Goal: Information Seeking & Learning: Check status

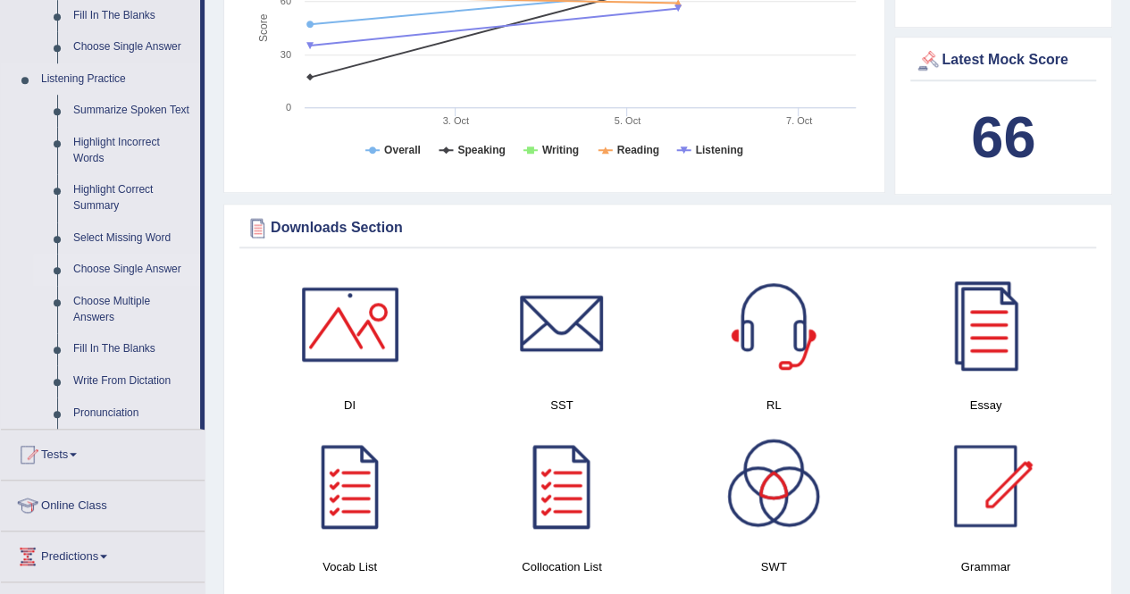
click at [103, 267] on link "Choose Single Answer" at bounding box center [132, 270] width 135 height 32
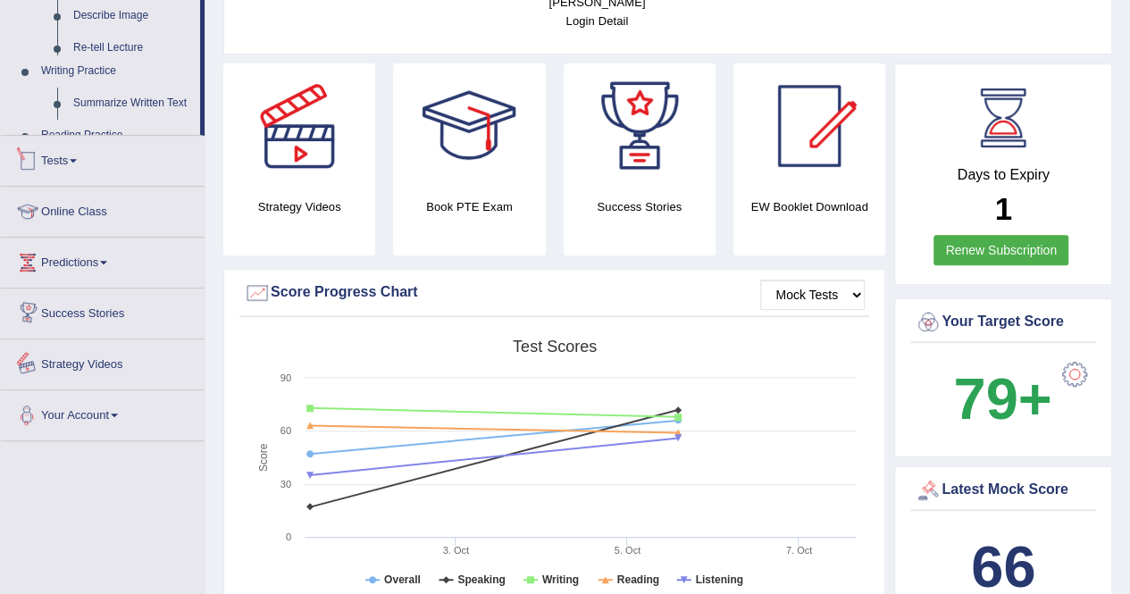
scroll to position [486, 0]
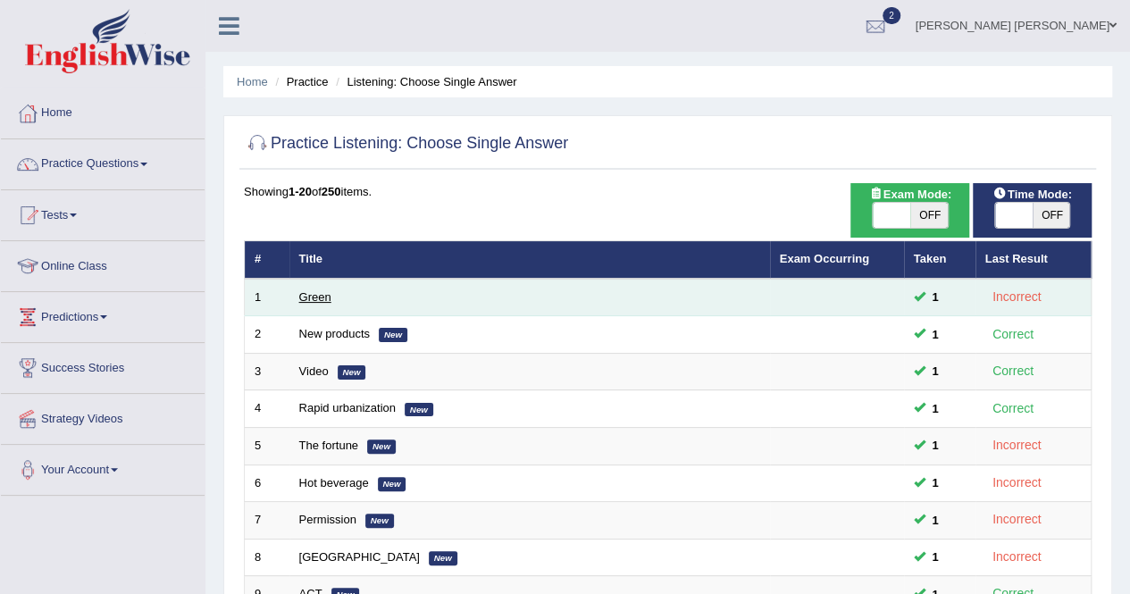
click at [323, 296] on link "Green" at bounding box center [315, 296] width 32 height 13
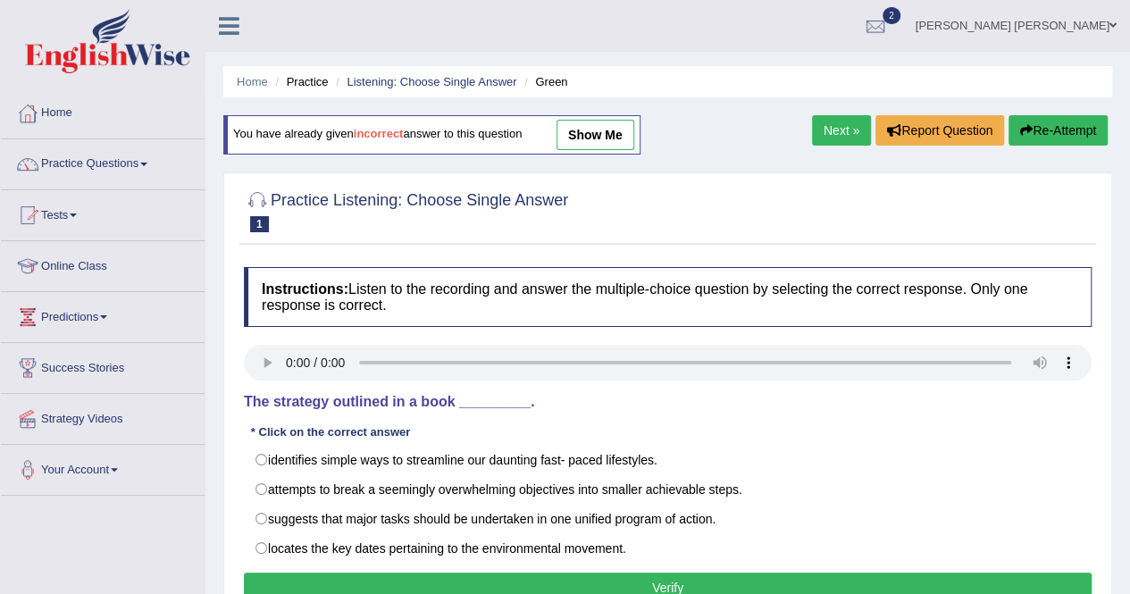
click at [605, 133] on link "show me" at bounding box center [595, 135] width 78 height 30
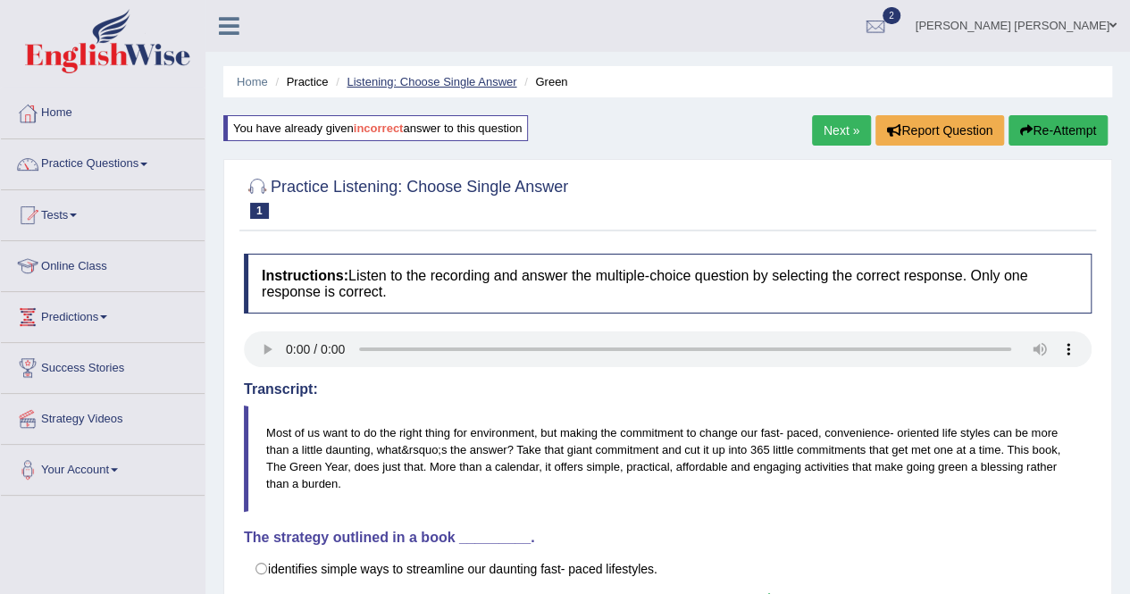
click at [458, 78] on link "Listening: Choose Single Answer" at bounding box center [431, 81] width 170 height 13
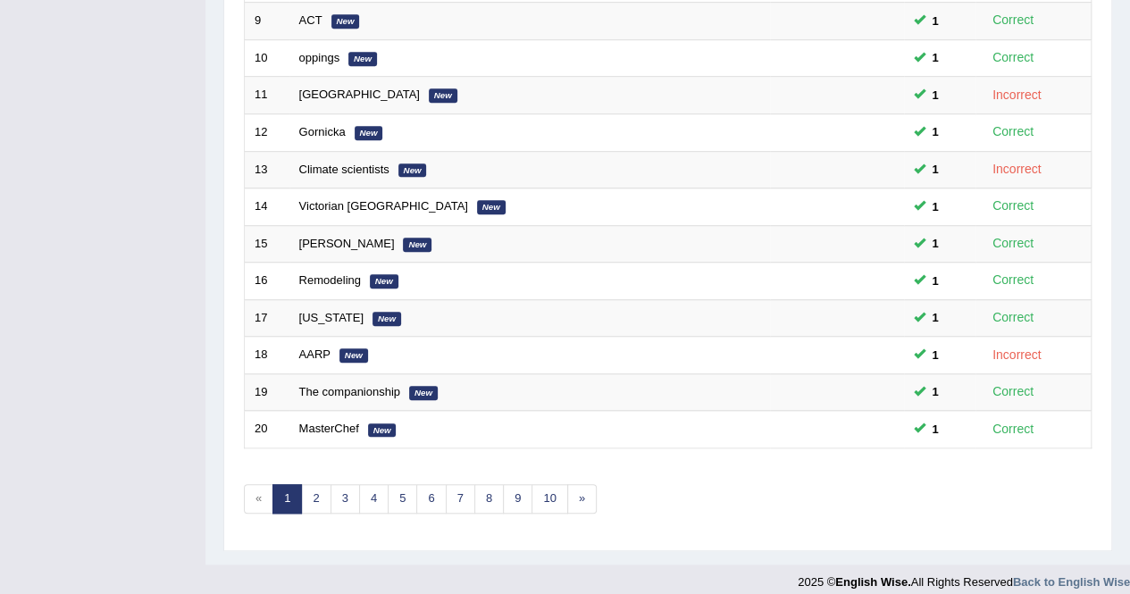
scroll to position [580, 0]
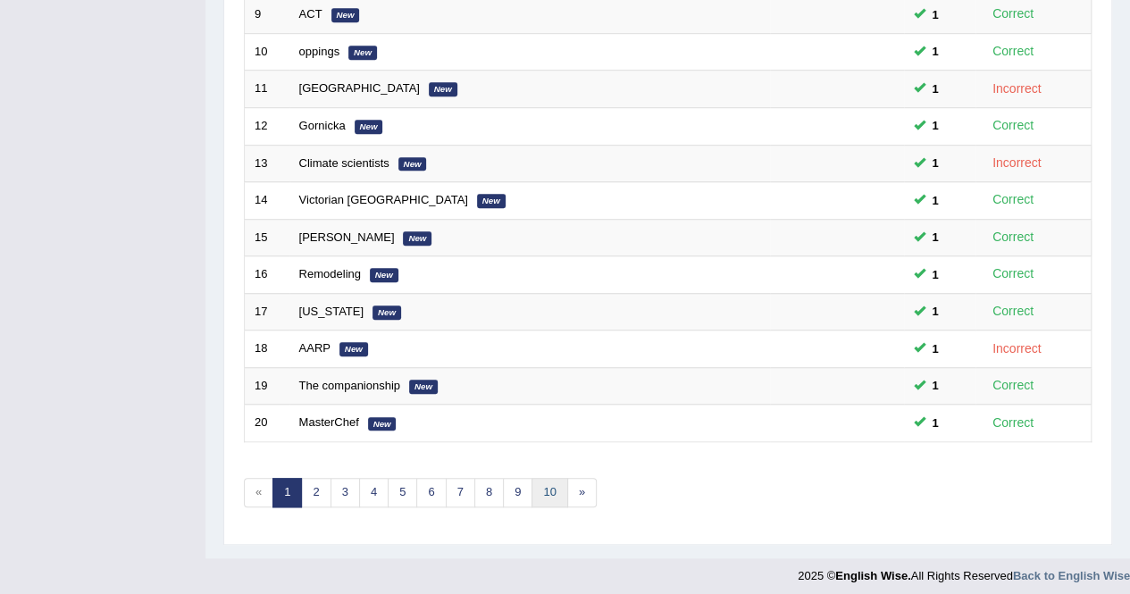
click at [558, 478] on link "10" at bounding box center [549, 492] width 36 height 29
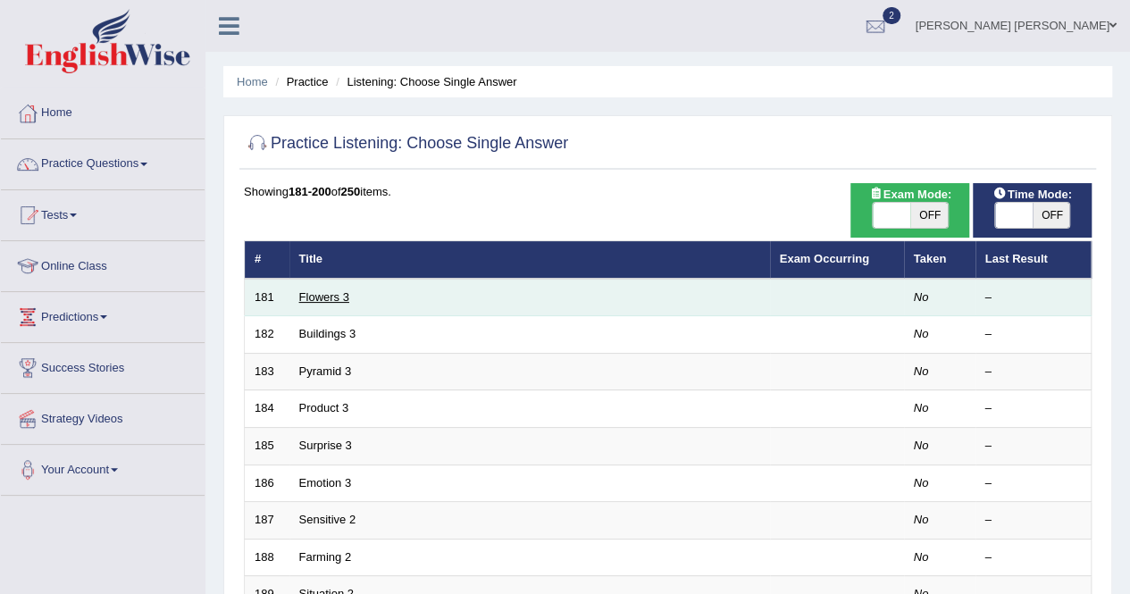
click at [320, 299] on link "Flowers 3" at bounding box center [324, 296] width 50 height 13
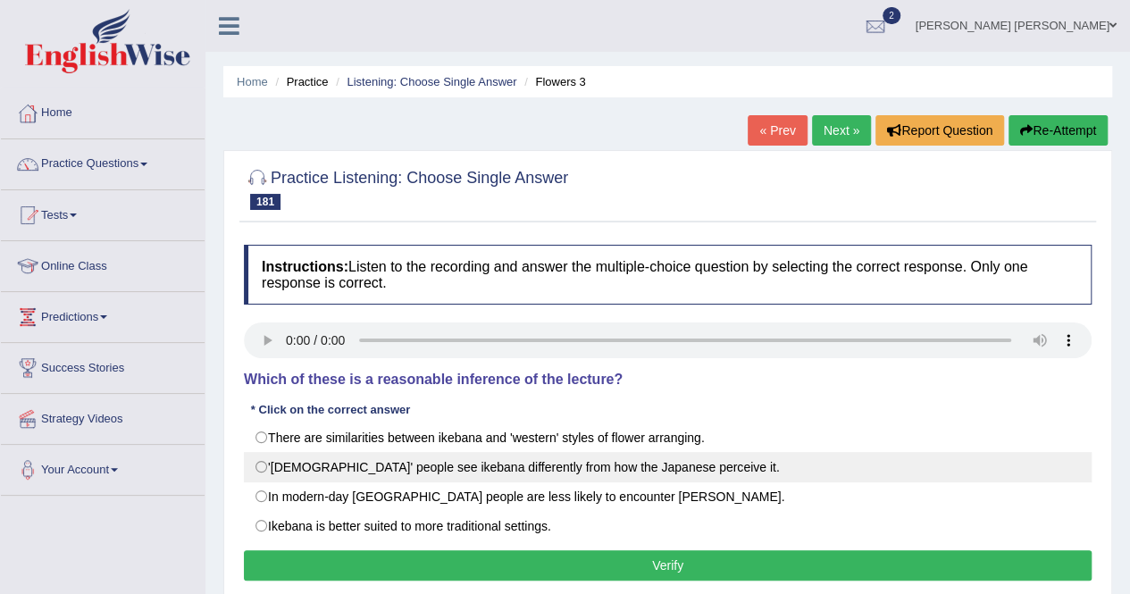
click at [503, 467] on label "'[DEMOGRAPHIC_DATA]' people see ikebana differently from how the Japanese perce…" at bounding box center [667, 467] width 847 height 30
radio input "true"
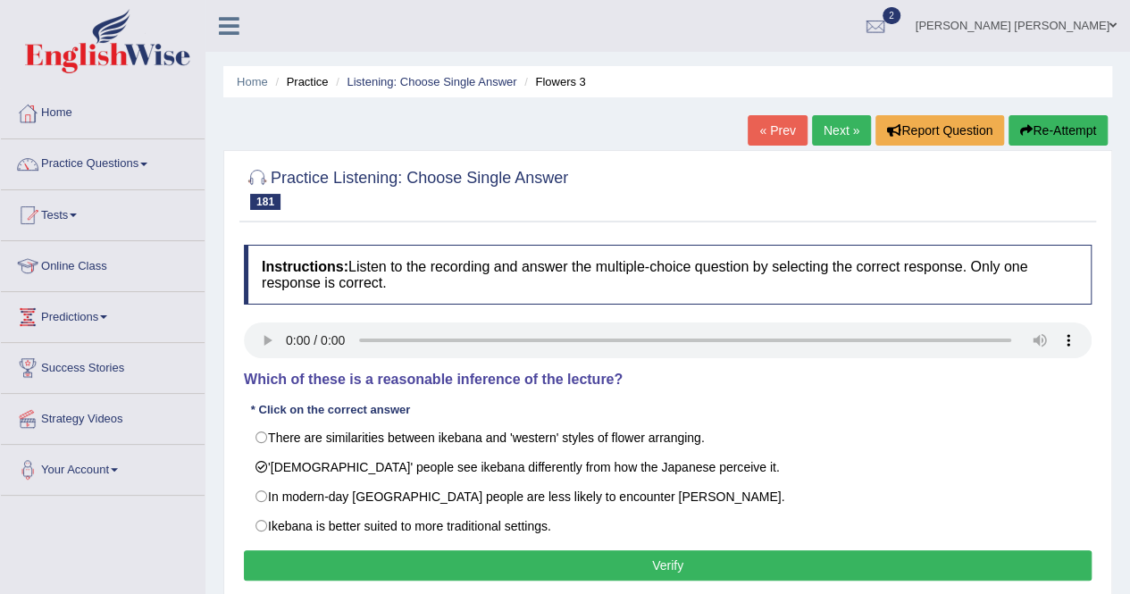
click at [538, 568] on button "Verify" at bounding box center [667, 565] width 847 height 30
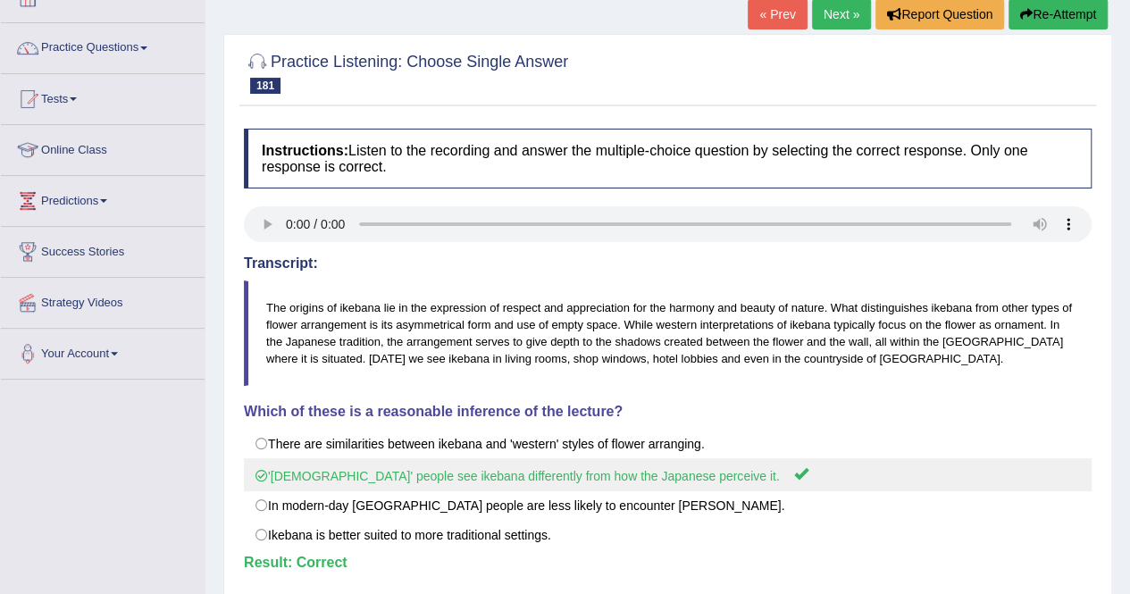
scroll to position [89, 0]
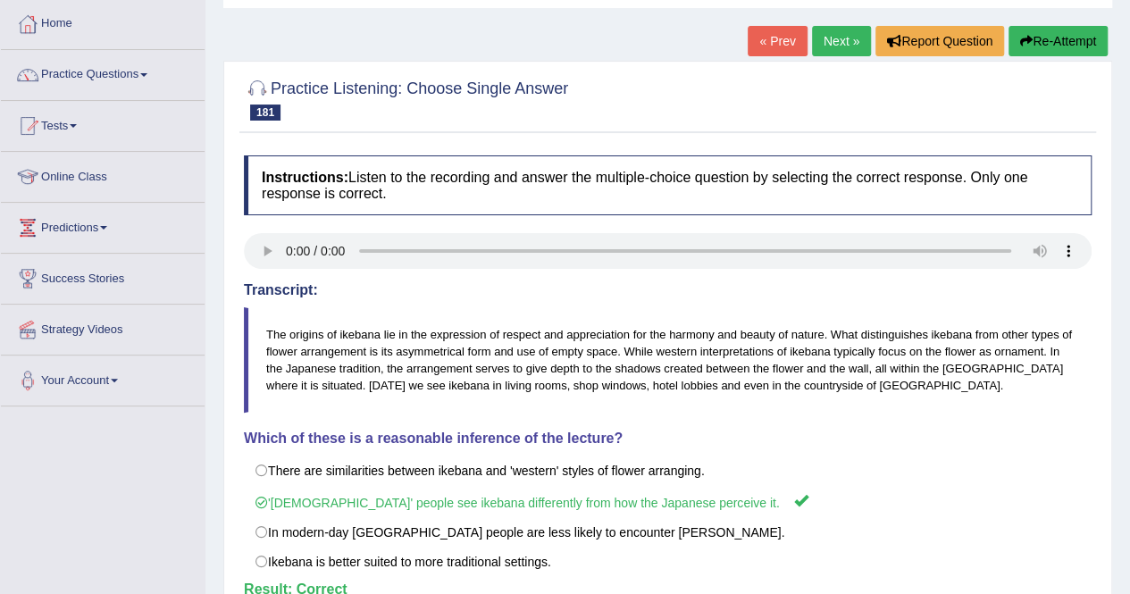
click at [830, 44] on link "Next »" at bounding box center [841, 41] width 59 height 30
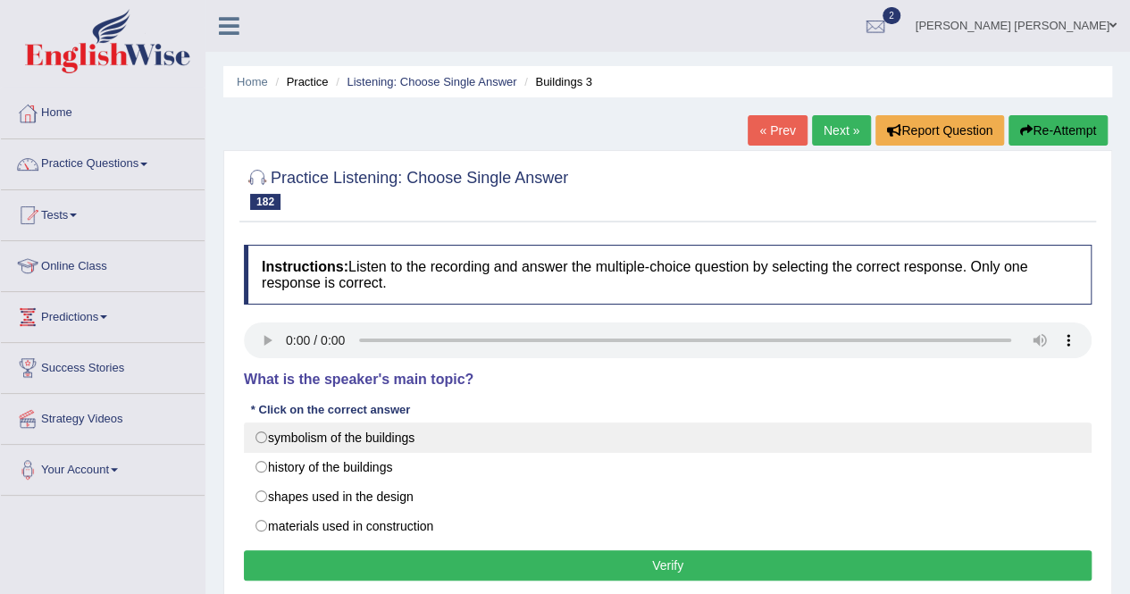
click at [310, 435] on label "symbolism of the buildings" at bounding box center [667, 437] width 847 height 30
radio input "true"
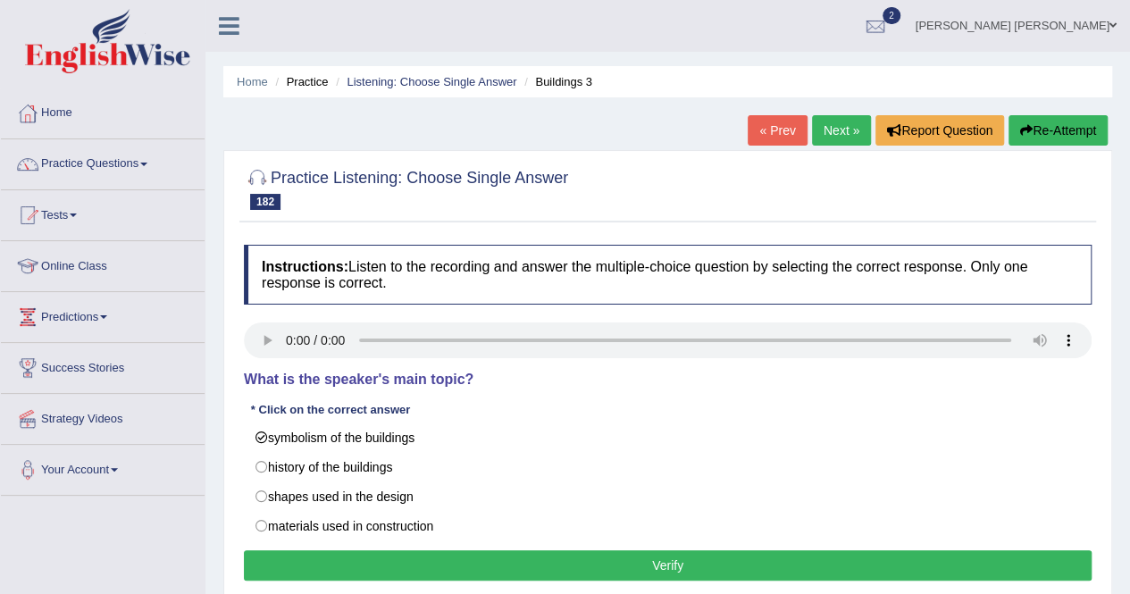
click at [386, 560] on button "Verify" at bounding box center [667, 565] width 847 height 30
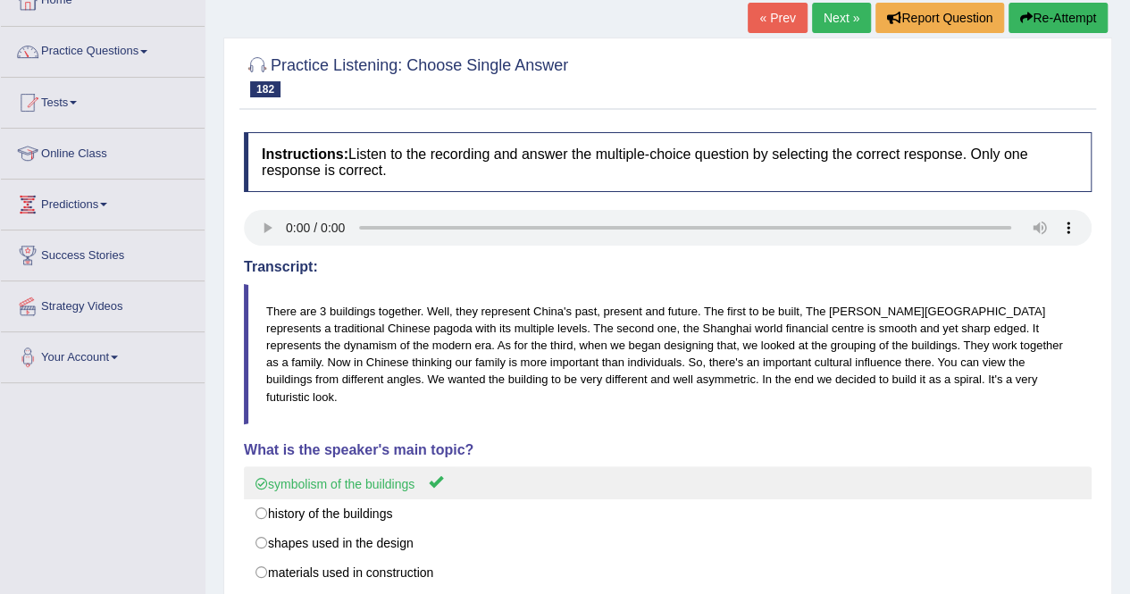
scroll to position [89, 0]
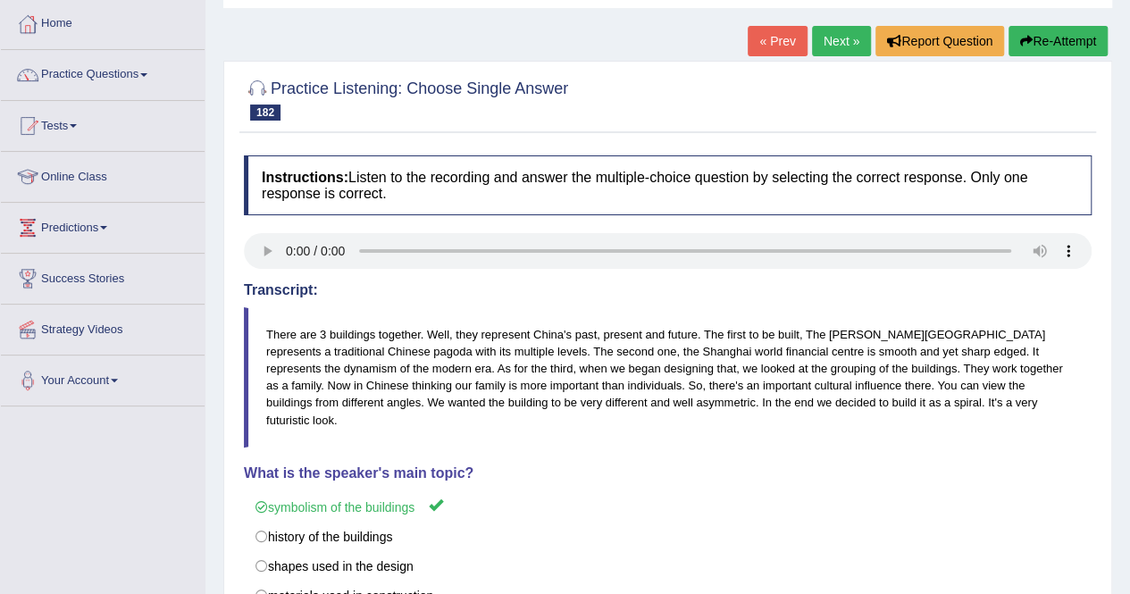
click at [838, 43] on link "Next »" at bounding box center [841, 41] width 59 height 30
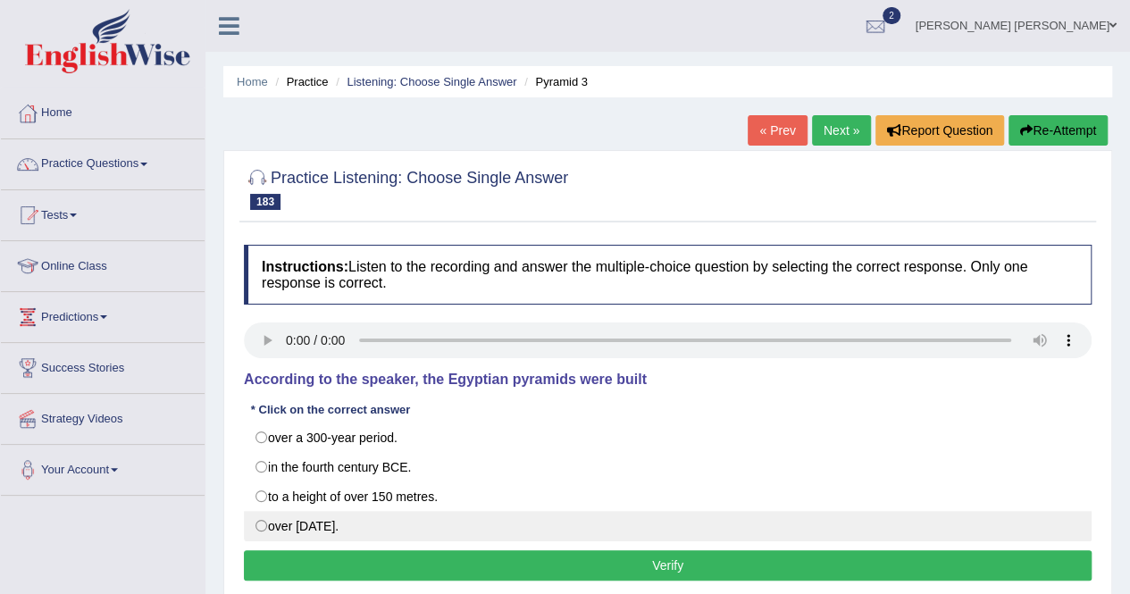
click at [368, 530] on label "over 4,000 years ago." at bounding box center [667, 526] width 847 height 30
radio input "true"
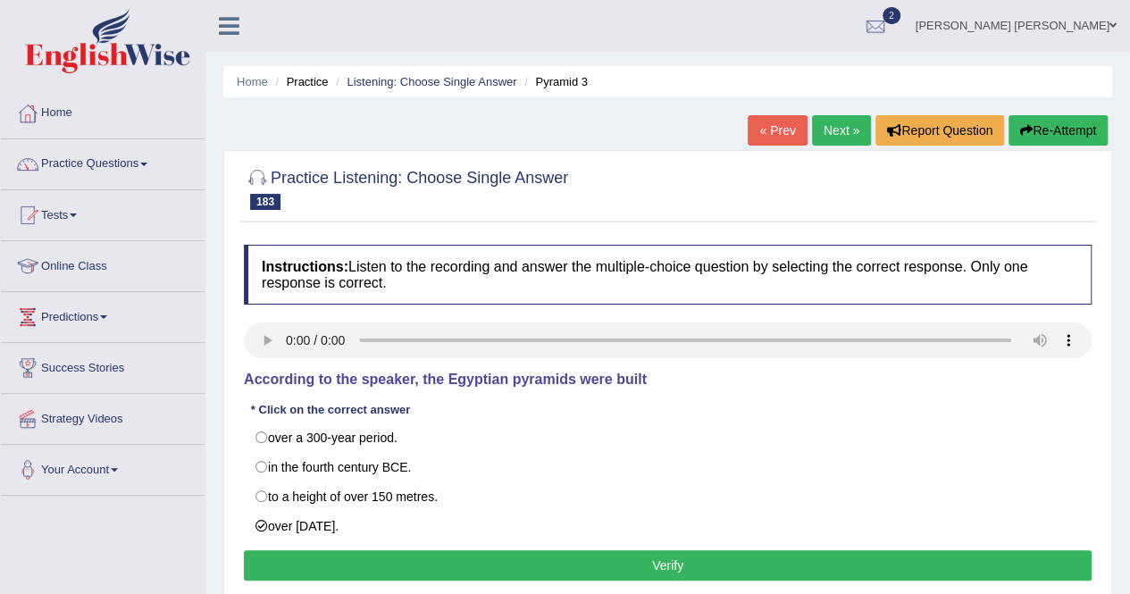
click at [388, 565] on button "Verify" at bounding box center [667, 565] width 847 height 30
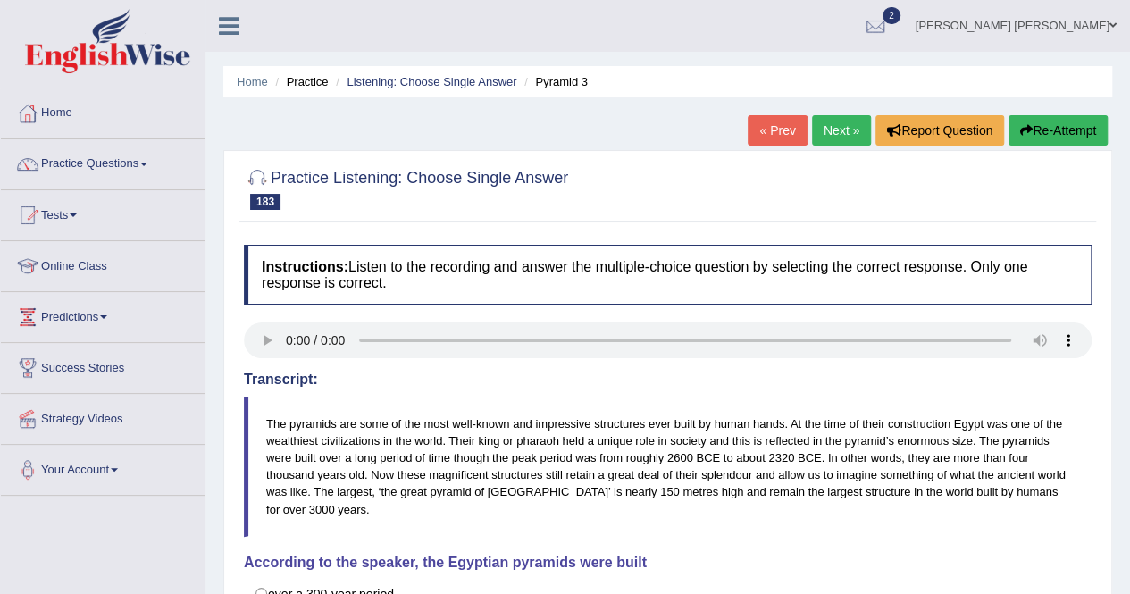
click at [859, 126] on link "Next »" at bounding box center [841, 130] width 59 height 30
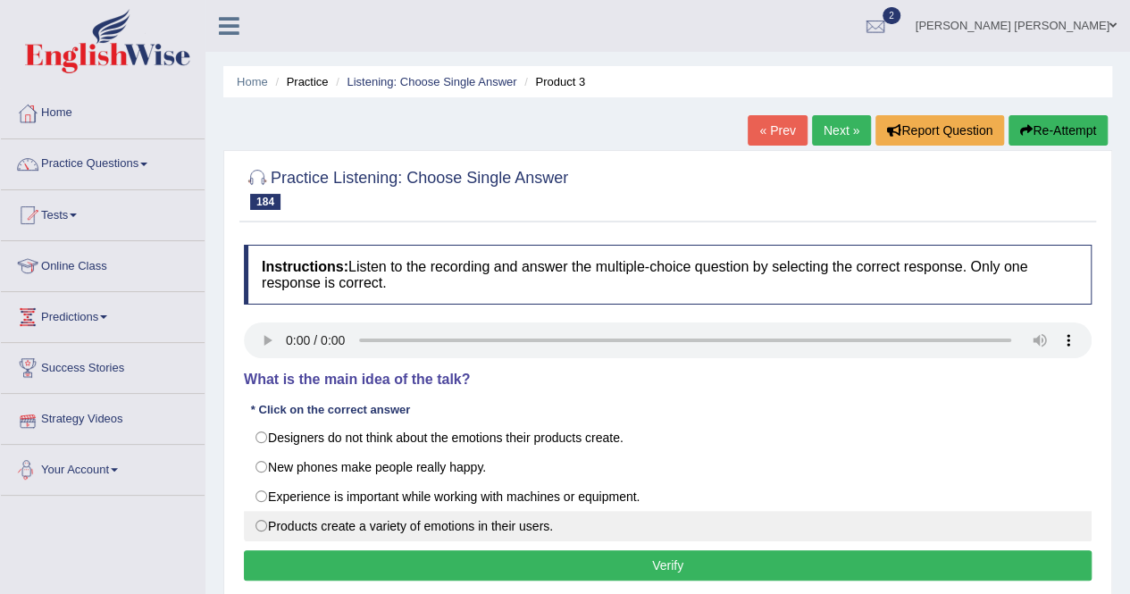
click at [431, 531] on label "Products create a variety of emotions in their users." at bounding box center [667, 526] width 847 height 30
radio input "true"
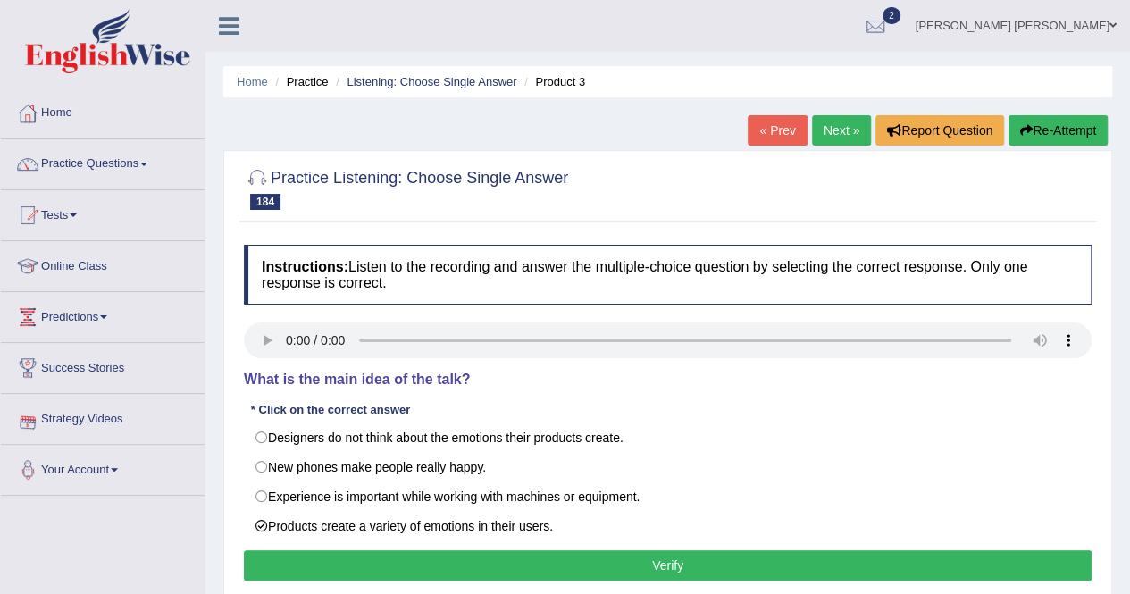
click at [442, 558] on button "Verify" at bounding box center [667, 565] width 847 height 30
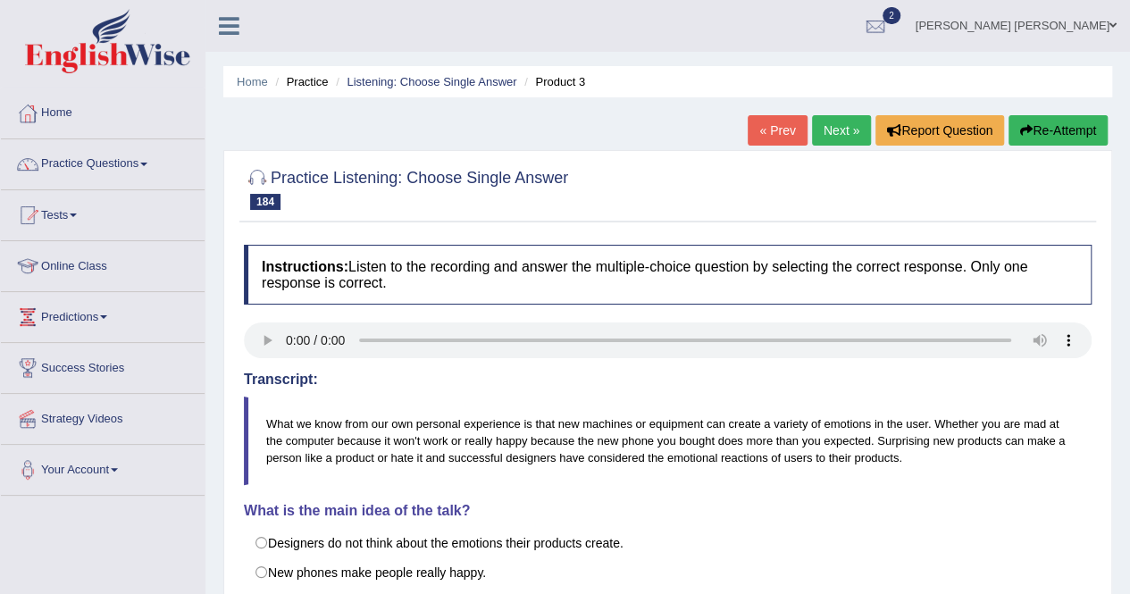
click at [846, 129] on link "Next »" at bounding box center [841, 130] width 59 height 30
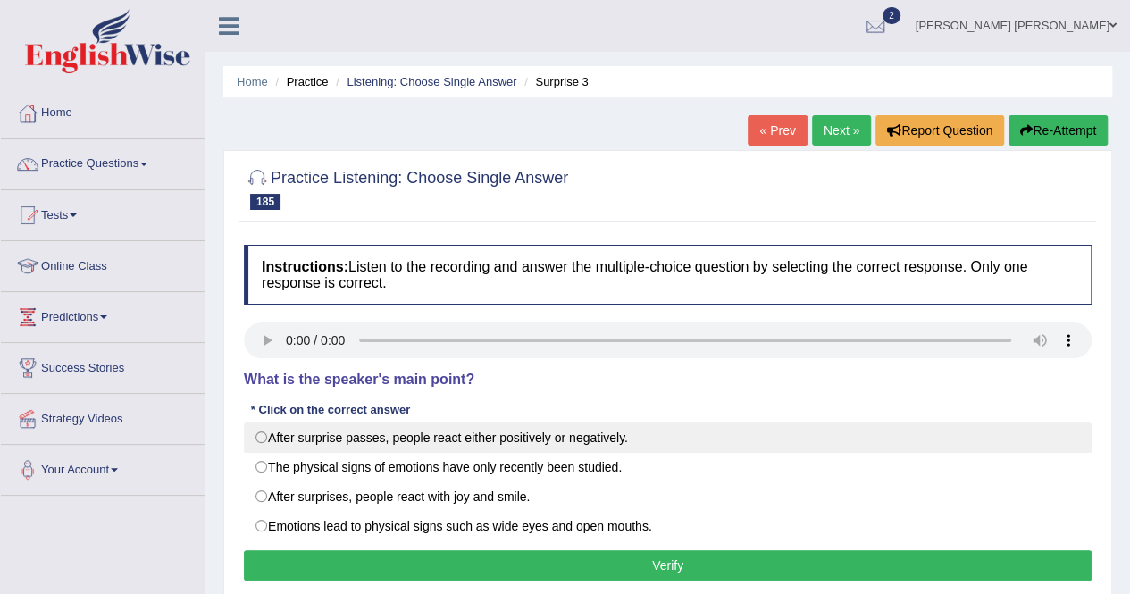
click at [270, 439] on label "After surprise passes, people react either positively or negatively." at bounding box center [667, 437] width 847 height 30
radio input "true"
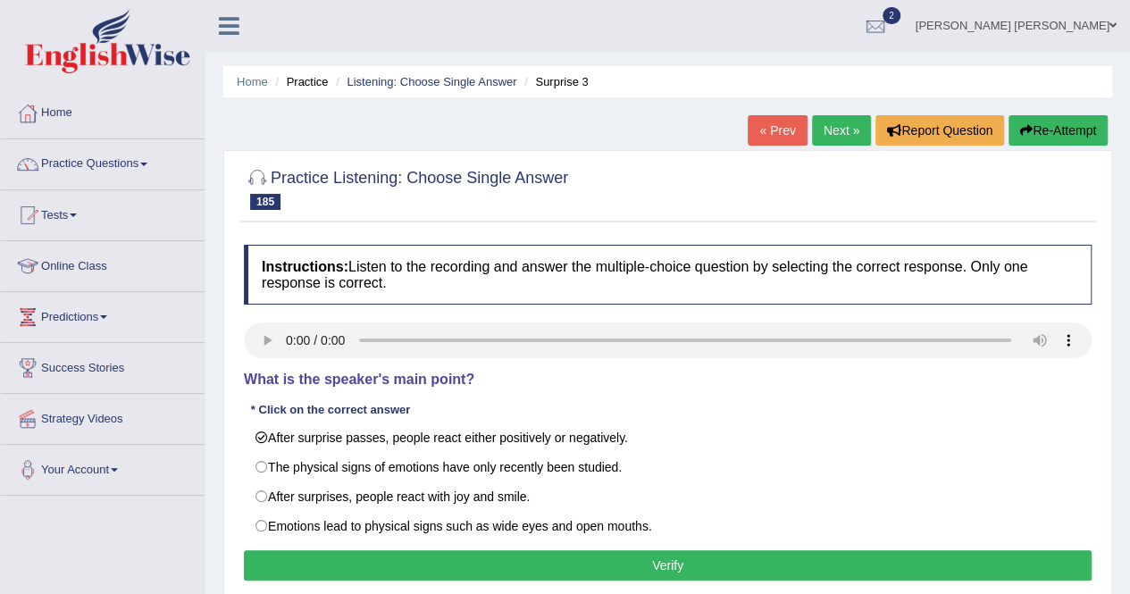
click at [460, 563] on button "Verify" at bounding box center [667, 565] width 847 height 30
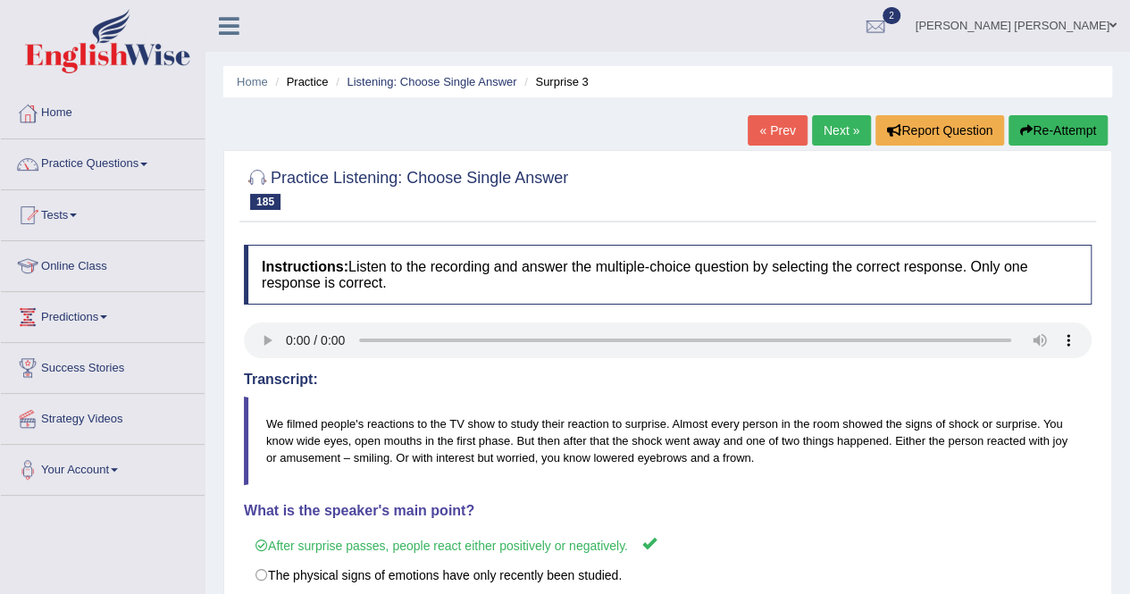
click at [836, 125] on link "Next »" at bounding box center [841, 130] width 59 height 30
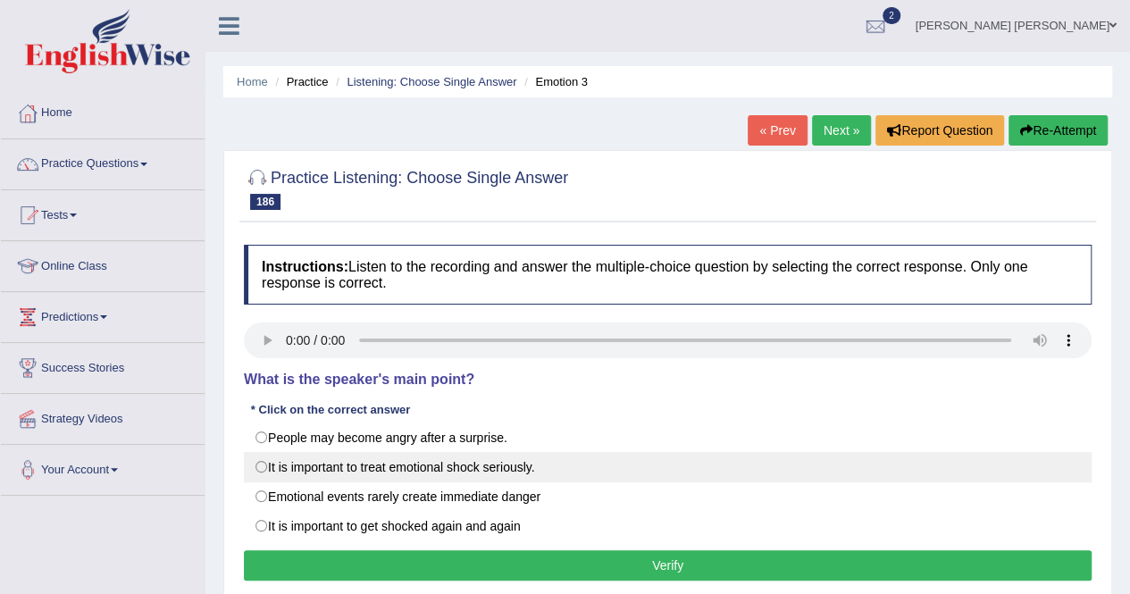
click at [370, 469] on label "It is important to treat emotional shock seriously." at bounding box center [667, 467] width 847 height 30
radio input "true"
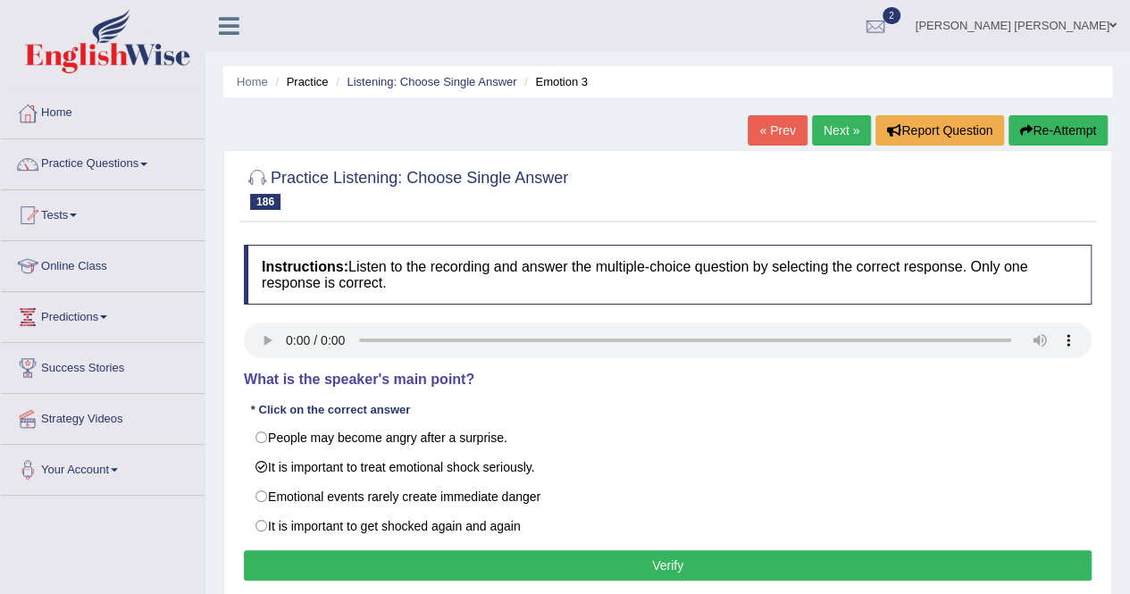
click at [487, 552] on button "Verify" at bounding box center [667, 565] width 847 height 30
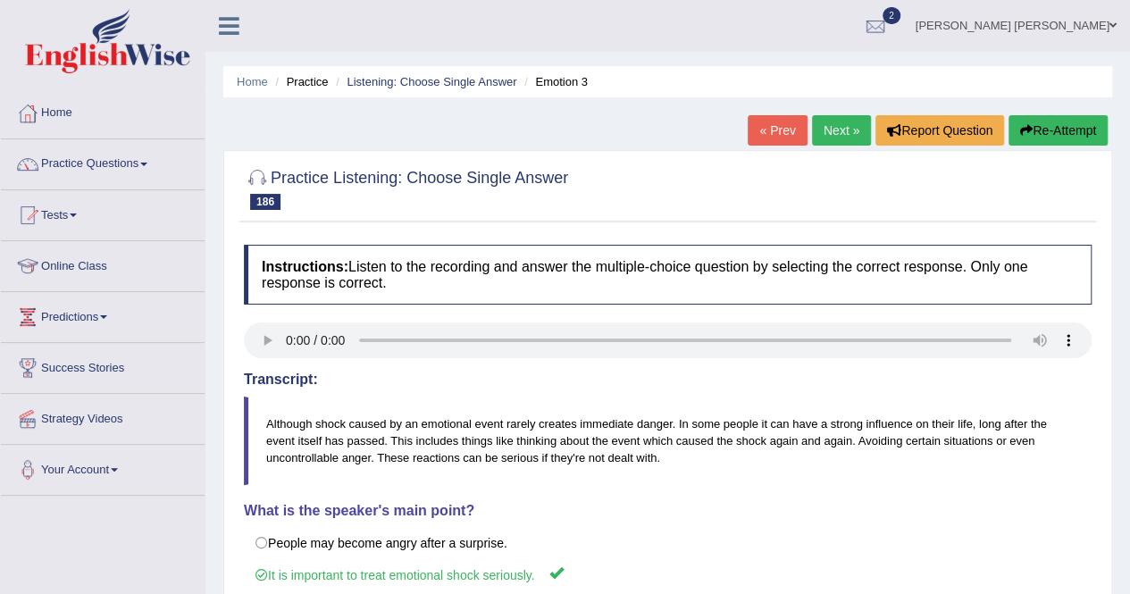
click at [836, 141] on link "Next »" at bounding box center [841, 130] width 59 height 30
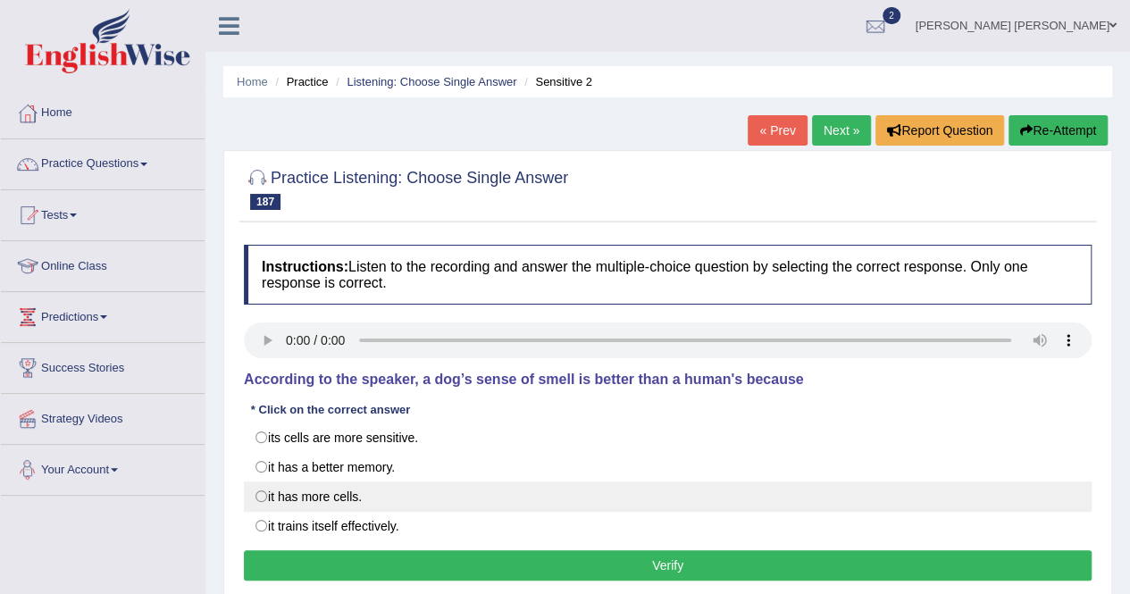
click at [288, 499] on label "it has more cells." at bounding box center [667, 496] width 847 height 30
radio input "true"
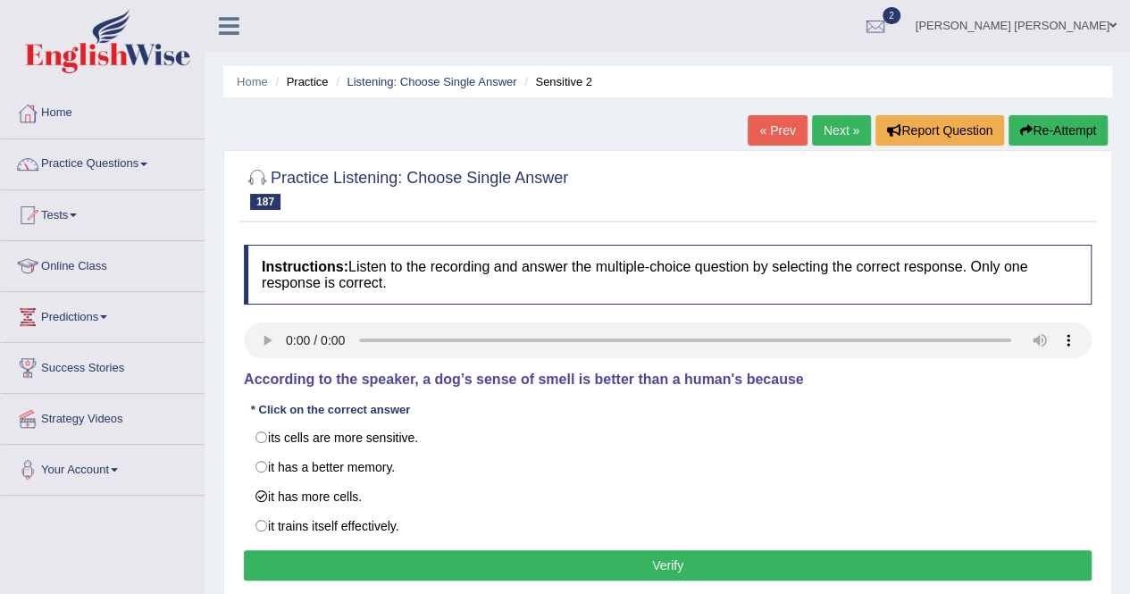
click at [346, 553] on button "Verify" at bounding box center [667, 565] width 847 height 30
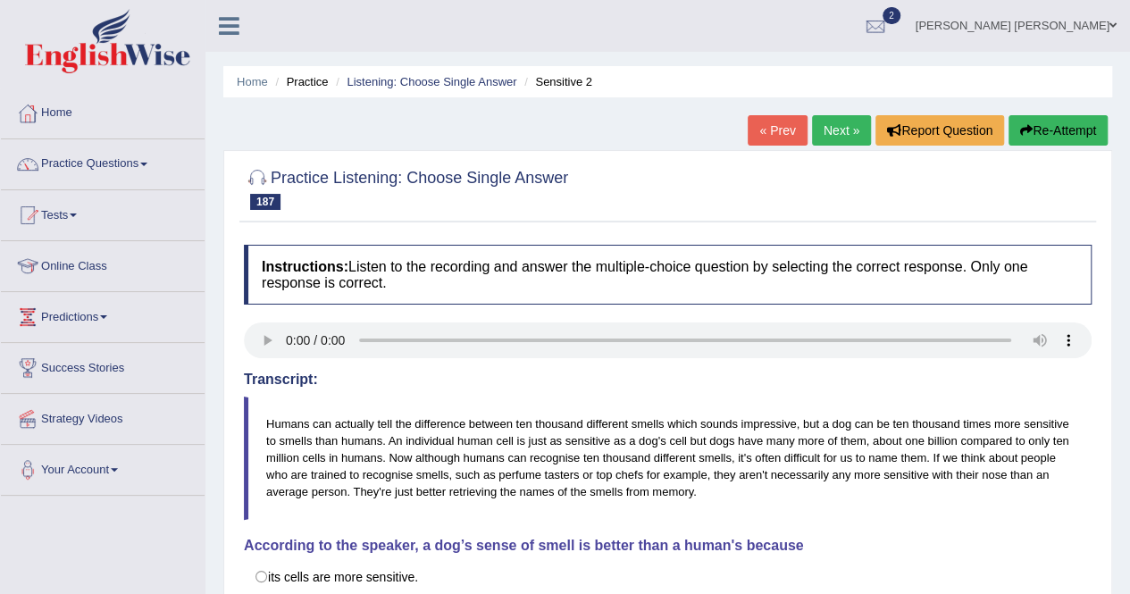
click at [830, 129] on link "Next »" at bounding box center [841, 130] width 59 height 30
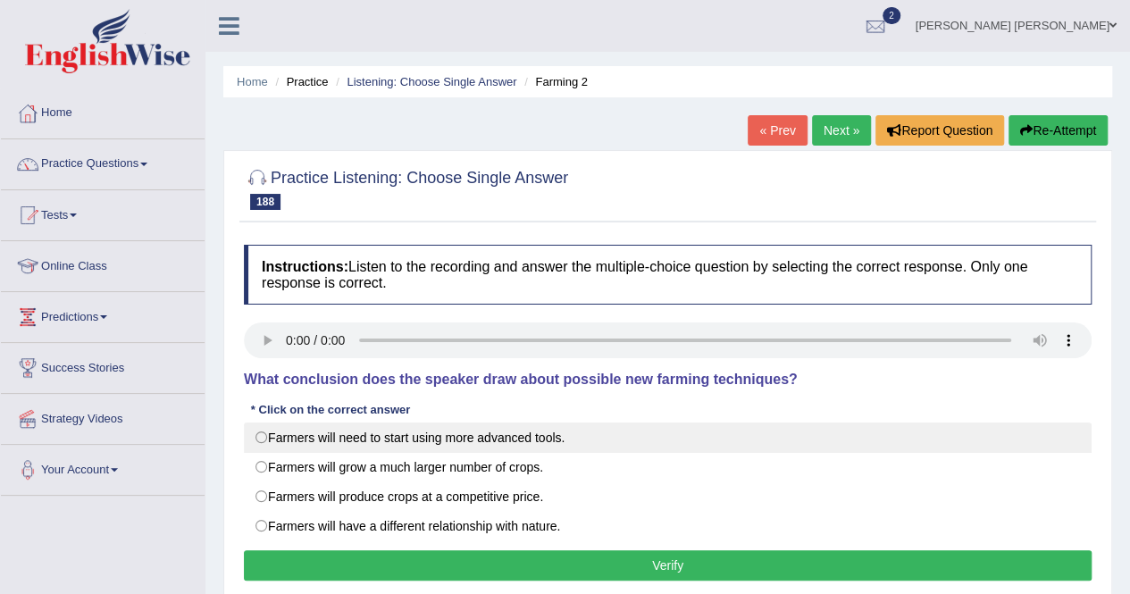
click at [414, 428] on label "Farmers will need to start using more advanced tools." at bounding box center [667, 437] width 847 height 30
radio input "true"
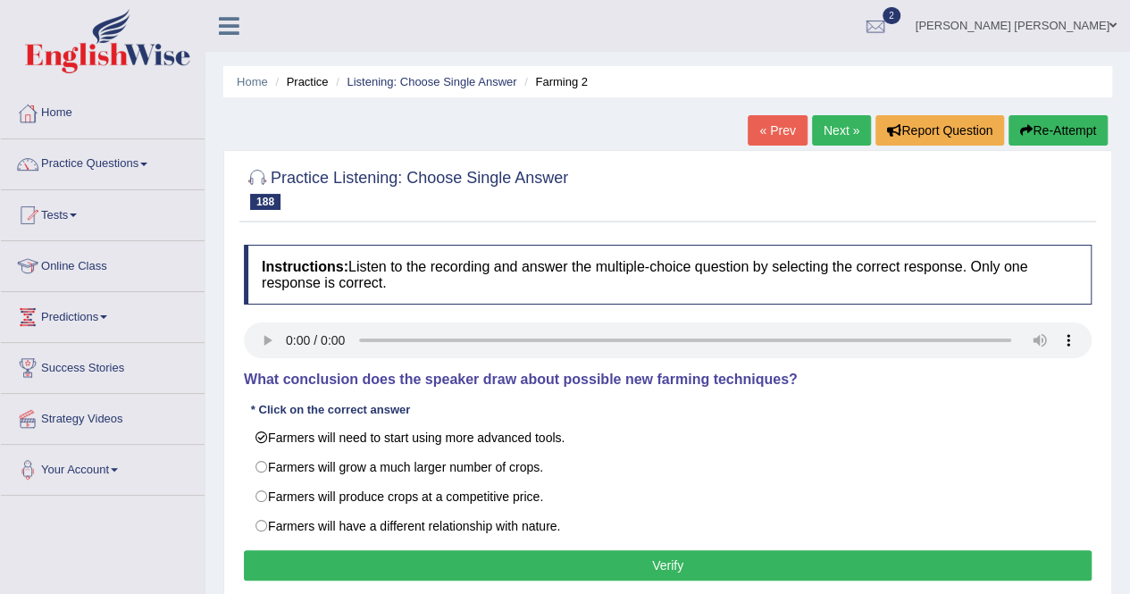
click at [439, 560] on button "Verify" at bounding box center [667, 565] width 847 height 30
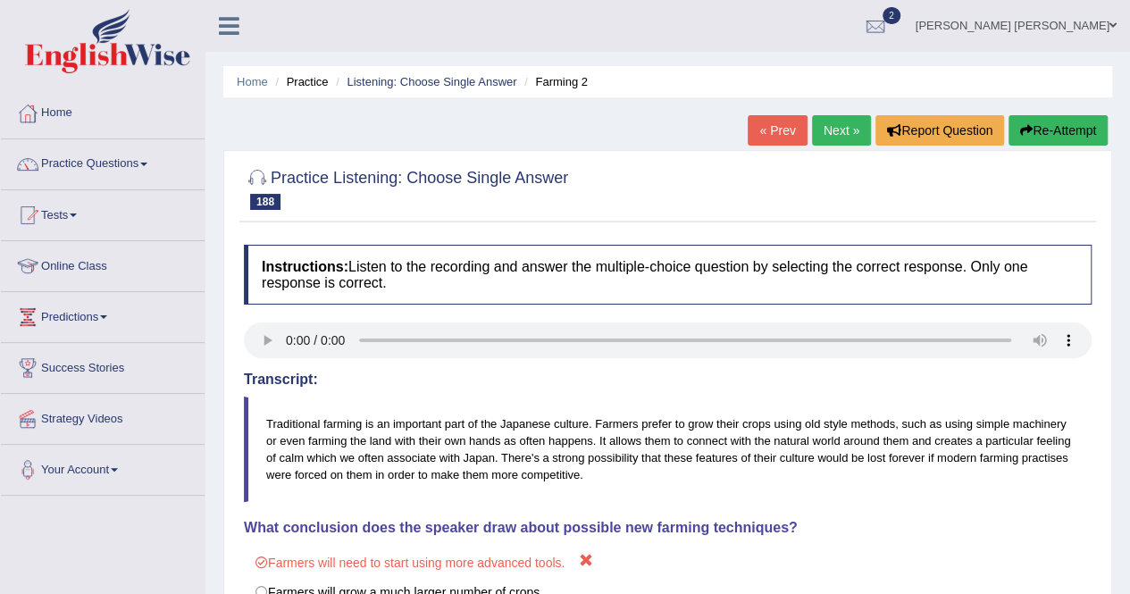
drag, startPoint x: 1129, startPoint y: 215, endPoint x: 1142, endPoint y: 321, distance: 106.2
click at [1129, 321] on html "Toggle navigation Home Practice Questions Speaking Practice Read Aloud Repeat S…" at bounding box center [565, 297] width 1130 height 594
click at [105, 152] on link "Practice Questions" at bounding box center [103, 161] width 204 height 45
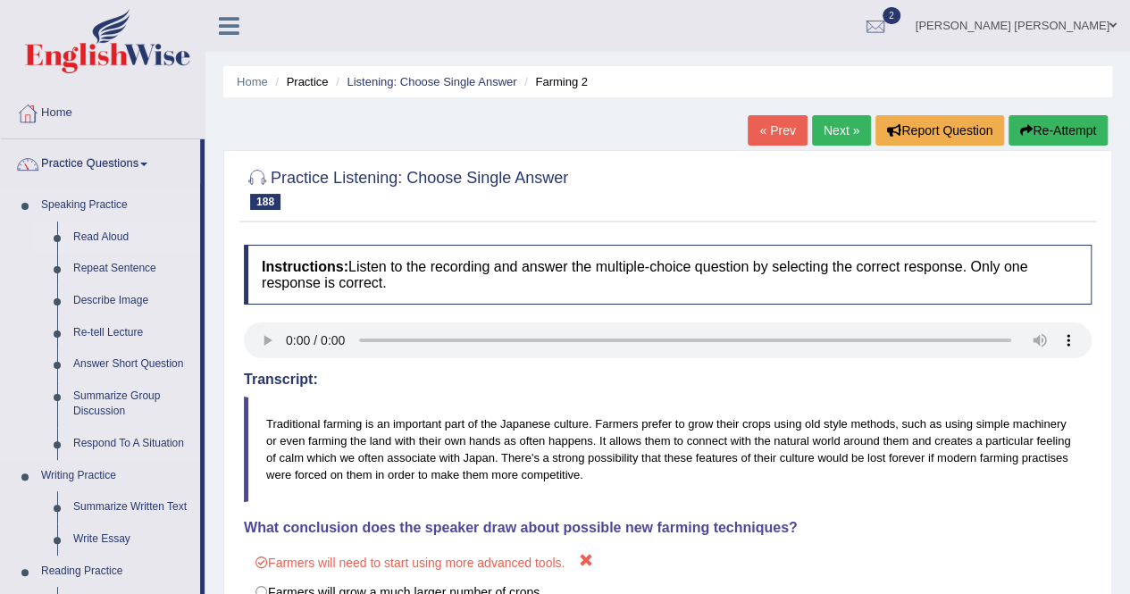
click at [111, 226] on link "Read Aloud" at bounding box center [132, 237] width 135 height 32
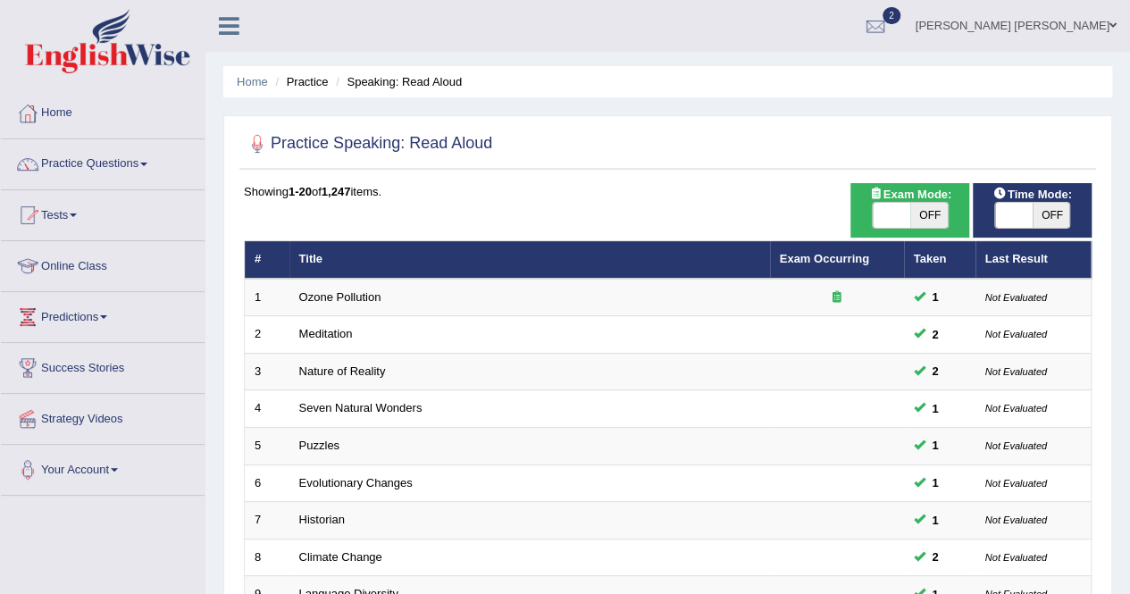
click at [1019, 228] on div "Time Mode: ON OFF" at bounding box center [1031, 210] width 119 height 54
click at [897, 216] on span at bounding box center [891, 215] width 38 height 25
checkbox input "true"
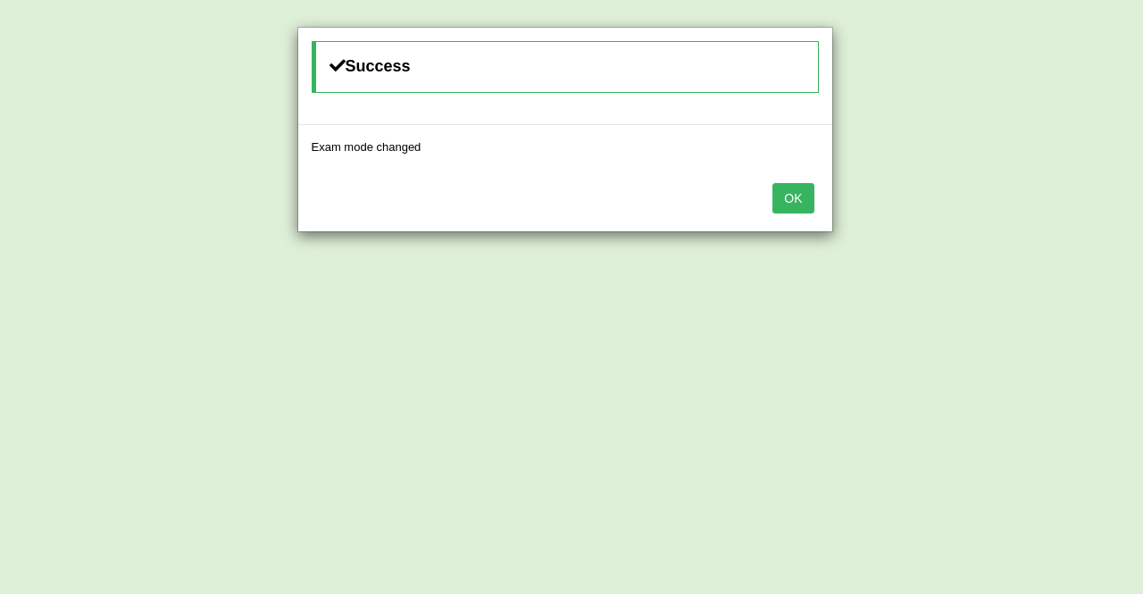
click at [789, 203] on button "OK" at bounding box center [792, 198] width 41 height 30
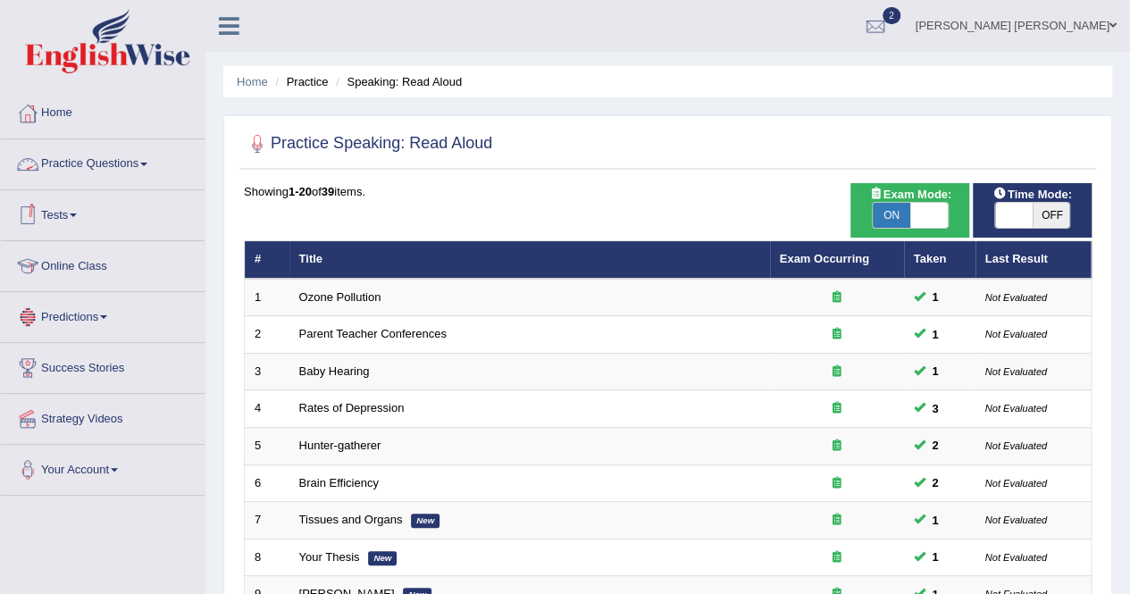
click at [142, 154] on link "Practice Questions" at bounding box center [103, 161] width 204 height 45
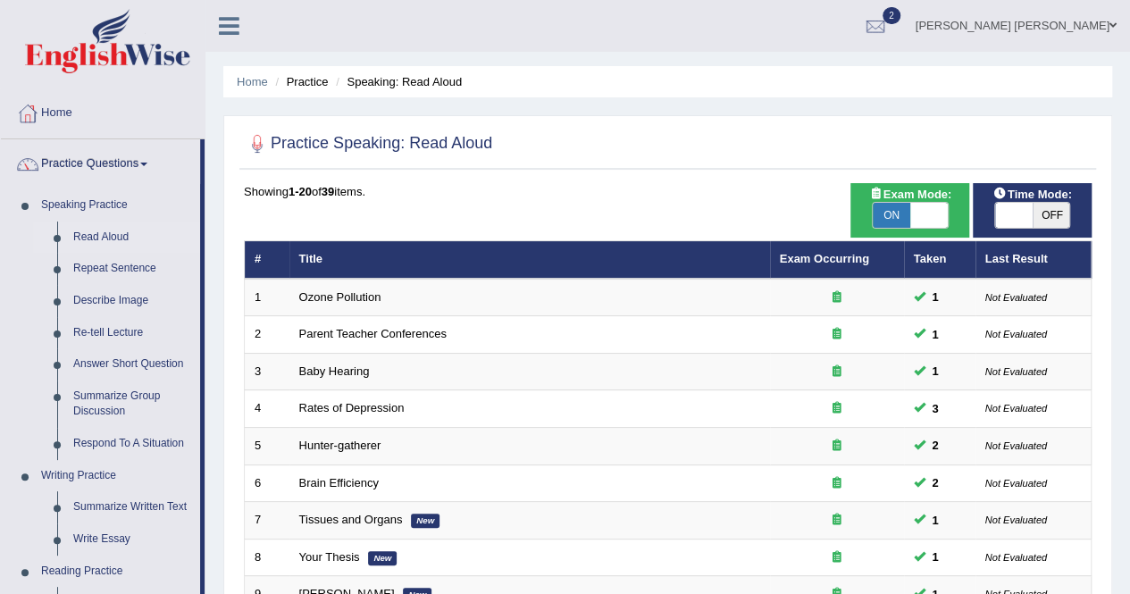
drag, startPoint x: 201, startPoint y: 522, endPoint x: 231, endPoint y: 617, distance: 99.4
click at [231, 593] on html "Toggle navigation Home Practice Questions Speaking Practice Read Aloud Repeat S…" at bounding box center [565, 297] width 1130 height 594
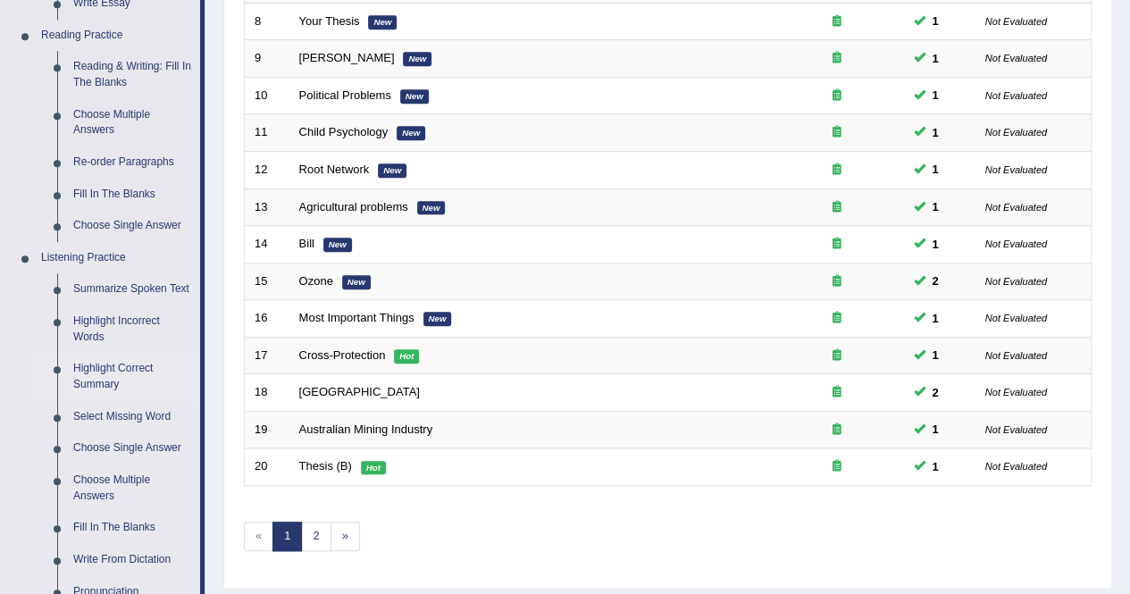
scroll to position [625, 0]
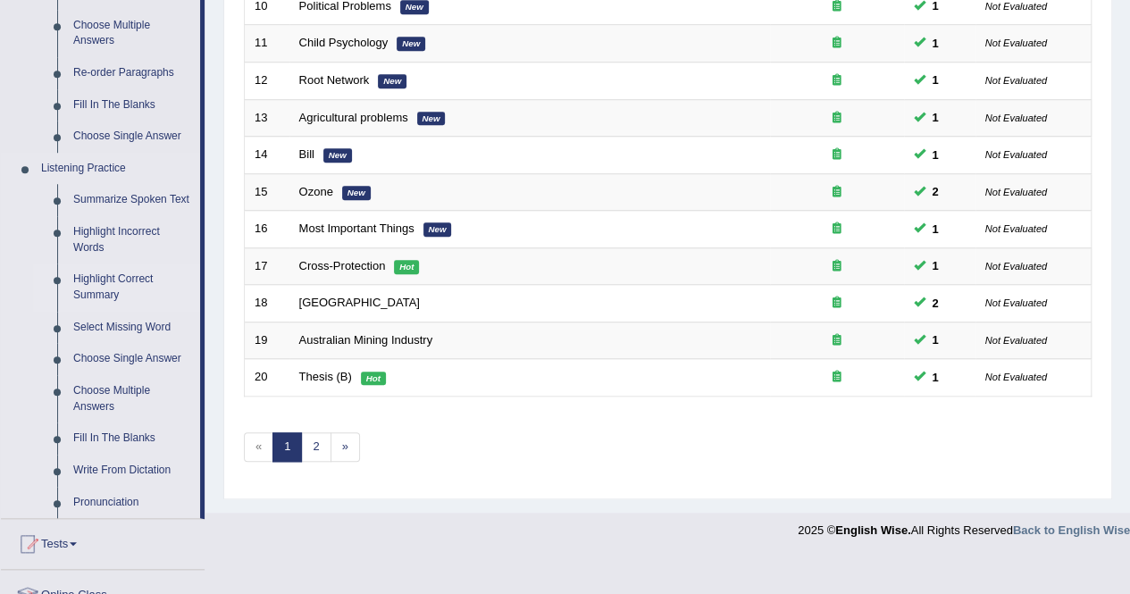
click at [107, 292] on link "Highlight Correct Summary" at bounding box center [132, 286] width 135 height 47
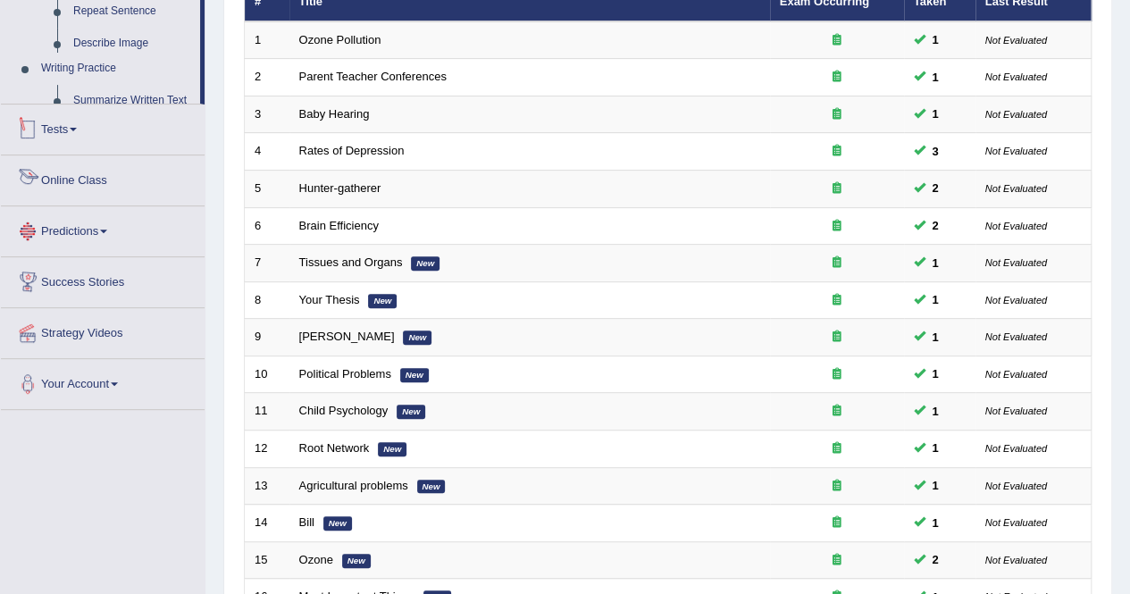
scroll to position [441, 0]
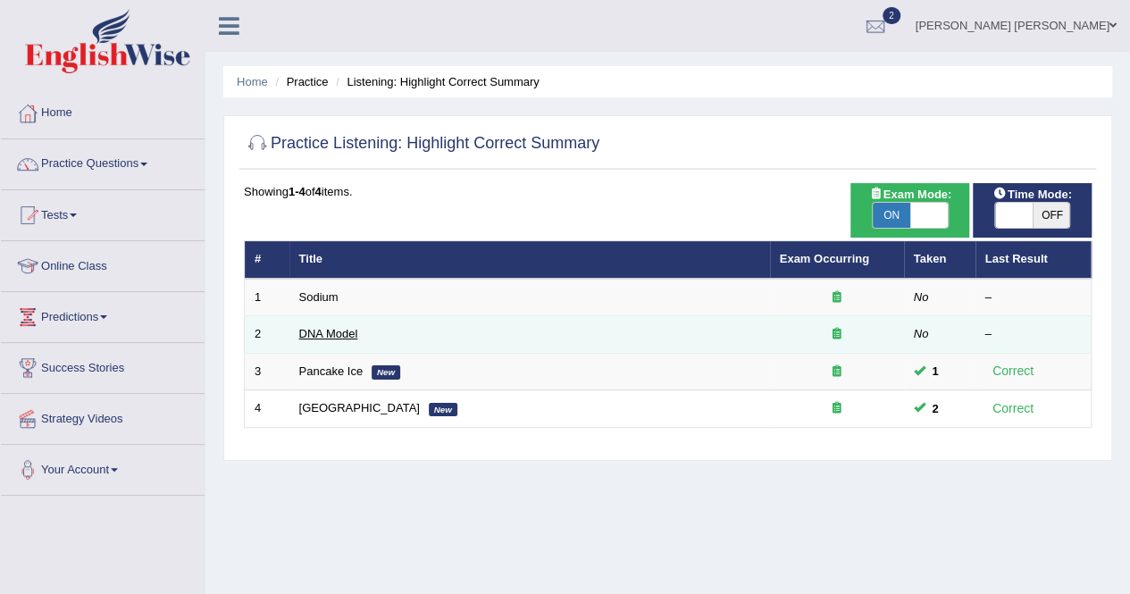
click at [351, 330] on link "DNA Model" at bounding box center [328, 333] width 59 height 13
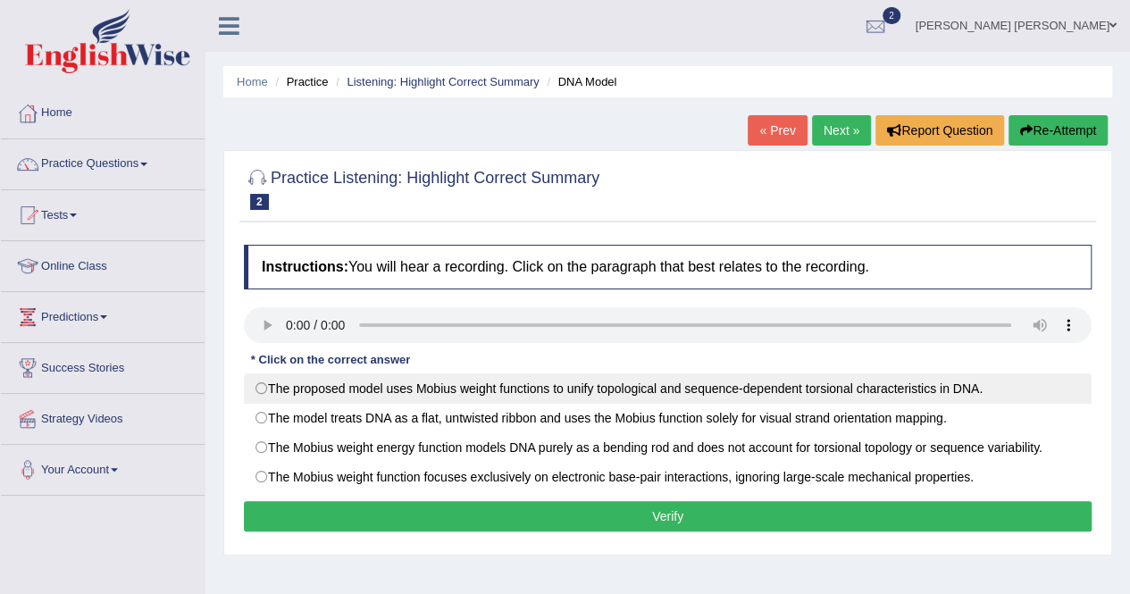
click at [346, 388] on label "The proposed model uses Mobius weight functions to unify topological and sequen…" at bounding box center [667, 388] width 847 height 30
radio input "true"
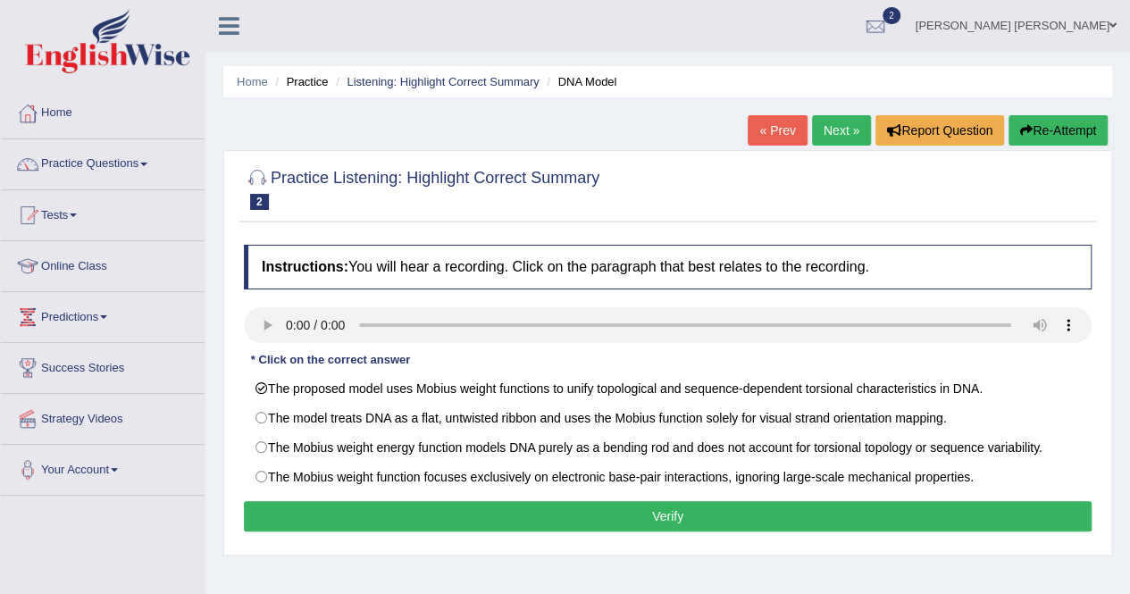
click at [672, 517] on button "Verify" at bounding box center [667, 516] width 847 height 30
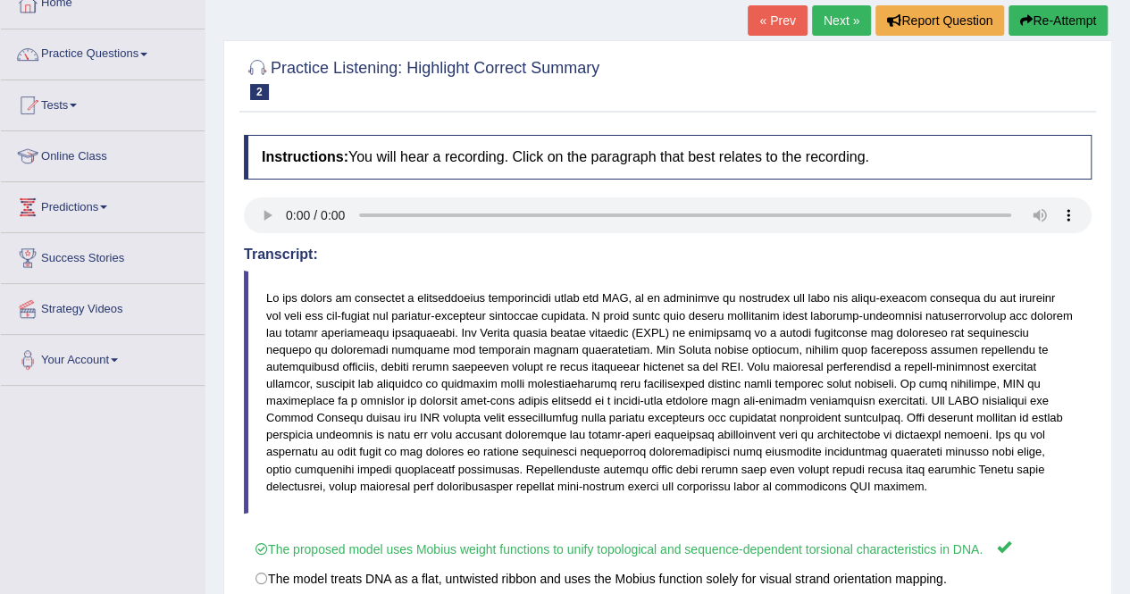
scroll to position [75, 0]
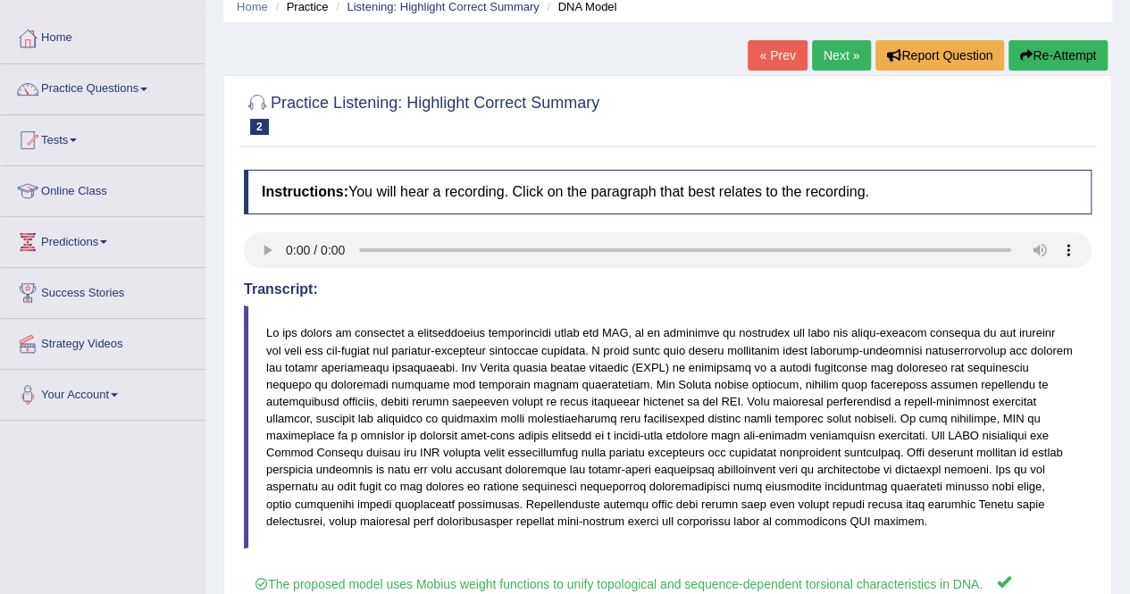
click at [787, 43] on link "« Prev" at bounding box center [776, 55] width 59 height 30
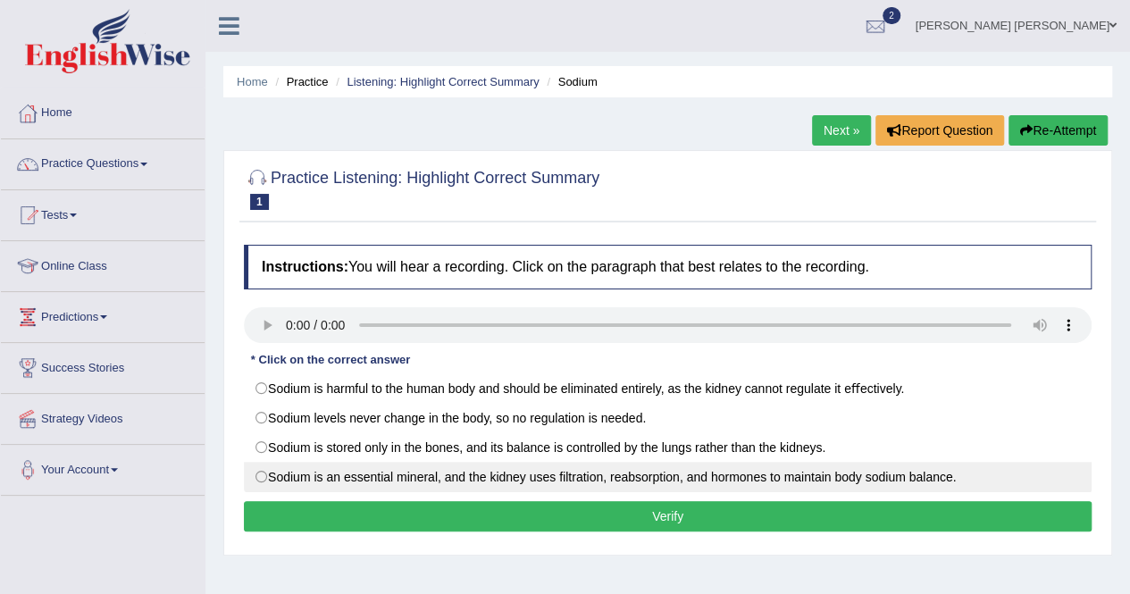
click at [372, 478] on label "Sodium is an essential mineral, and the kidney uses ﬁltration, reabsorption, an…" at bounding box center [667, 477] width 847 height 30
radio input "true"
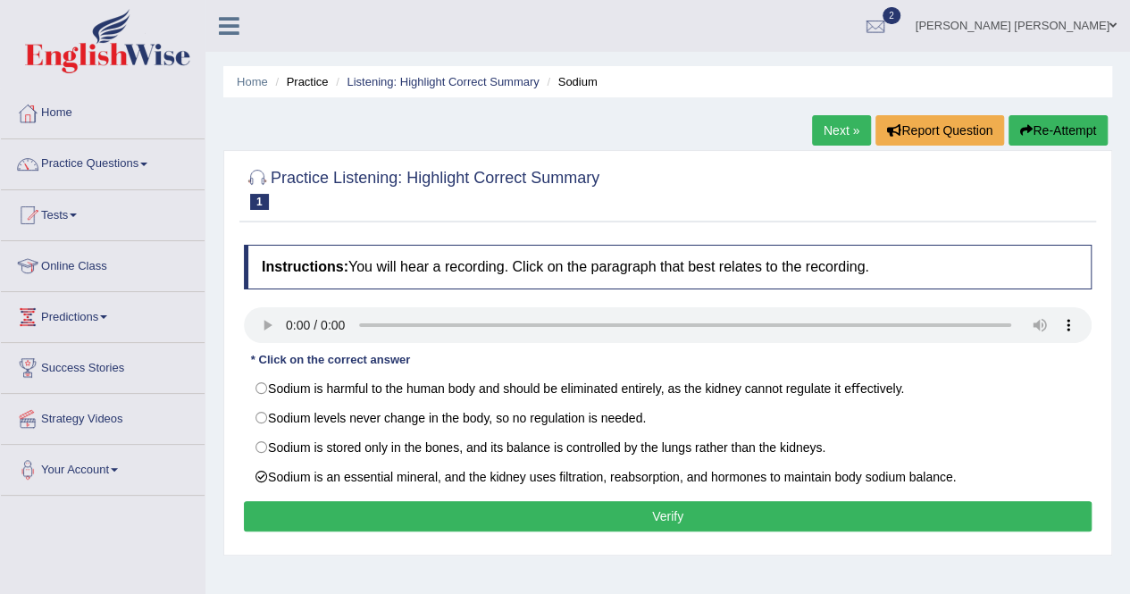
click at [389, 515] on button "Verify" at bounding box center [667, 516] width 847 height 30
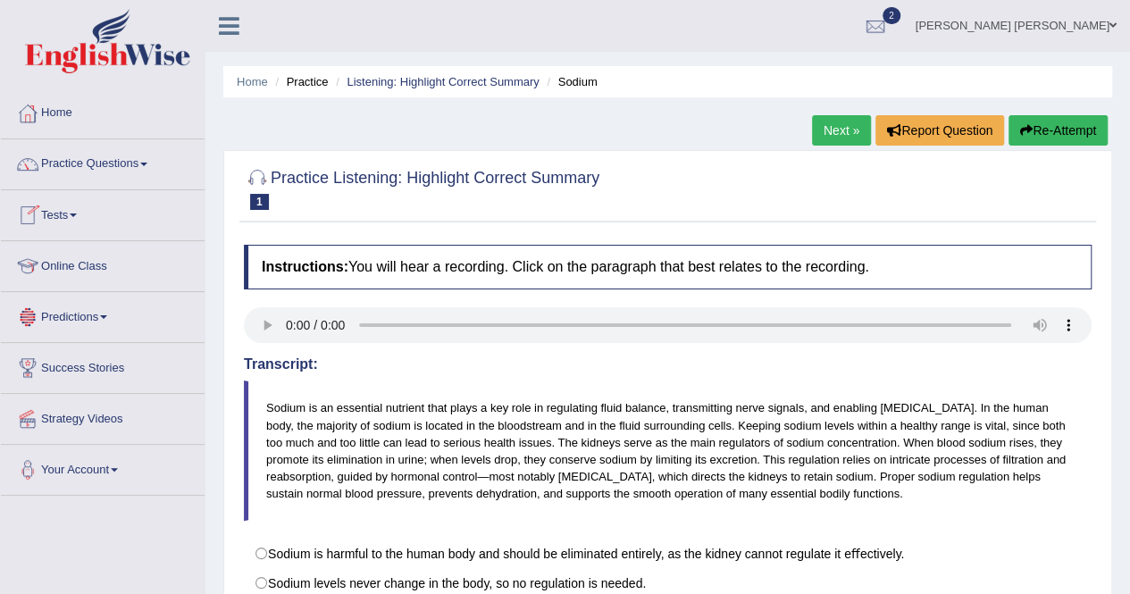
click at [159, 156] on link "Practice Questions" at bounding box center [103, 161] width 204 height 45
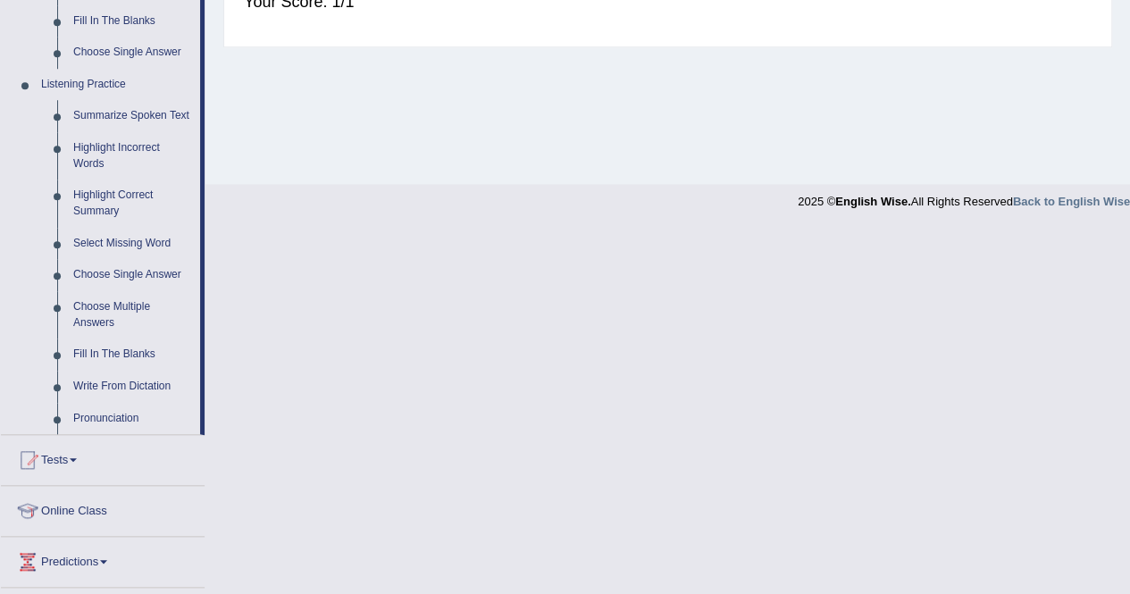
scroll to position [714, 0]
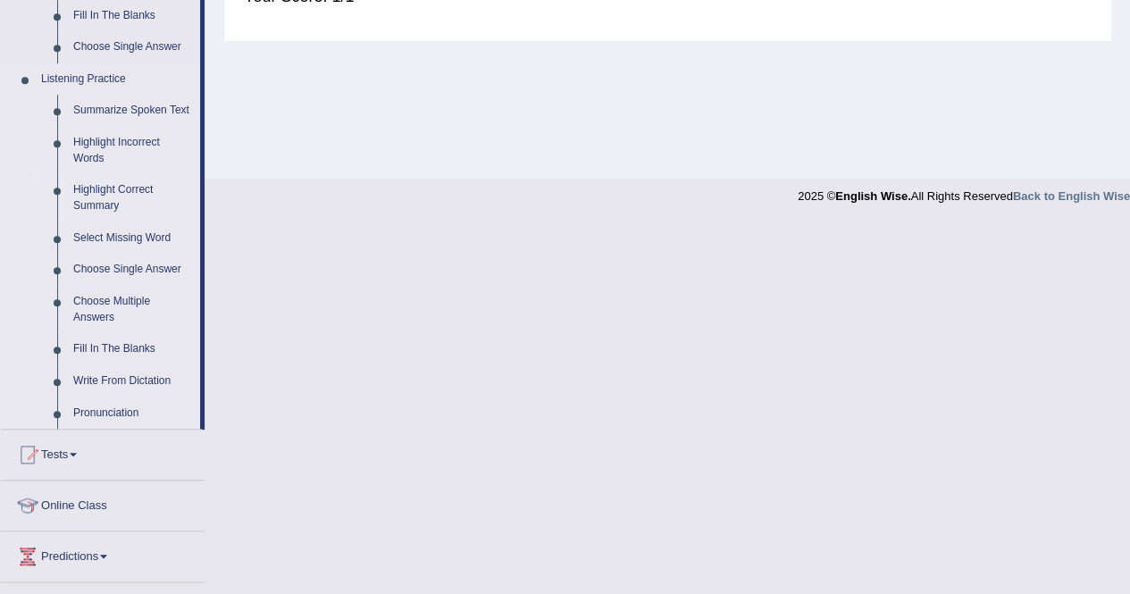
click at [86, 201] on link "Highlight Correct Summary" at bounding box center [132, 197] width 135 height 47
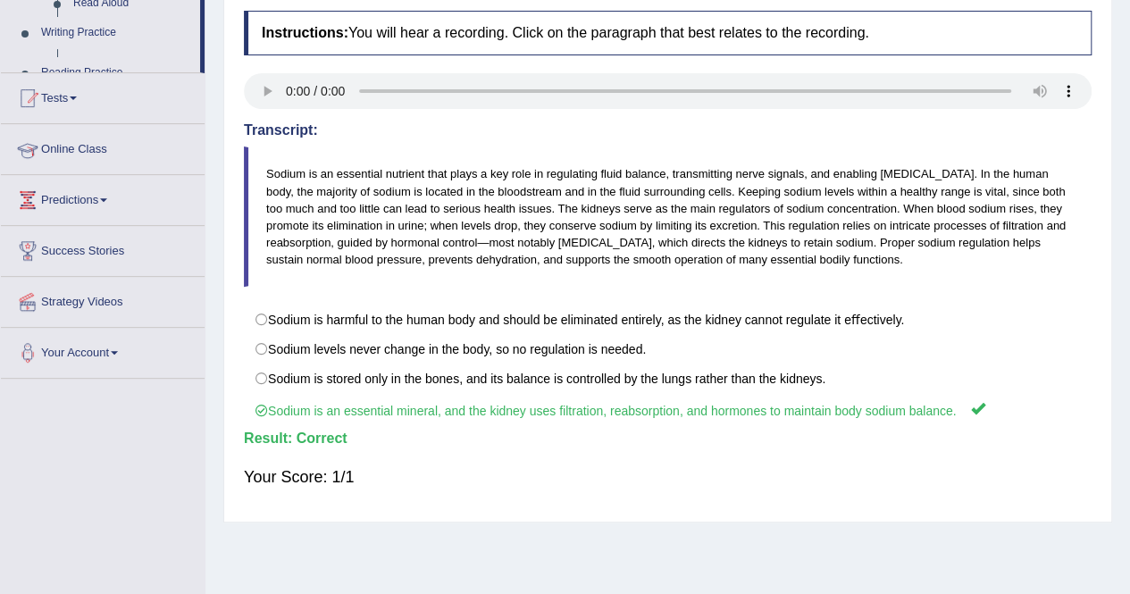
scroll to position [343, 0]
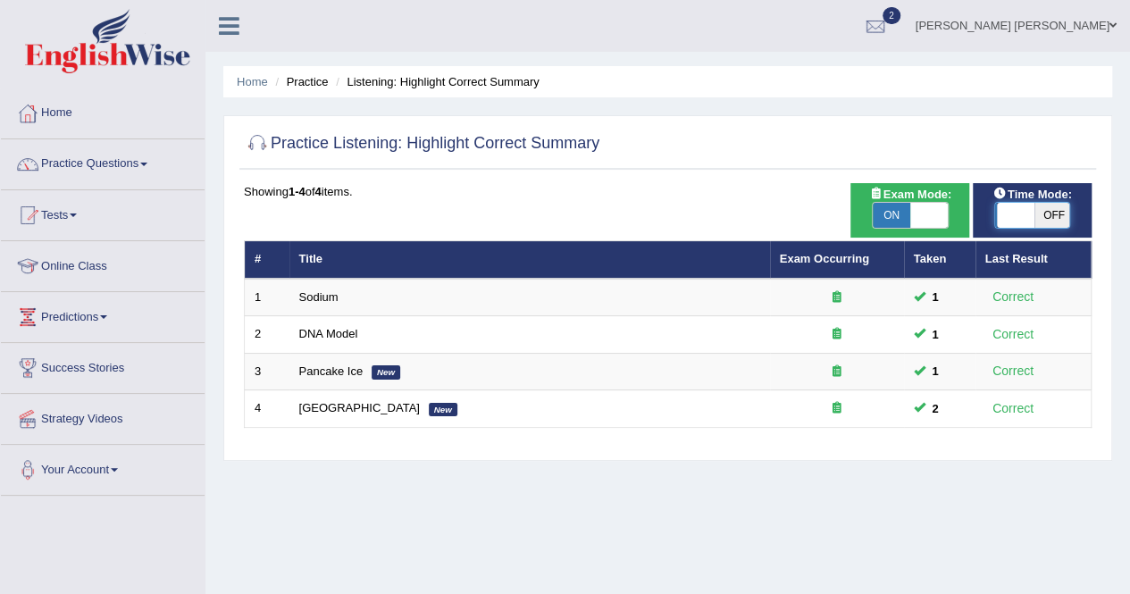
click at [1007, 211] on span at bounding box center [1016, 215] width 38 height 25
click at [1018, 216] on span at bounding box center [1014, 215] width 38 height 25
drag, startPoint x: 1018, startPoint y: 216, endPoint x: 1042, endPoint y: 211, distance: 24.7
click at [1019, 216] on span at bounding box center [1014, 215] width 38 height 25
click at [1060, 206] on span "OFF" at bounding box center [1051, 215] width 38 height 25
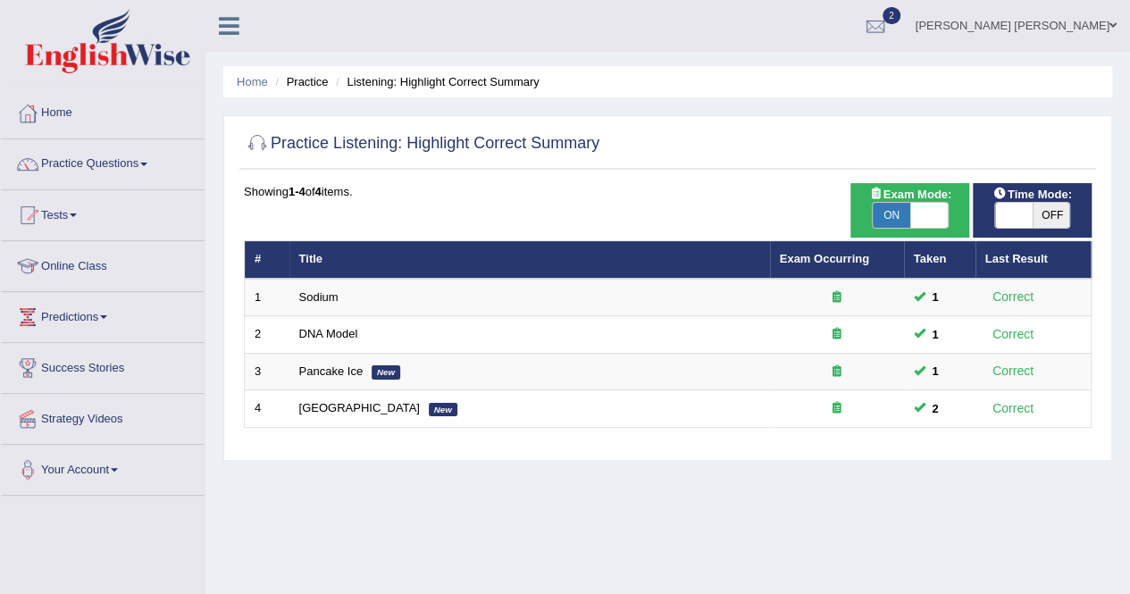
checkbox input "true"
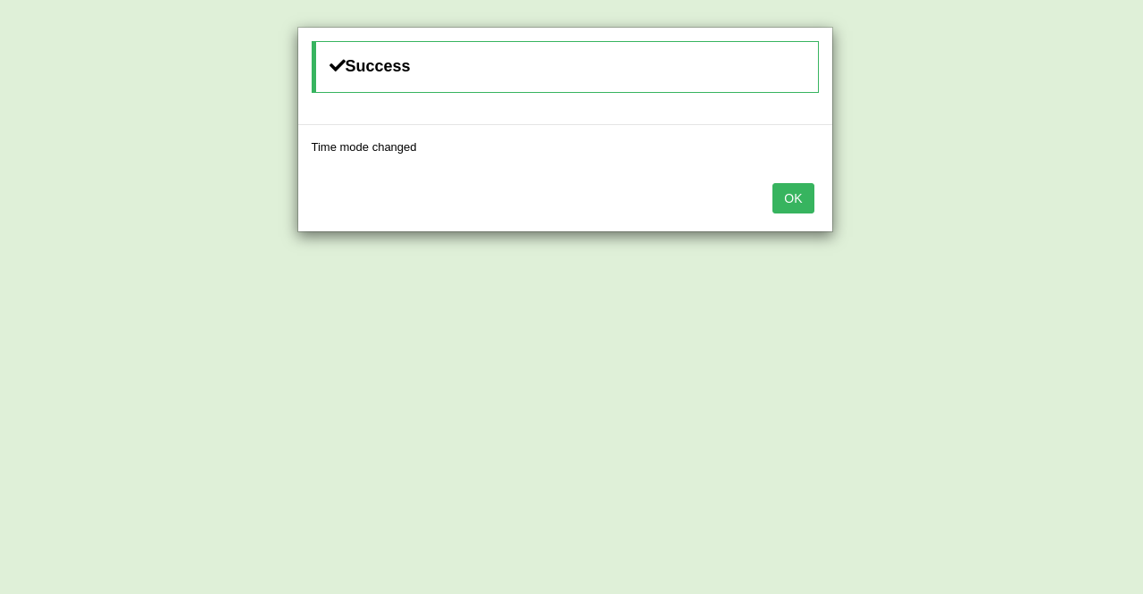
click at [804, 199] on button "OK" at bounding box center [792, 198] width 41 height 30
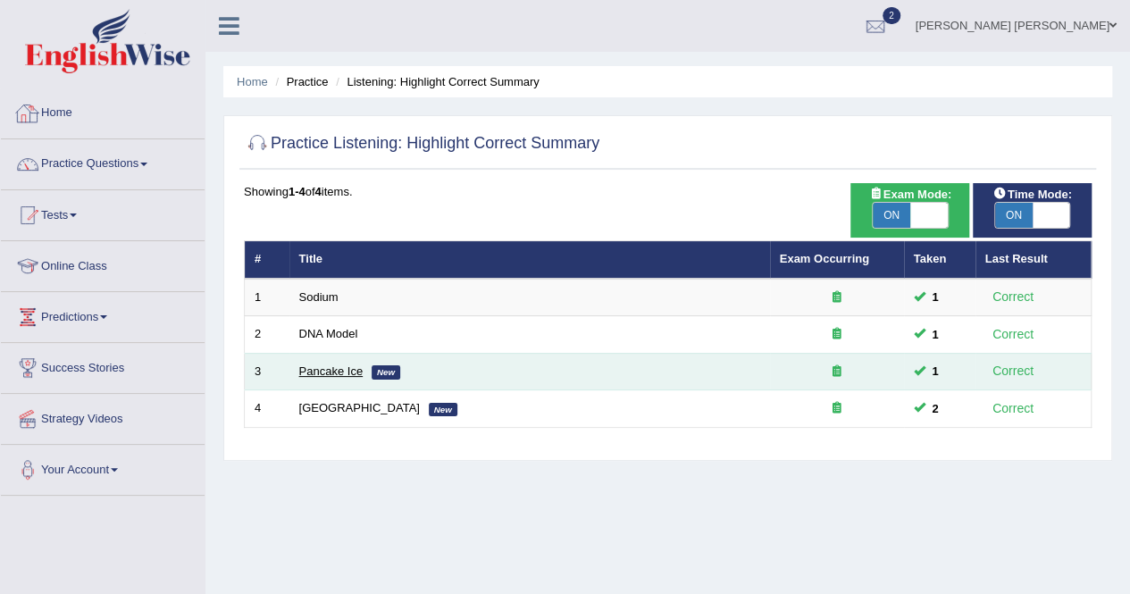
click at [347, 371] on link "Pancake Ice" at bounding box center [331, 370] width 64 height 13
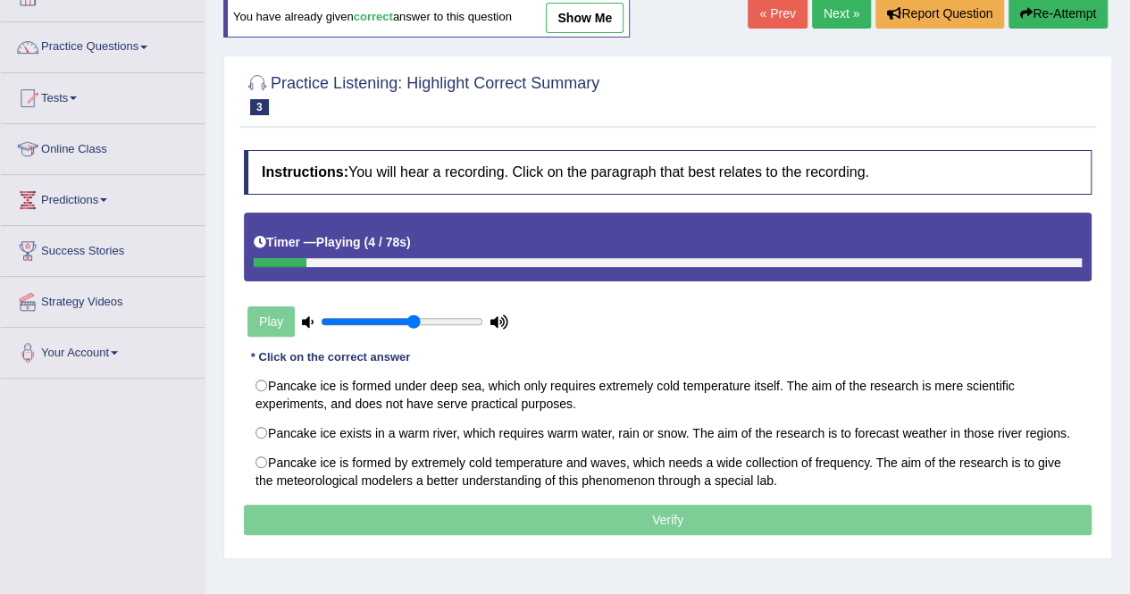
scroll to position [89, 0]
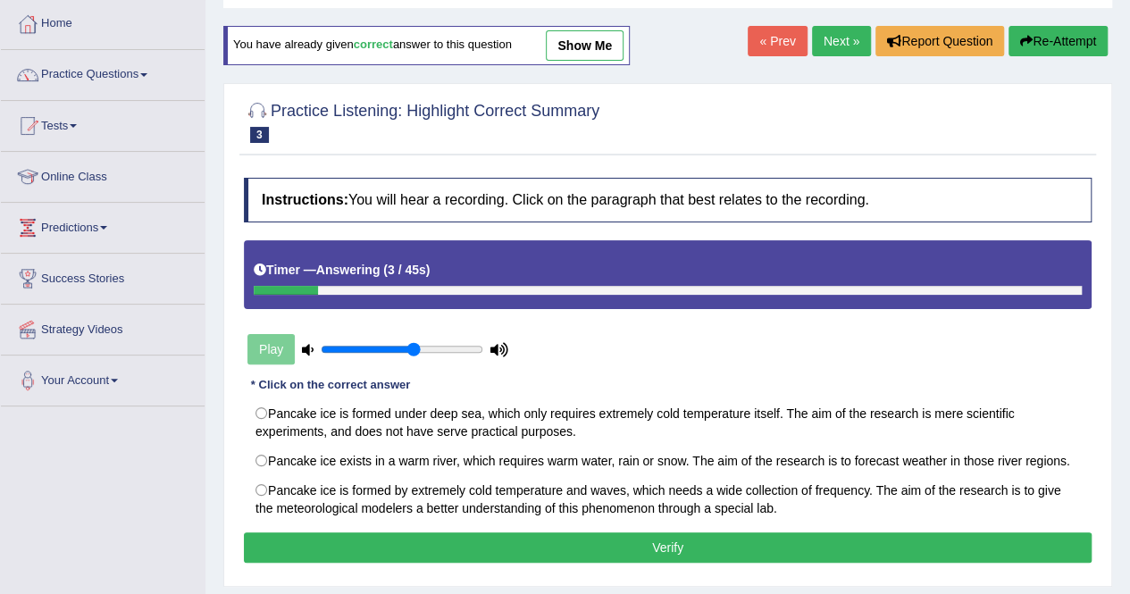
click at [563, 46] on link "show me" at bounding box center [585, 45] width 78 height 30
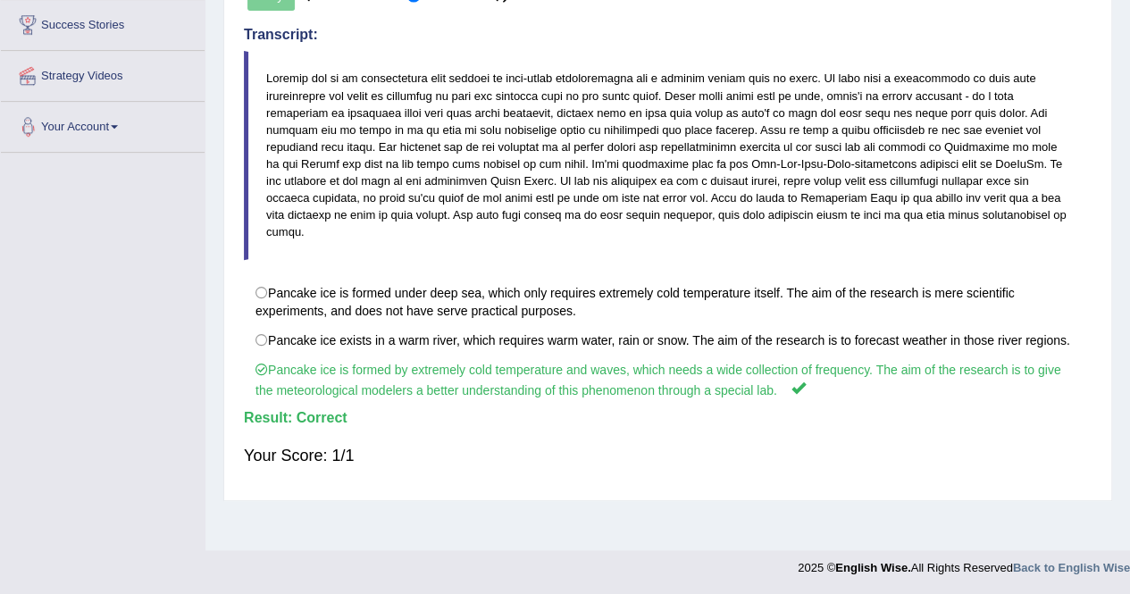
scroll to position [0, 0]
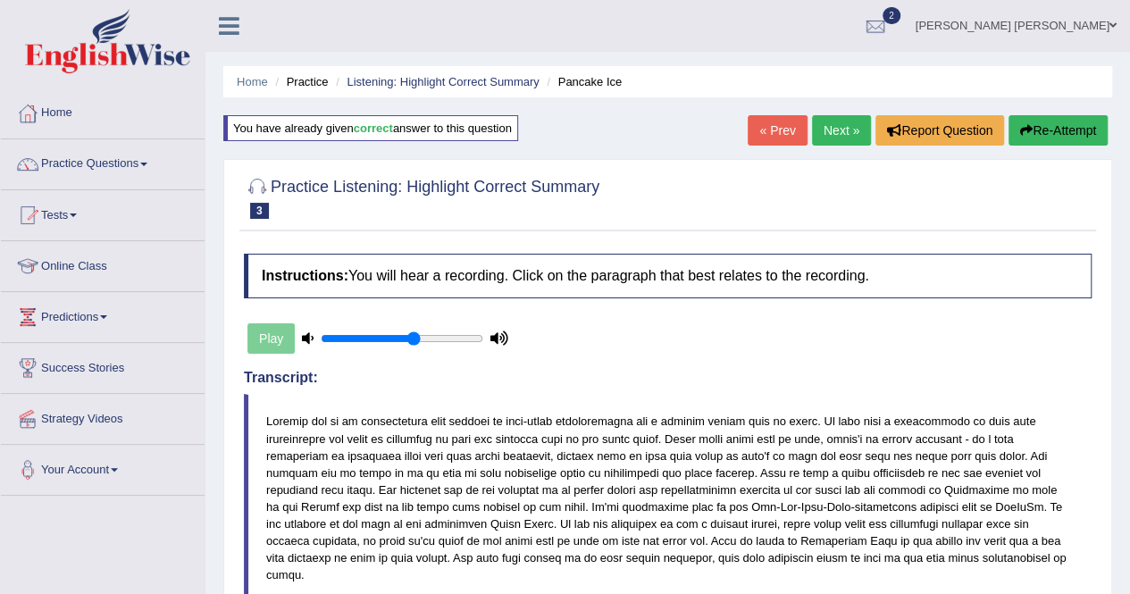
click at [830, 133] on link "Next »" at bounding box center [841, 130] width 59 height 30
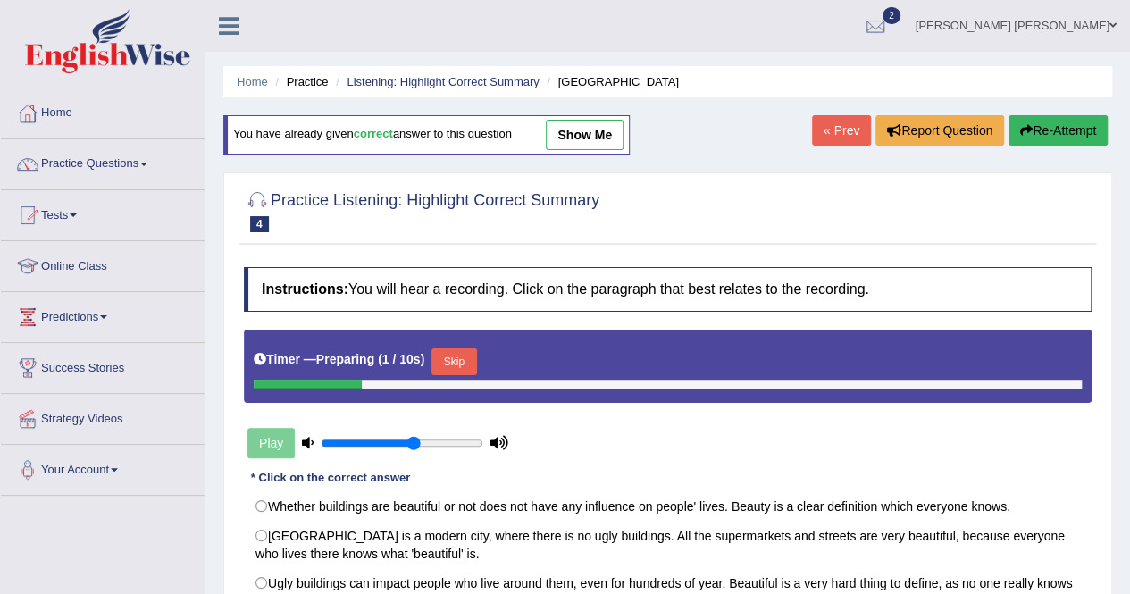
click at [559, 134] on link "show me" at bounding box center [585, 135] width 78 height 30
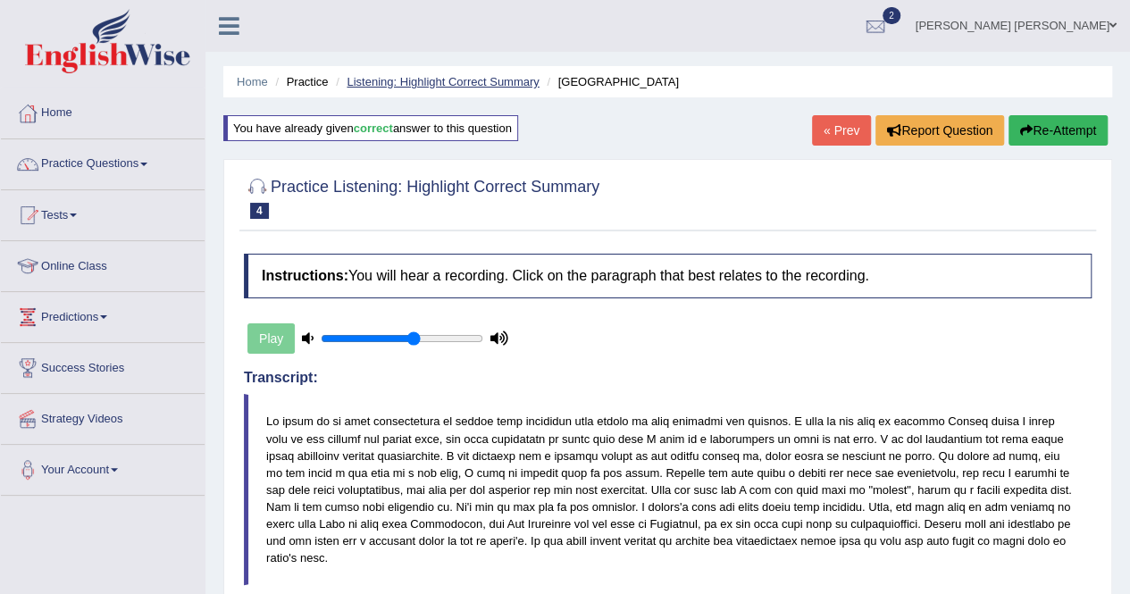
click at [488, 79] on link "Listening: Highlight Correct Summary" at bounding box center [442, 81] width 192 height 13
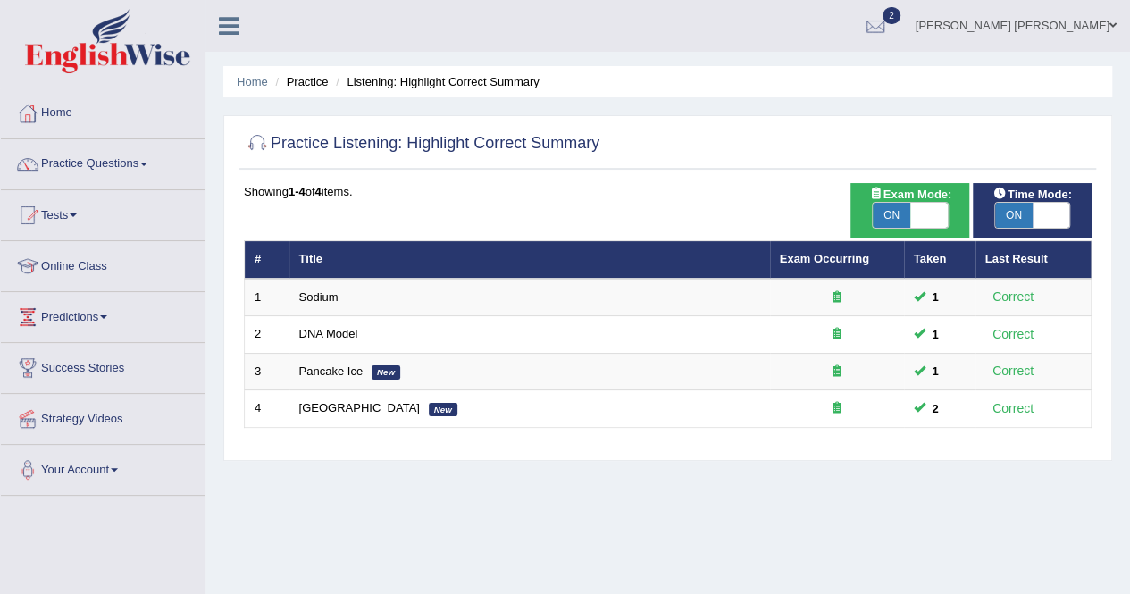
click at [1070, 213] on div "ON OFF" at bounding box center [1032, 215] width 77 height 27
click at [924, 215] on span at bounding box center [929, 215] width 38 height 25
checkbox input "false"
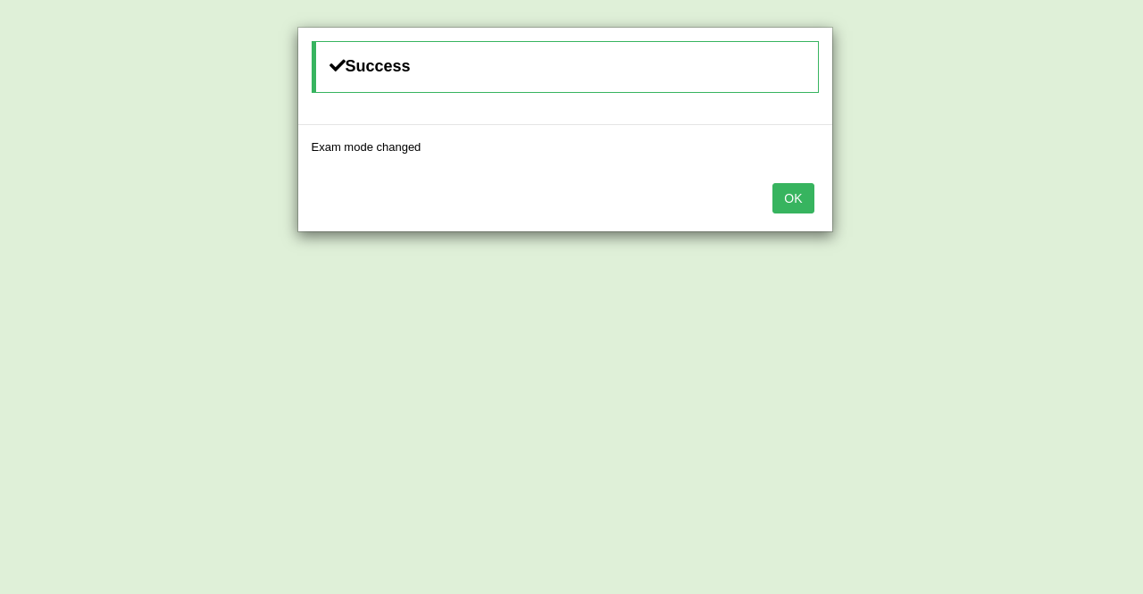
click at [786, 204] on button "OK" at bounding box center [792, 198] width 41 height 30
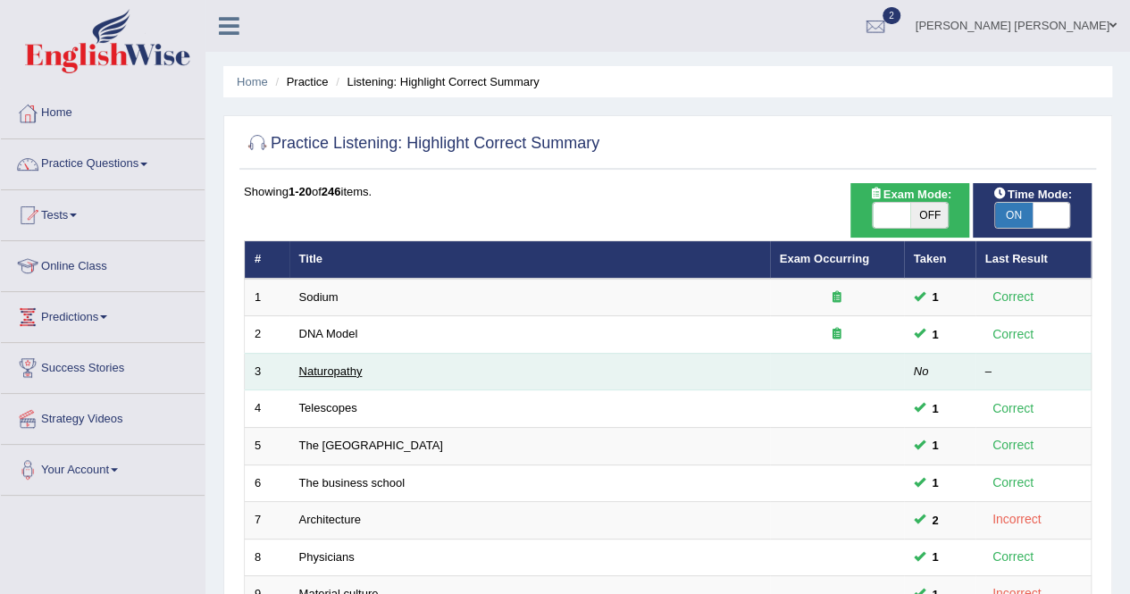
click at [305, 371] on link "Naturopathy" at bounding box center [330, 370] width 63 height 13
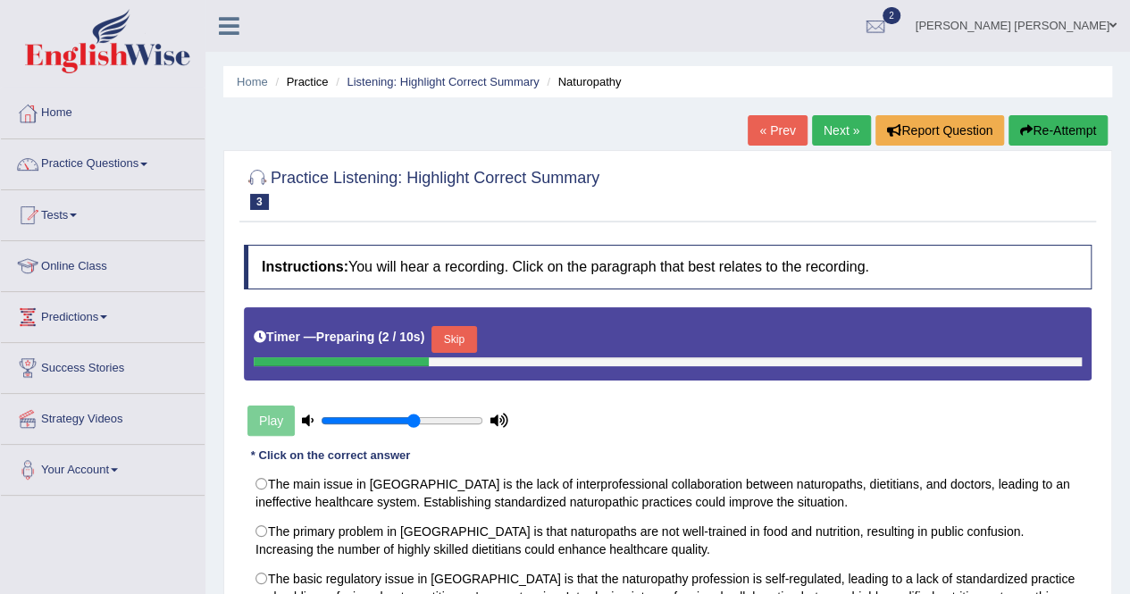
click at [455, 338] on button "Skip" at bounding box center [453, 339] width 45 height 27
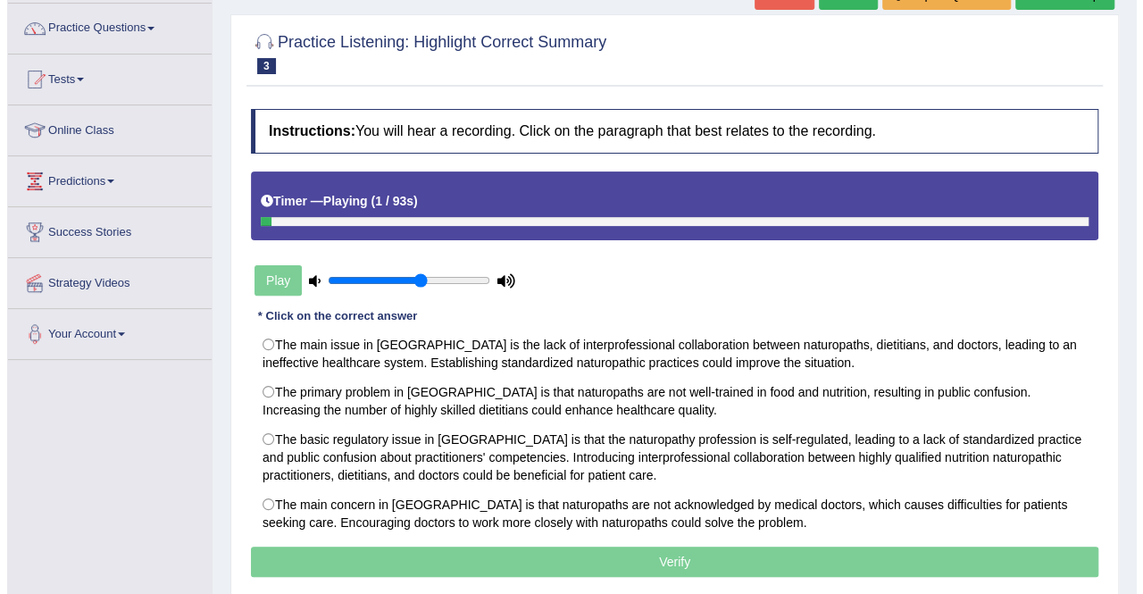
scroll to position [179, 0]
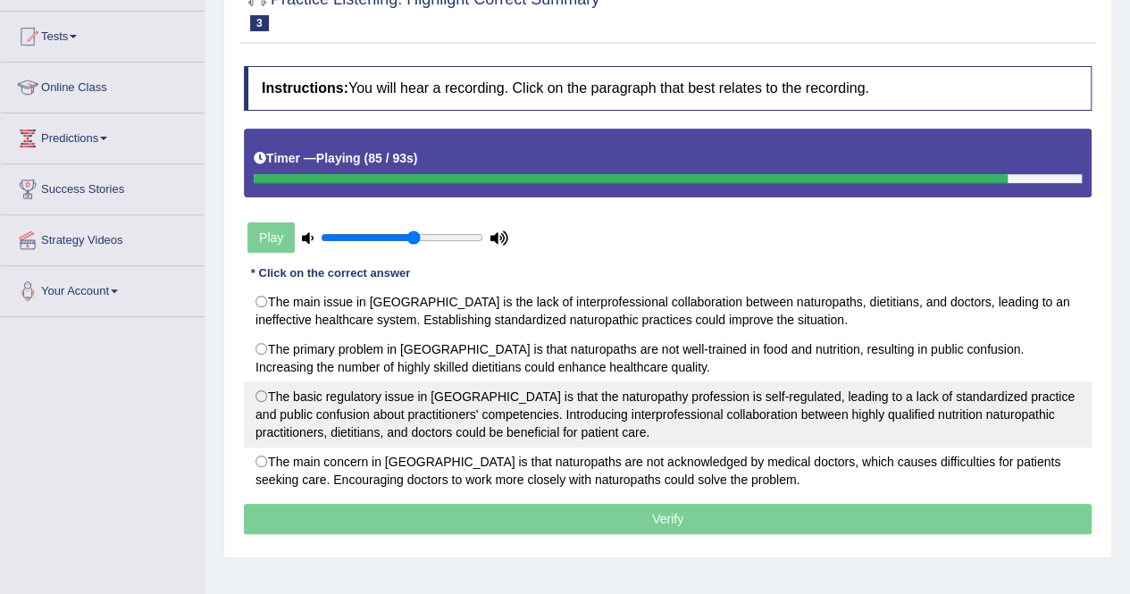
click at [633, 428] on label "The basic regulatory issue in [GEOGRAPHIC_DATA] is that the naturopathy profess…" at bounding box center [667, 414] width 847 height 66
radio input "true"
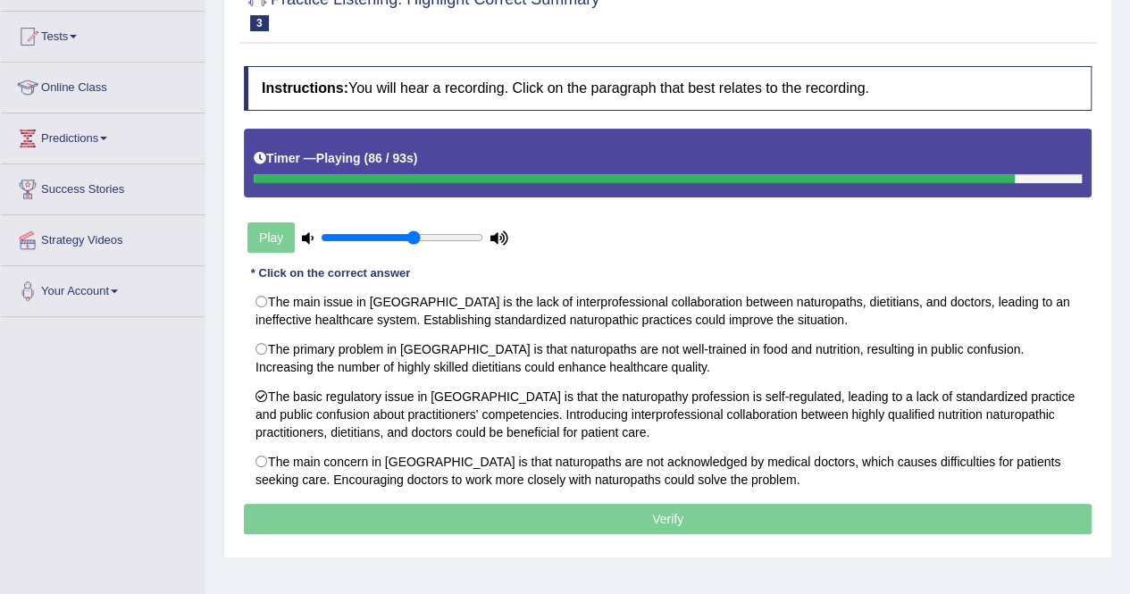
click at [672, 513] on p "Verify" at bounding box center [667, 519] width 847 height 30
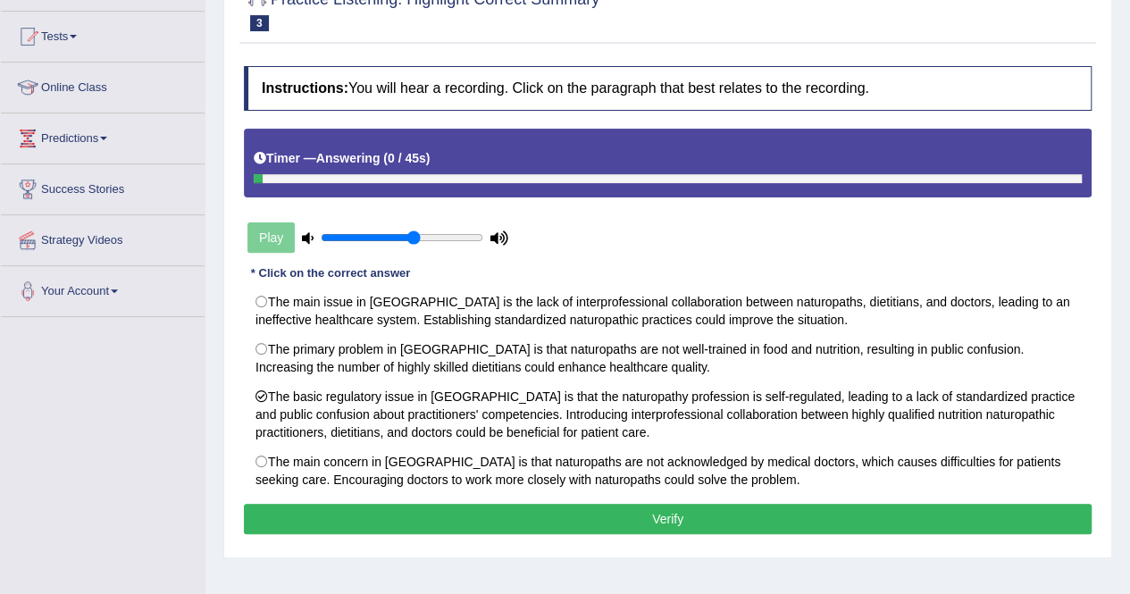
click at [680, 506] on button "Verify" at bounding box center [667, 519] width 847 height 30
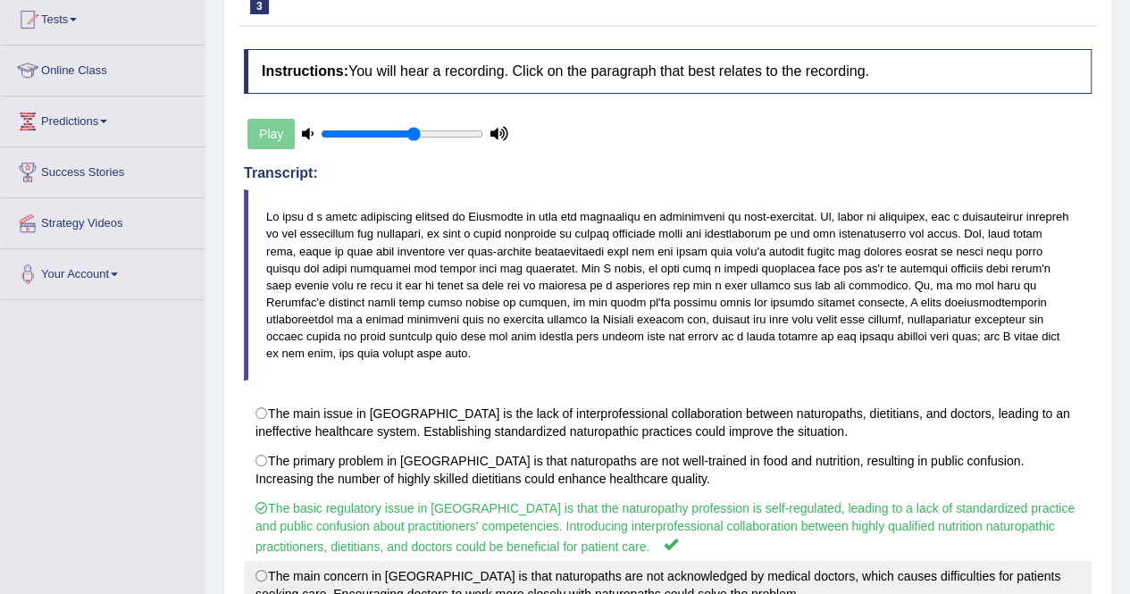
scroll to position [0, 0]
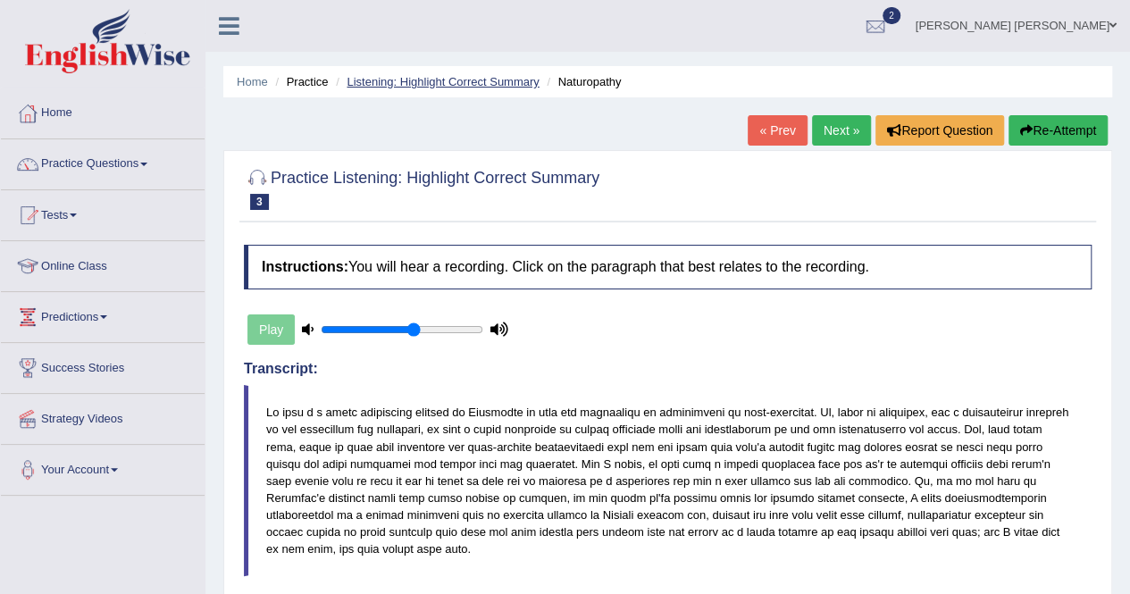
click at [495, 75] on link "Listening: Highlight Correct Summary" at bounding box center [442, 81] width 192 height 13
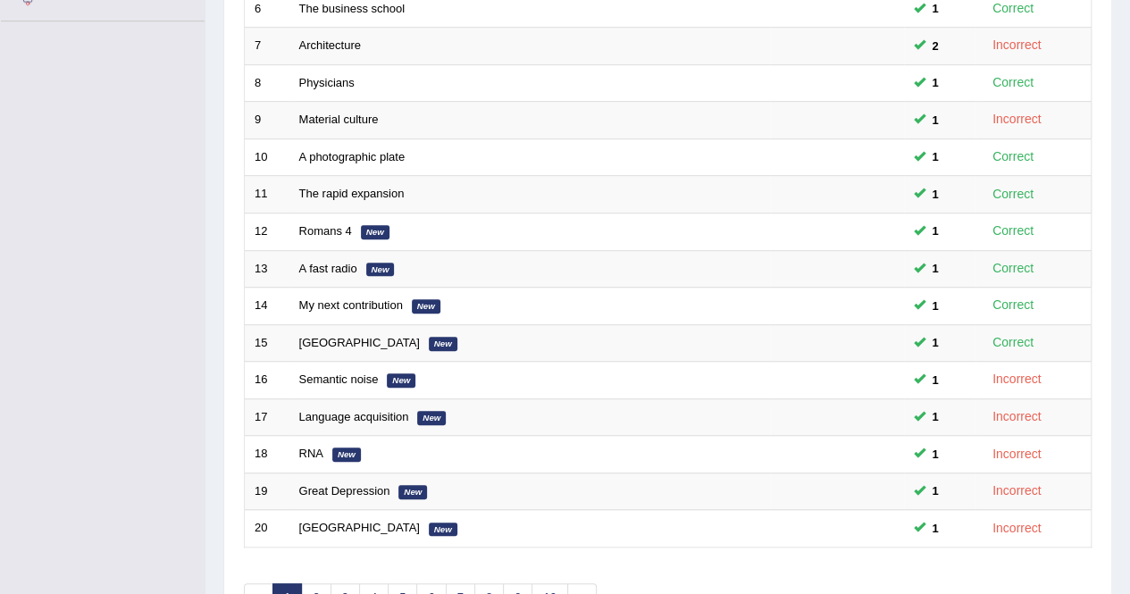
scroll to position [536, 0]
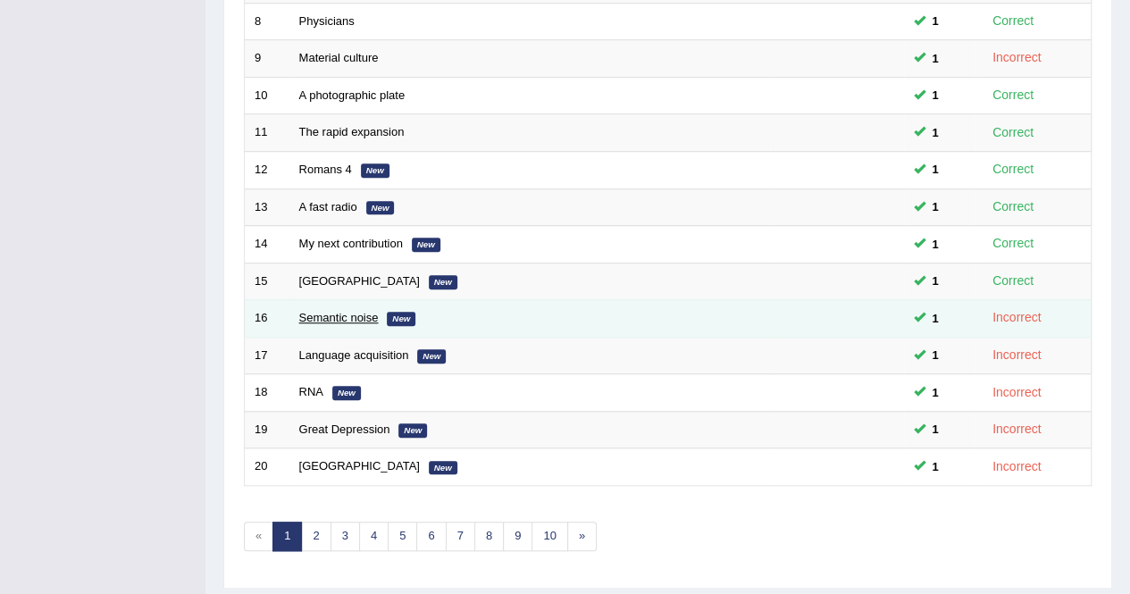
click at [335, 311] on link "Semantic noise" at bounding box center [338, 317] width 79 height 13
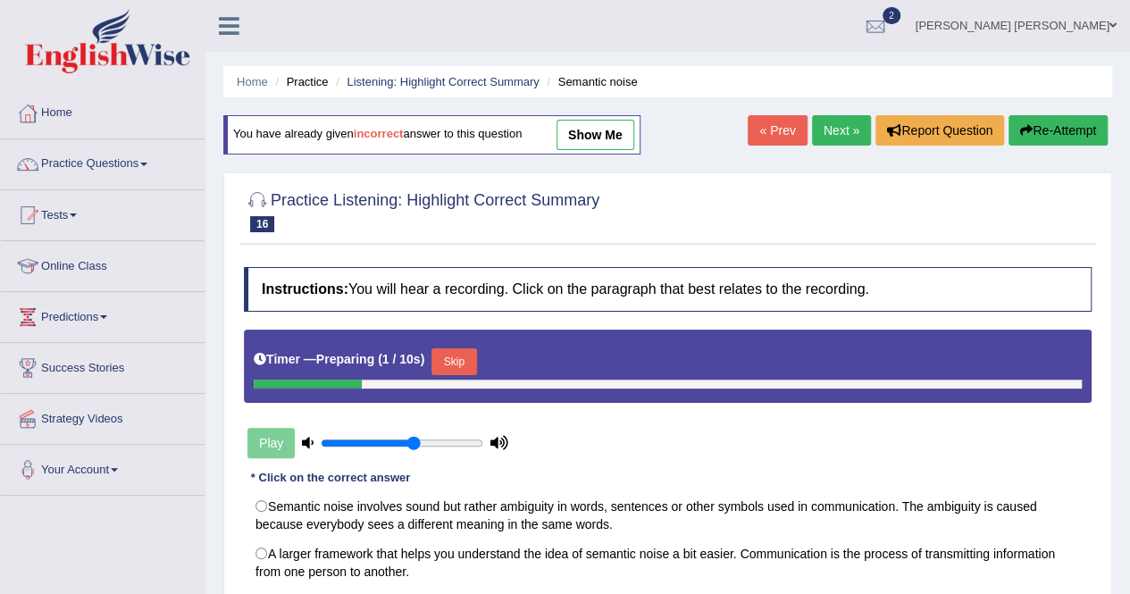
click at [573, 124] on link "show me" at bounding box center [595, 135] width 78 height 30
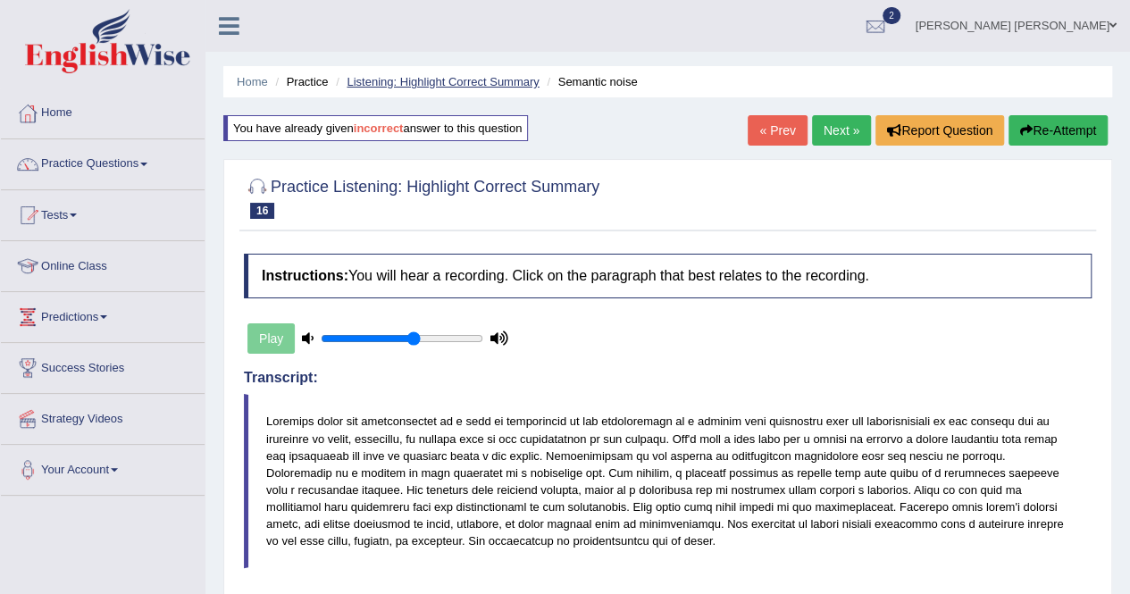
click at [459, 82] on link "Listening: Highlight Correct Summary" at bounding box center [442, 81] width 192 height 13
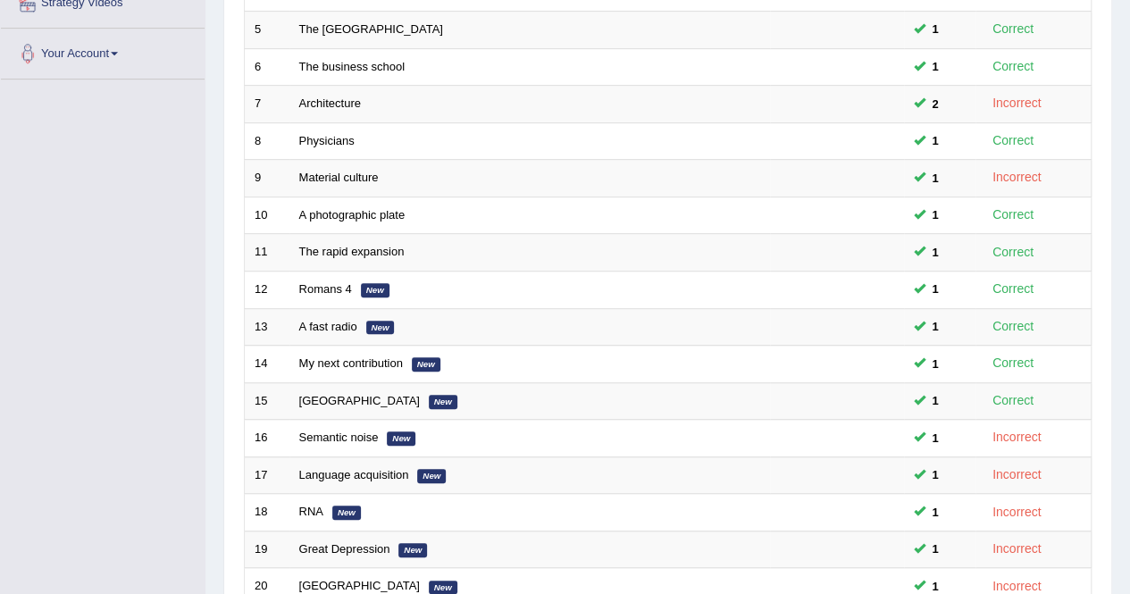
scroll to position [179, 0]
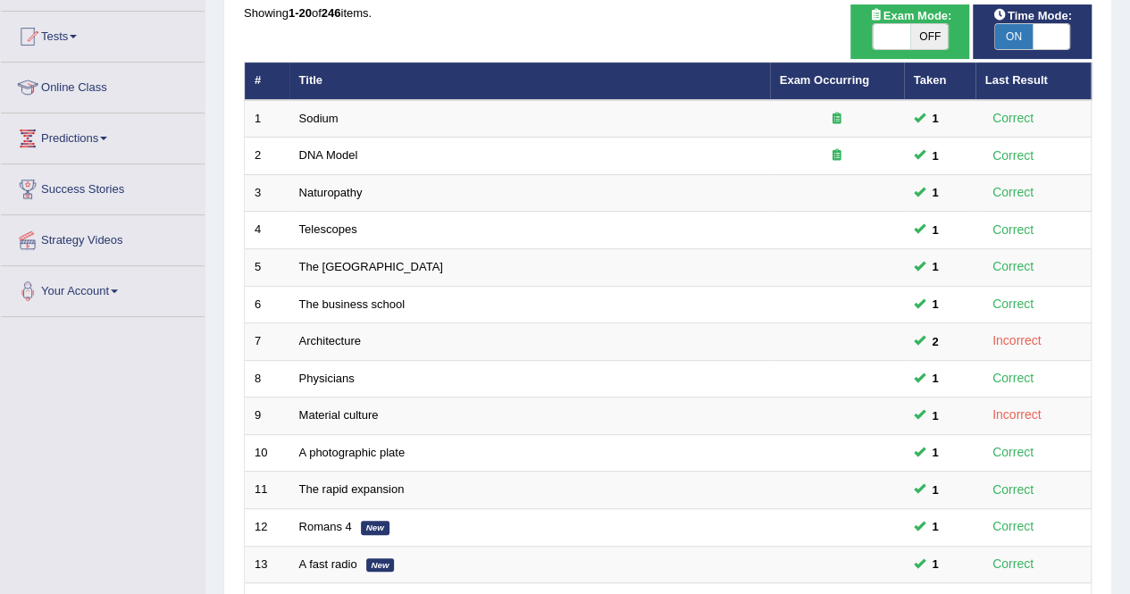
click at [830, 88] on th "Exam Occurring" at bounding box center [837, 82] width 134 height 38
click at [830, 85] on link "Exam Occurring" at bounding box center [824, 79] width 89 height 13
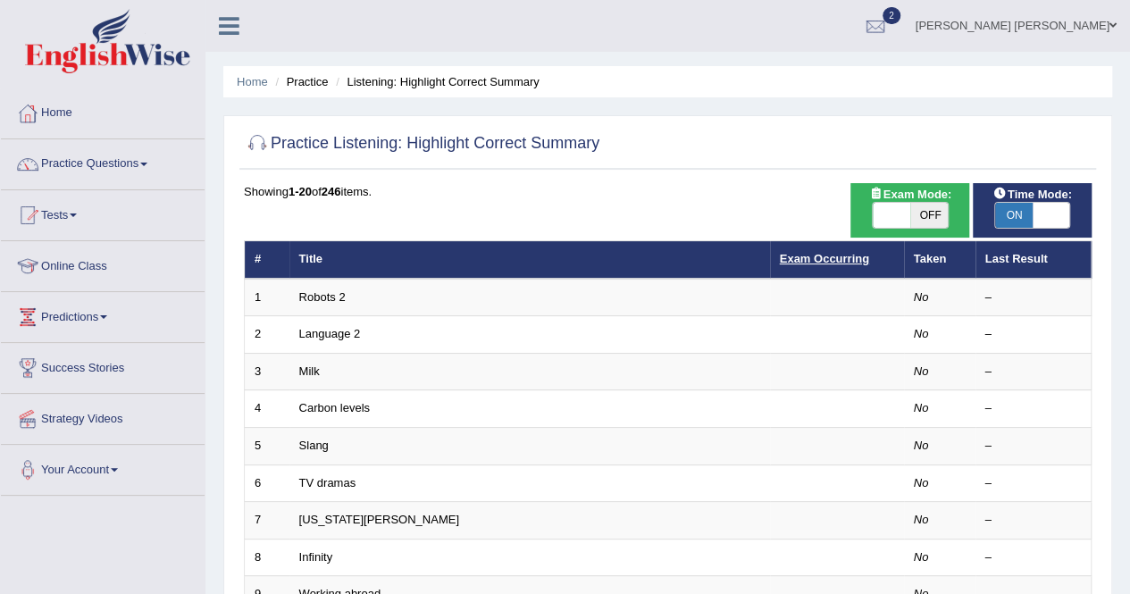
click at [829, 256] on link "Exam Occurring" at bounding box center [824, 258] width 89 height 13
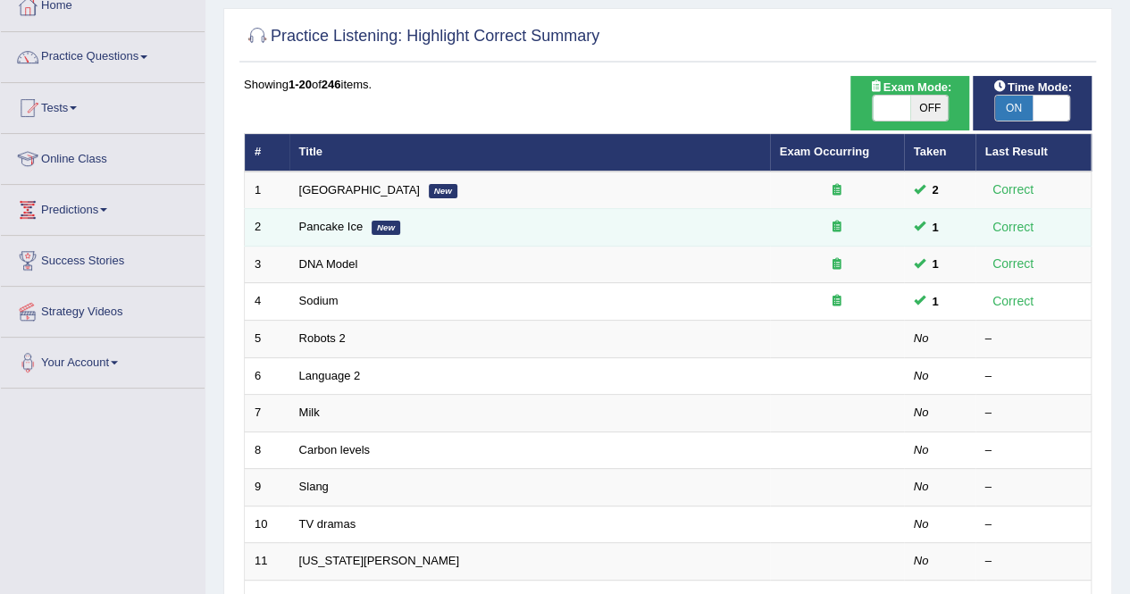
scroll to position [89, 0]
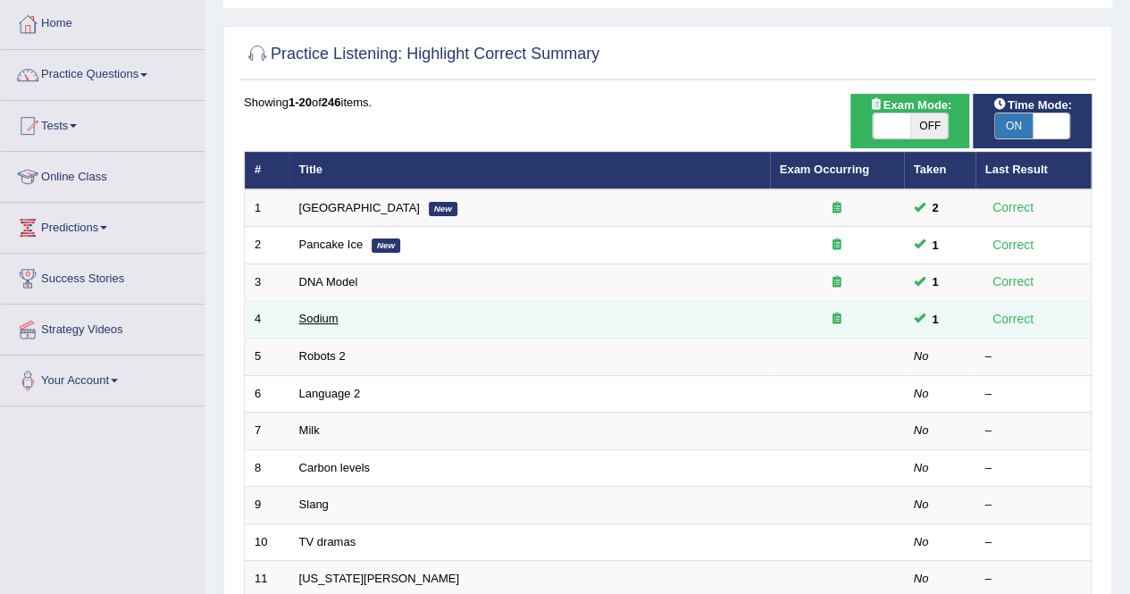
click at [323, 321] on link "Sodium" at bounding box center [318, 318] width 39 height 13
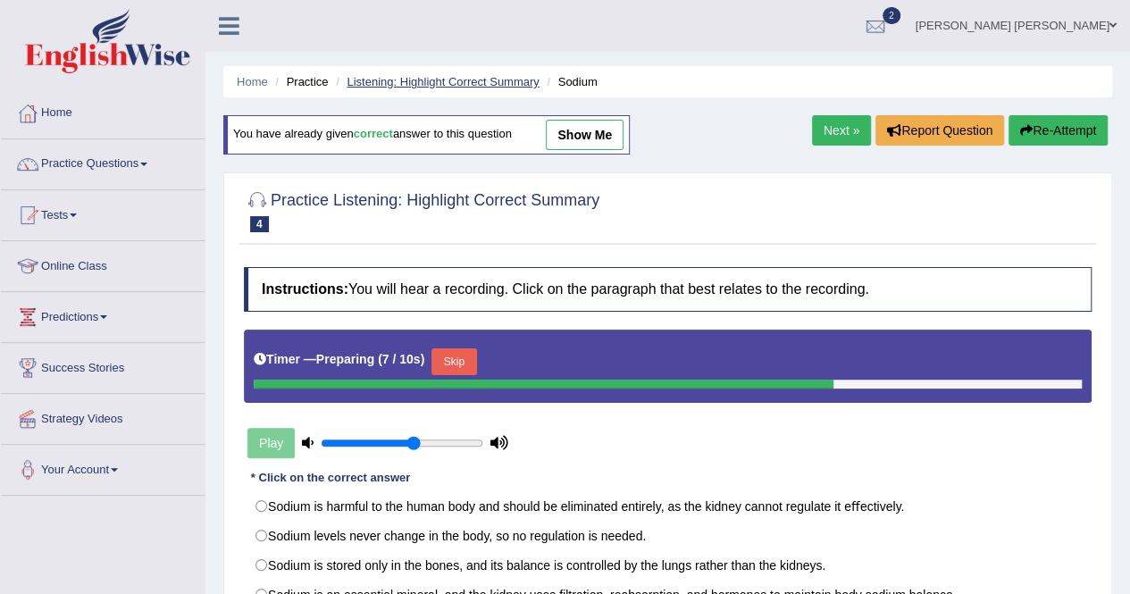
click at [509, 81] on link "Listening: Highlight Correct Summary" at bounding box center [442, 81] width 192 height 13
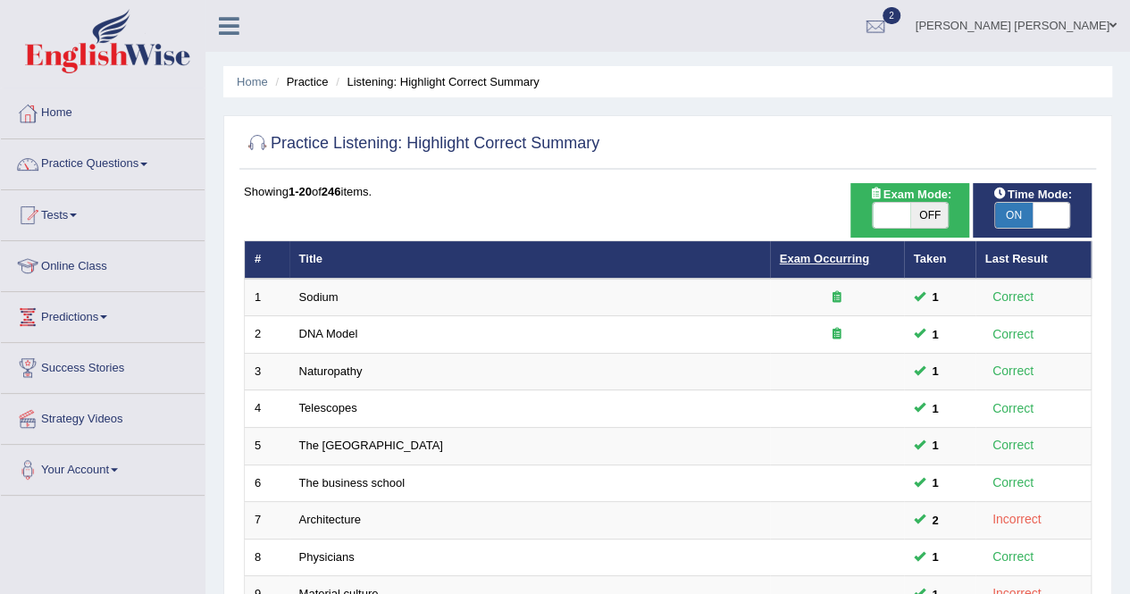
click at [818, 259] on link "Exam Occurring" at bounding box center [824, 258] width 89 height 13
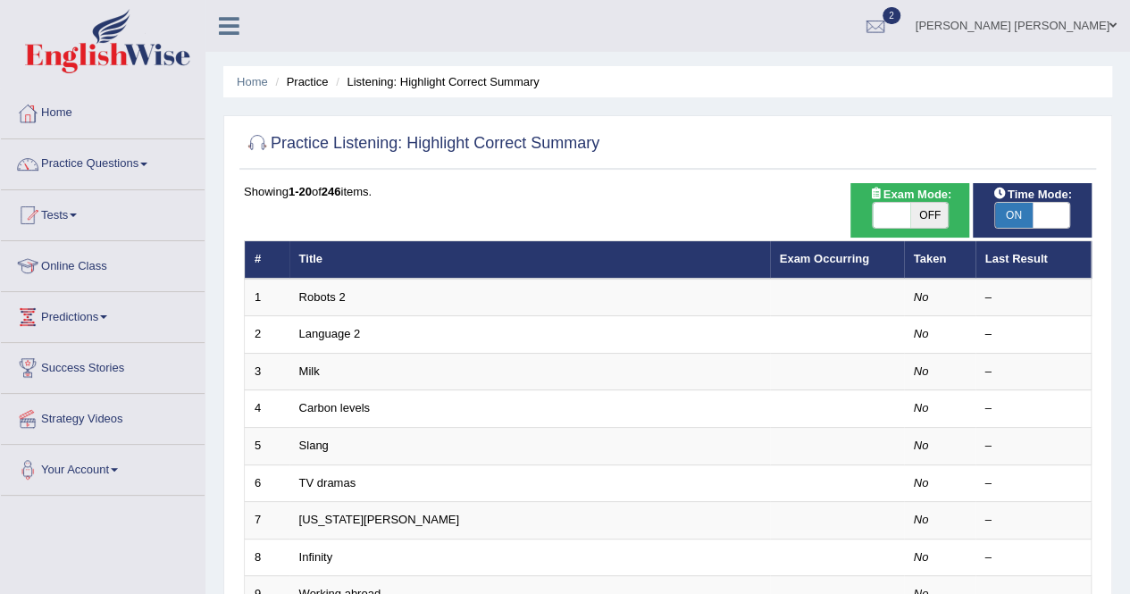
click at [818, 259] on link "Exam Occurring" at bounding box center [824, 258] width 89 height 13
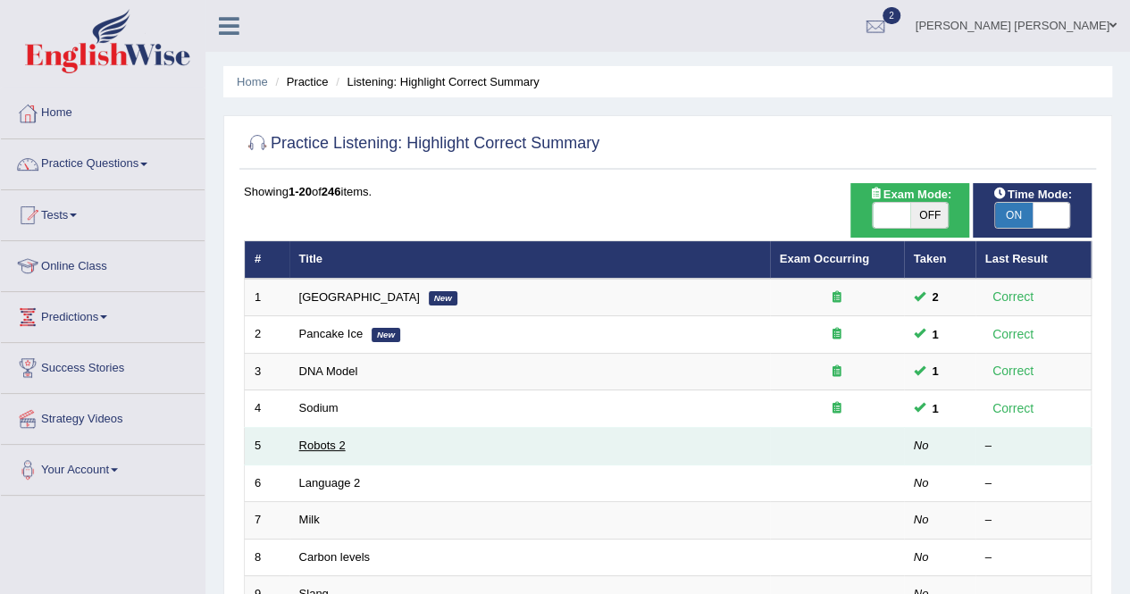
click at [315, 440] on link "Robots 2" at bounding box center [322, 444] width 46 height 13
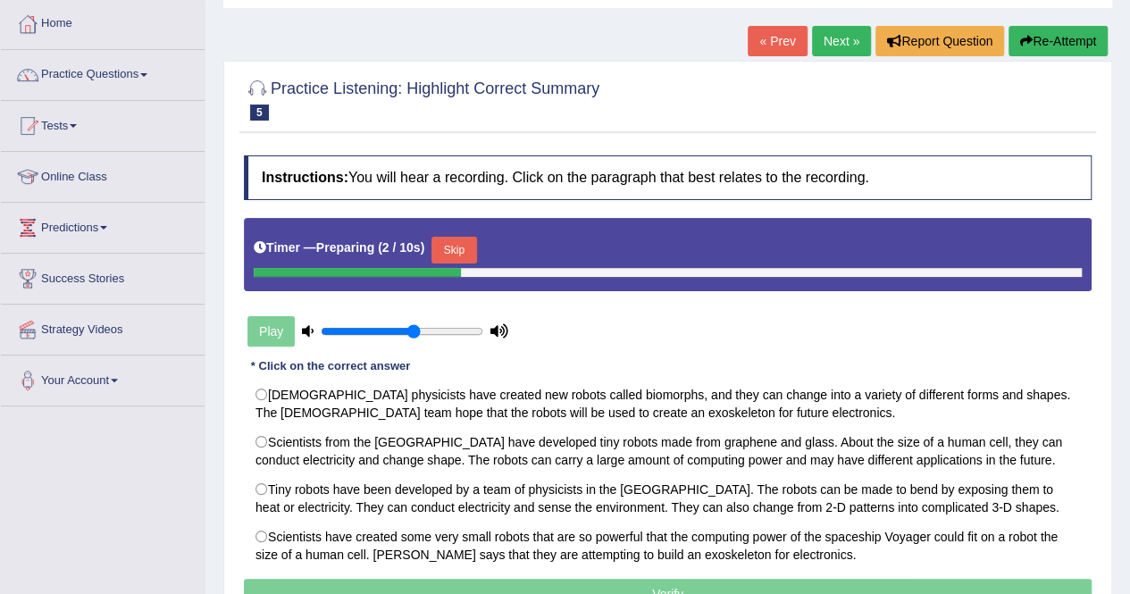
scroll to position [179, 0]
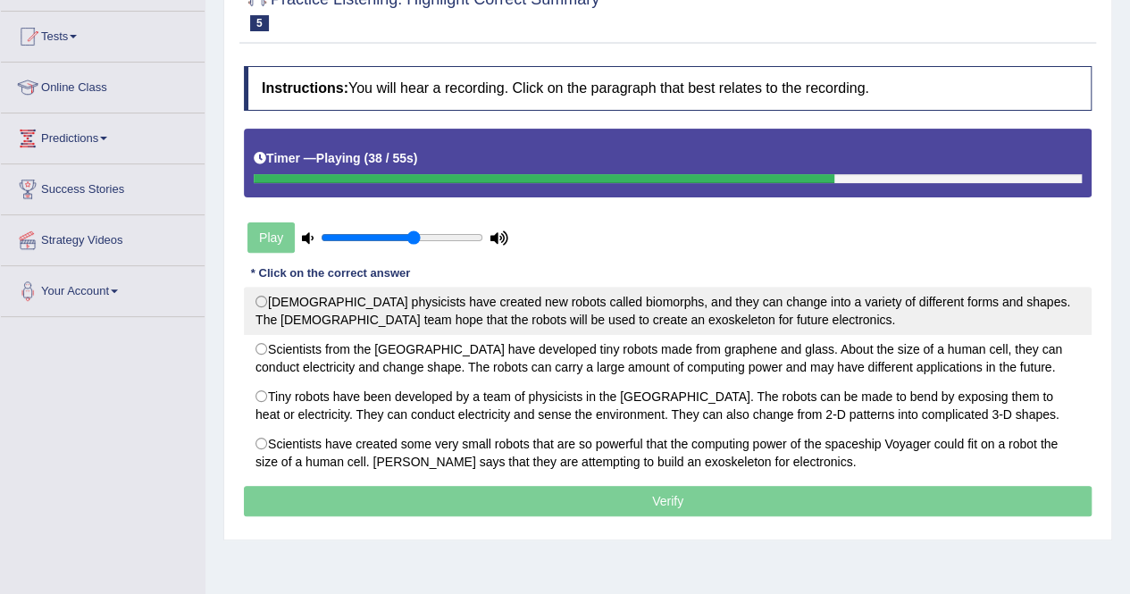
click at [982, 308] on label "US-based physicists have created new robots called biomorphs, and they can chan…" at bounding box center [667, 311] width 847 height 48
radio input "true"
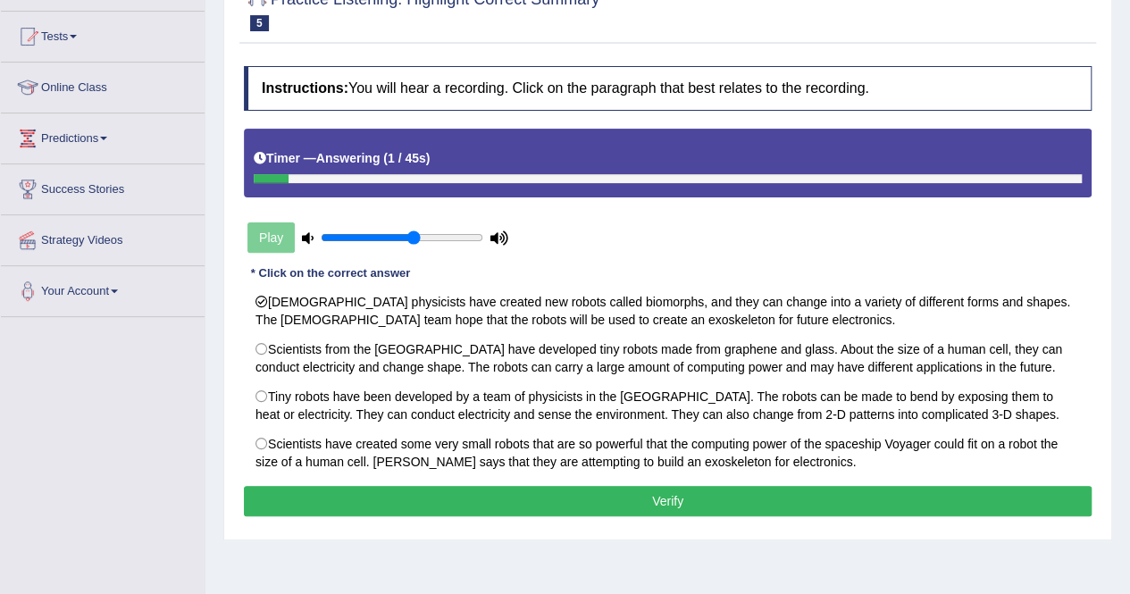
click at [760, 495] on button "Verify" at bounding box center [667, 501] width 847 height 30
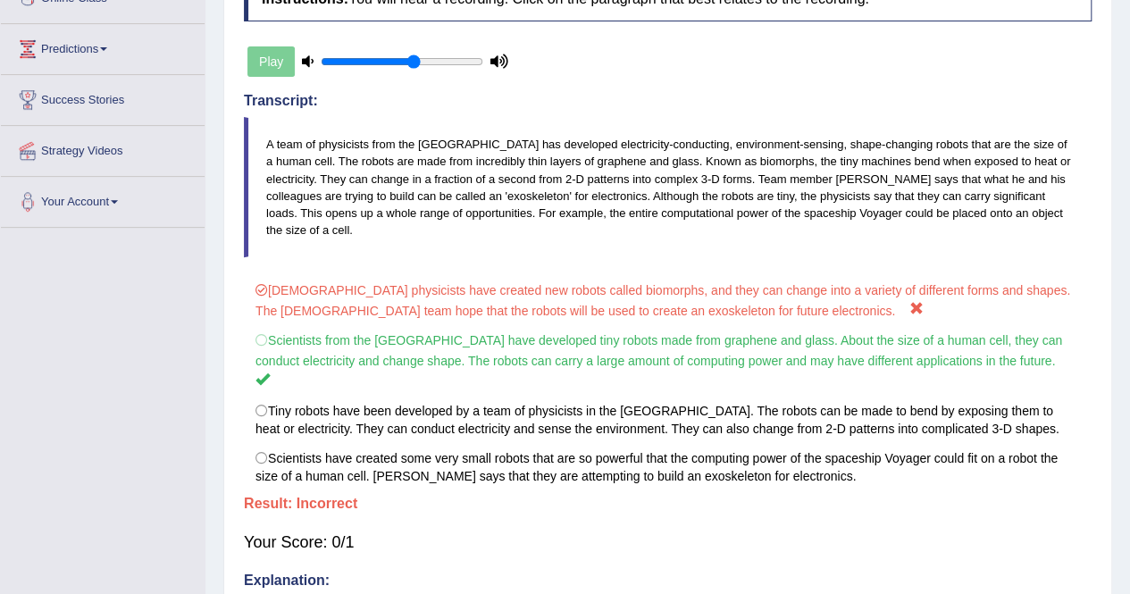
scroll to position [0, 0]
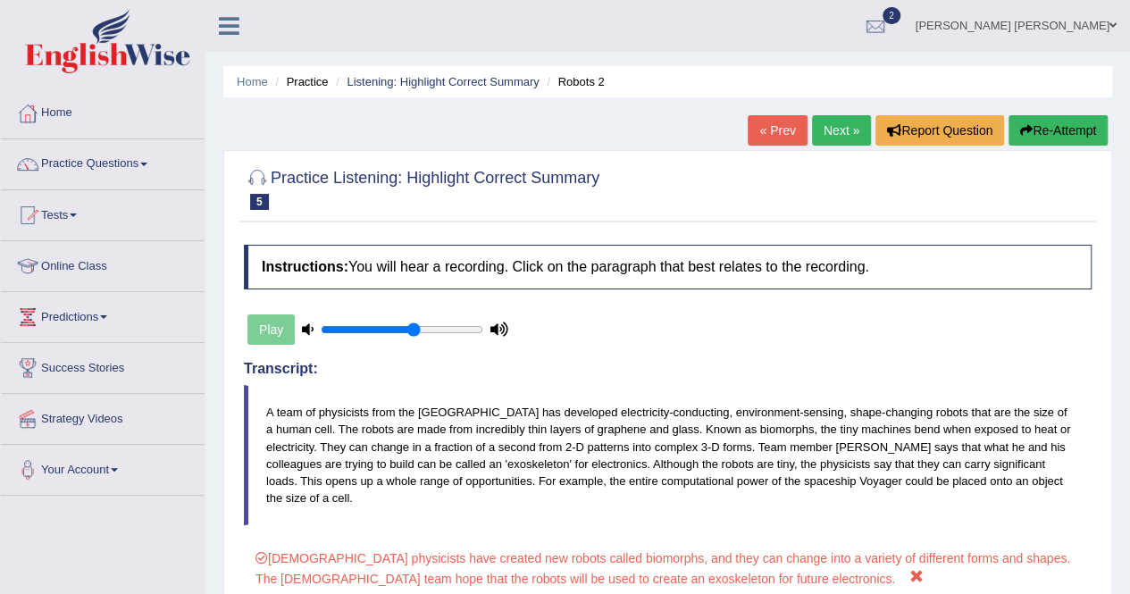
click at [822, 115] on link "Next »" at bounding box center [841, 130] width 59 height 30
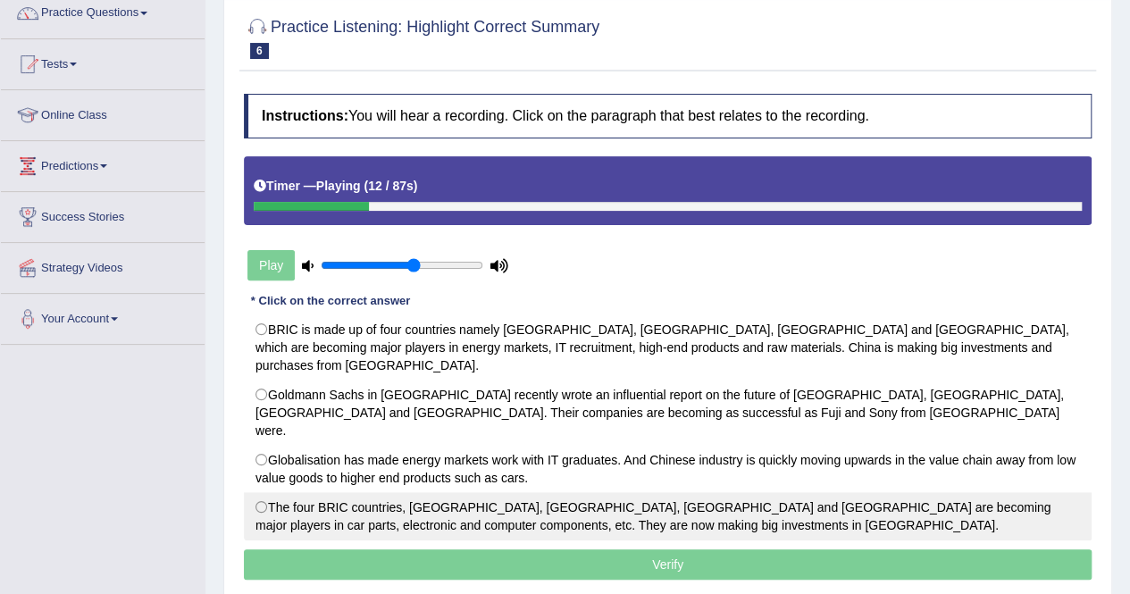
scroll to position [179, 0]
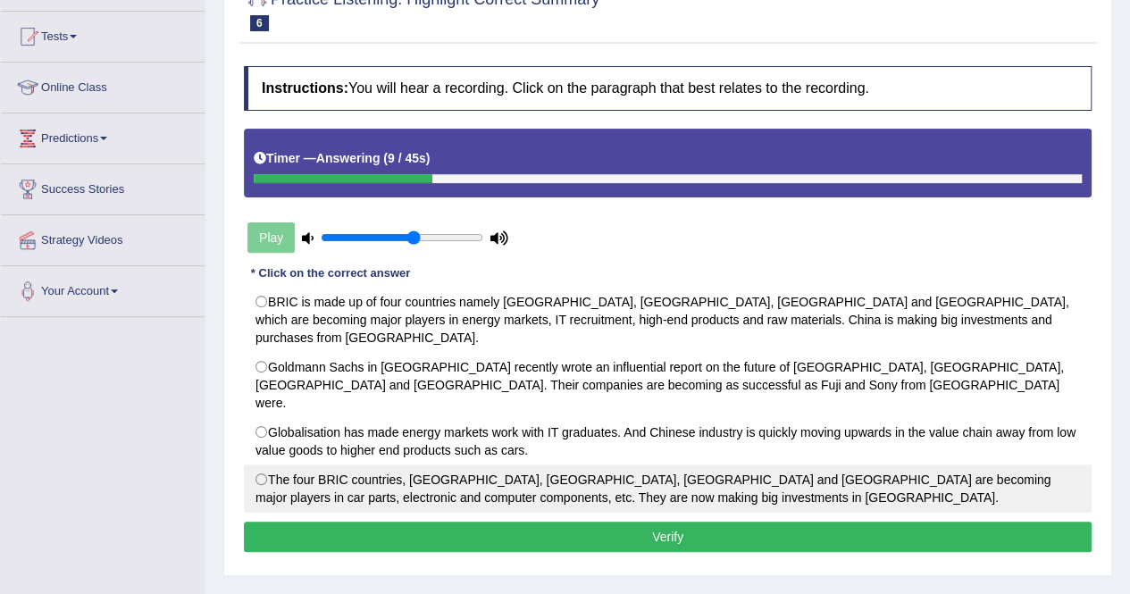
click at [496, 464] on label "The four BRIC countries, [GEOGRAPHIC_DATA], [GEOGRAPHIC_DATA], [GEOGRAPHIC_DATA…" at bounding box center [667, 488] width 847 height 48
radio input "true"
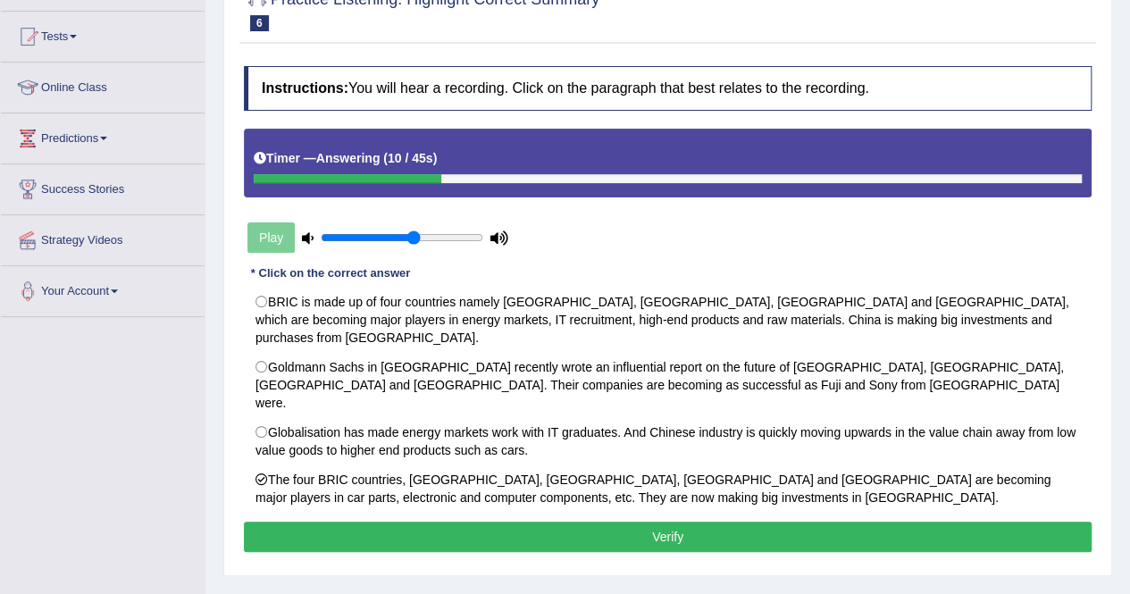
click at [511, 521] on button "Verify" at bounding box center [667, 536] width 847 height 30
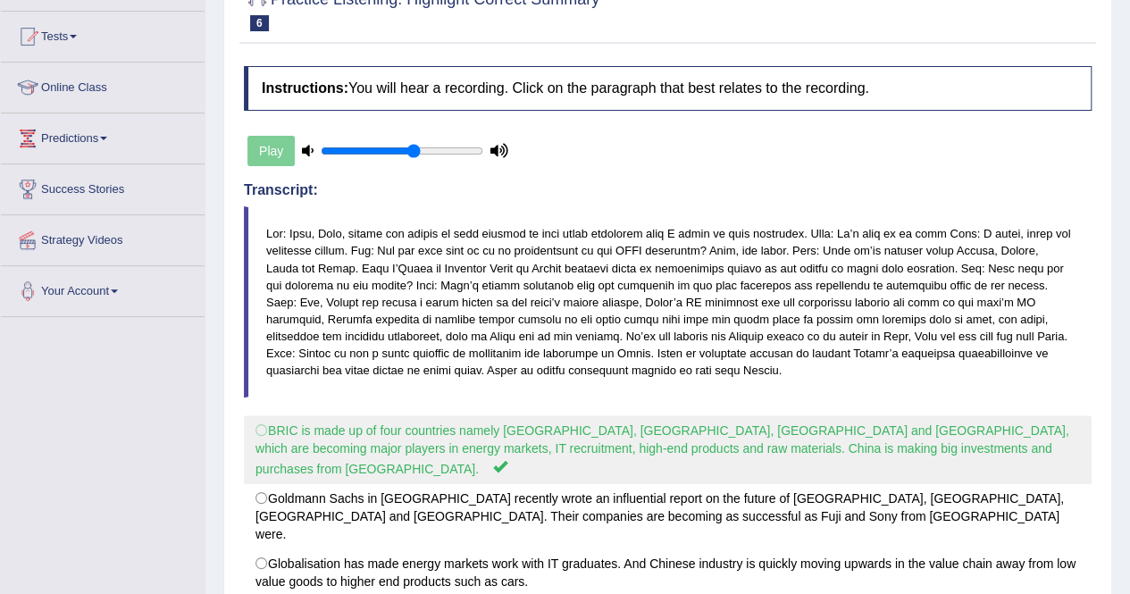
click at [523, 444] on label "BRIC is made up of four countries namely Brazil, Russia, India and China, which…" at bounding box center [667, 449] width 847 height 69
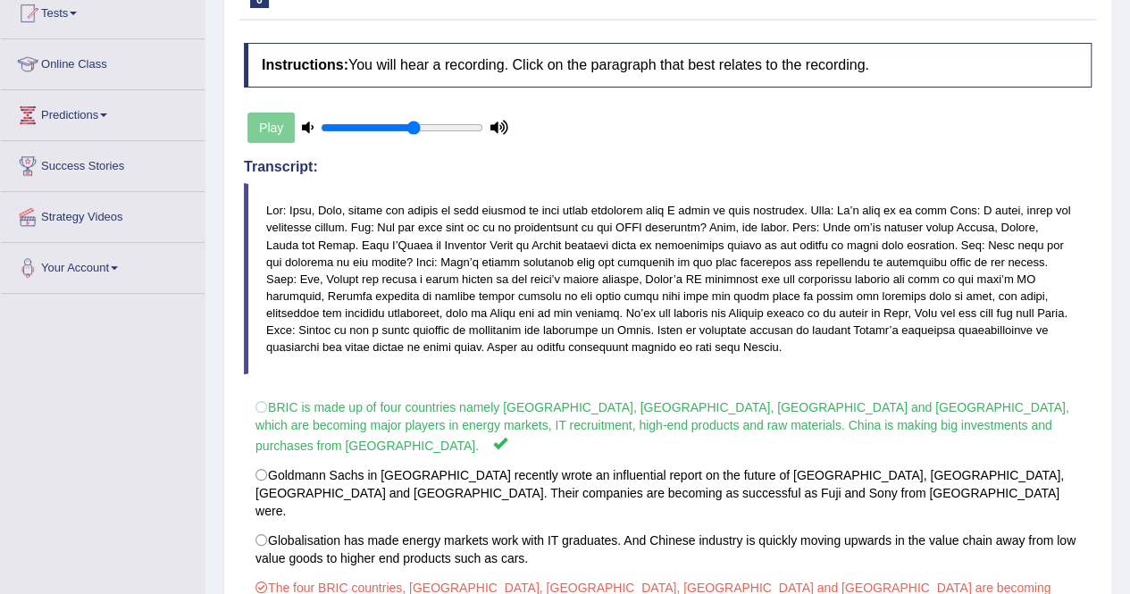
scroll to position [0, 0]
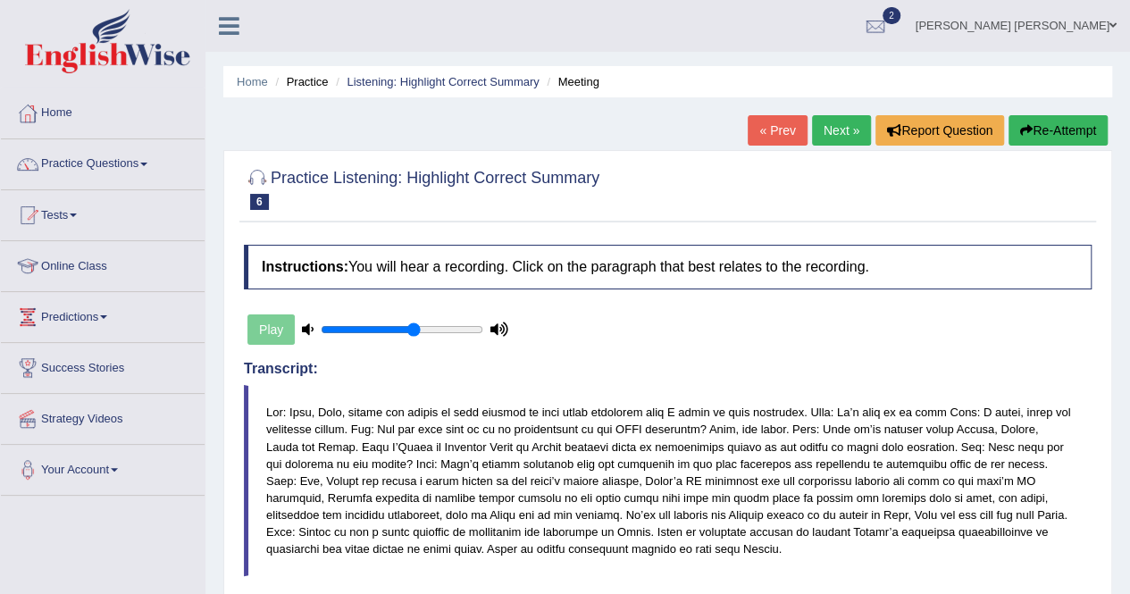
click at [1039, 133] on button "Re-Attempt" at bounding box center [1057, 130] width 99 height 30
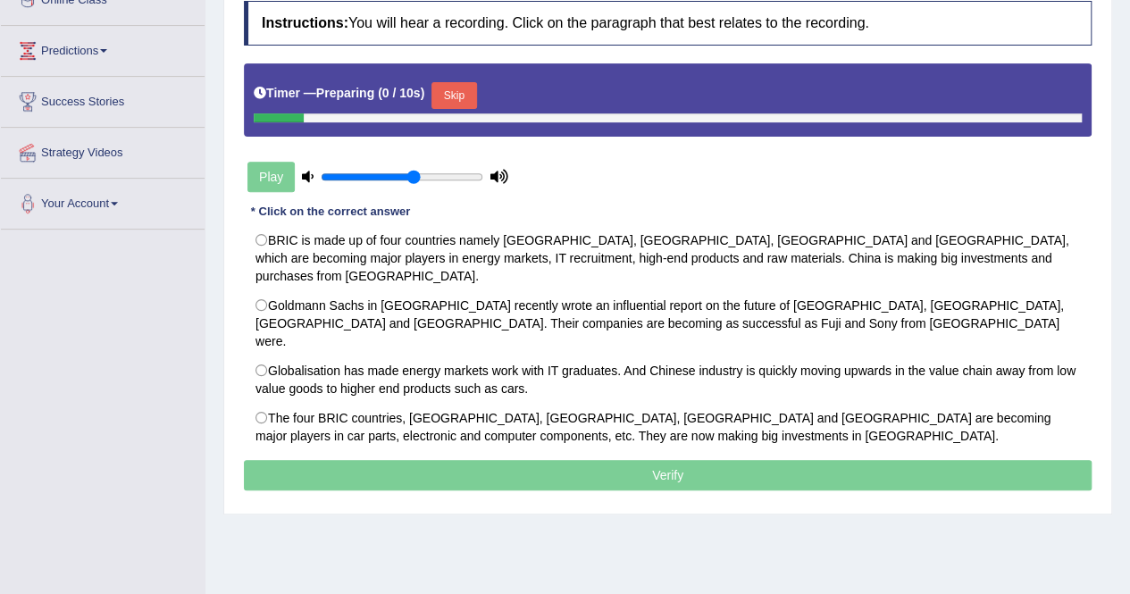
scroll to position [343, 0]
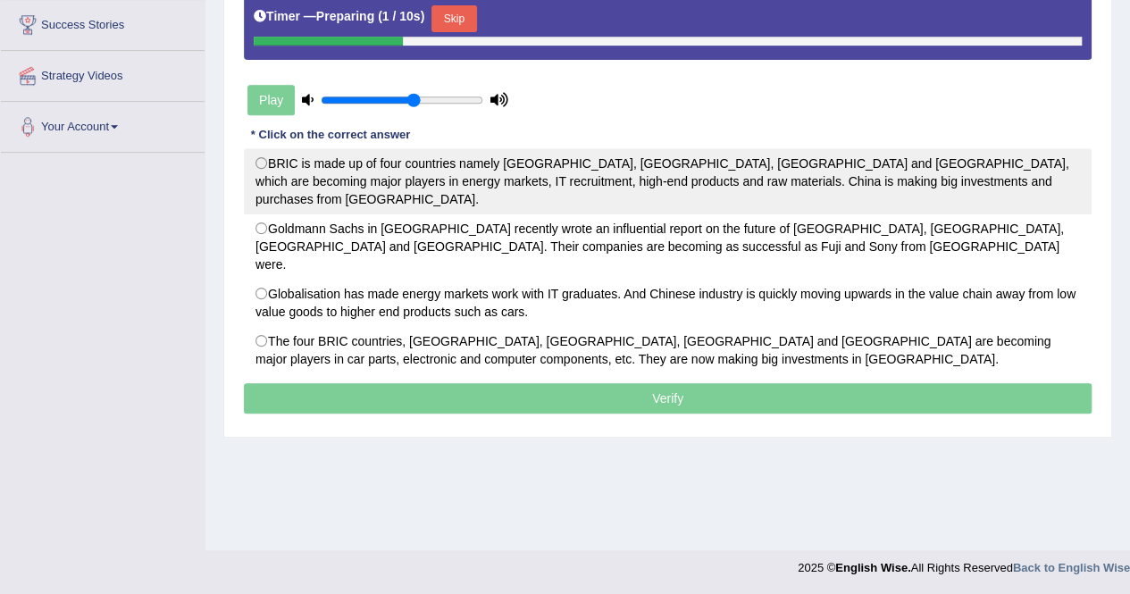
click at [461, 175] on label "BRIC is made up of four countries namely Brazil, Russia, India and China, which…" at bounding box center [667, 181] width 847 height 66
radio input "true"
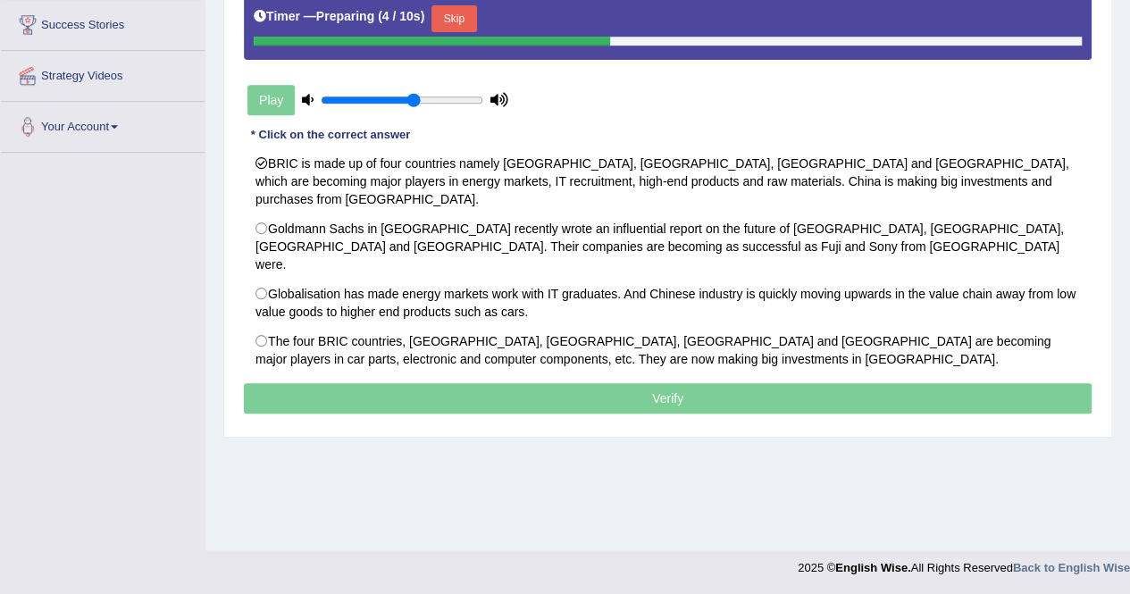
click at [463, 16] on button "Skip" at bounding box center [453, 18] width 45 height 27
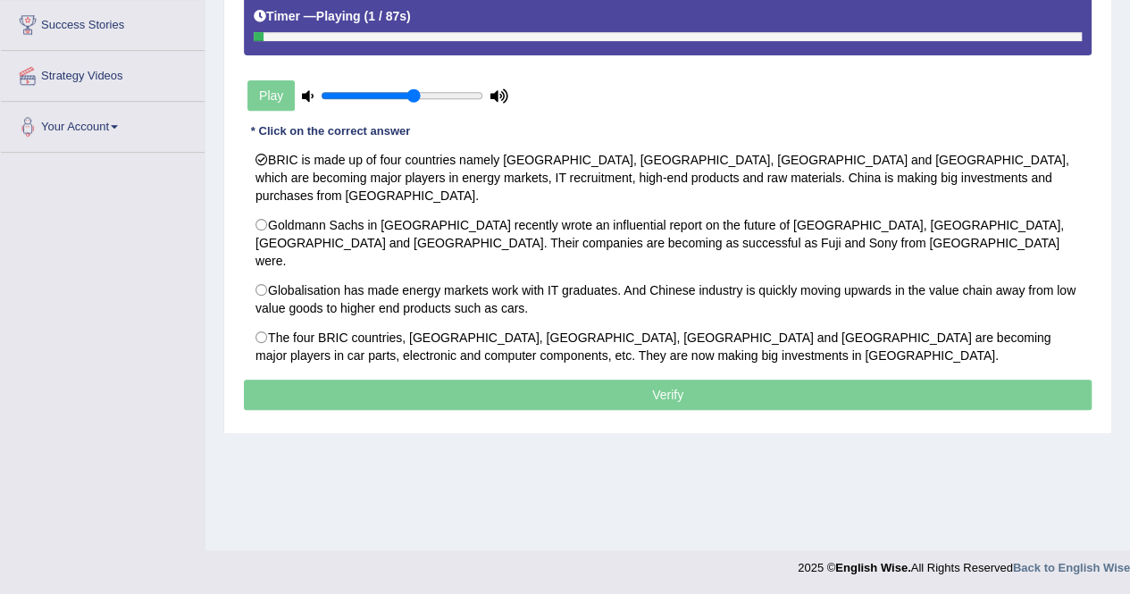
drag, startPoint x: 463, startPoint y: 40, endPoint x: 967, endPoint y: 17, distance: 504.2
click at [967, 17] on div "Timer — Playing ( 1 / 87s )" at bounding box center [667, 21] width 847 height 69
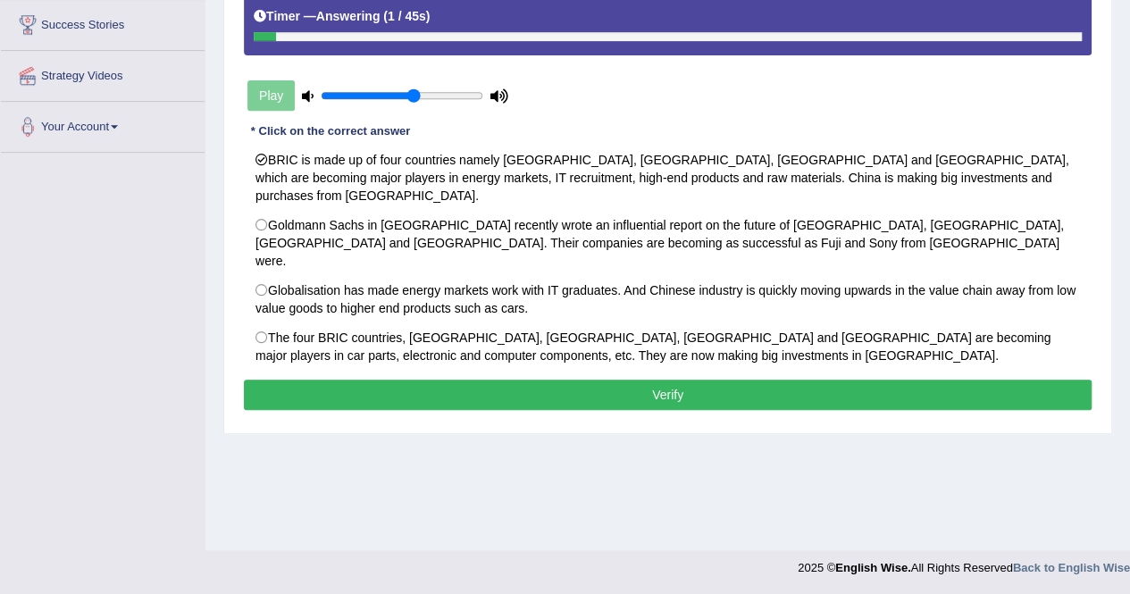
click at [622, 380] on button "Verify" at bounding box center [667, 395] width 847 height 30
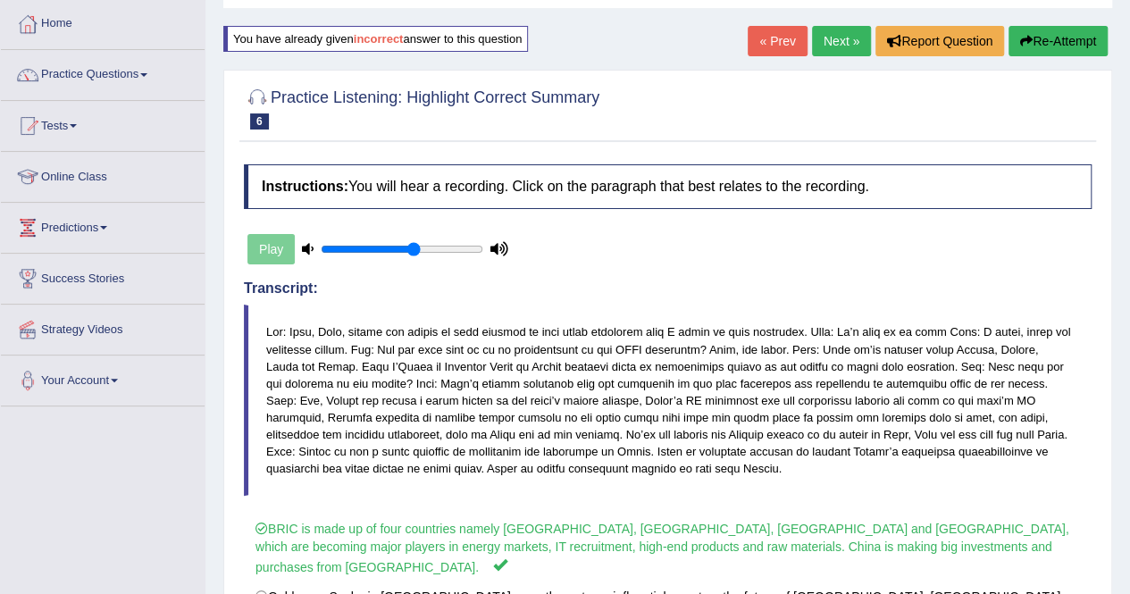
scroll to position [75, 0]
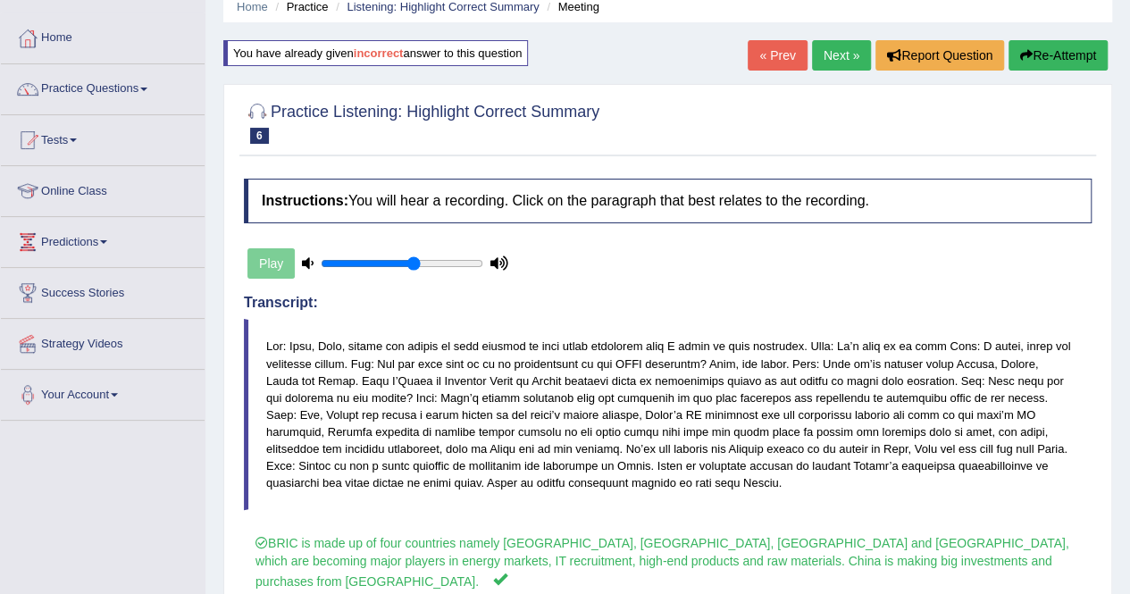
click at [827, 62] on link "Next »" at bounding box center [841, 55] width 59 height 30
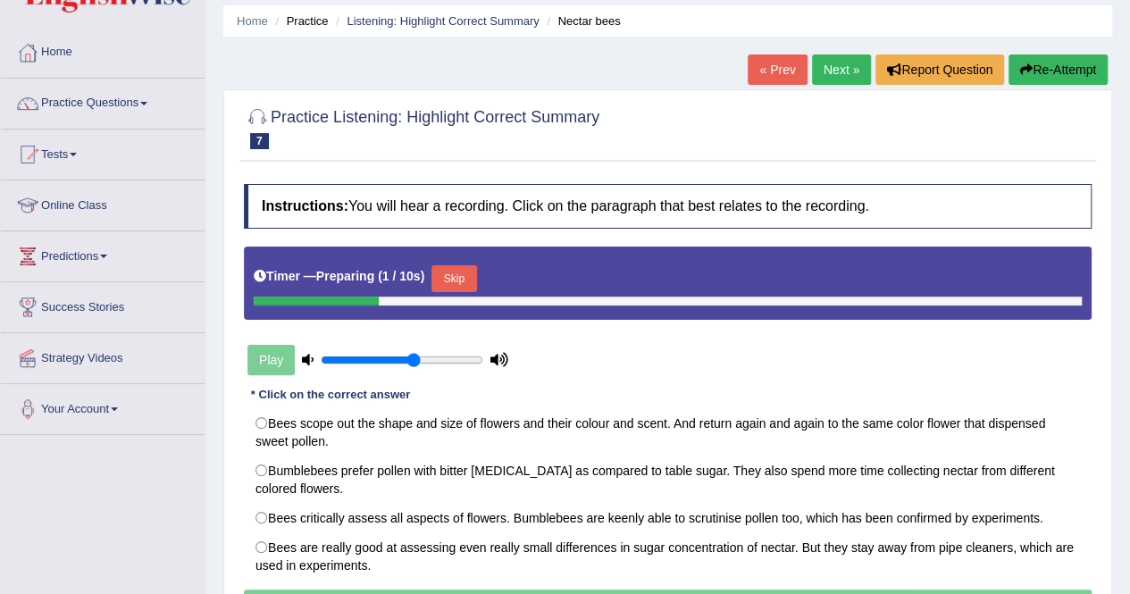
scroll to position [89, 0]
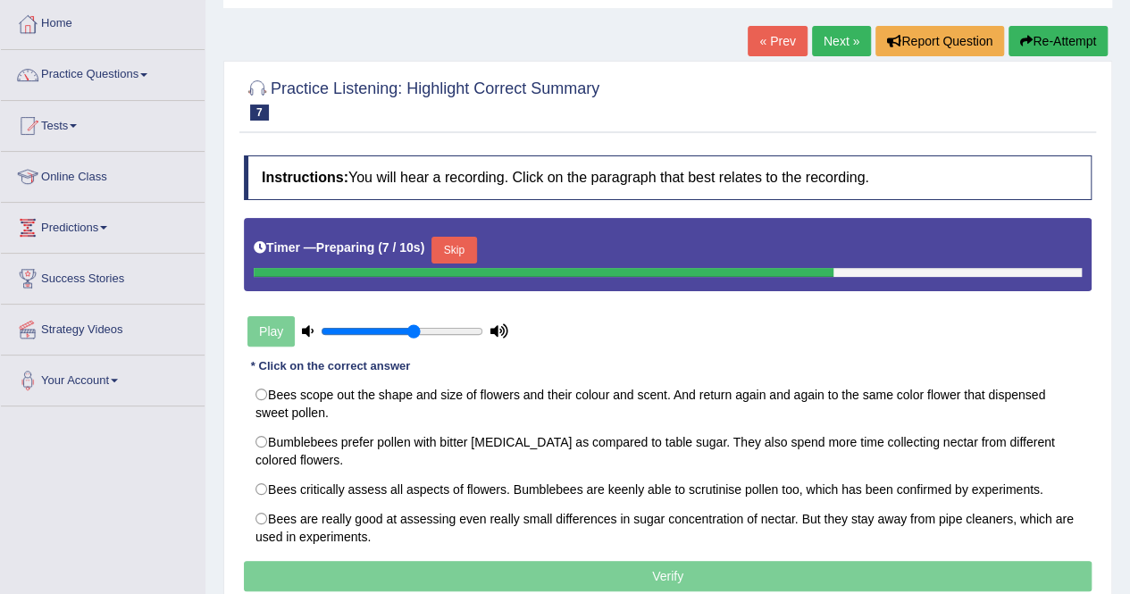
click at [455, 254] on button "Skip" at bounding box center [453, 250] width 45 height 27
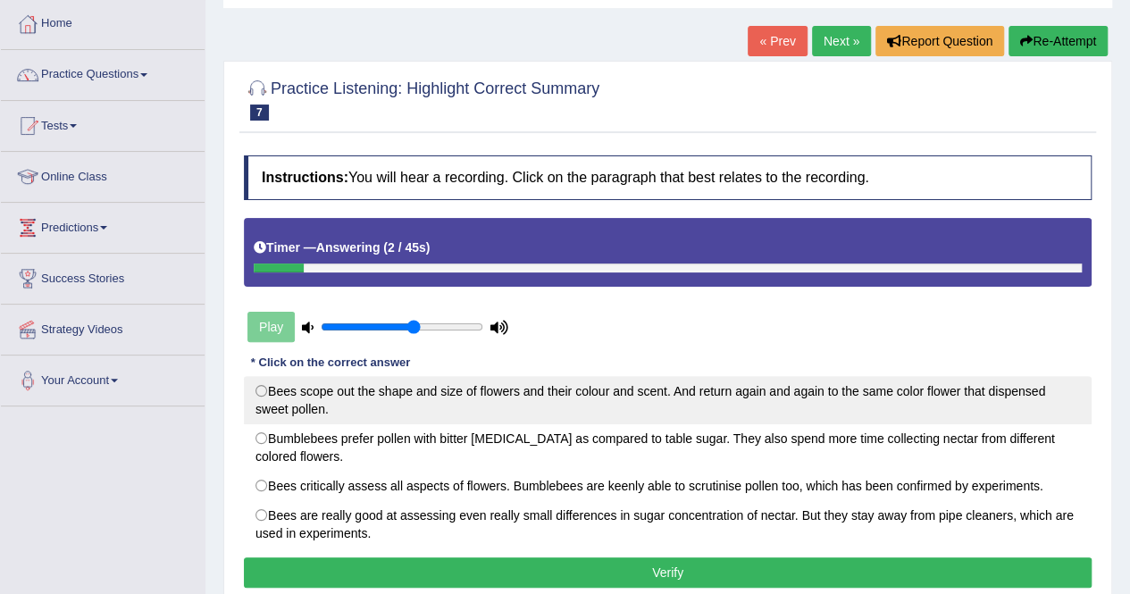
click at [680, 392] on label "Bees scope out the shape and size of flowers and their colour and scent. And re…" at bounding box center [667, 400] width 847 height 48
radio input "true"
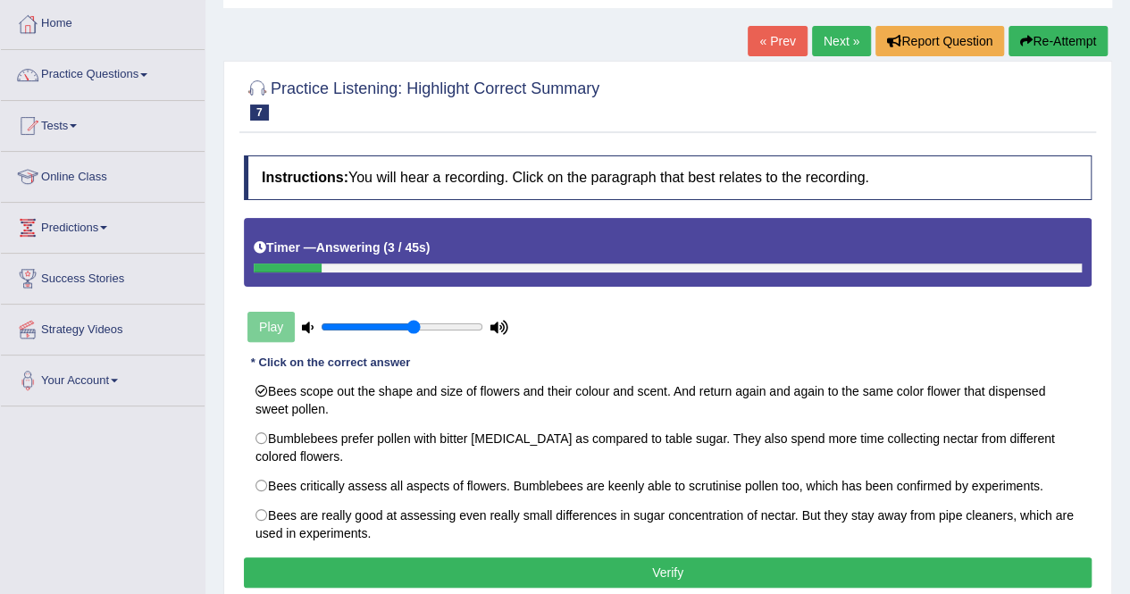
click at [779, 569] on button "Verify" at bounding box center [667, 572] width 847 height 30
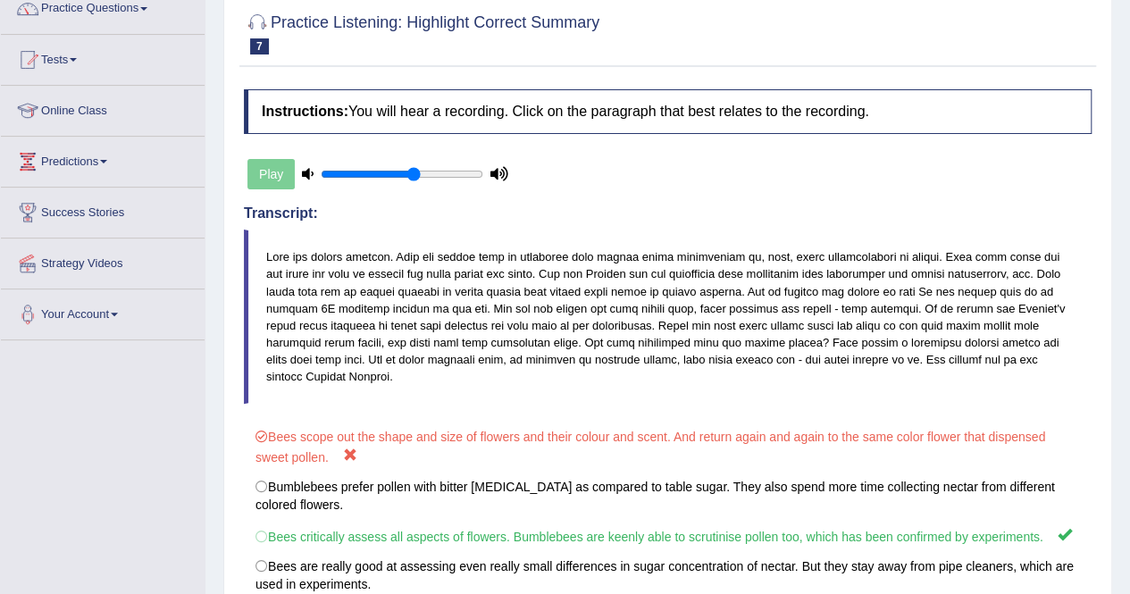
scroll to position [0, 0]
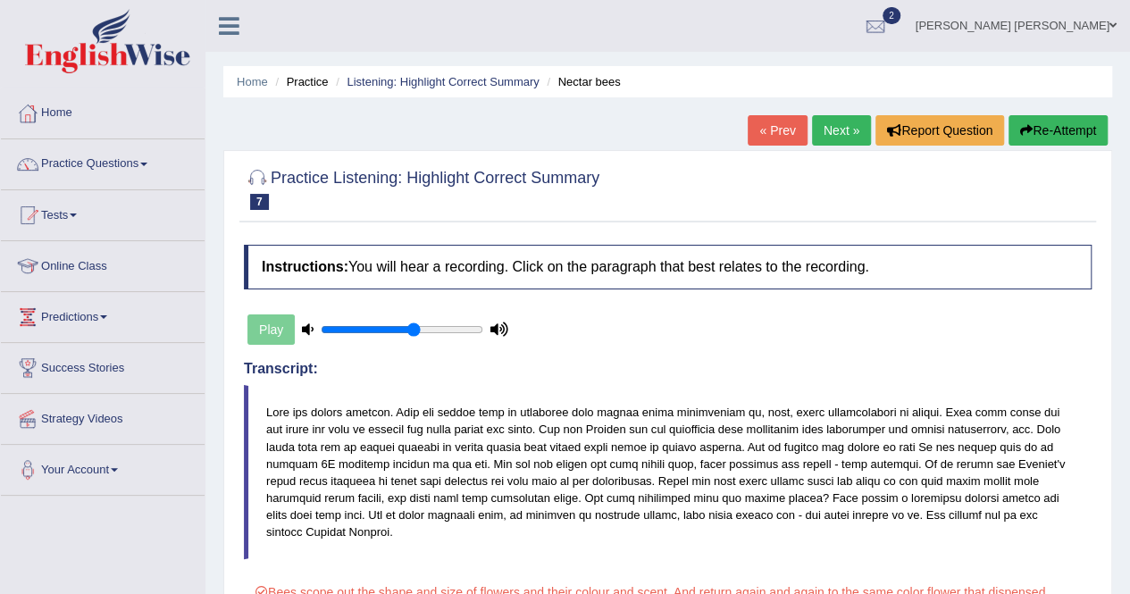
click at [822, 122] on link "Next »" at bounding box center [841, 130] width 59 height 30
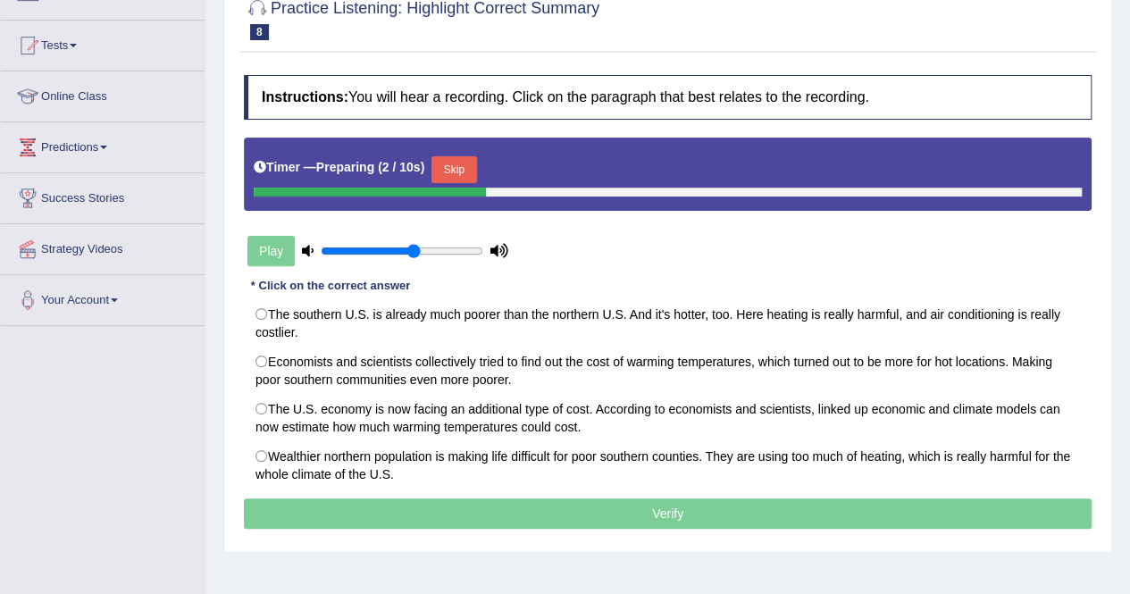
scroll to position [179, 0]
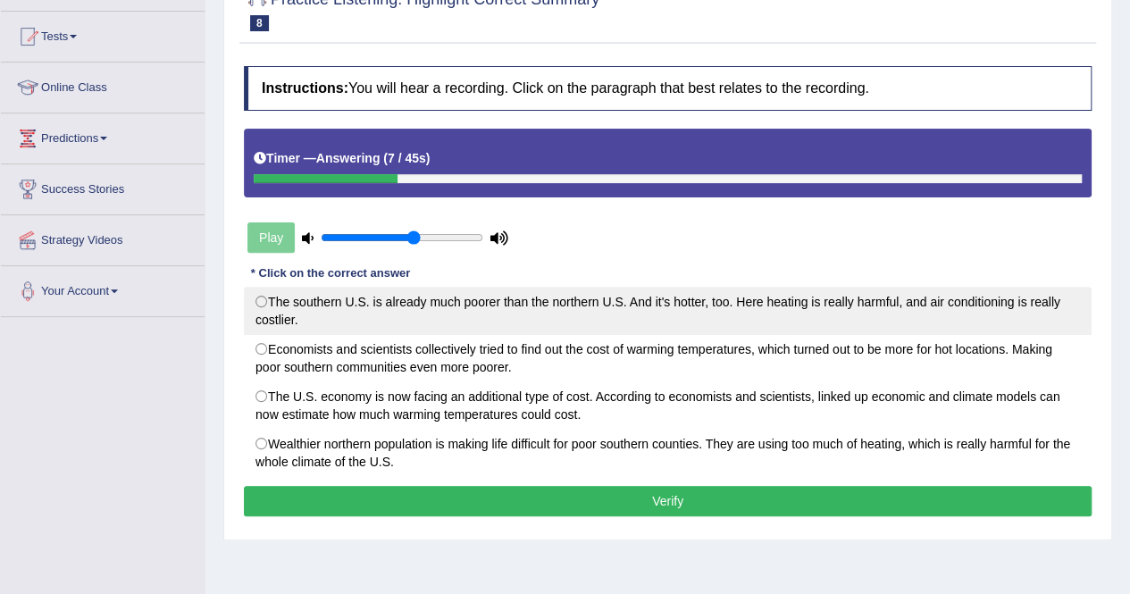
click at [422, 301] on label "The southern U.S. is already much poorer than the northern U.S. And it's hotter…" at bounding box center [667, 311] width 847 height 48
radio input "true"
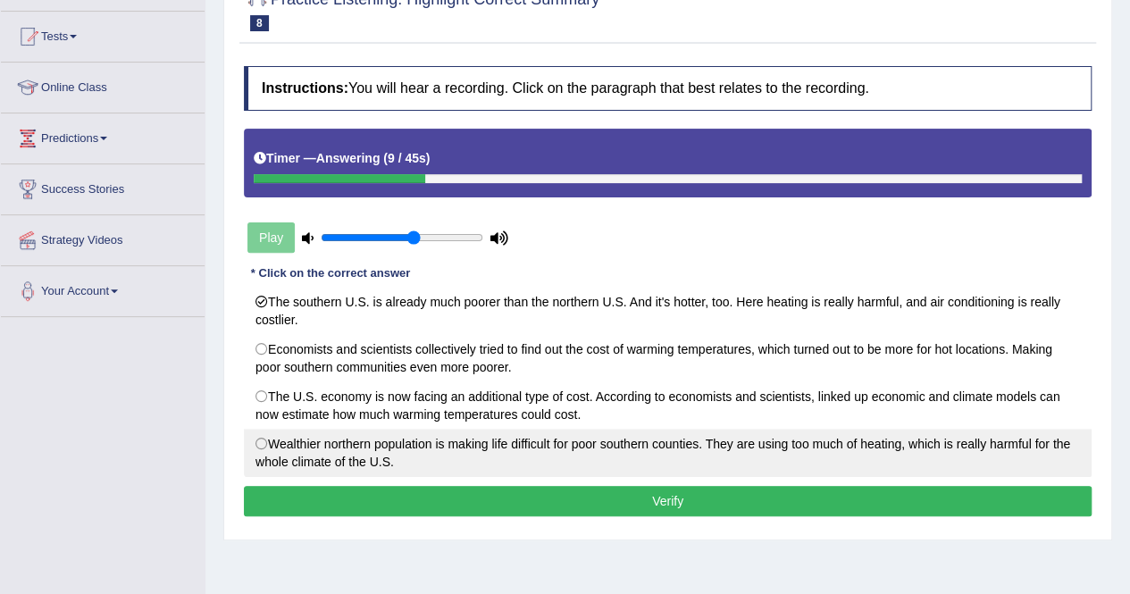
click at [450, 449] on label "Wealthier northern population is making life difficult for poor southern counti…" at bounding box center [667, 453] width 847 height 48
radio input "true"
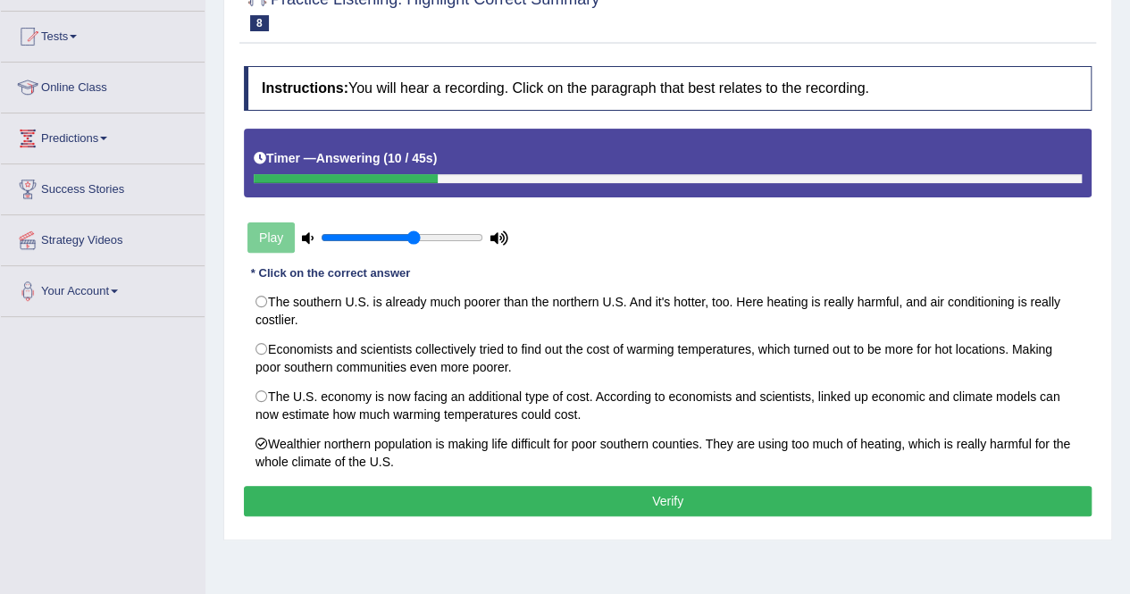
click at [496, 499] on button "Verify" at bounding box center [667, 501] width 847 height 30
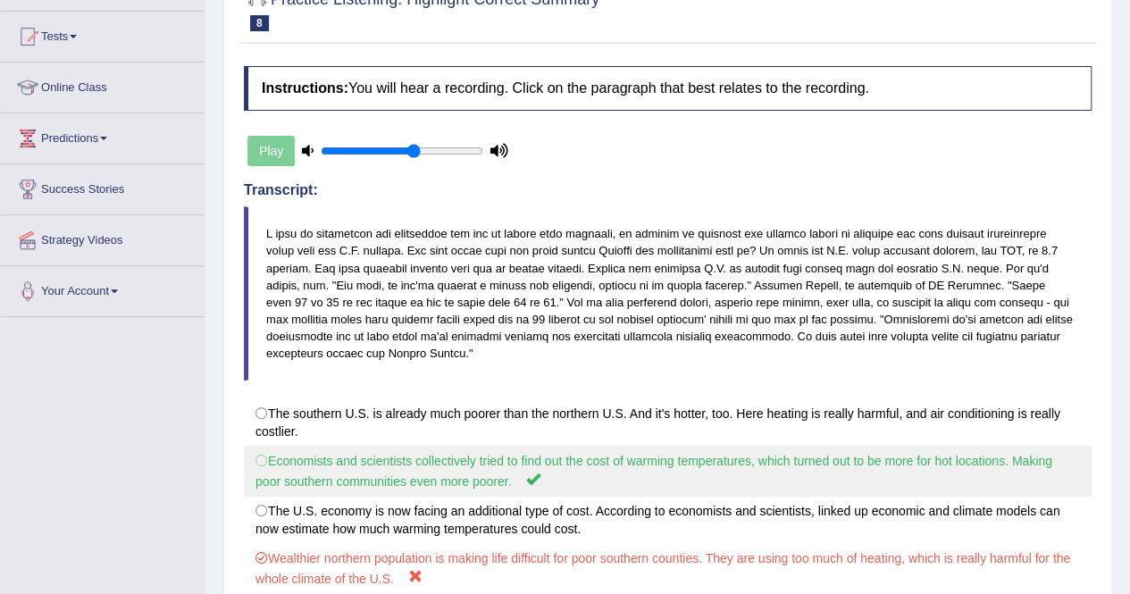
click at [488, 456] on label "Economists and scientists collectively tried to find out the cost of warming te…" at bounding box center [667, 471] width 847 height 51
click at [482, 469] on label "Economists and scientists collectively tried to find out the cost of warming te…" at bounding box center [667, 471] width 847 height 51
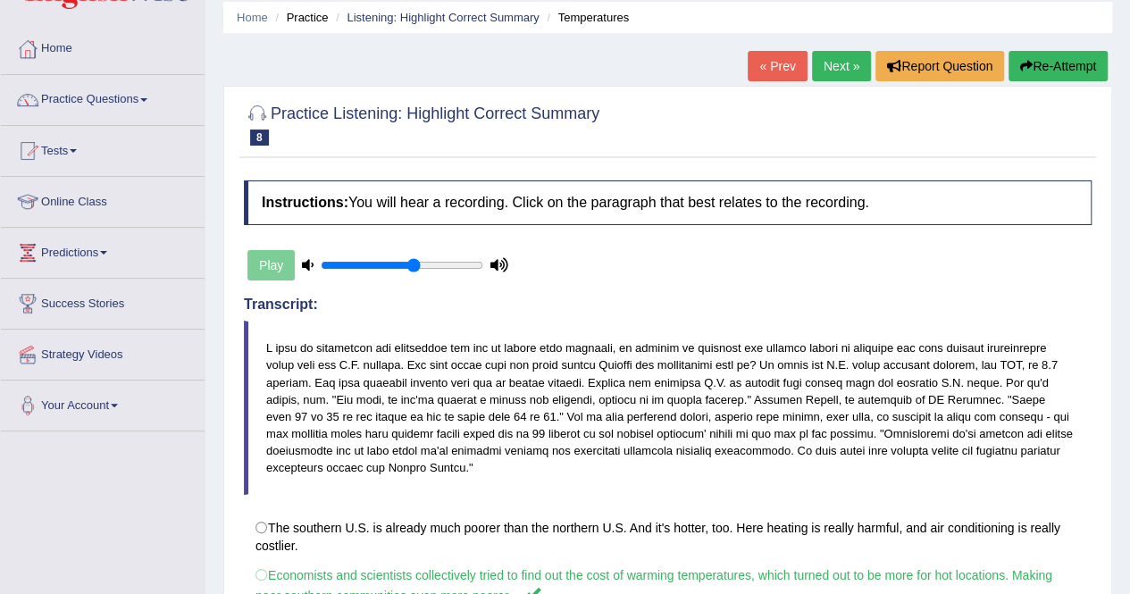
scroll to position [0, 0]
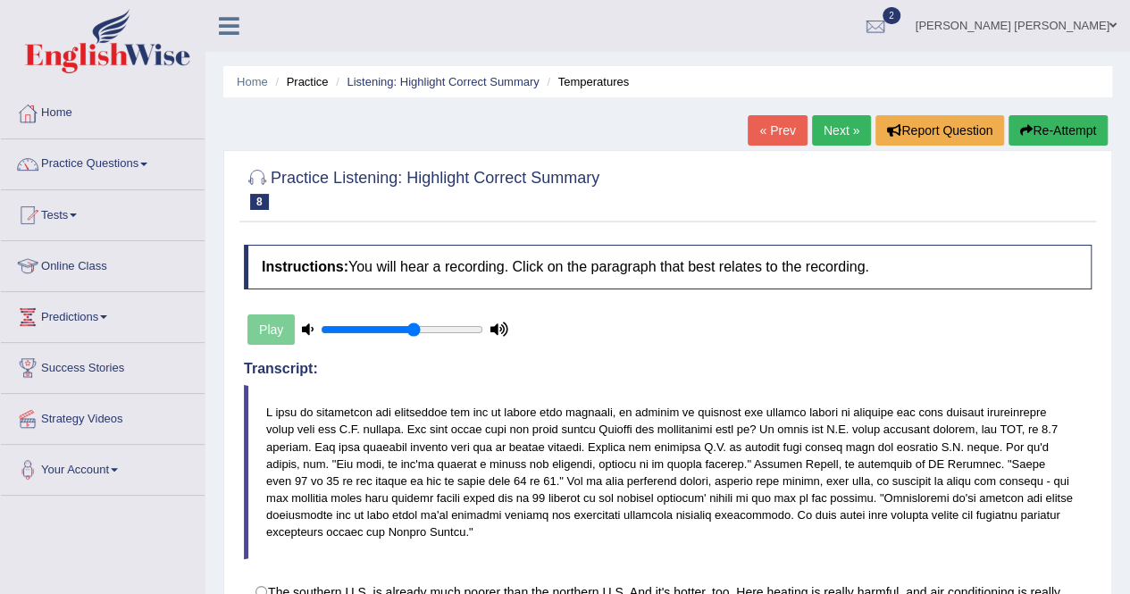
click at [839, 126] on link "Next »" at bounding box center [841, 130] width 59 height 30
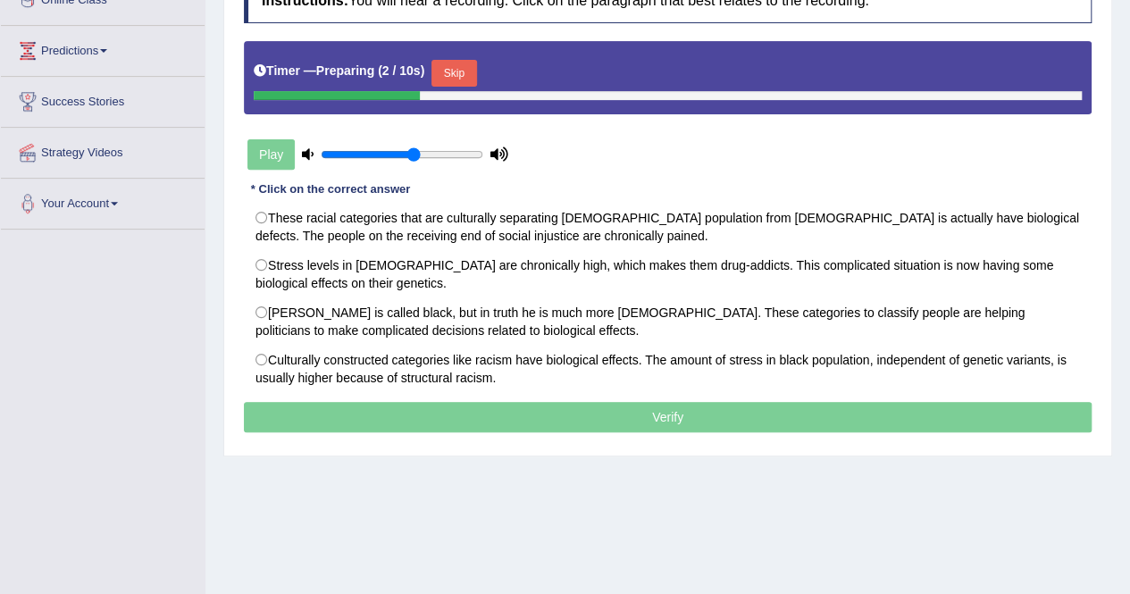
scroll to position [268, 0]
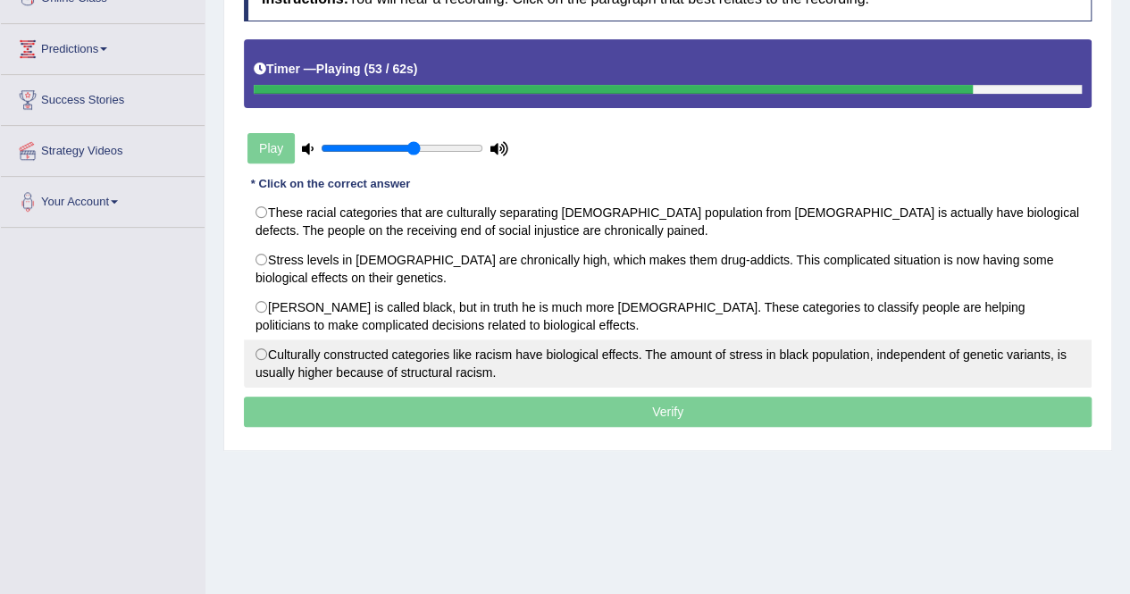
click at [486, 371] on label "Culturally constructed categories like racism have biological effects. The amou…" at bounding box center [667, 363] width 847 height 48
radio input "true"
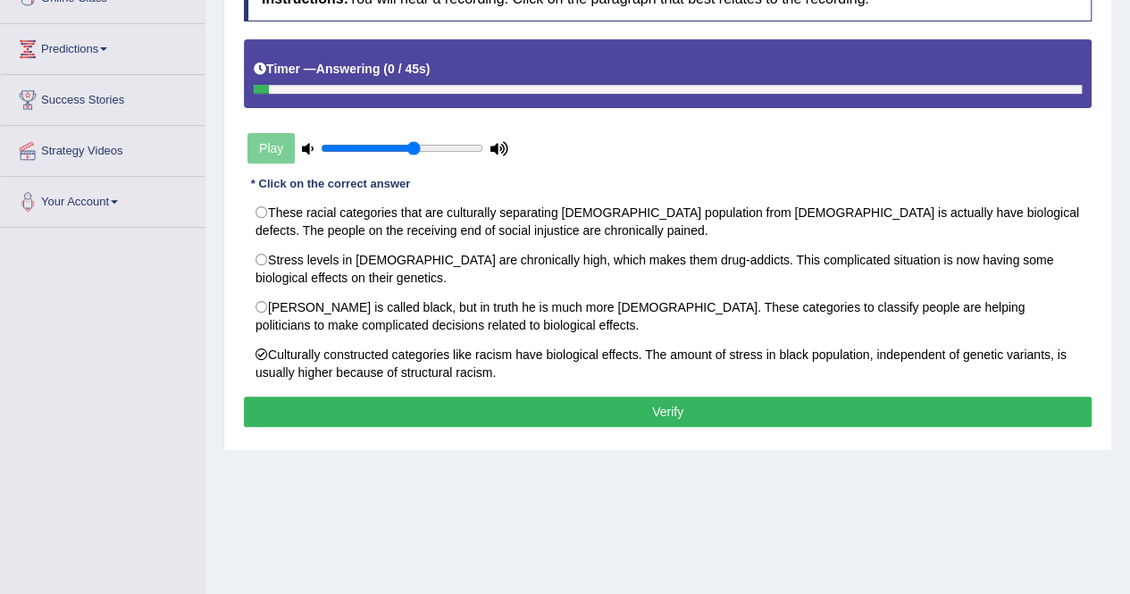
click at [499, 401] on button "Verify" at bounding box center [667, 411] width 847 height 30
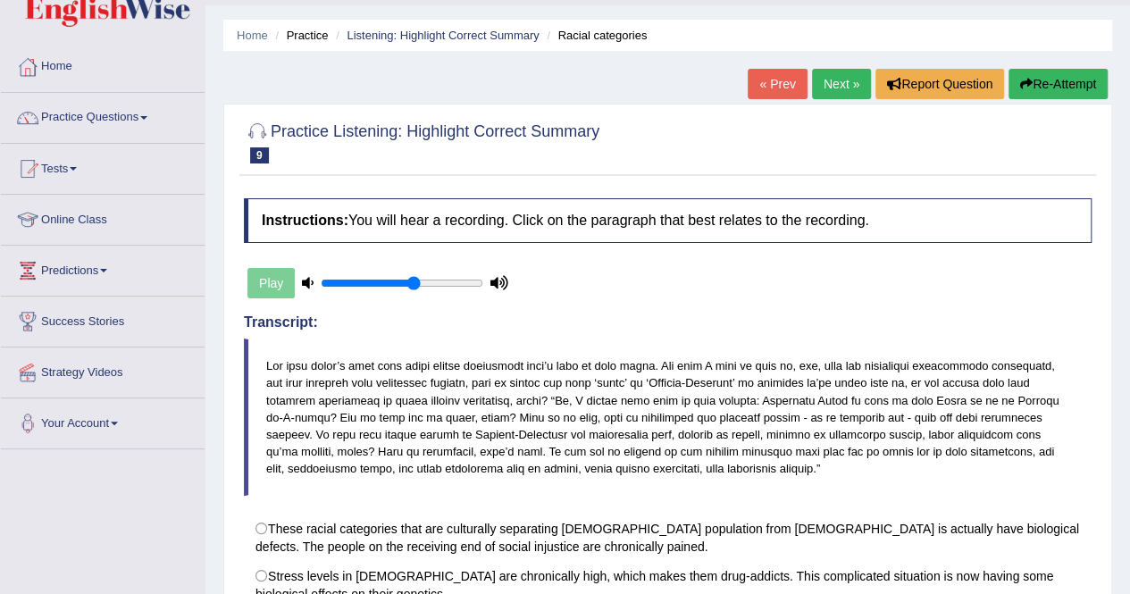
scroll to position [0, 0]
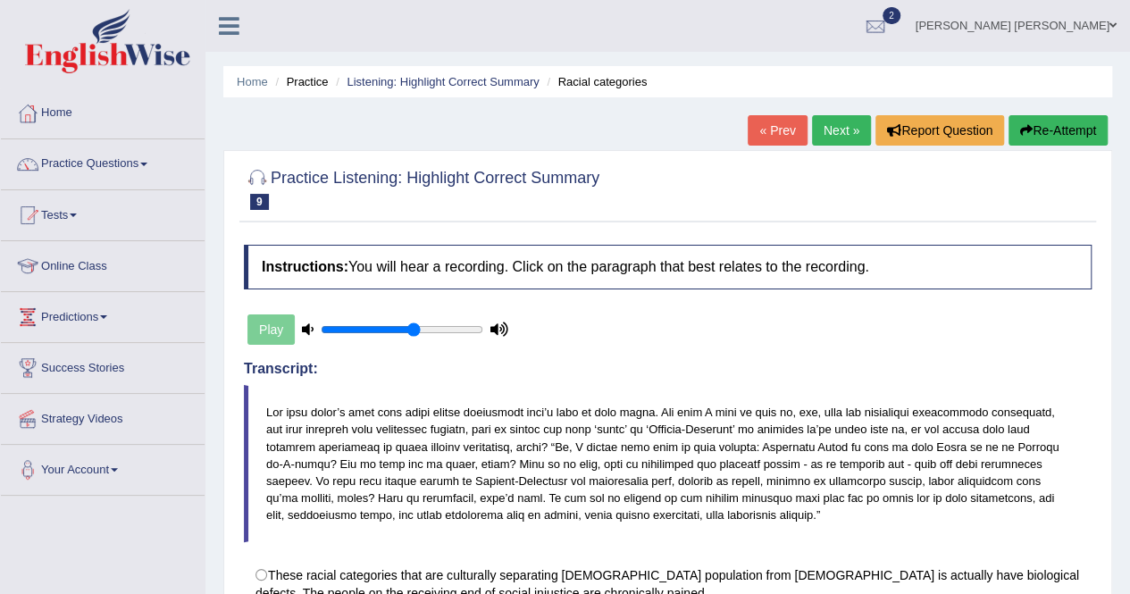
click at [830, 128] on link "Next »" at bounding box center [841, 130] width 59 height 30
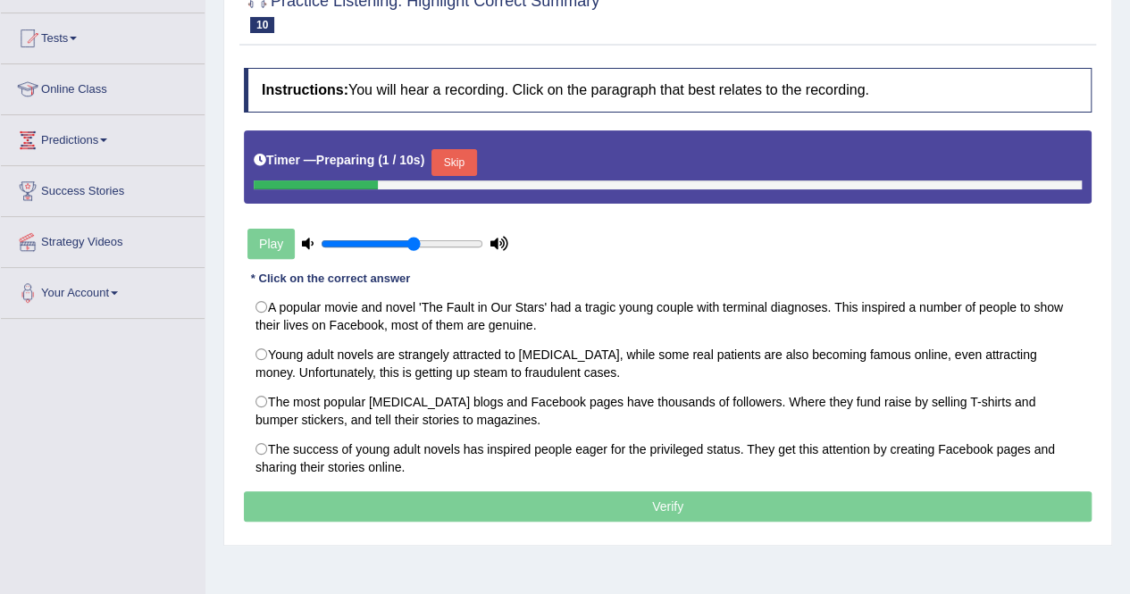
scroll to position [179, 0]
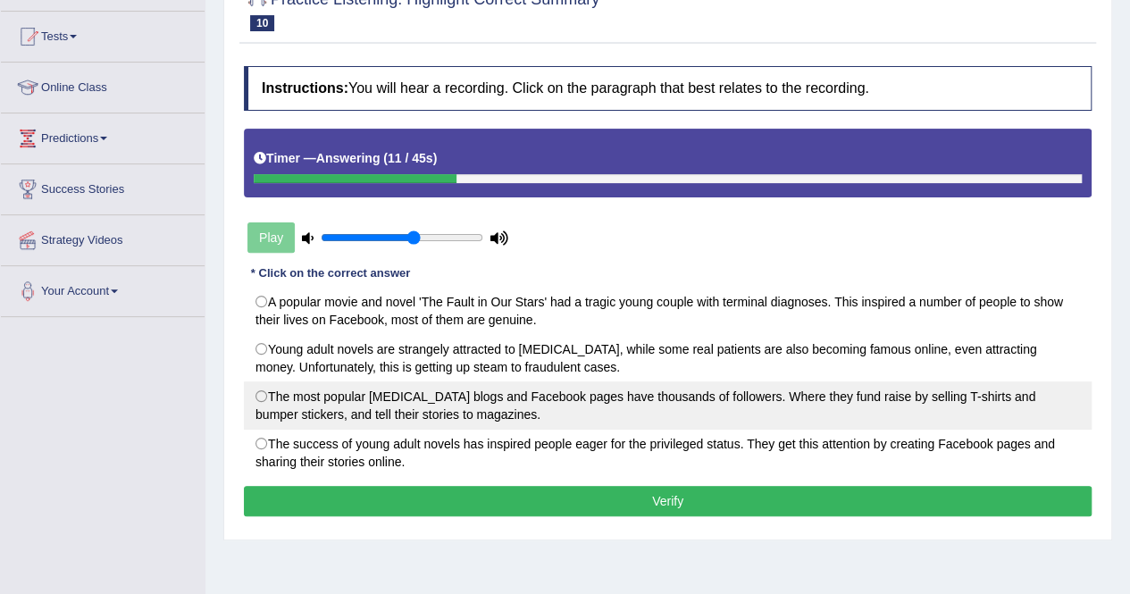
click at [508, 409] on label "The most popular [MEDICAL_DATA] blogs and Facebook pages have thousands of foll…" at bounding box center [667, 405] width 847 height 48
radio input "true"
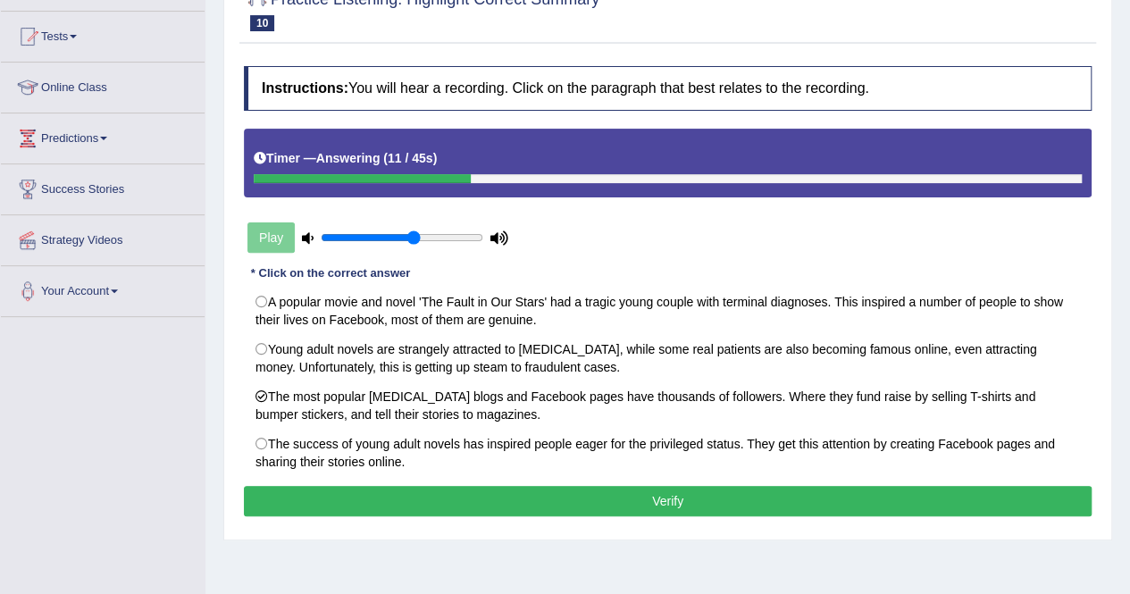
click at [530, 488] on button "Verify" at bounding box center [667, 501] width 847 height 30
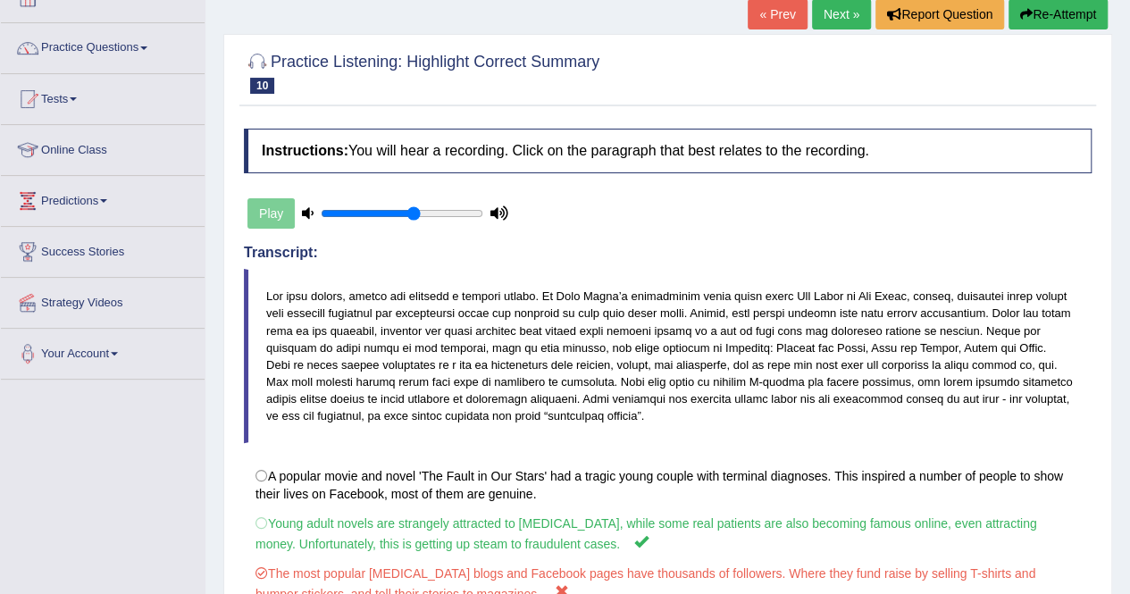
scroll to position [0, 0]
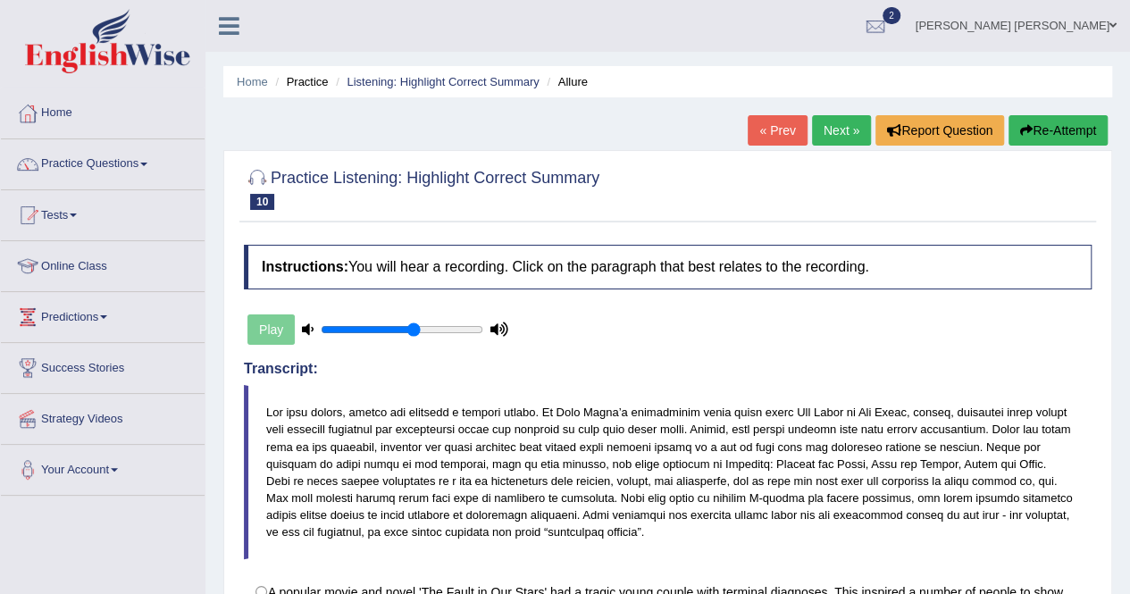
click at [841, 133] on link "Next »" at bounding box center [841, 130] width 59 height 30
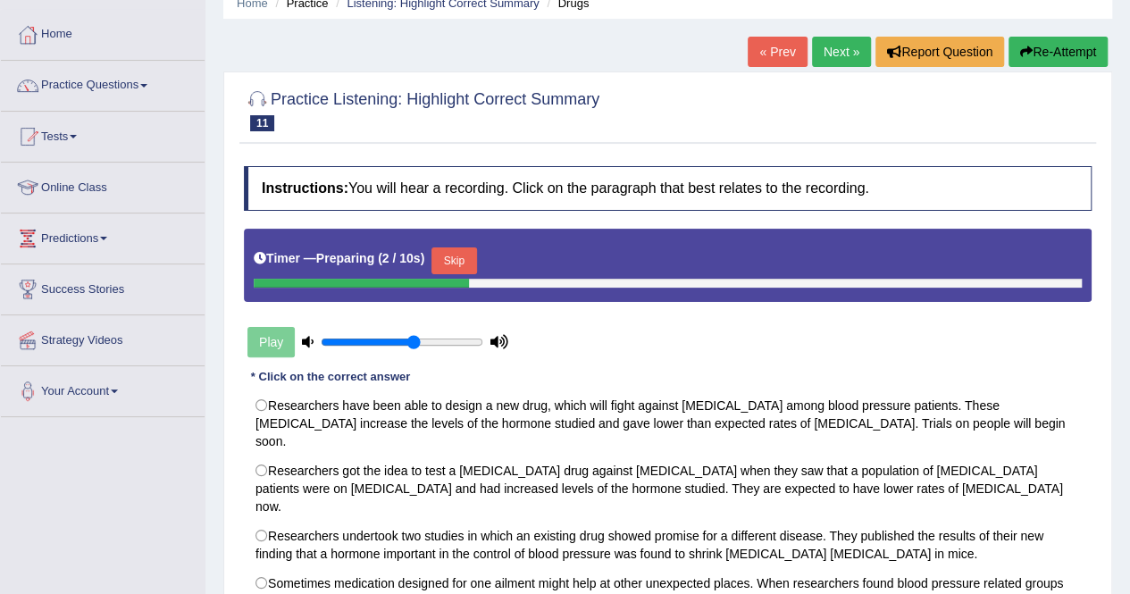
scroll to position [268, 0]
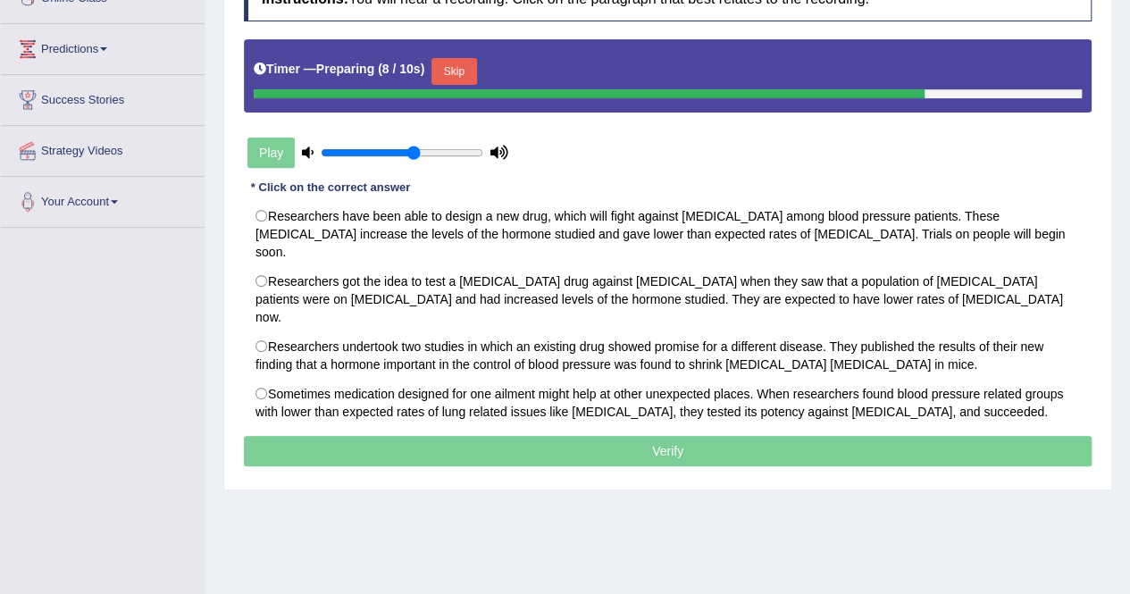
click at [441, 74] on button "Skip" at bounding box center [453, 71] width 45 height 27
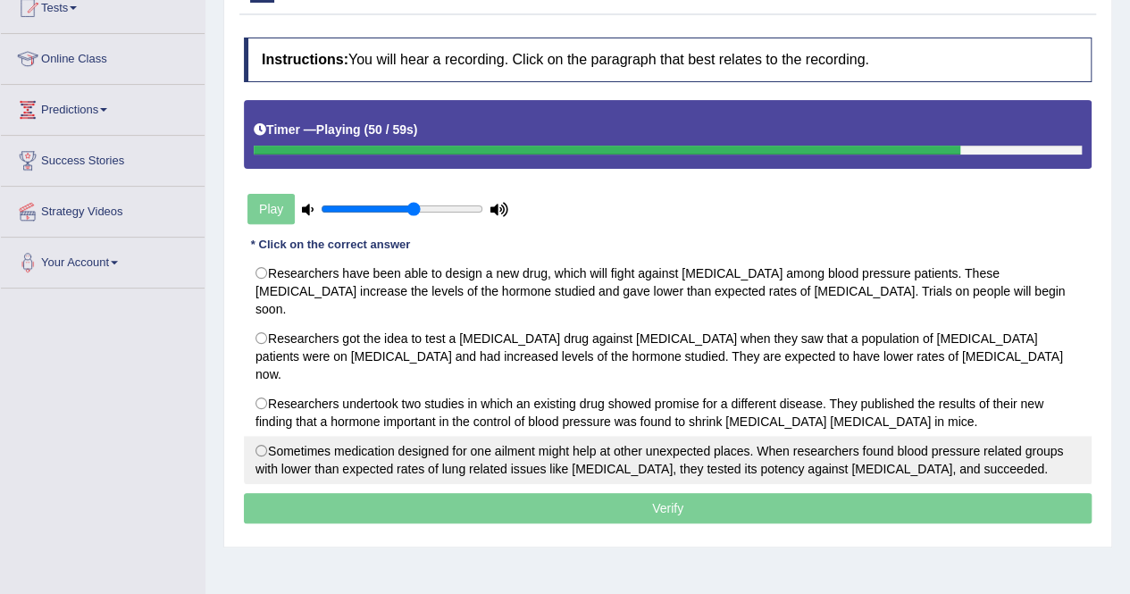
scroll to position [179, 0]
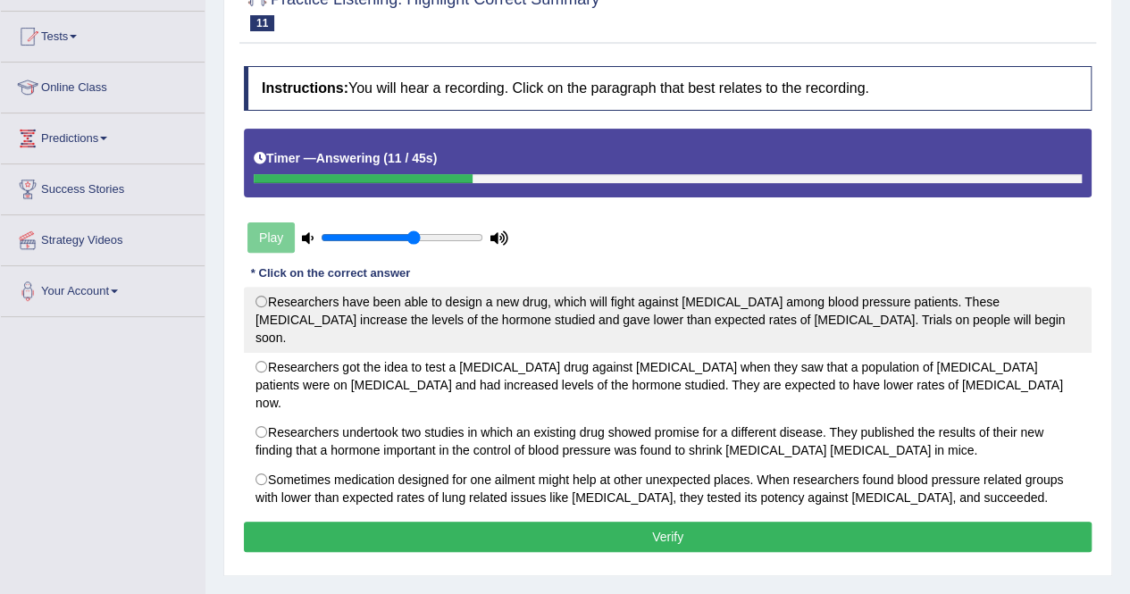
click at [491, 296] on label "Researchers have been able to design a new drug, which will fight against cance…" at bounding box center [667, 320] width 847 height 66
radio input "true"
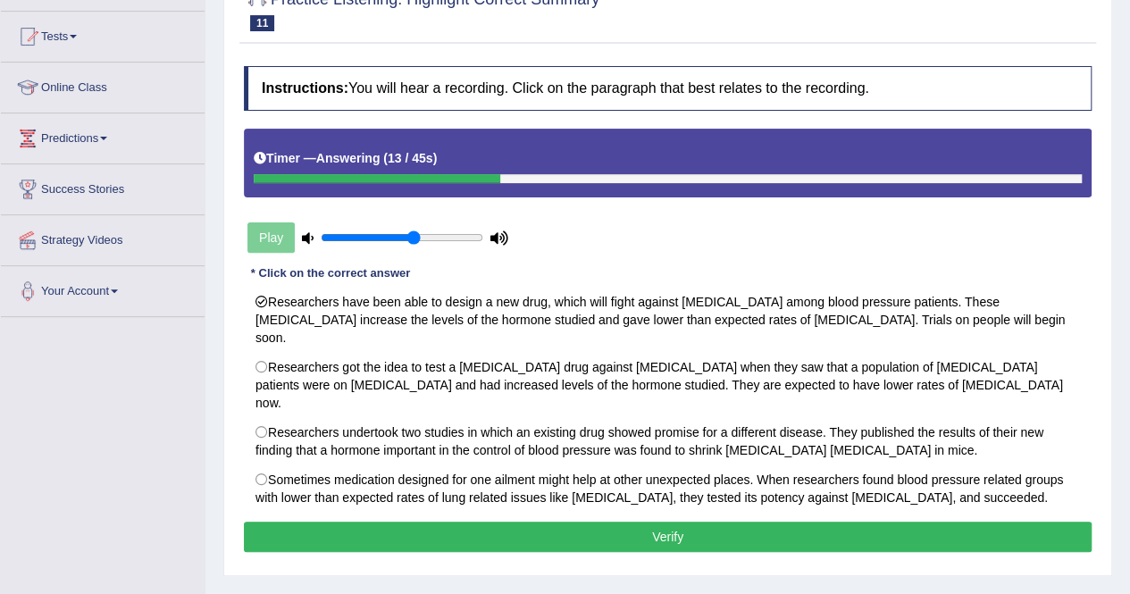
click at [757, 521] on button "Verify" at bounding box center [667, 536] width 847 height 30
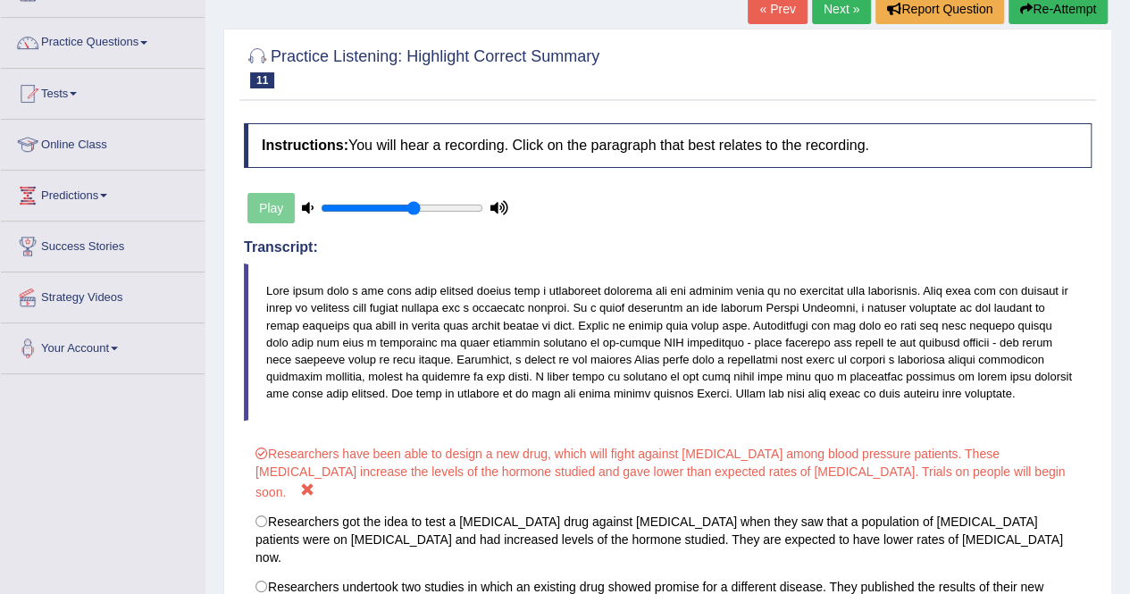
scroll to position [0, 0]
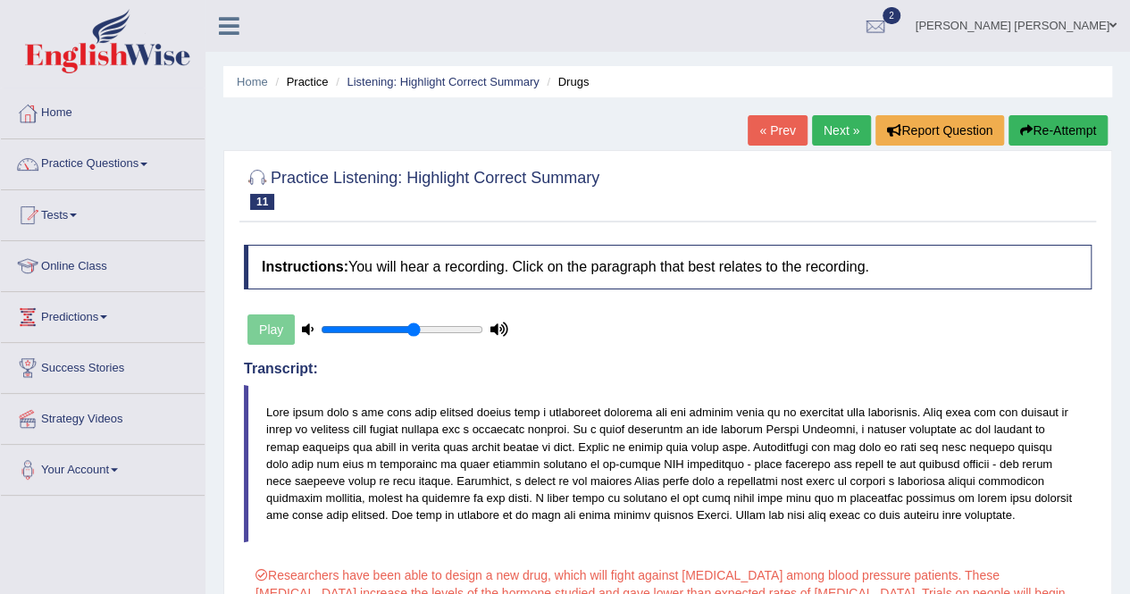
click at [830, 141] on link "Next »" at bounding box center [841, 130] width 59 height 30
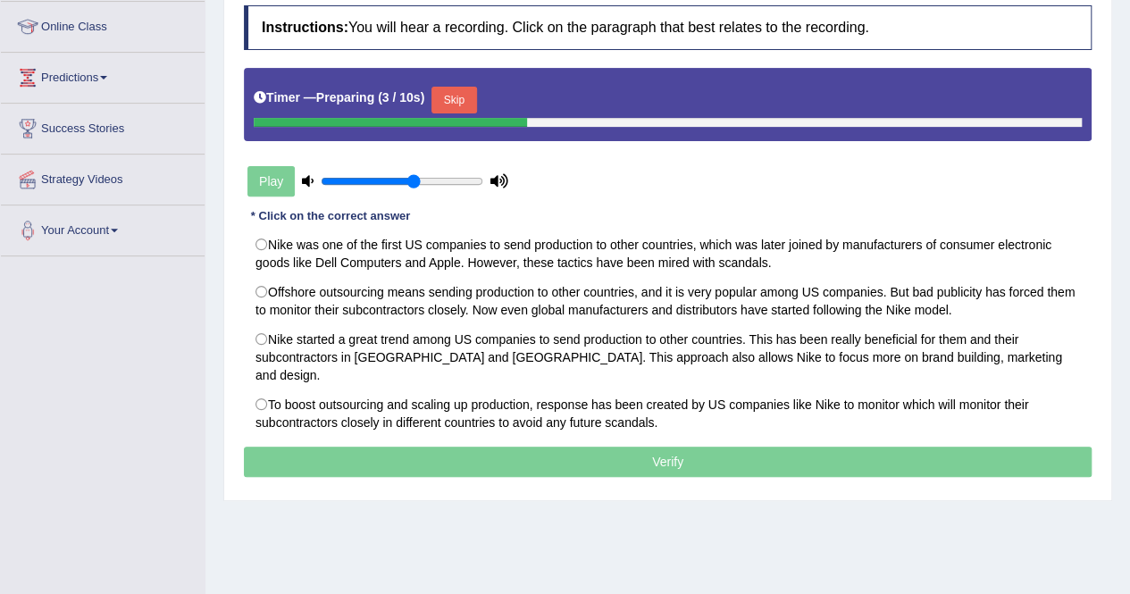
scroll to position [268, 0]
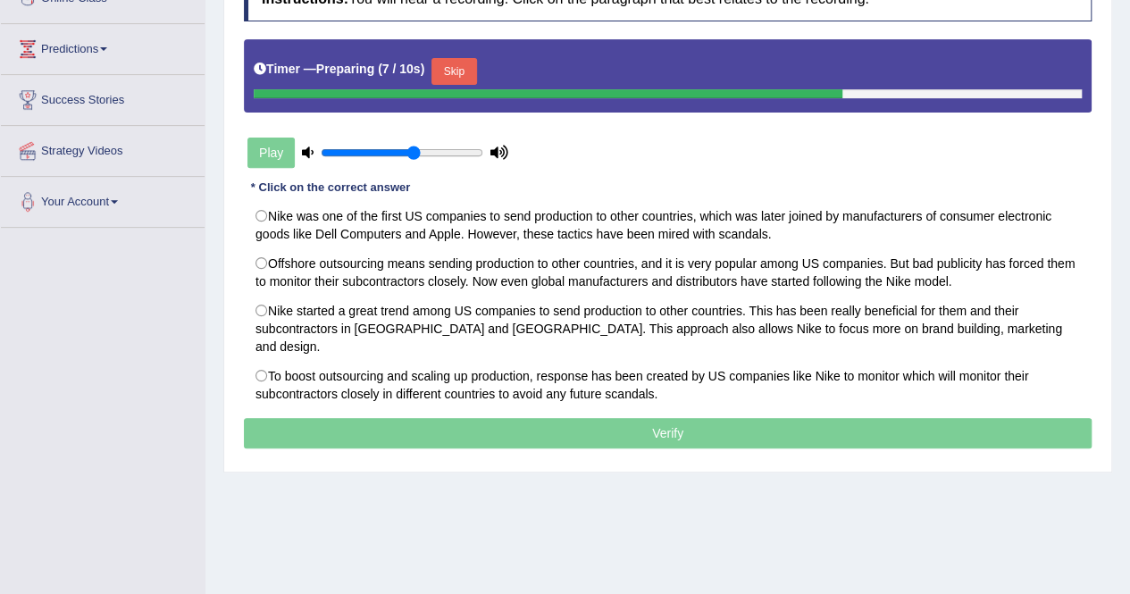
click at [468, 68] on button "Skip" at bounding box center [453, 71] width 45 height 27
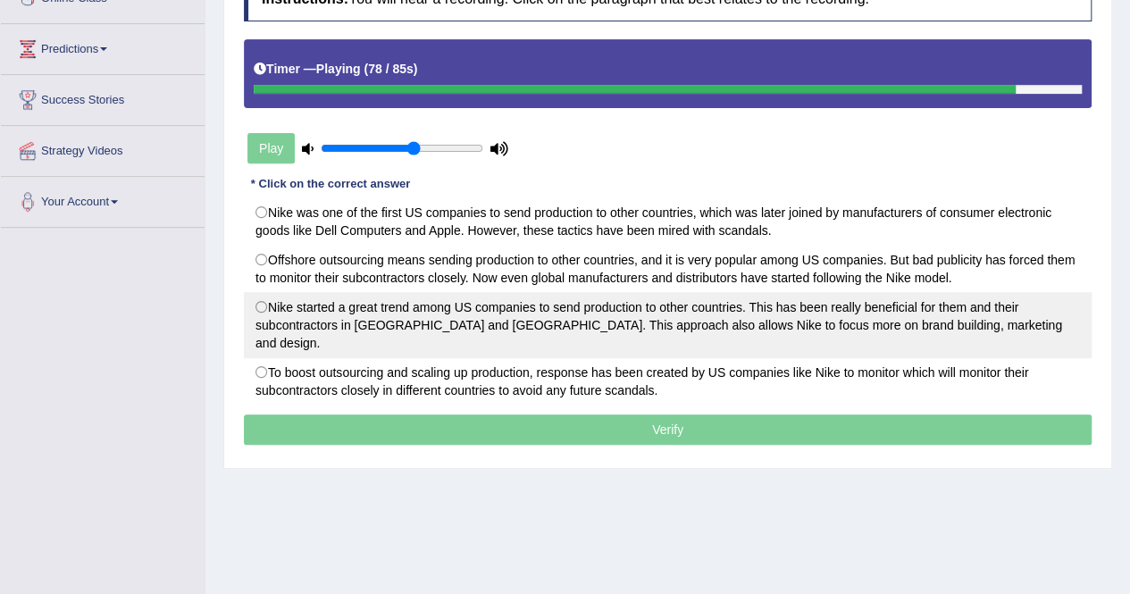
click at [487, 326] on label "Nike started a great trend among US companies to send production to other count…" at bounding box center [667, 325] width 847 height 66
radio input "true"
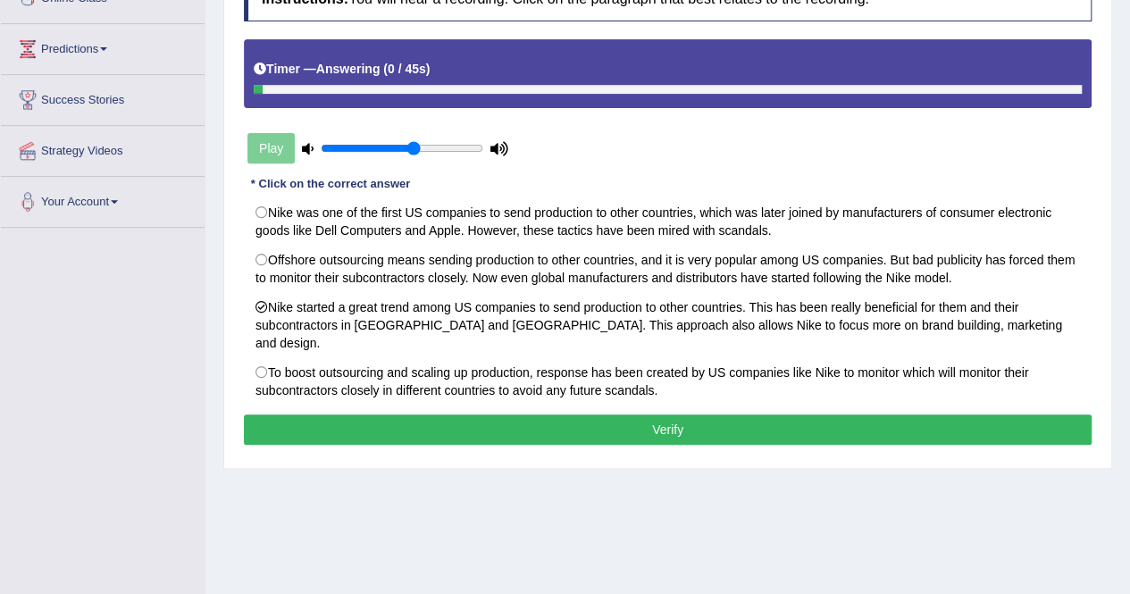
click at [446, 415] on button "Verify" at bounding box center [667, 429] width 847 height 30
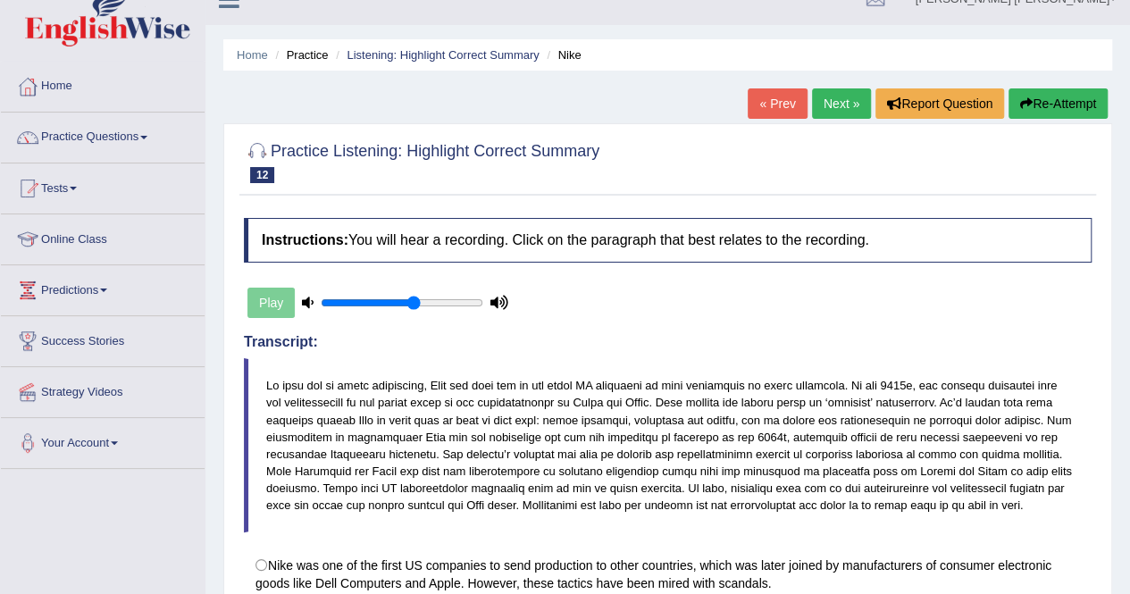
scroll to position [0, 0]
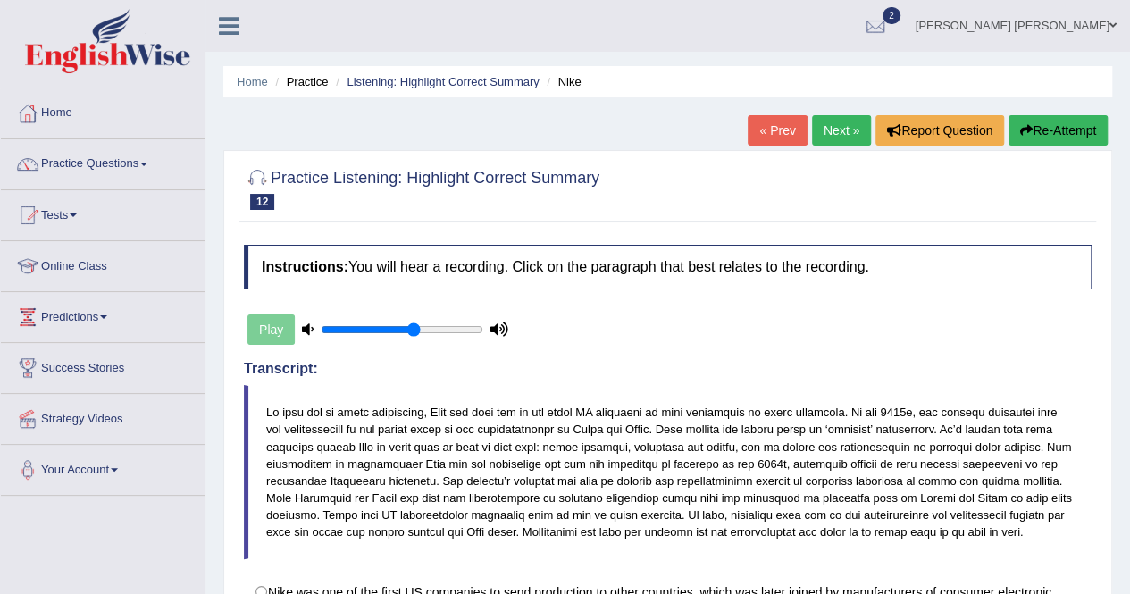
click at [840, 131] on link "Next »" at bounding box center [841, 130] width 59 height 30
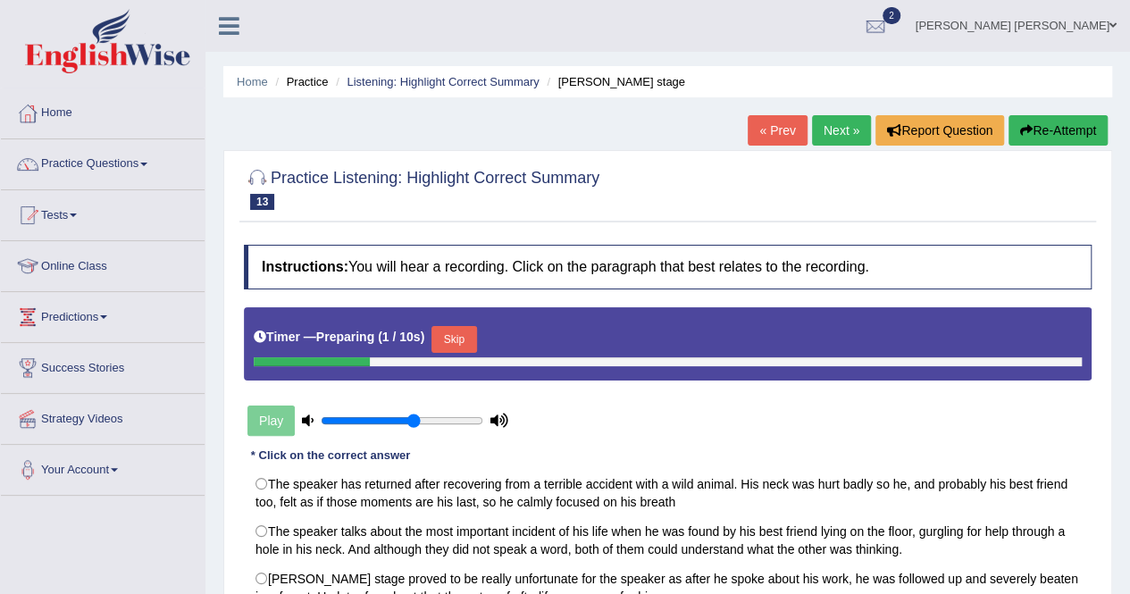
click at [462, 338] on button "Skip" at bounding box center [453, 339] width 45 height 27
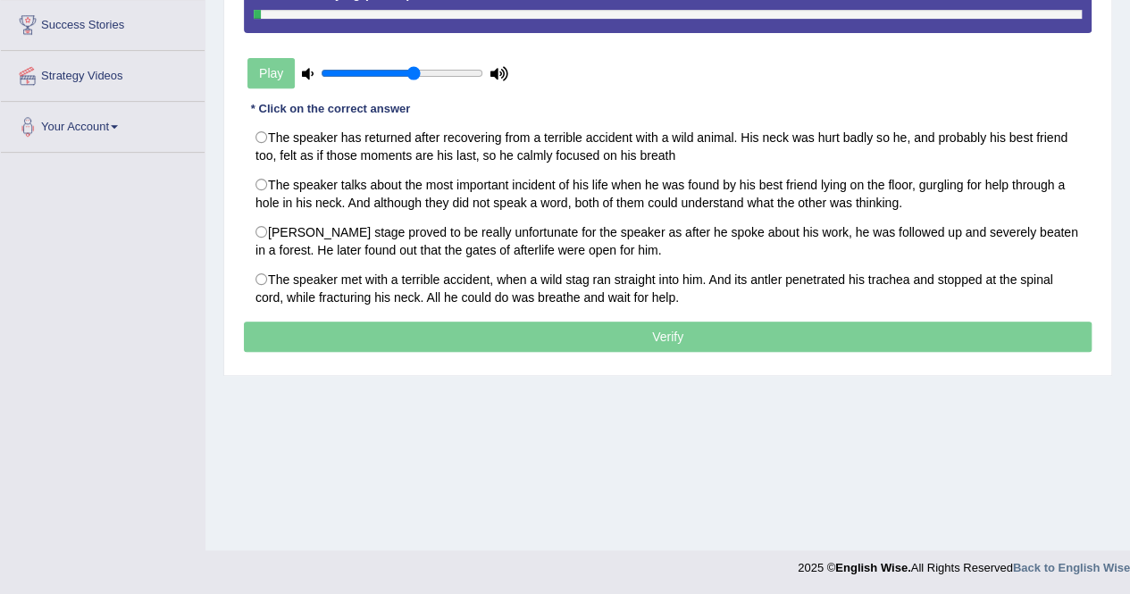
scroll to position [343, 0]
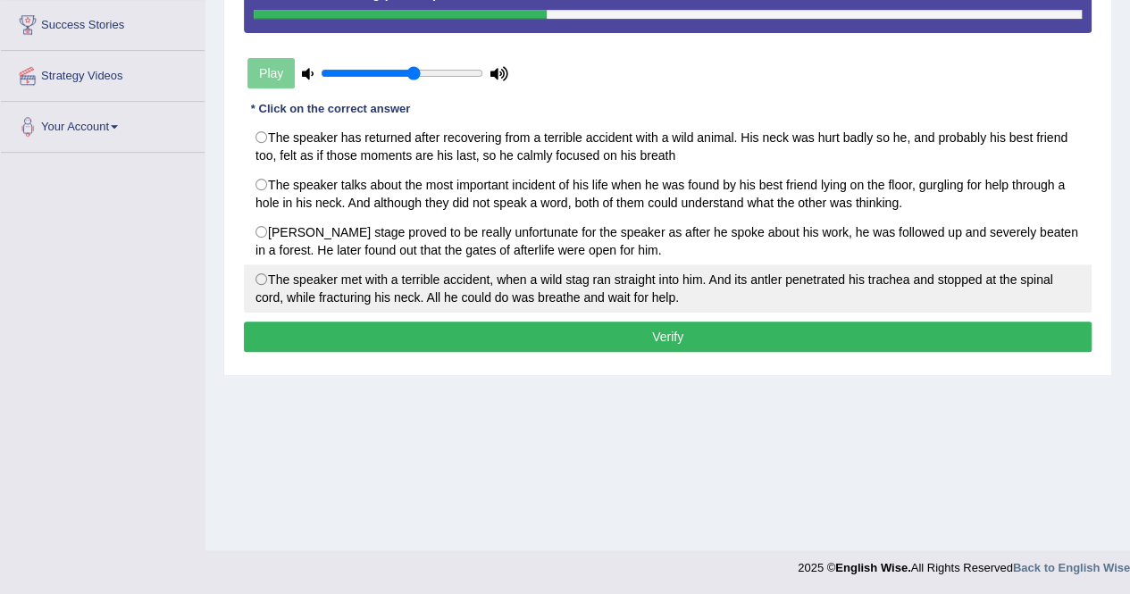
click at [632, 308] on label "The speaker met with a terrible accident, when a wild stag ran straight into hi…" at bounding box center [667, 288] width 847 height 48
radio input "true"
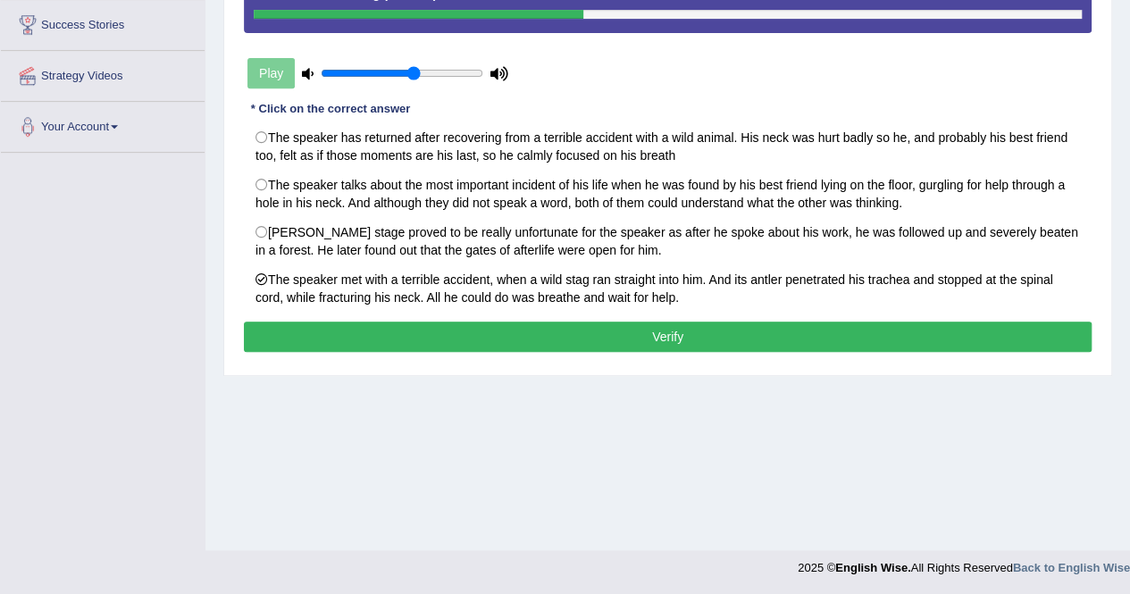
click at [661, 327] on button "Verify" at bounding box center [667, 336] width 847 height 30
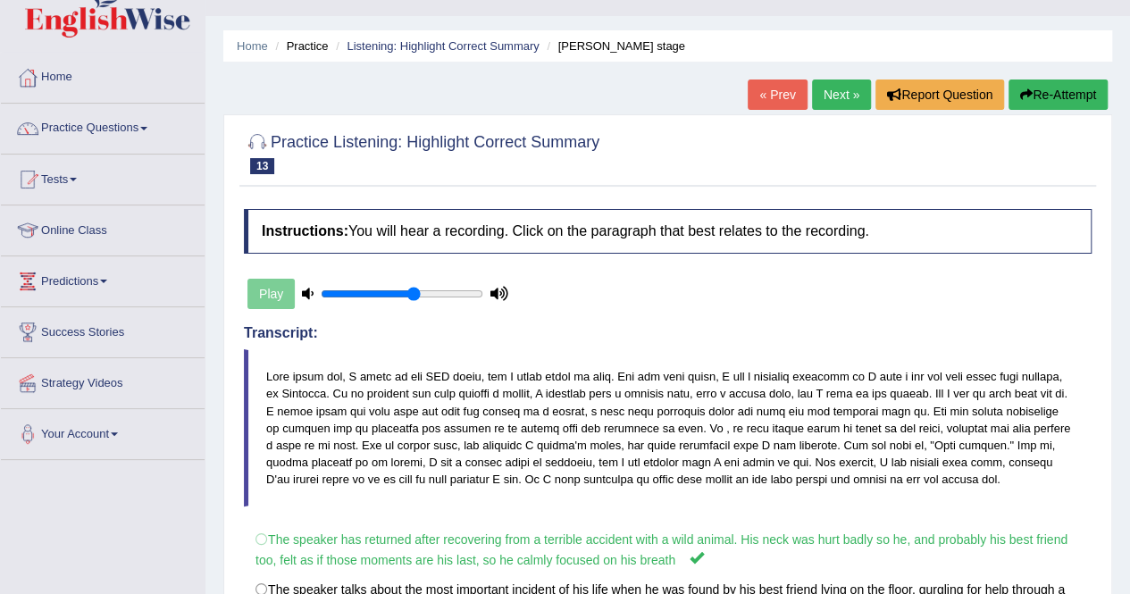
scroll to position [0, 0]
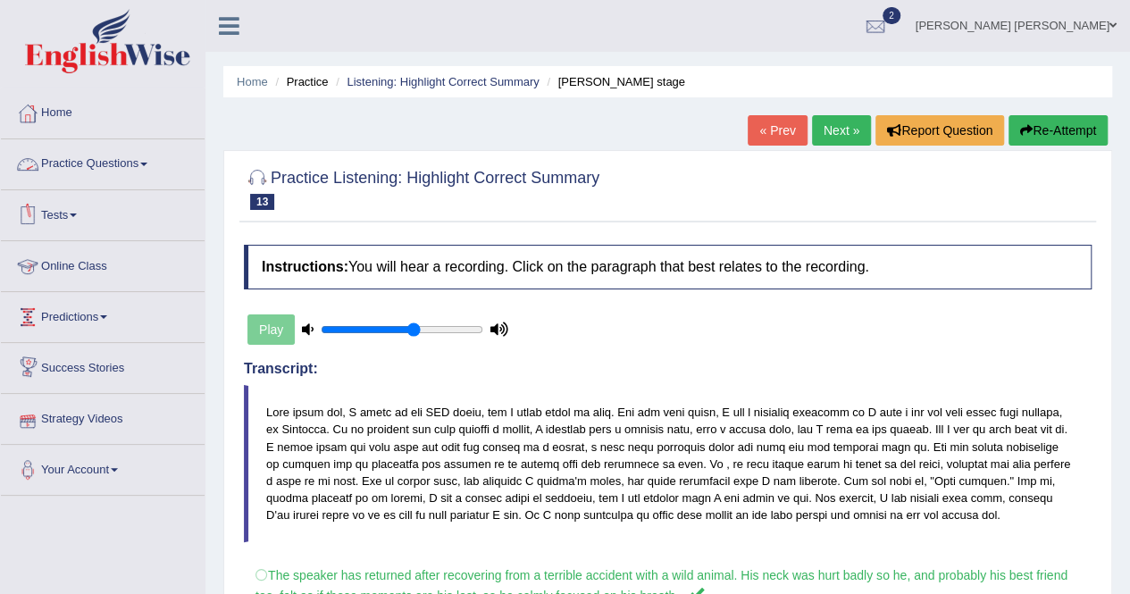
click at [84, 379] on link "Success Stories" at bounding box center [103, 365] width 204 height 45
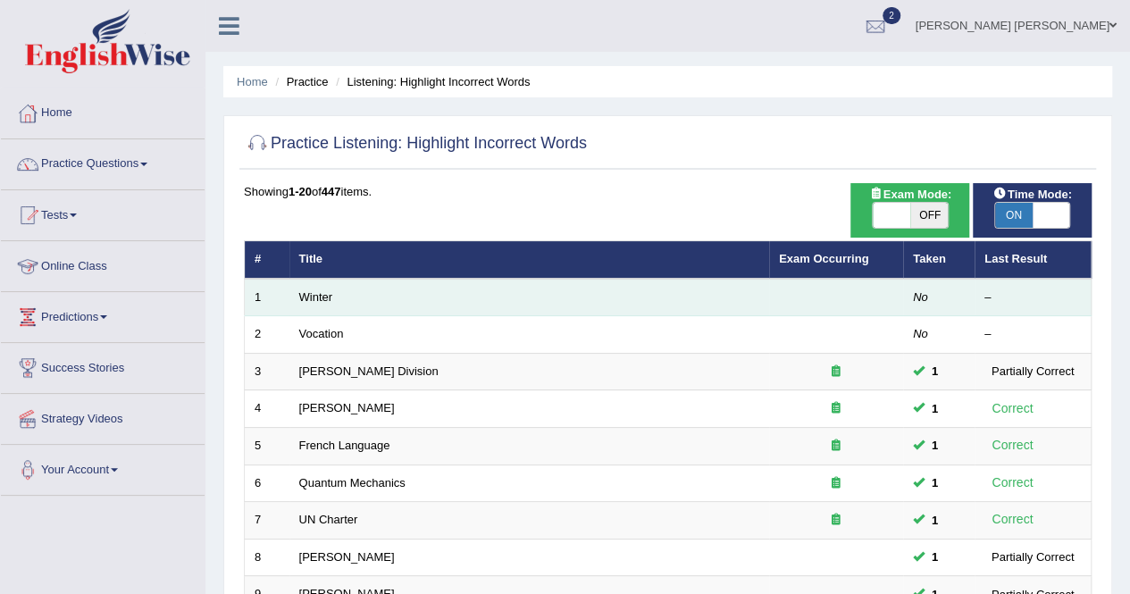
click at [332, 293] on td "Winter" at bounding box center [529, 298] width 480 height 38
click at [299, 294] on link "Winter" at bounding box center [316, 296] width 34 height 13
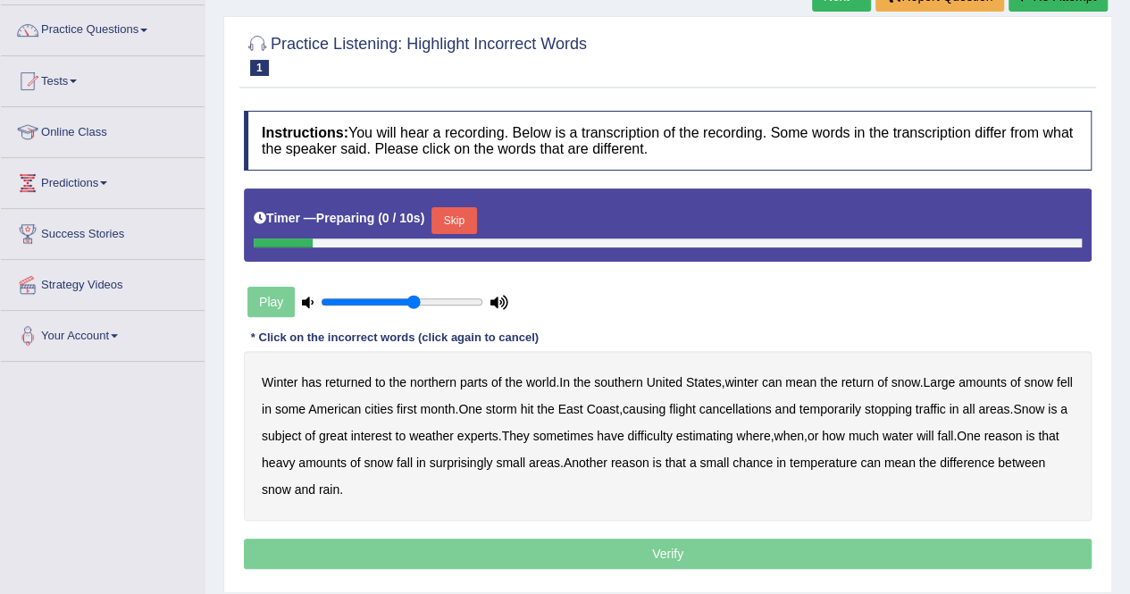
scroll to position [179, 0]
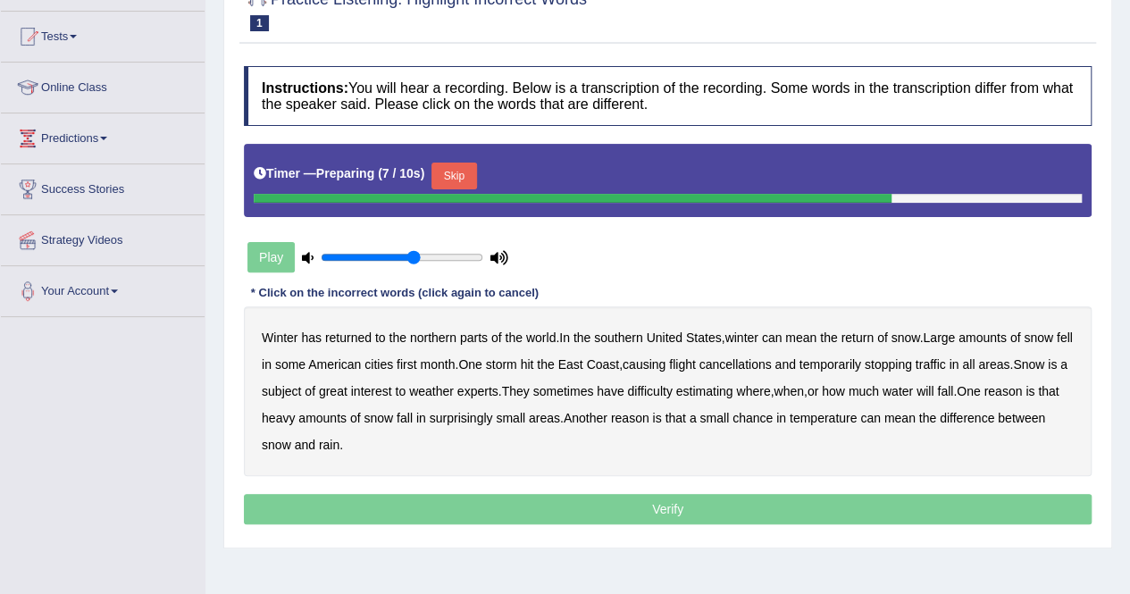
click at [436, 179] on button "Skip" at bounding box center [453, 176] width 45 height 27
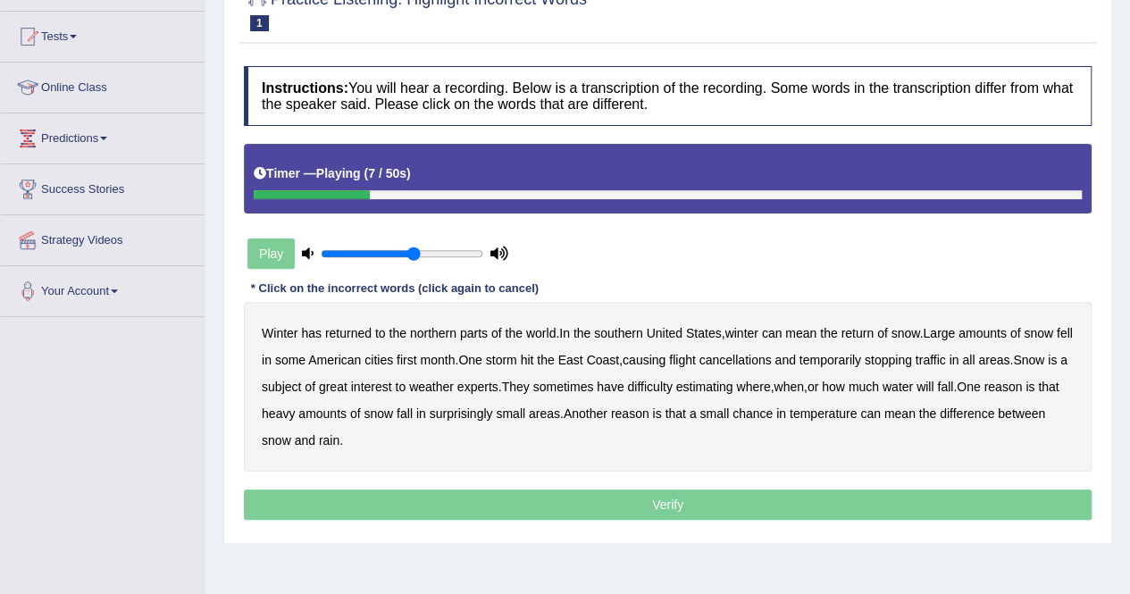
click at [636, 333] on b "southern" at bounding box center [618, 333] width 48 height 14
click at [417, 355] on b "first" at bounding box center [406, 360] width 21 height 14
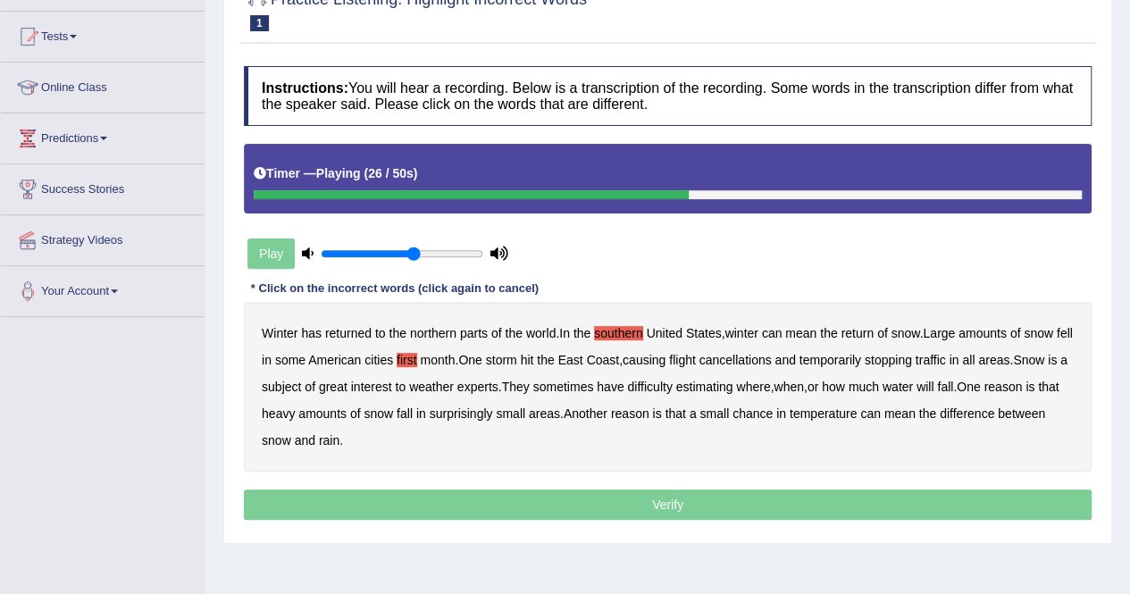
click at [974, 360] on b "all" at bounding box center [968, 360] width 13 height 14
click at [772, 413] on b "chance" at bounding box center [752, 413] width 40 height 14
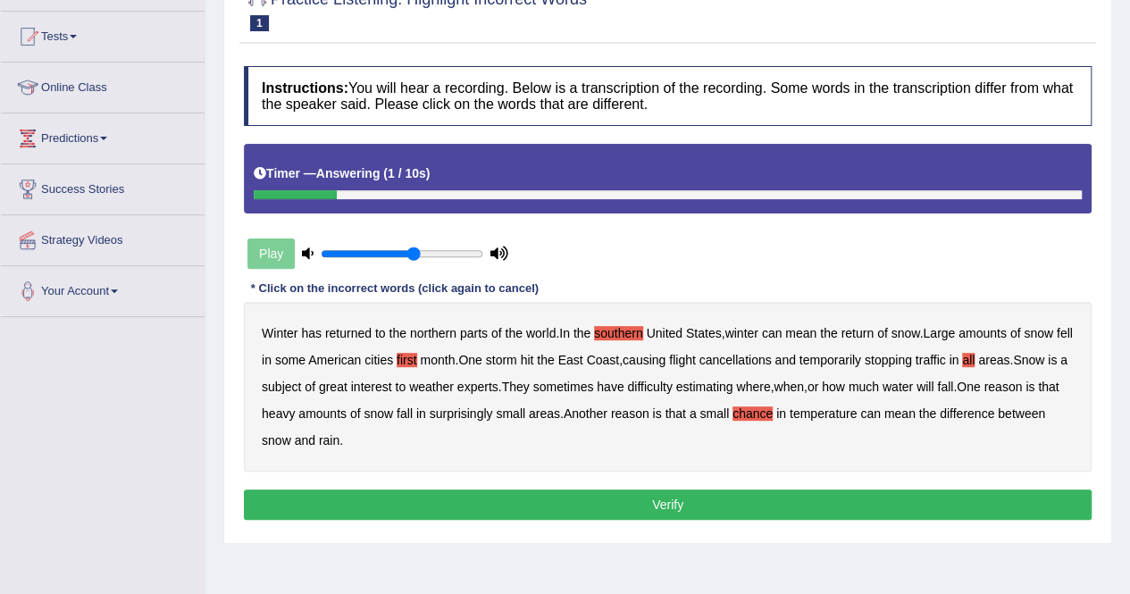
click at [538, 508] on button "Verify" at bounding box center [667, 504] width 847 height 30
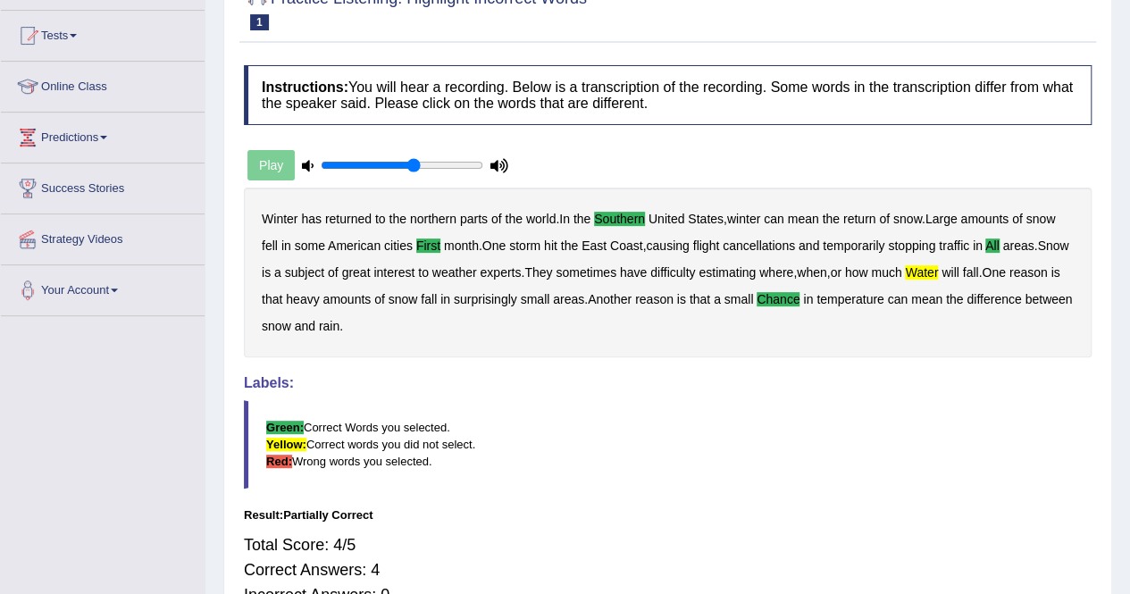
scroll to position [0, 0]
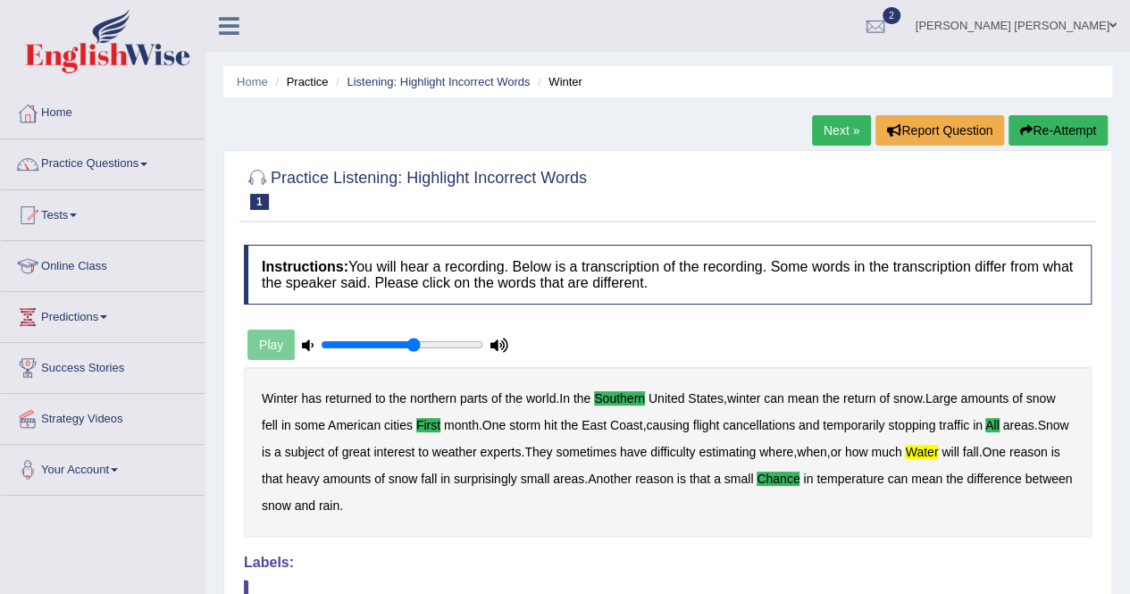
click at [843, 139] on link "Next »" at bounding box center [841, 130] width 59 height 30
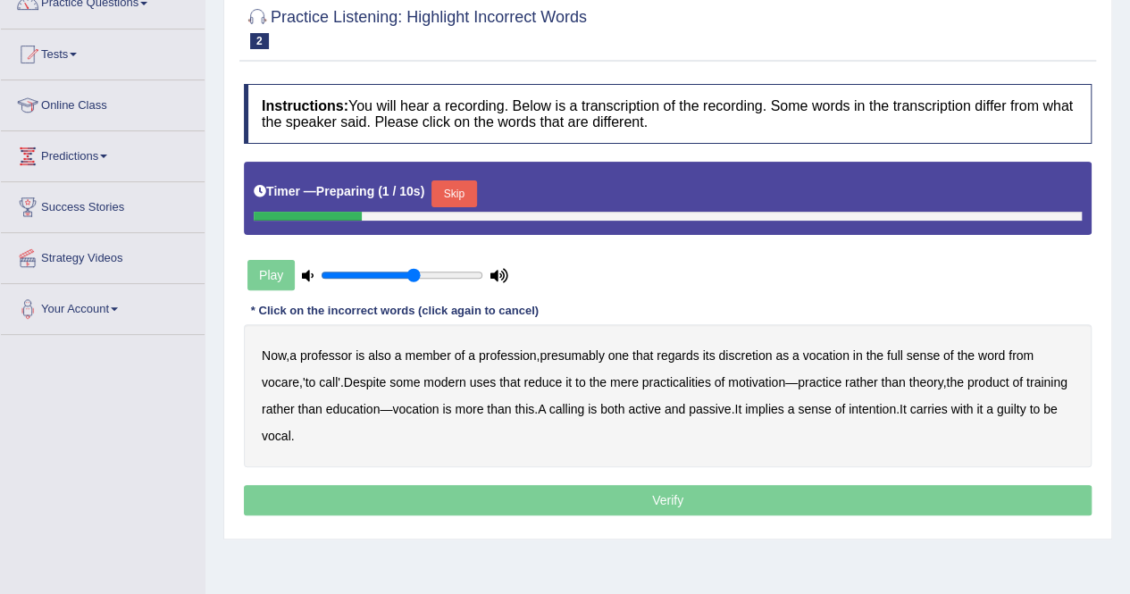
scroll to position [179, 0]
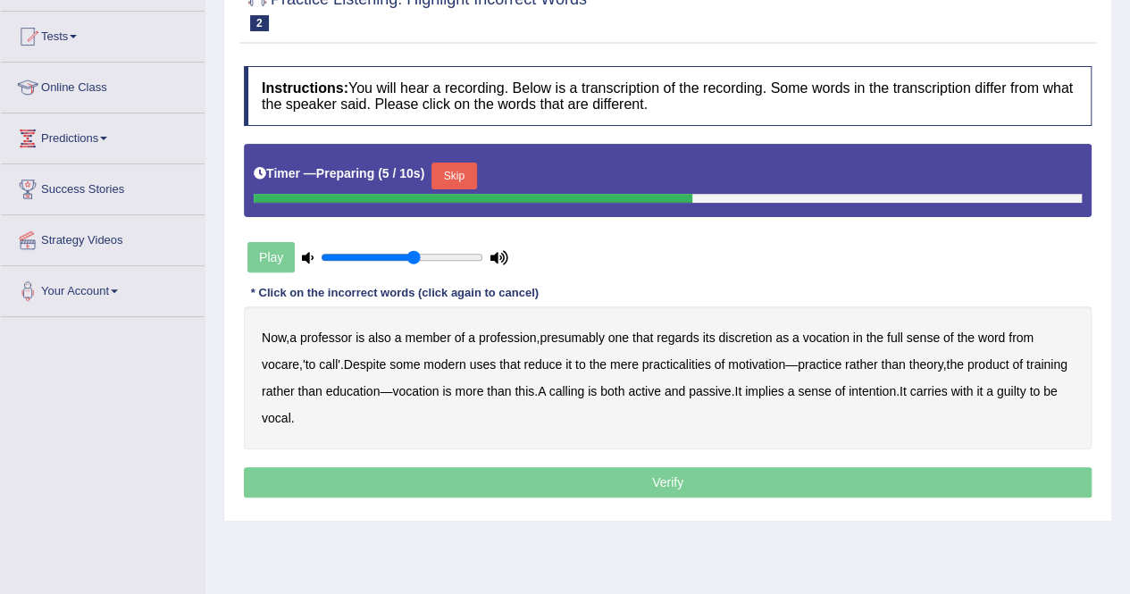
click at [462, 174] on button "Skip" at bounding box center [453, 176] width 45 height 27
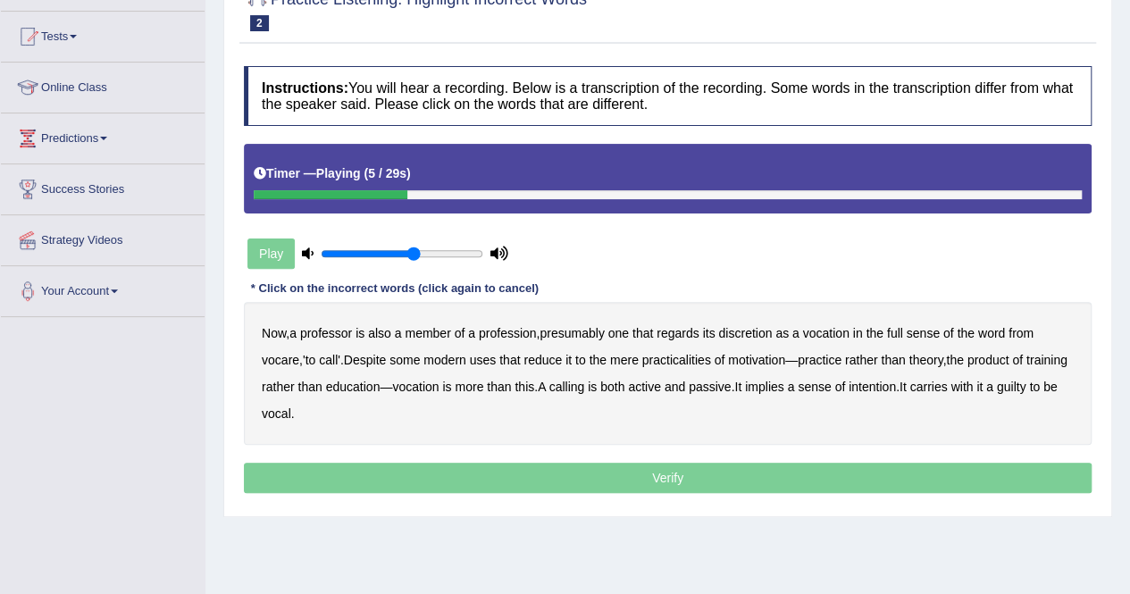
click at [753, 335] on b "discretion" at bounding box center [745, 333] width 54 height 14
click at [750, 364] on b "motivation" at bounding box center [756, 360] width 57 height 14
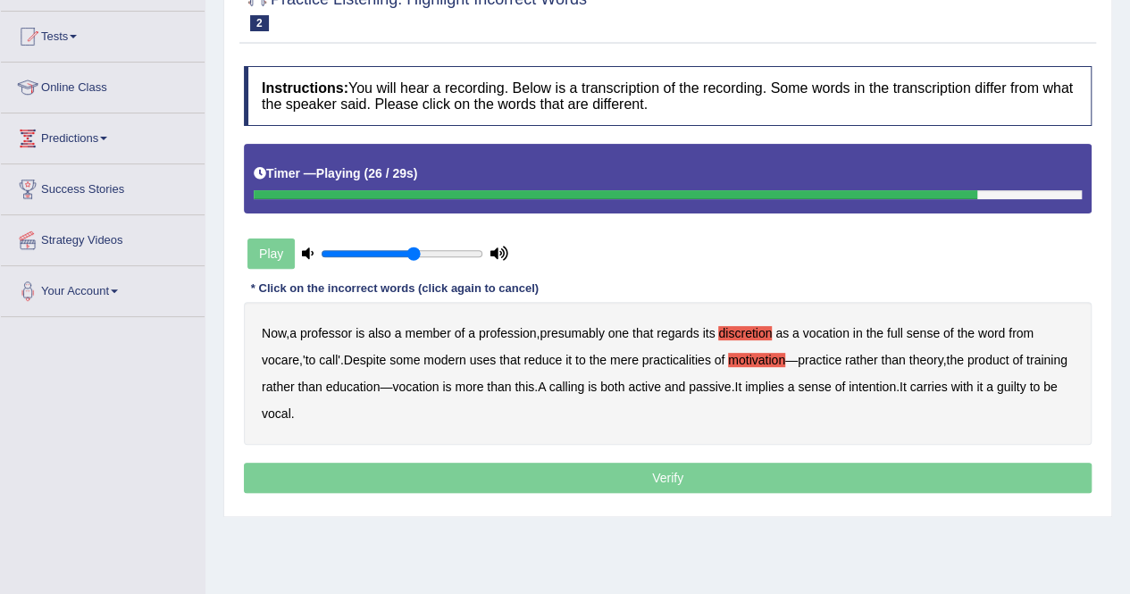
click at [896, 385] on b "intention" at bounding box center [871, 387] width 47 height 14
click at [997, 394] on b "guilty" at bounding box center [1011, 387] width 29 height 14
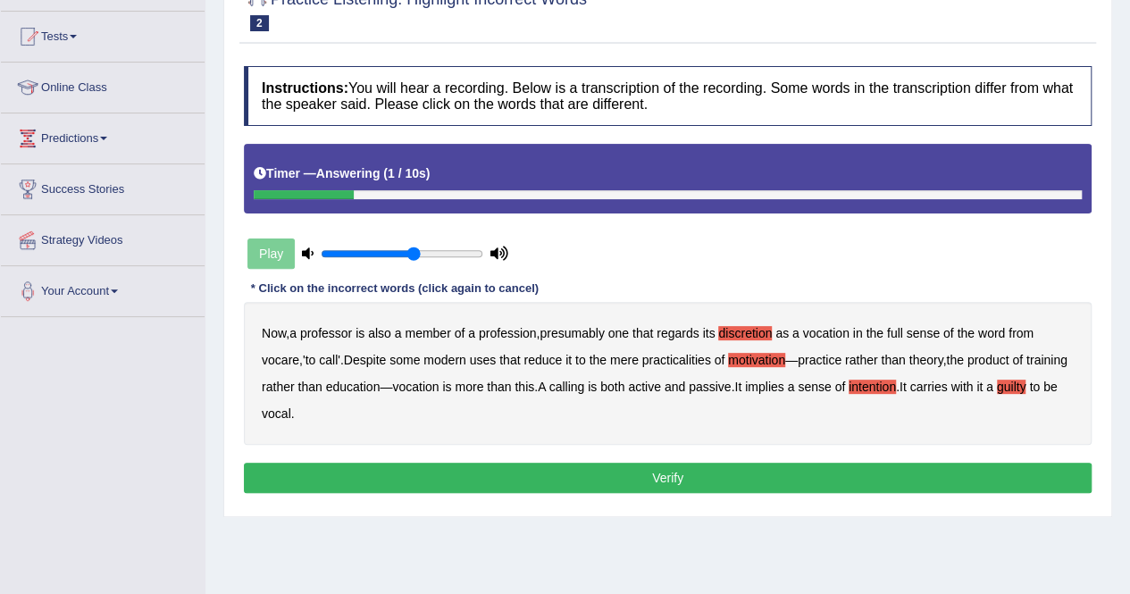
click at [421, 472] on button "Verify" at bounding box center [667, 478] width 847 height 30
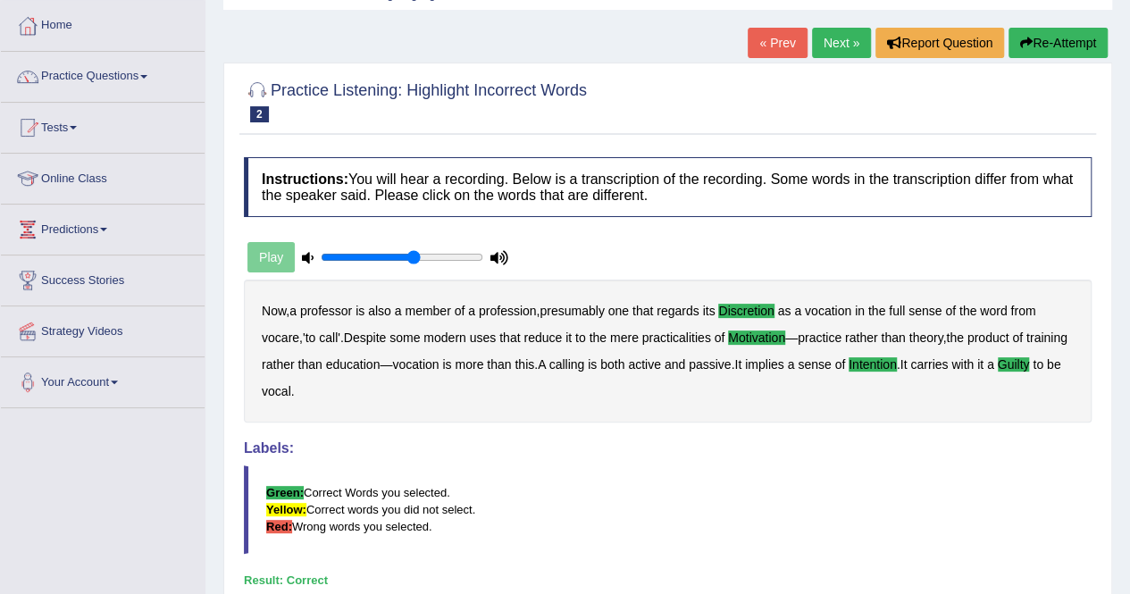
scroll to position [0, 0]
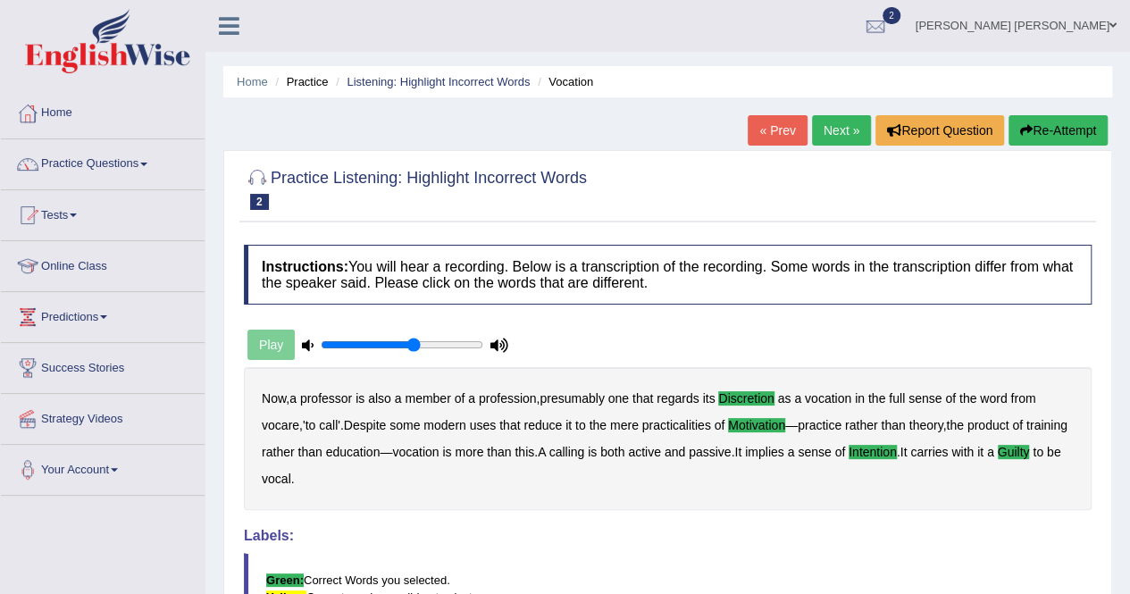
click at [803, 116] on div "« Prev Next » Report Question Re-Attempt" at bounding box center [929, 132] width 364 height 35
click at [813, 128] on link "Next »" at bounding box center [841, 130] width 59 height 30
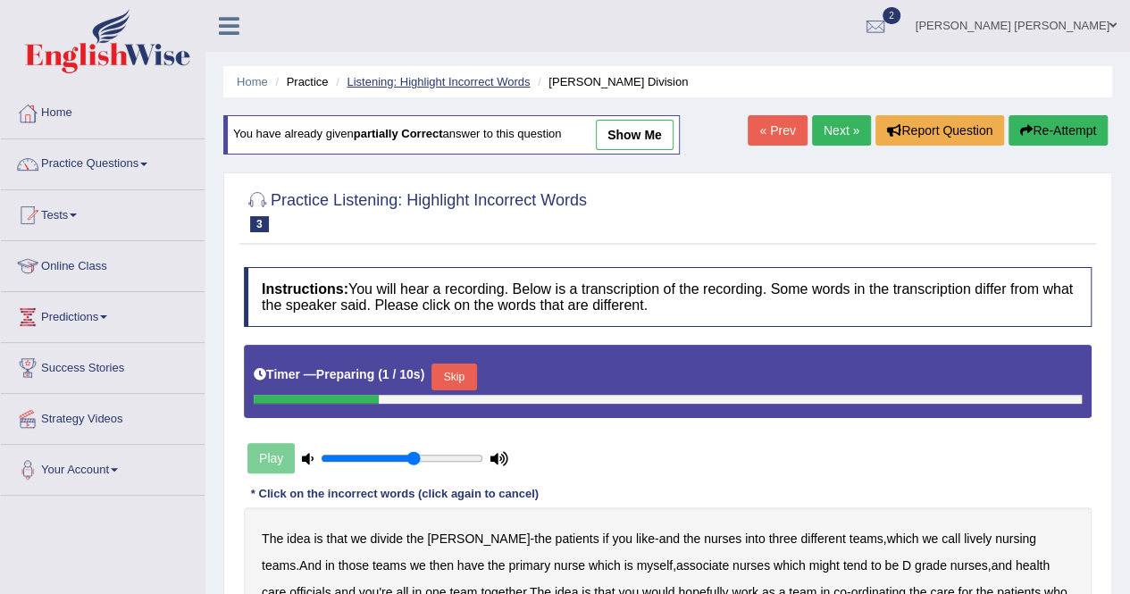
click at [513, 83] on link "Listening: Highlight Incorrect Words" at bounding box center [437, 81] width 183 height 13
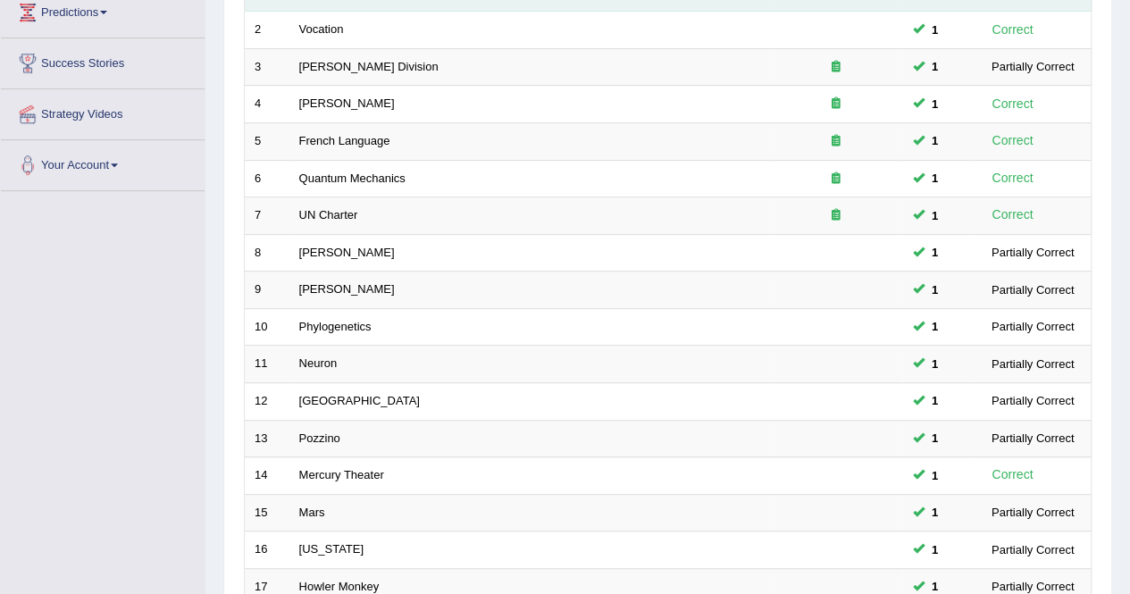
scroll to position [357, 0]
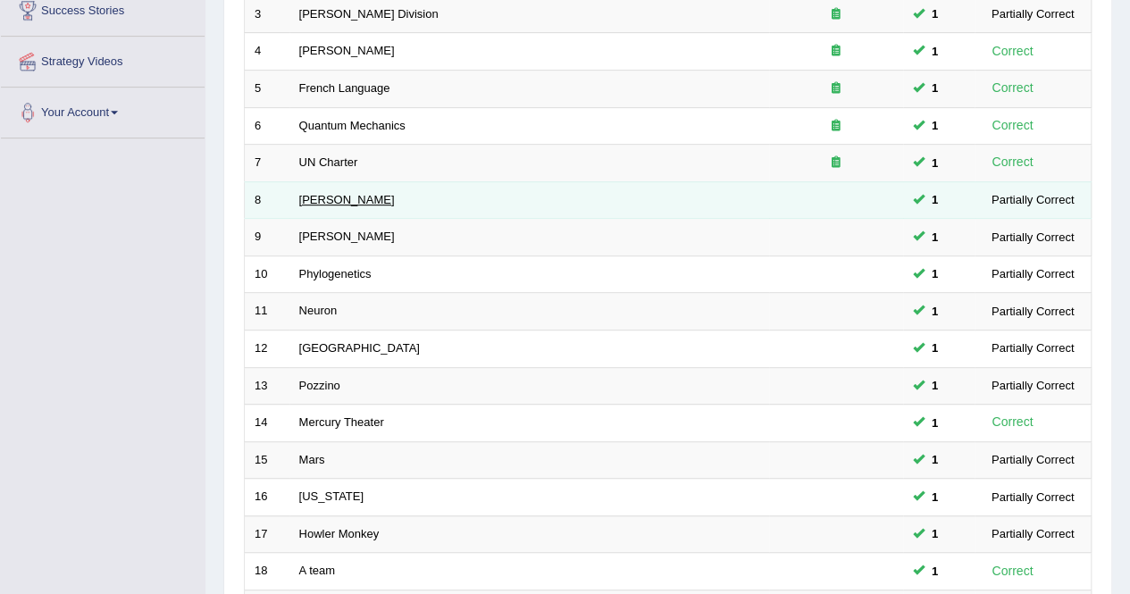
click at [321, 195] on link "[PERSON_NAME]" at bounding box center [347, 199] width 96 height 13
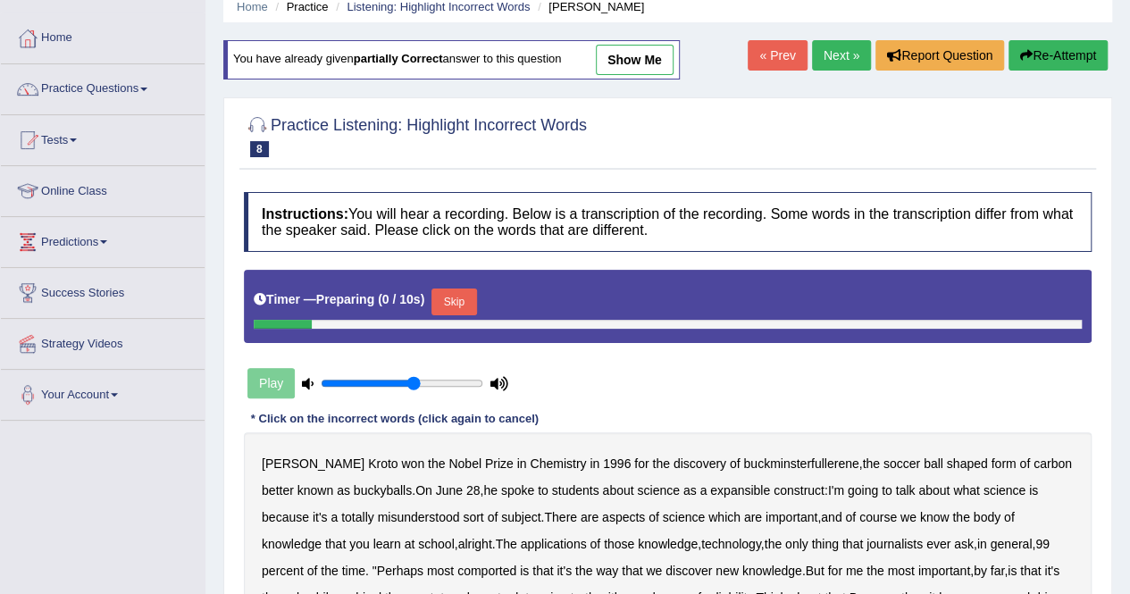
scroll to position [179, 0]
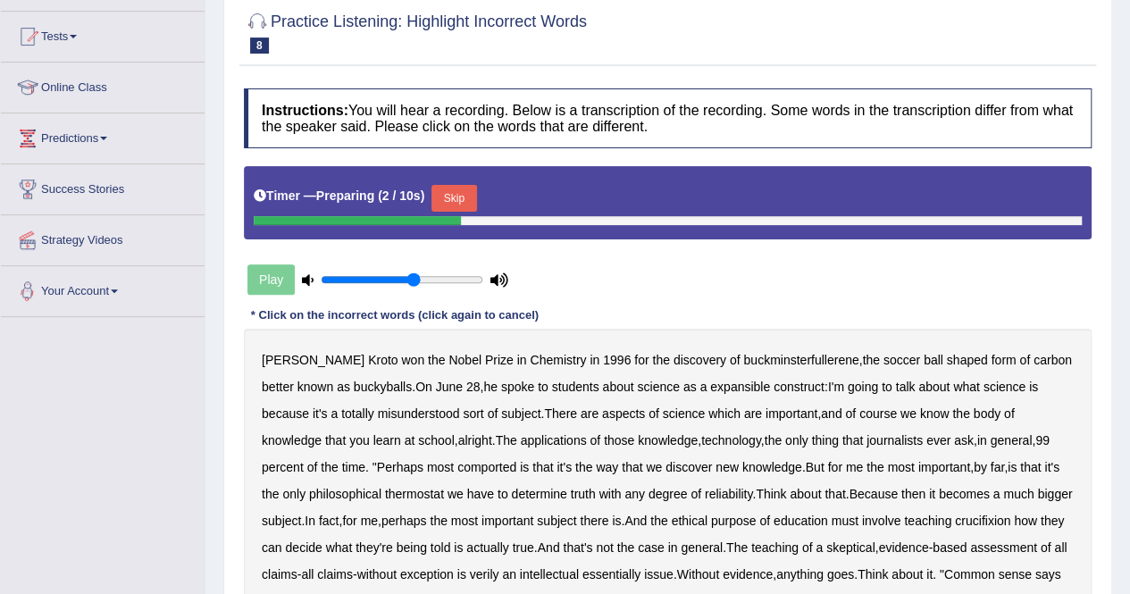
click at [459, 197] on button "Skip" at bounding box center [453, 198] width 45 height 27
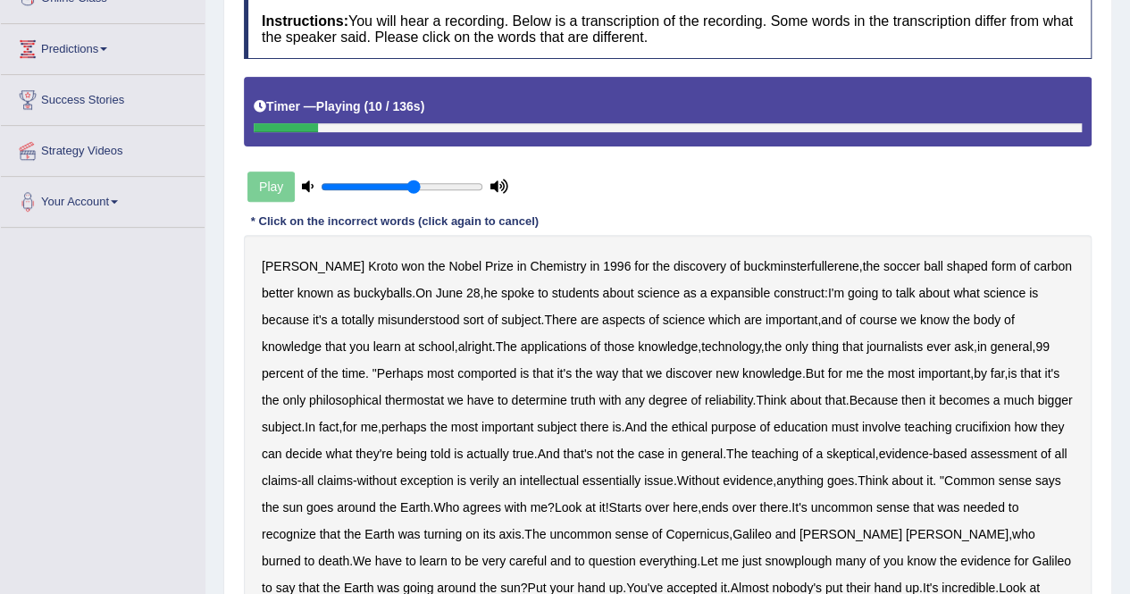
scroll to position [357, 0]
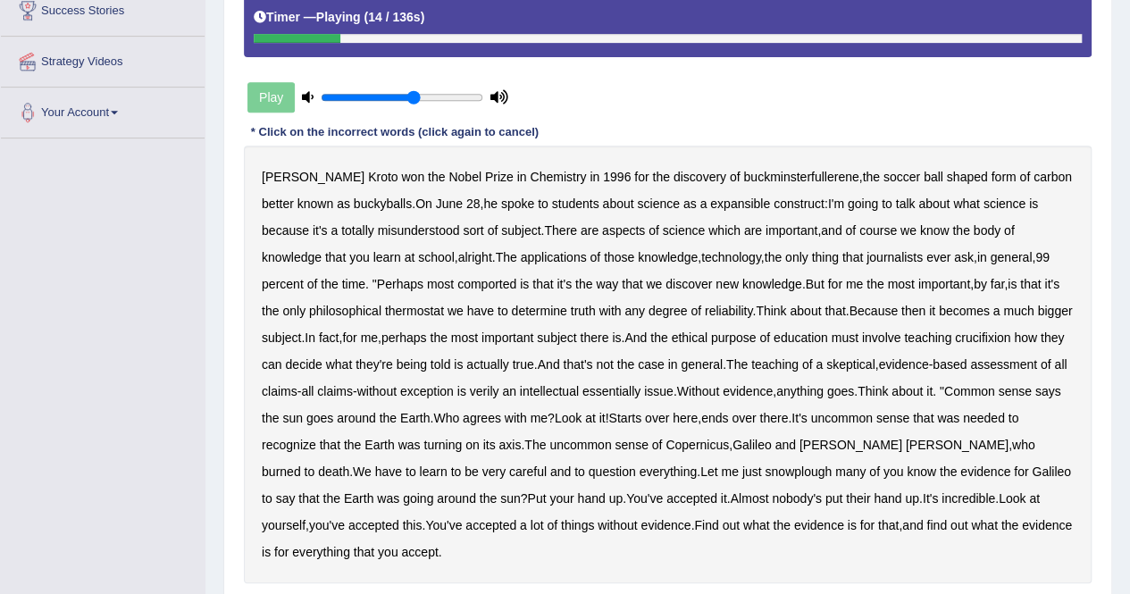
click at [713, 204] on b "expansible" at bounding box center [740, 203] width 60 height 14
click at [457, 279] on b "comported" at bounding box center [486, 284] width 59 height 14
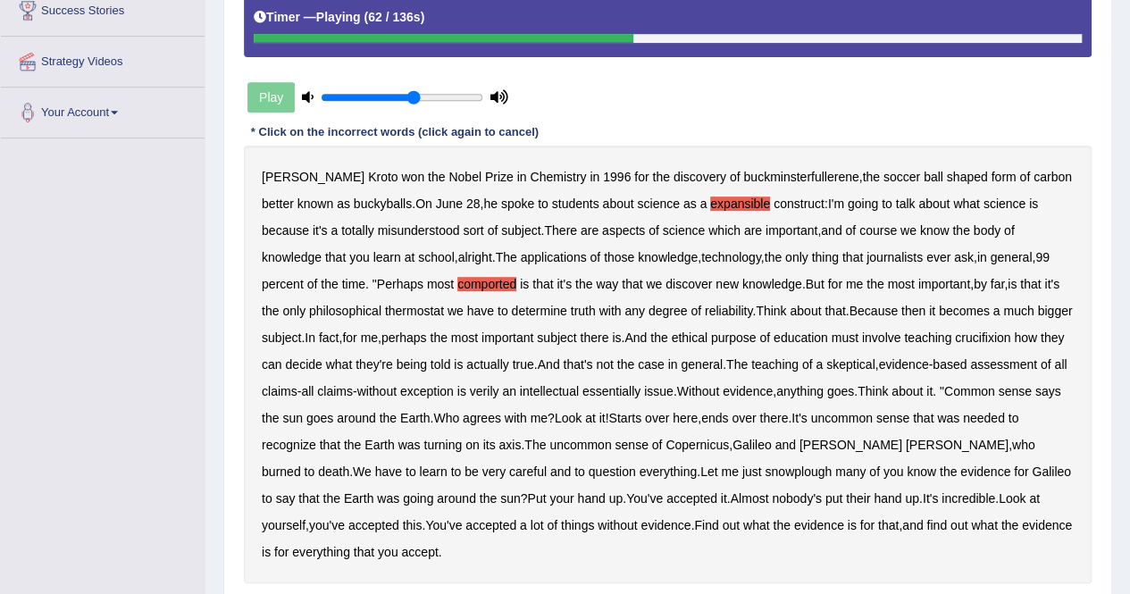
click at [1010, 334] on b "crucifixion" at bounding box center [982, 337] width 55 height 14
click at [499, 390] on b "verily" at bounding box center [484, 391] width 29 height 14
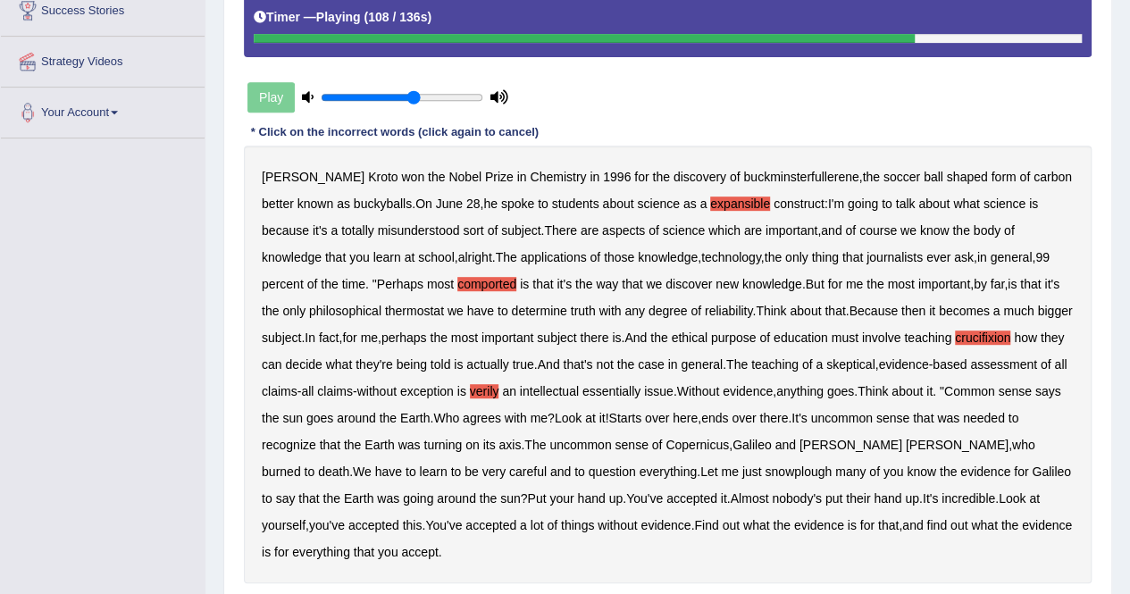
click at [814, 471] on b "snowplough" at bounding box center [797, 471] width 67 height 14
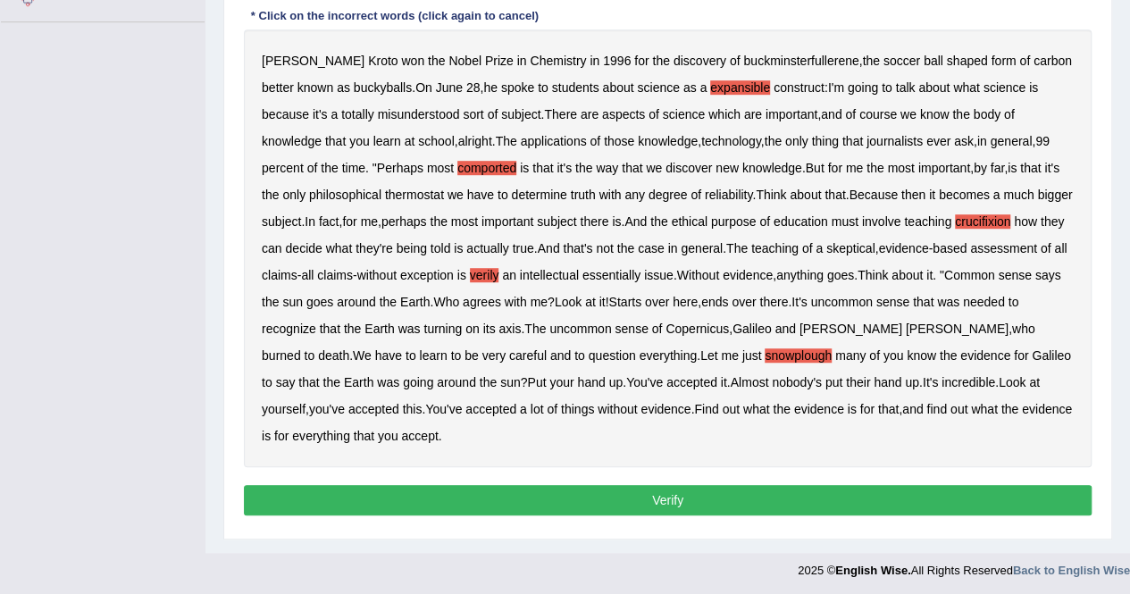
click at [517, 505] on button "Verify" at bounding box center [667, 500] width 847 height 30
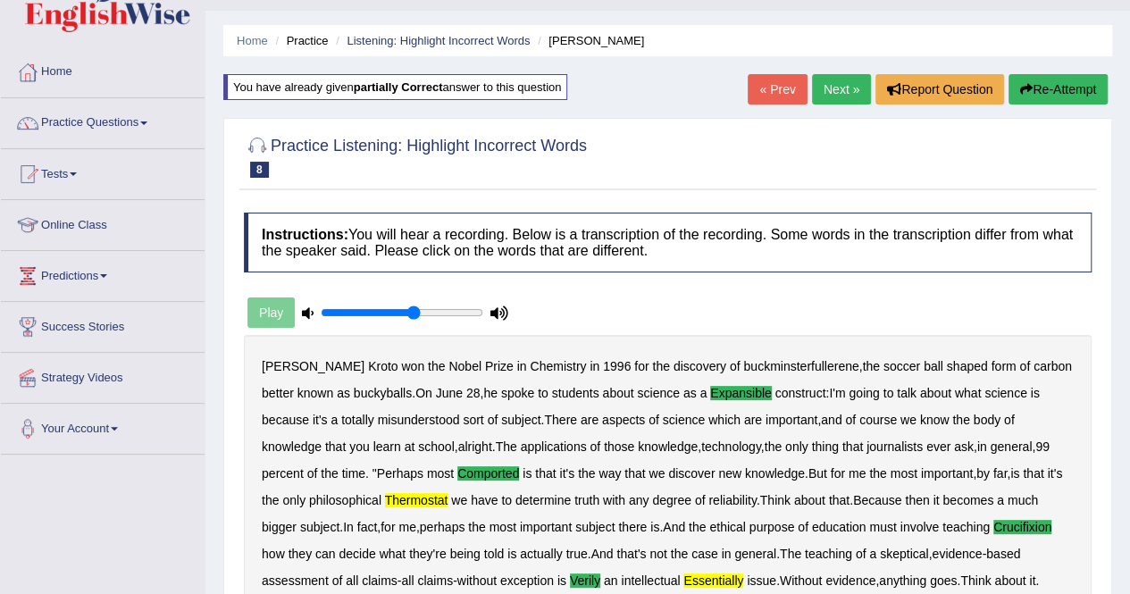
scroll to position [23, 0]
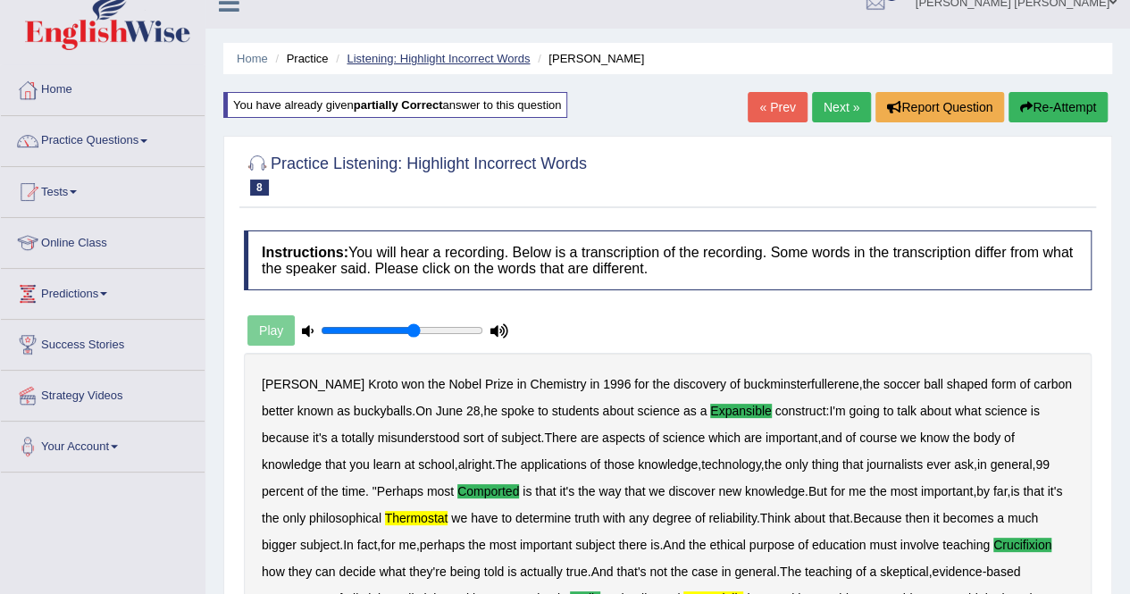
click at [416, 57] on link "Listening: Highlight Incorrect Words" at bounding box center [437, 58] width 183 height 13
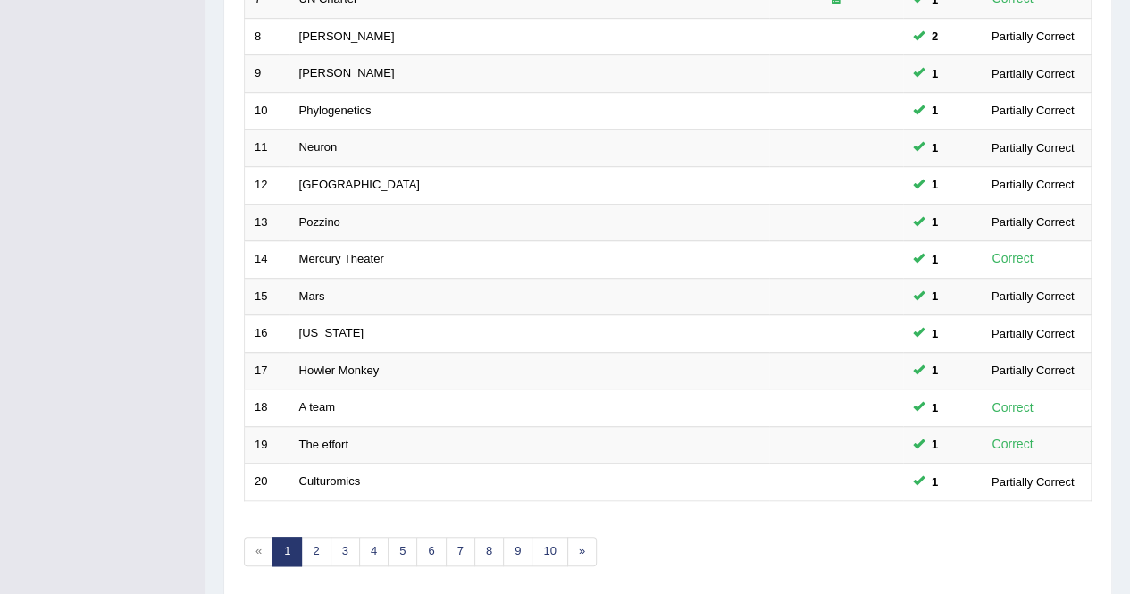
scroll to position [536, 0]
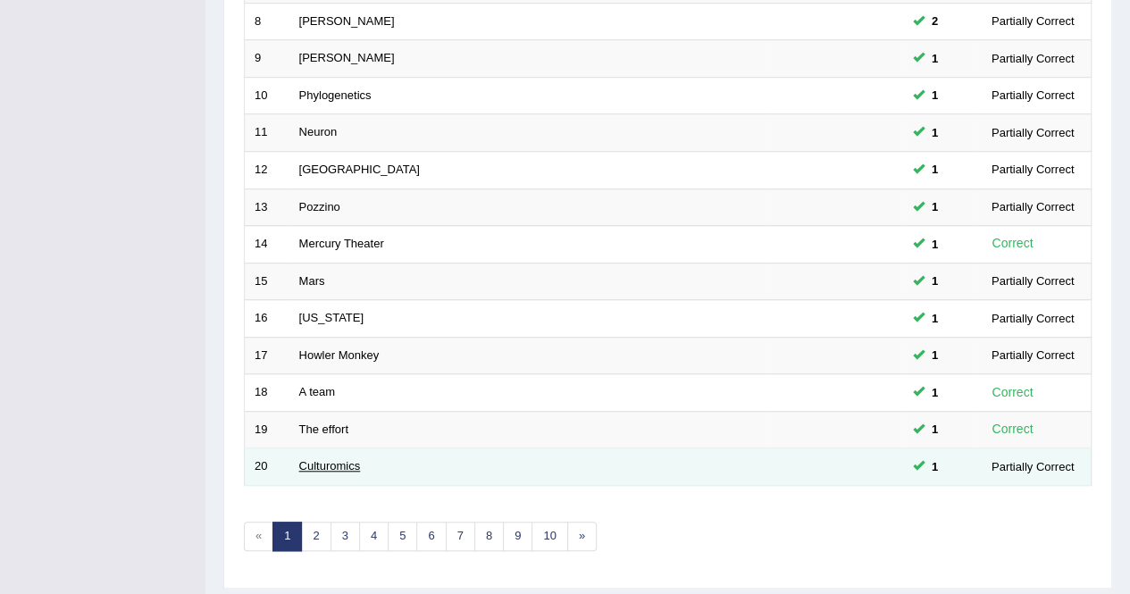
click at [342, 460] on link "Culturomics" at bounding box center [330, 465] width 62 height 13
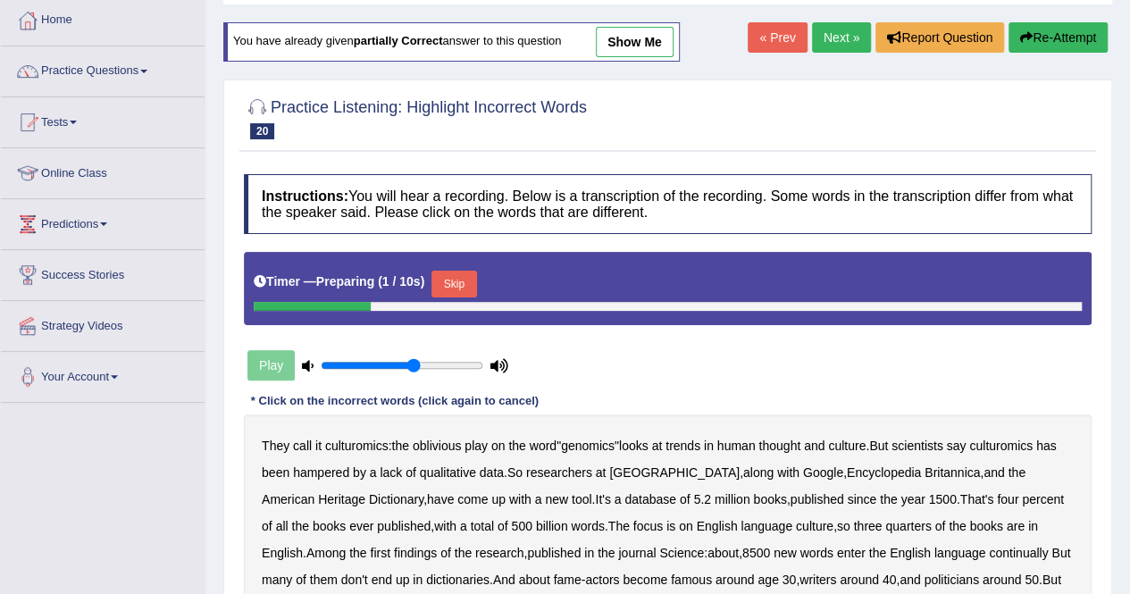
scroll to position [89, 0]
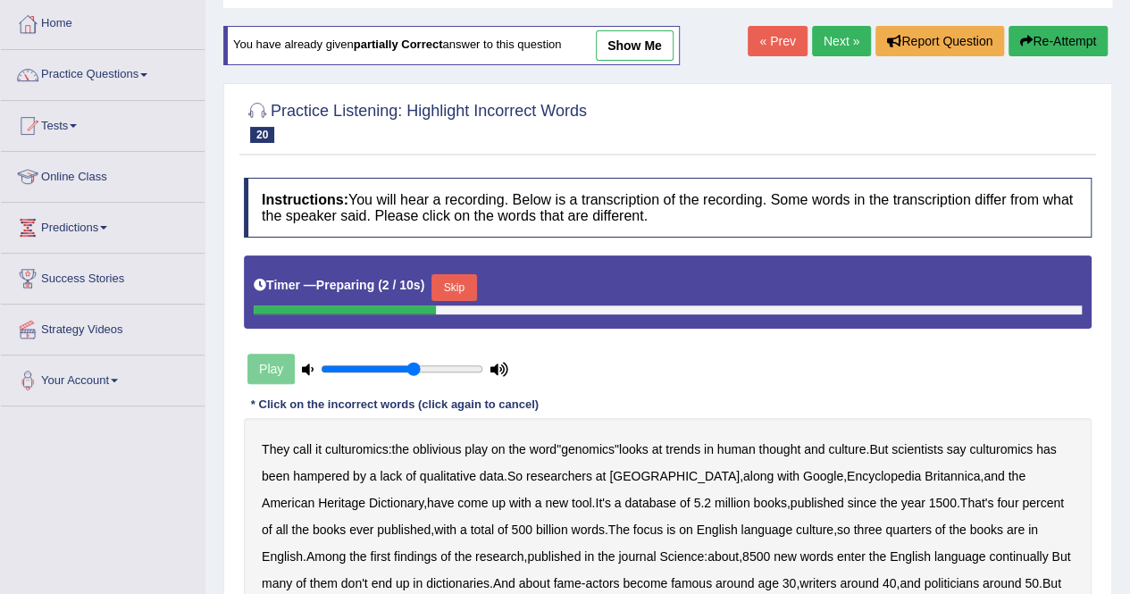
click at [450, 278] on button "Skip" at bounding box center [453, 287] width 45 height 27
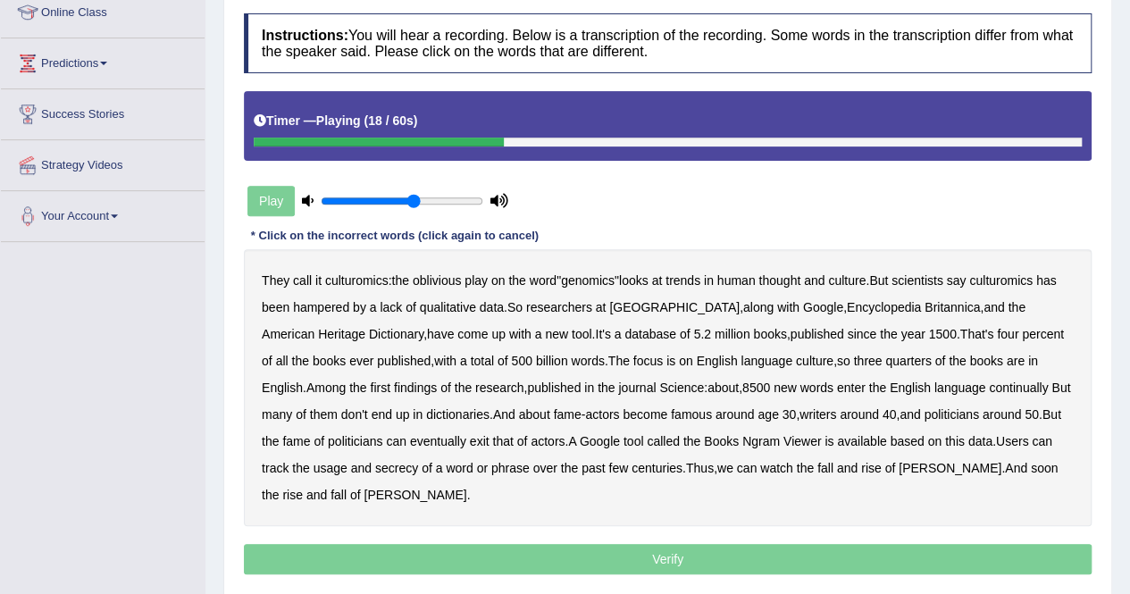
scroll to position [268, 0]
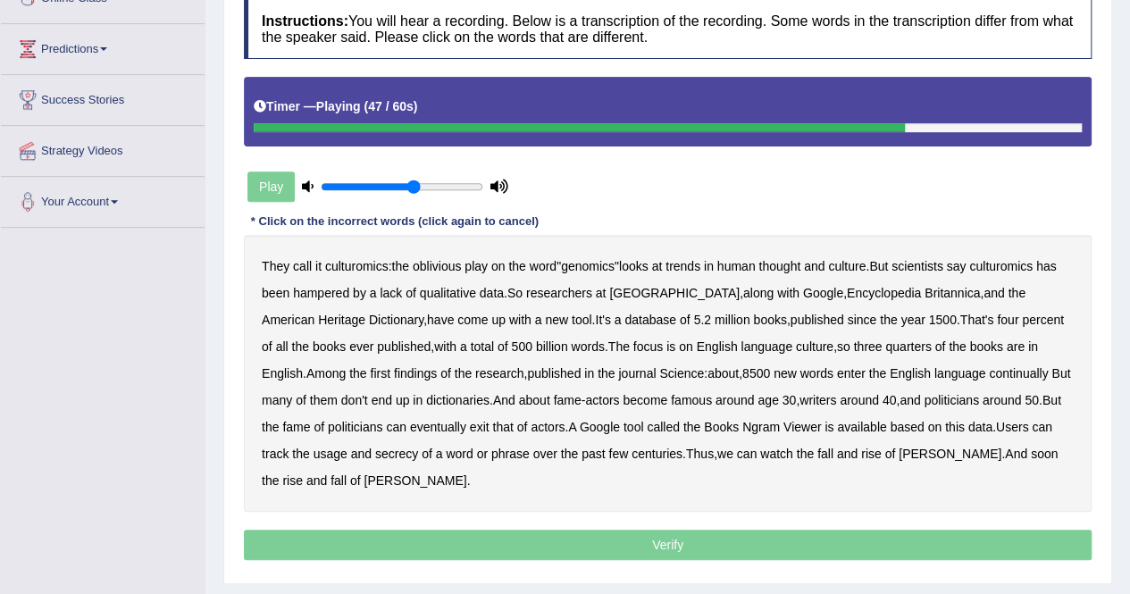
click at [489, 421] on b "exit" at bounding box center [480, 427] width 20 height 14
click at [418, 451] on b "secrecy" at bounding box center [396, 453] width 43 height 14
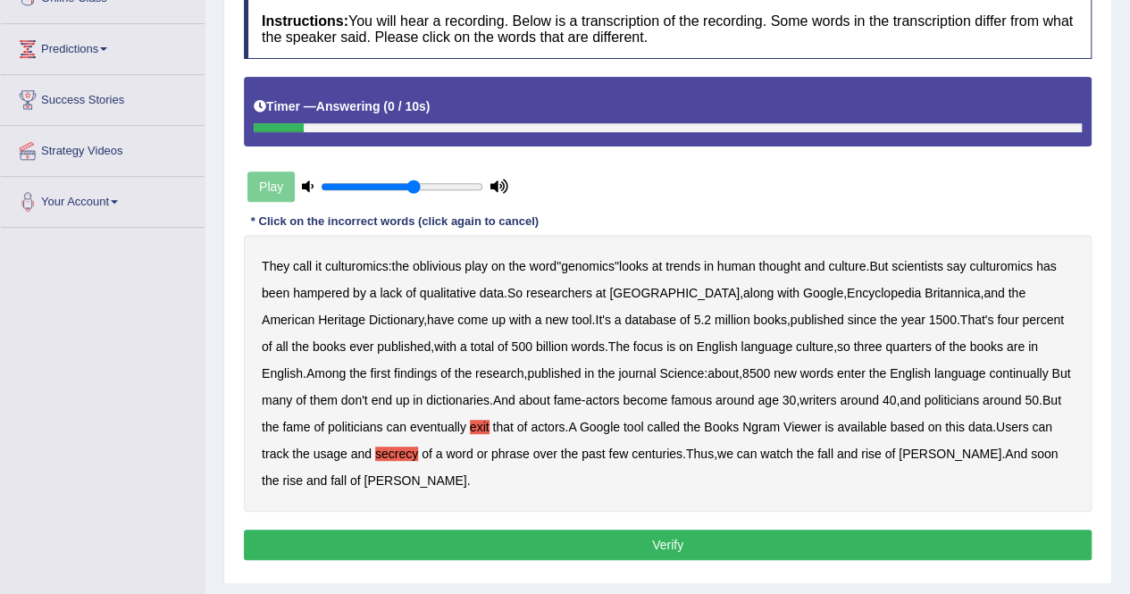
click at [526, 537] on button "Verify" at bounding box center [667, 545] width 847 height 30
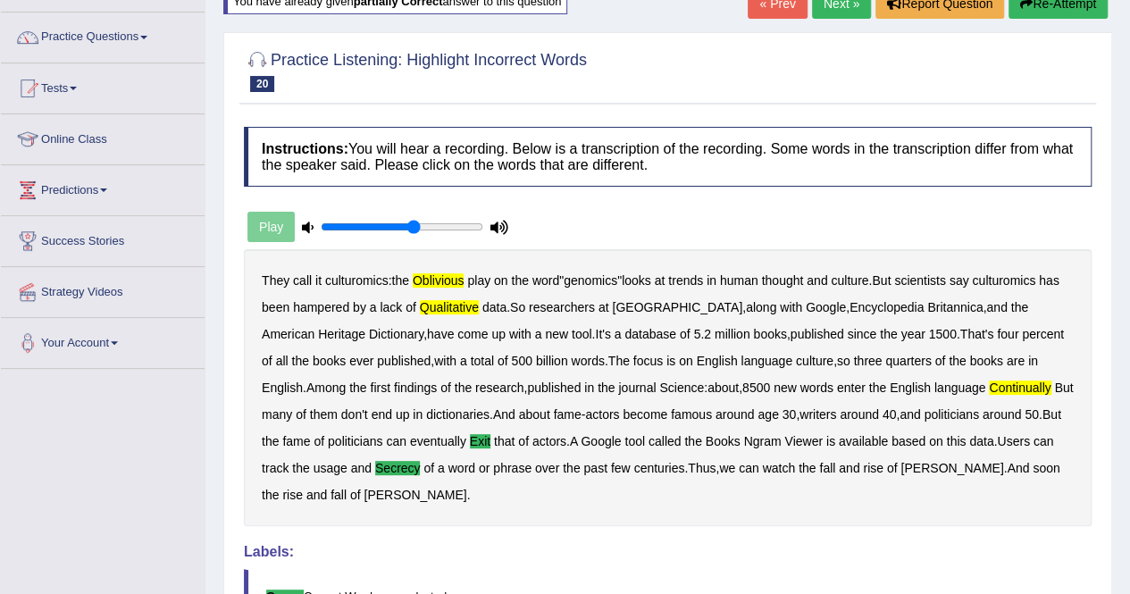
scroll to position [0, 0]
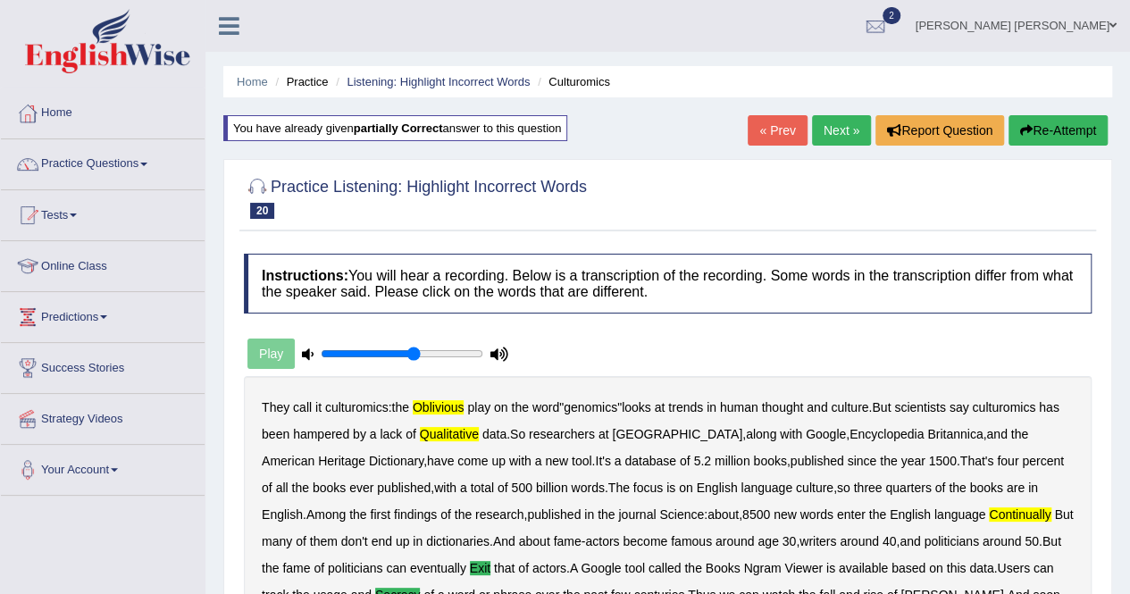
click at [841, 140] on link "Next »" at bounding box center [841, 130] width 59 height 30
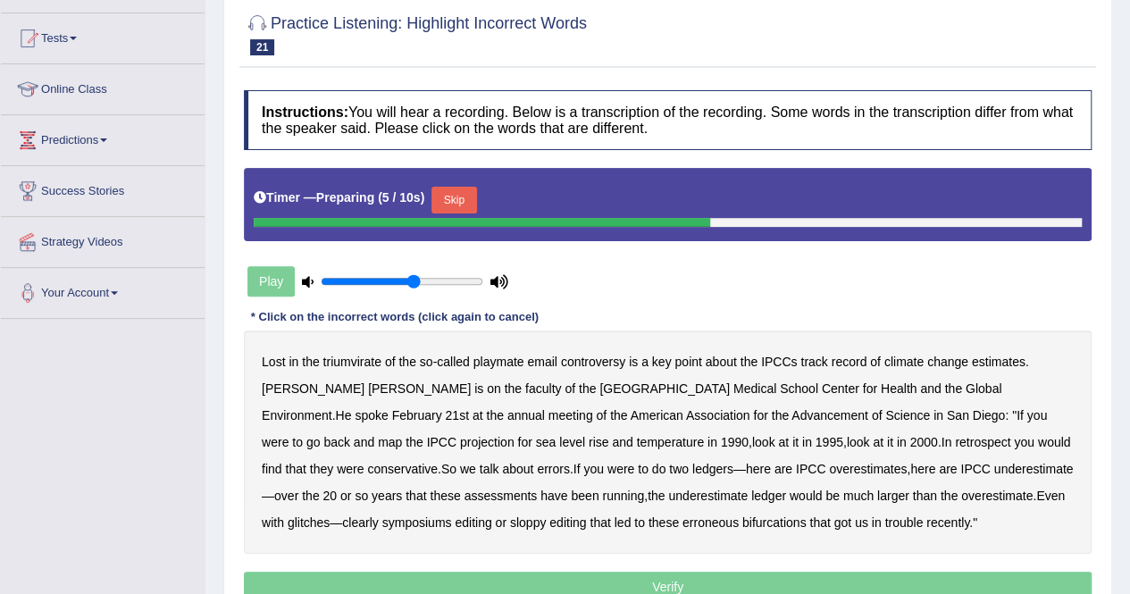
scroll to position [179, 0]
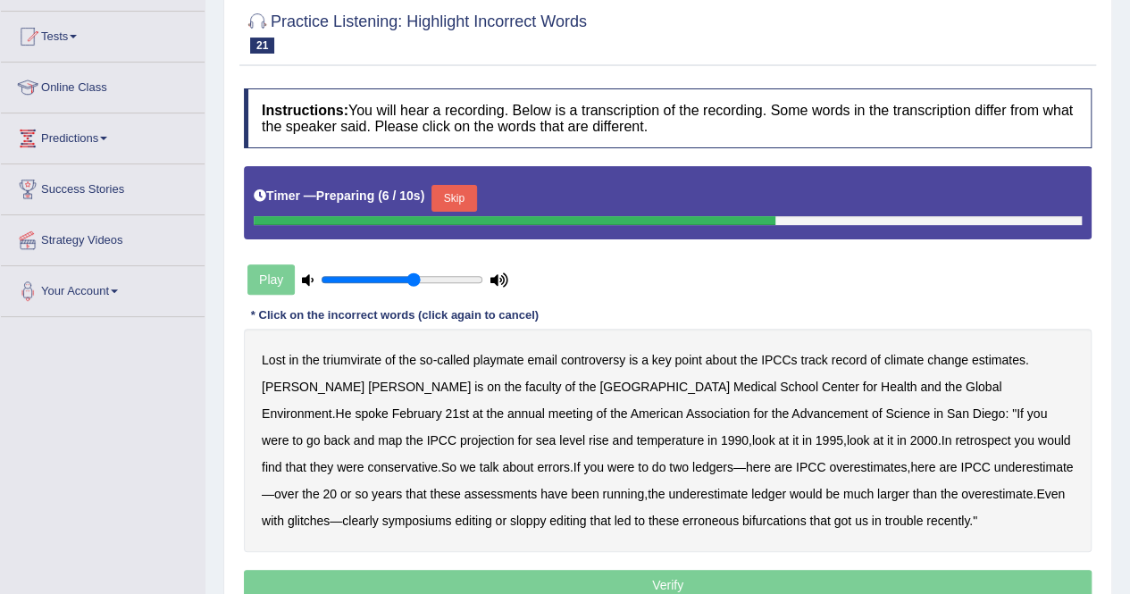
click at [440, 206] on button "Skip" at bounding box center [453, 198] width 45 height 27
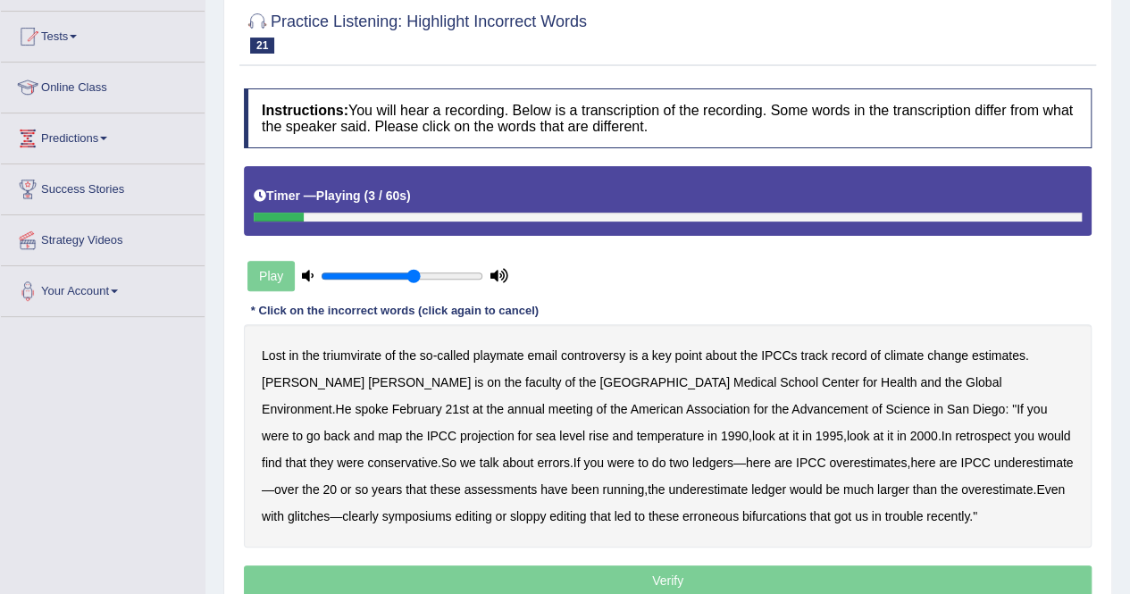
drag, startPoint x: 271, startPoint y: 215, endPoint x: 226, endPoint y: 212, distance: 45.7
click at [226, 212] on div "Practice Listening: Highlight Incorrect Words 21 McCarthy Instructions: You wil…" at bounding box center [667, 307] width 888 height 626
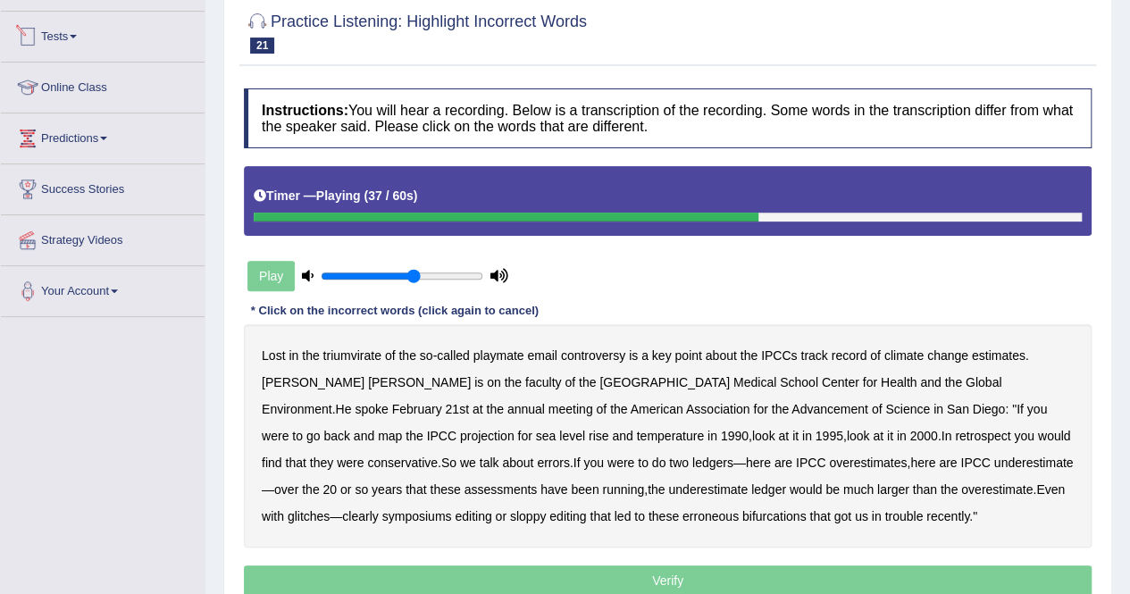
click at [57, 34] on link "Tests" at bounding box center [103, 34] width 204 height 45
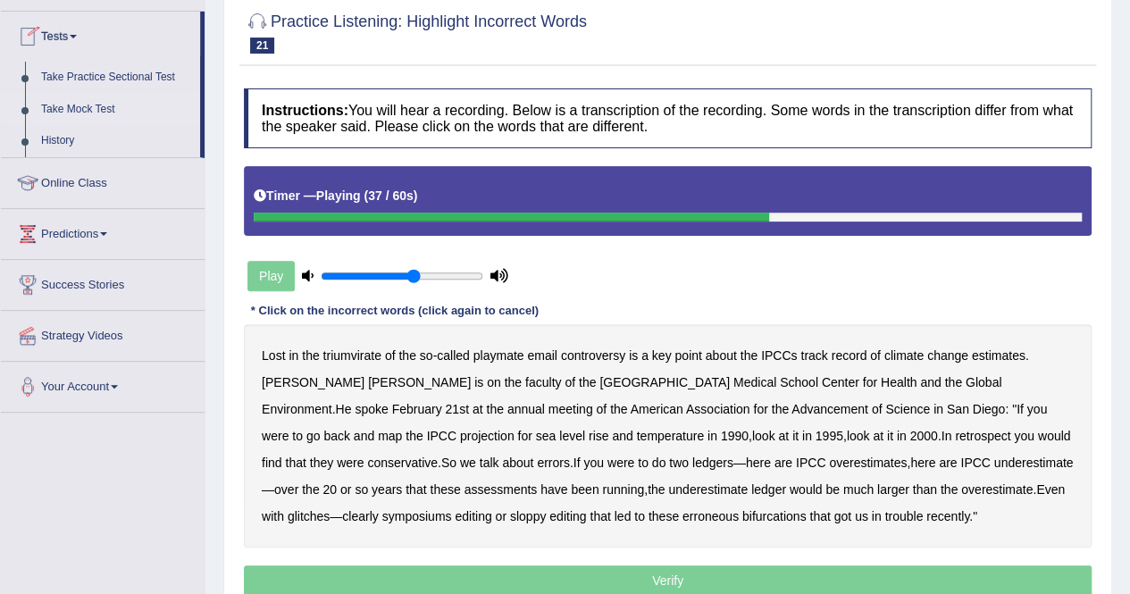
click at [71, 101] on link "Take Mock Test" at bounding box center [116, 110] width 167 height 32
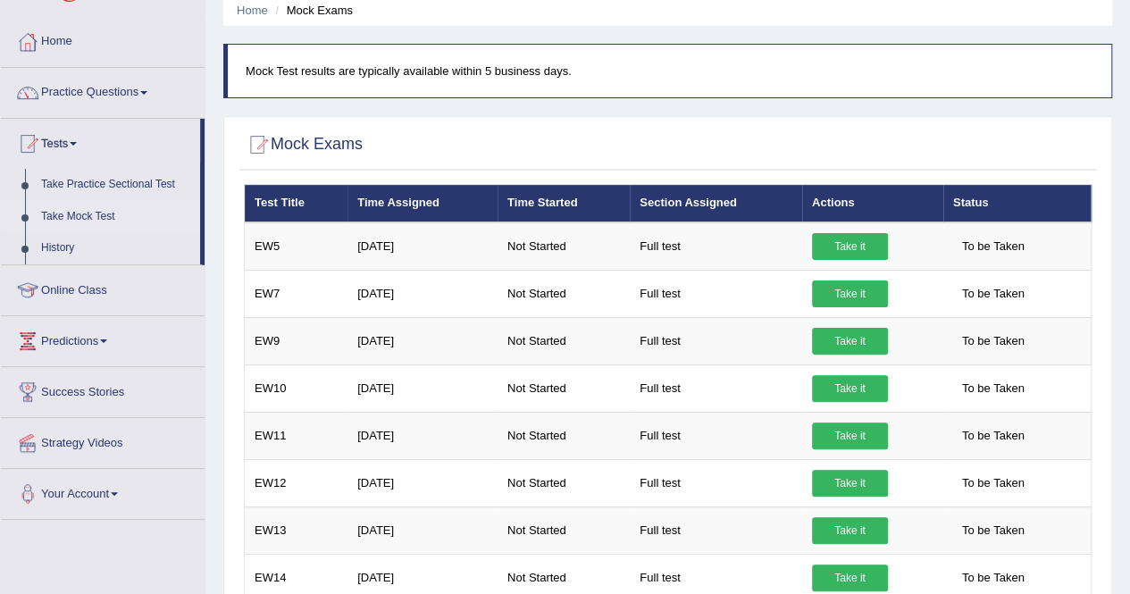
scroll to position [2, 0]
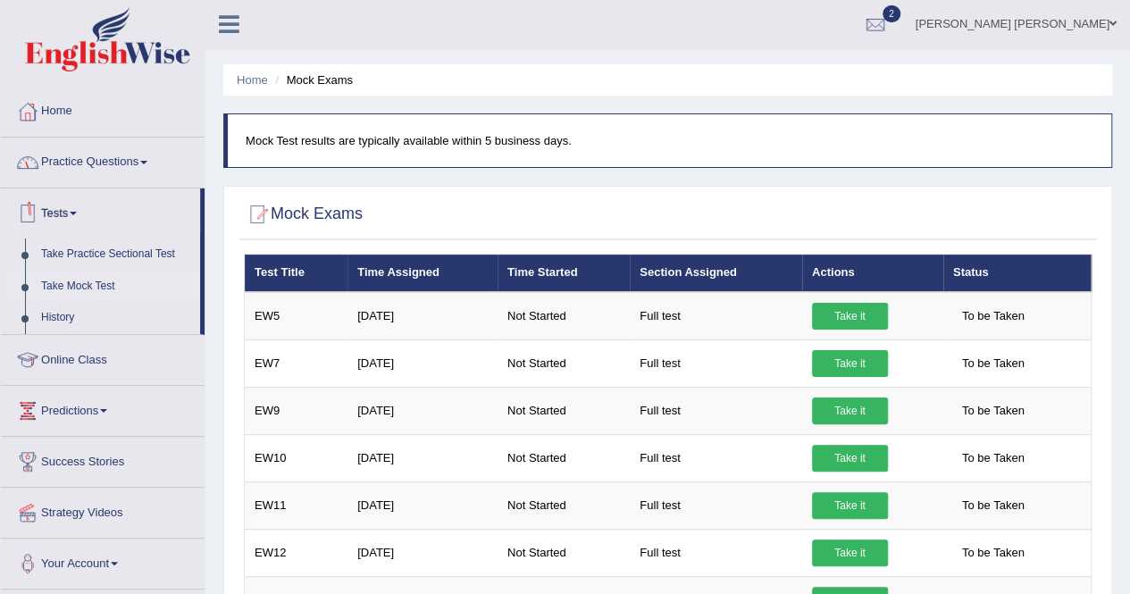
click at [113, 167] on link "Practice Questions" at bounding box center [103, 160] width 204 height 45
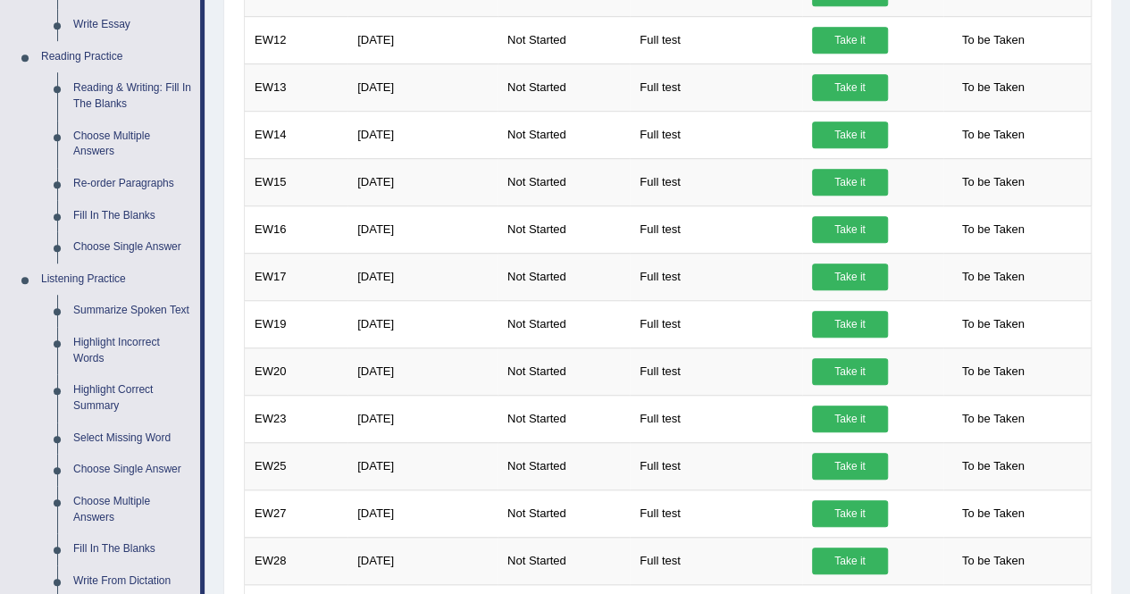
scroll to position [538, 0]
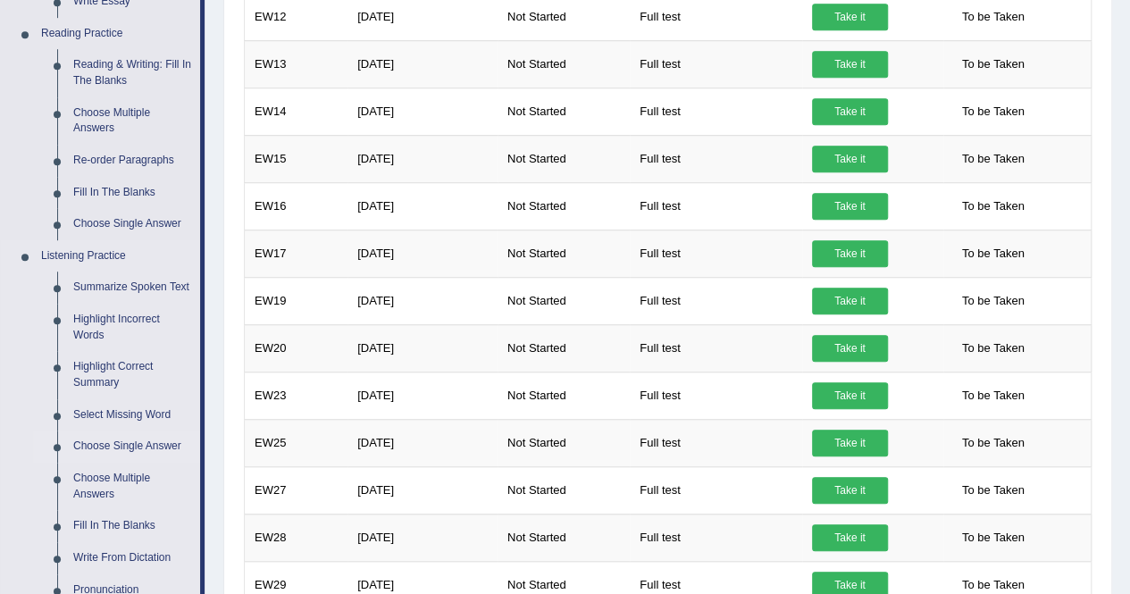
click at [119, 446] on link "Choose Single Answer" at bounding box center [132, 446] width 135 height 32
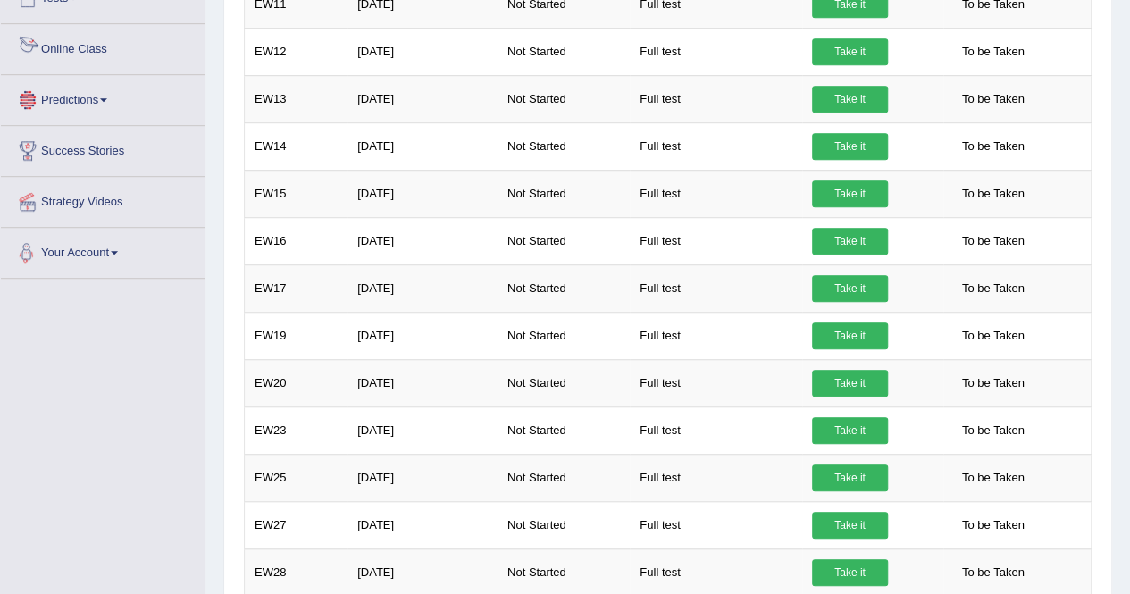
scroll to position [616, 0]
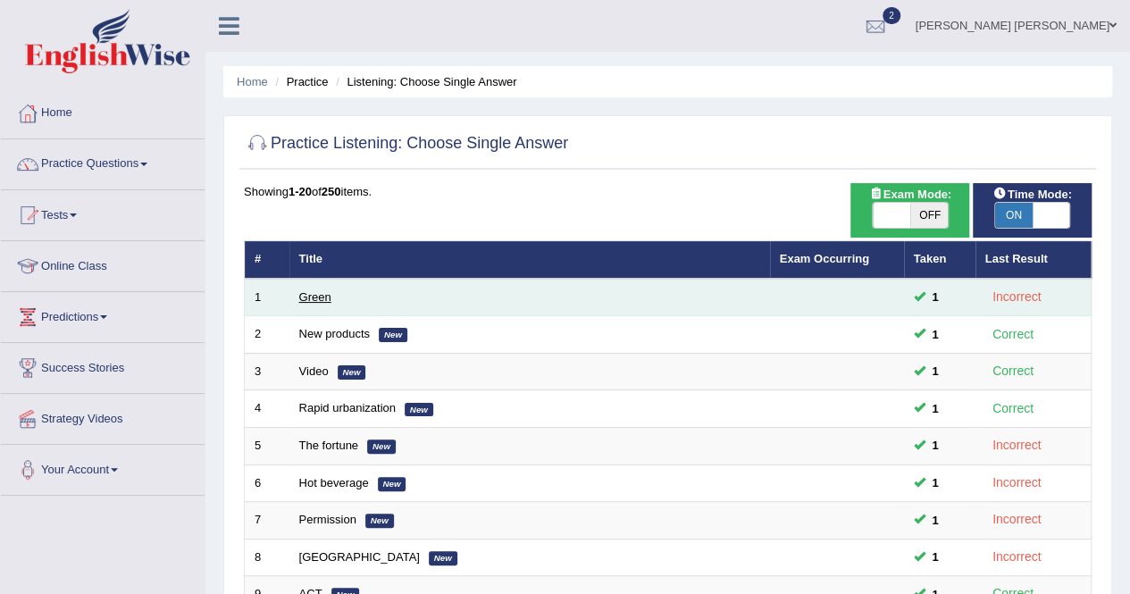
click at [312, 296] on link "Green" at bounding box center [315, 296] width 32 height 13
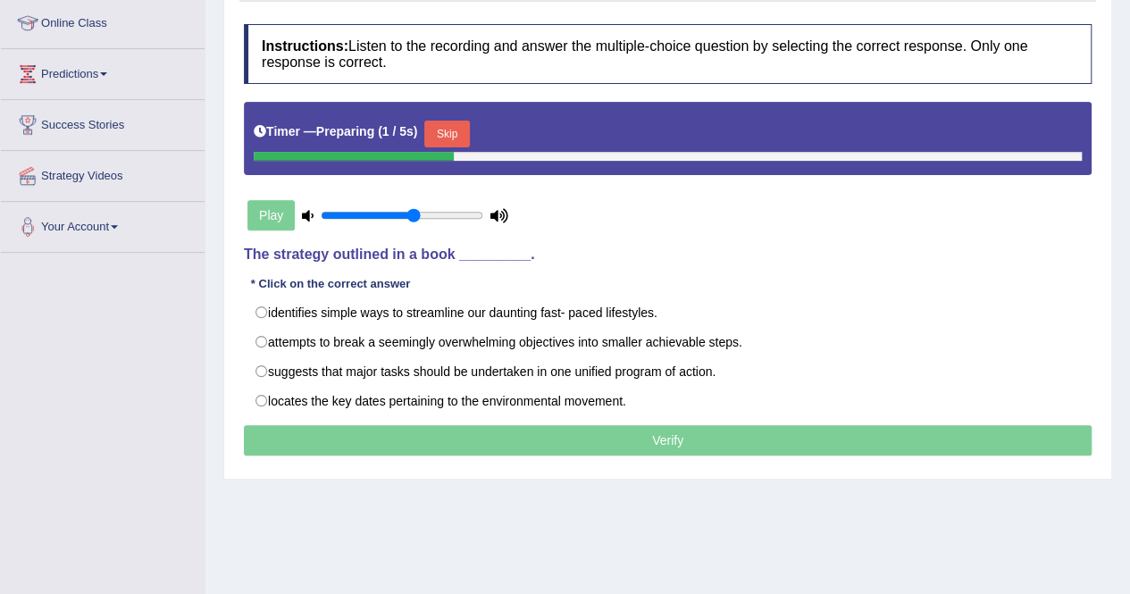
scroll to position [268, 0]
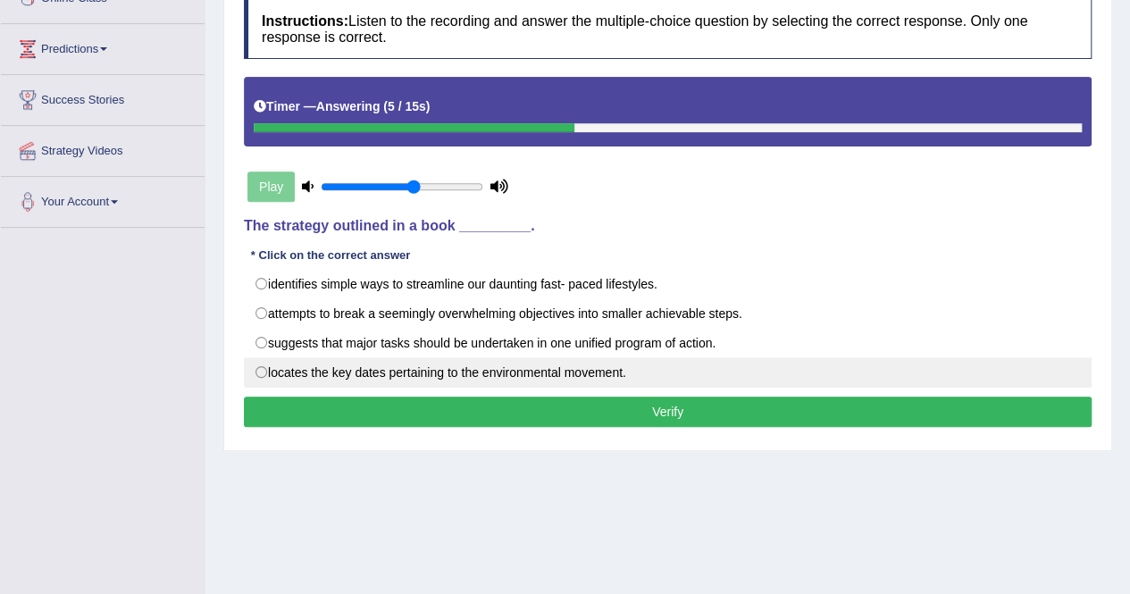
click at [511, 371] on label "locates the key dates pertaining to the environmental movement." at bounding box center [667, 372] width 847 height 30
radio input "true"
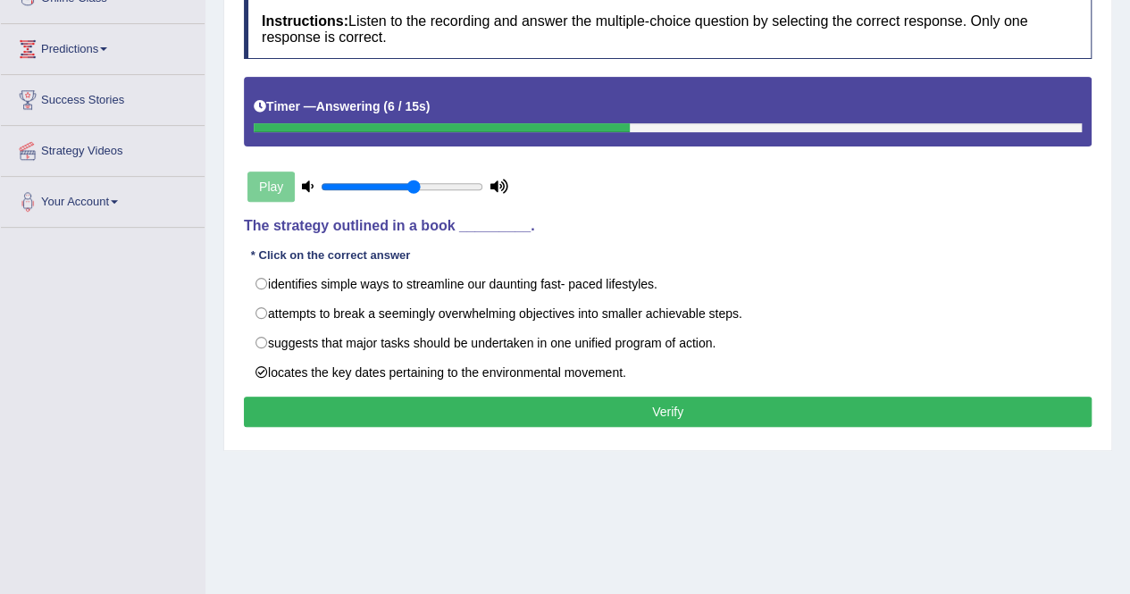
click at [527, 409] on button "Verify" at bounding box center [667, 411] width 847 height 30
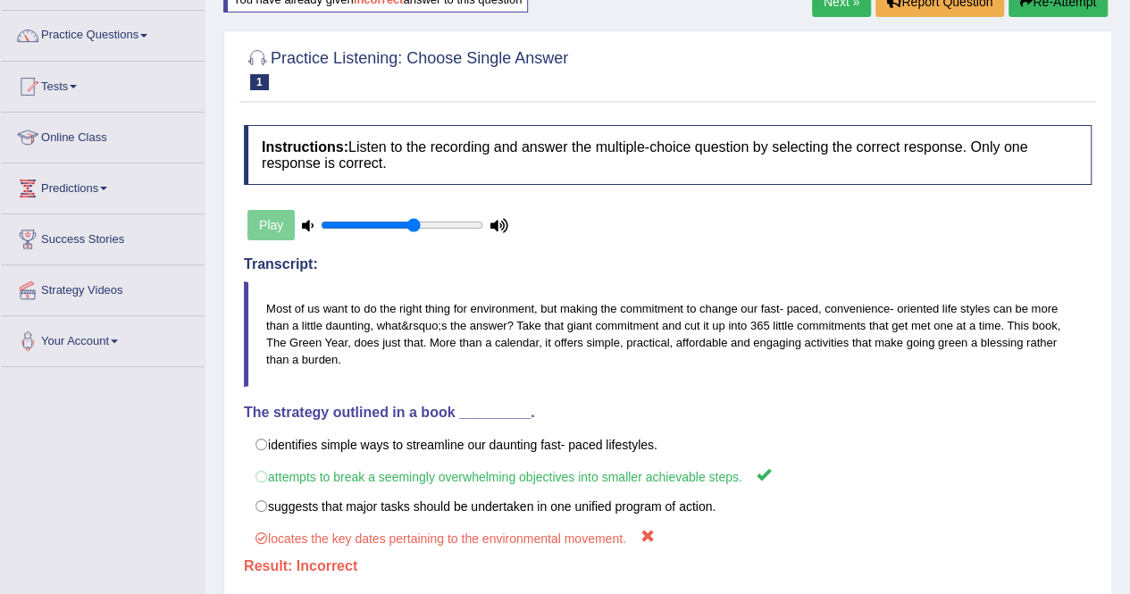
scroll to position [75, 0]
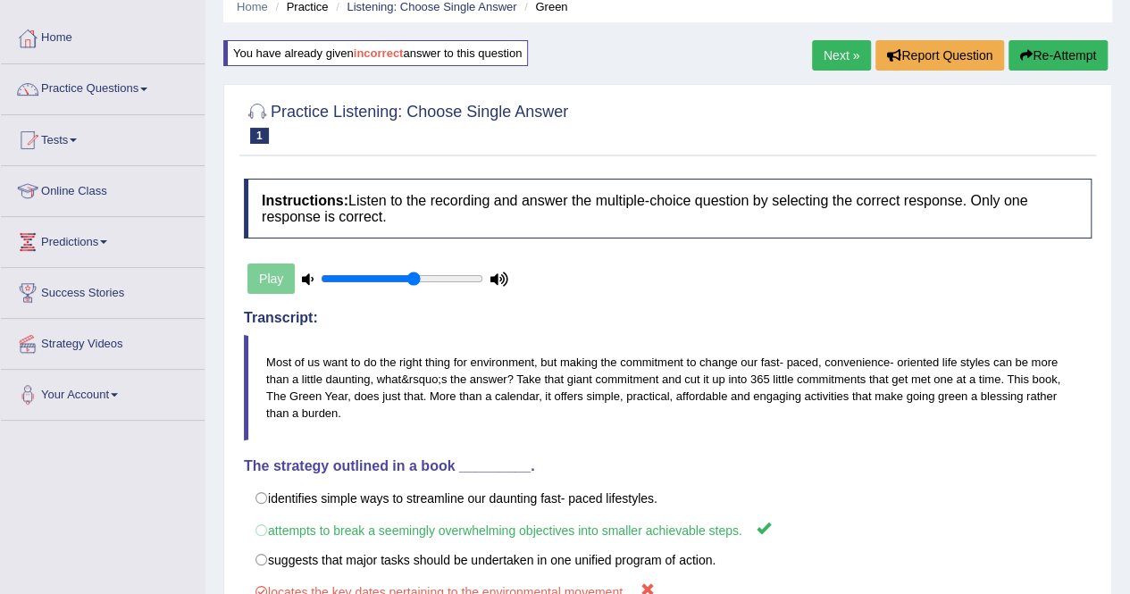
click at [1058, 55] on button "Re-Attempt" at bounding box center [1057, 55] width 99 height 30
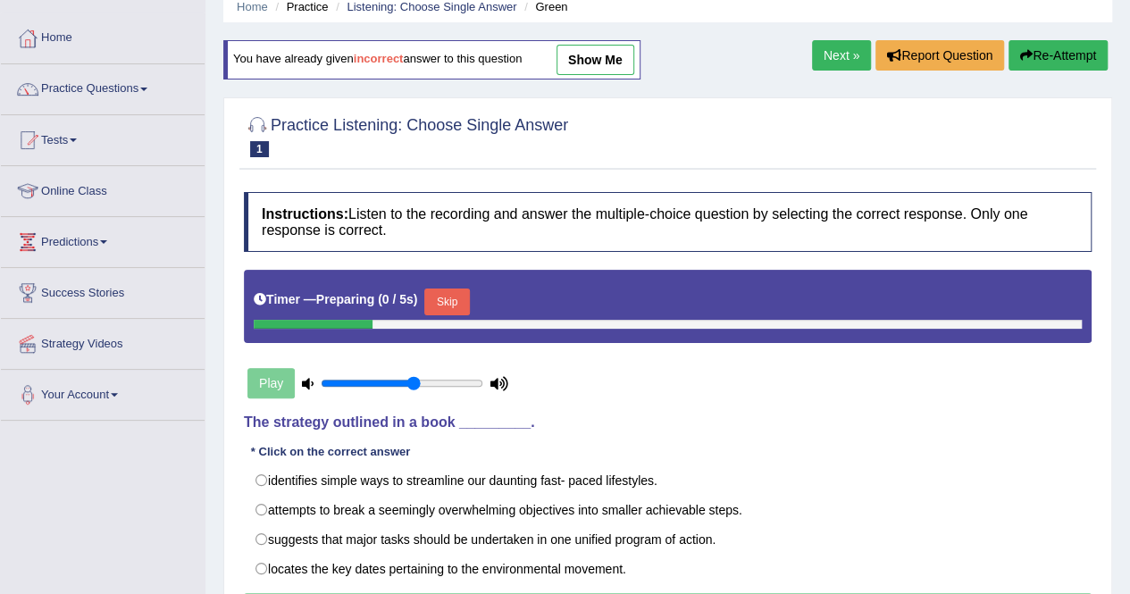
scroll to position [164, 0]
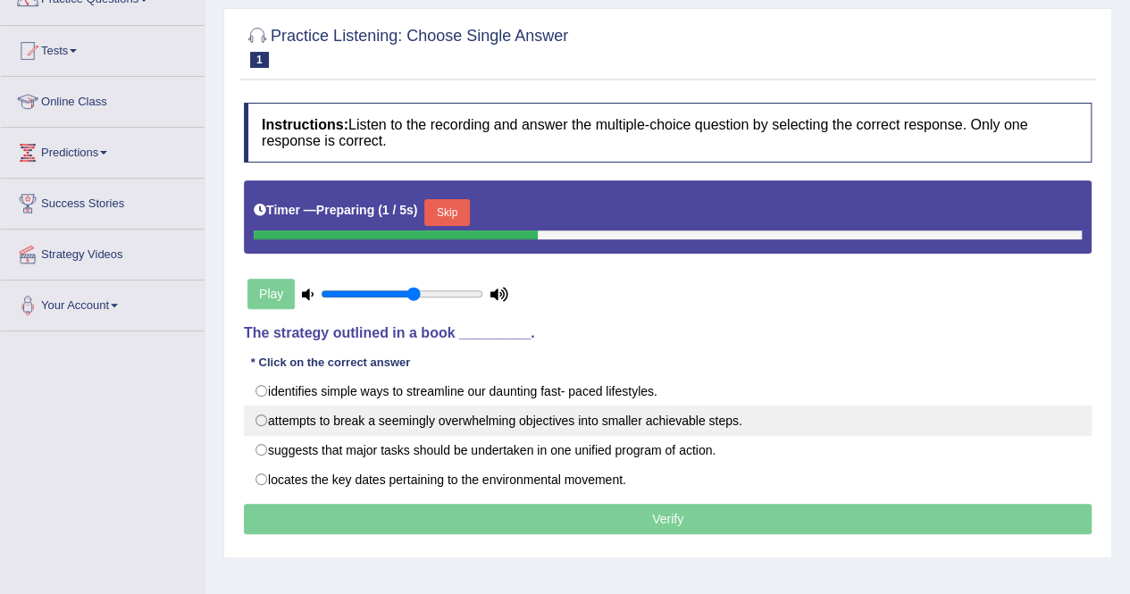
click at [577, 408] on label "attempts to break a seemingly overwhelming objectives into smaller achievable s…" at bounding box center [667, 420] width 847 height 30
radio input "true"
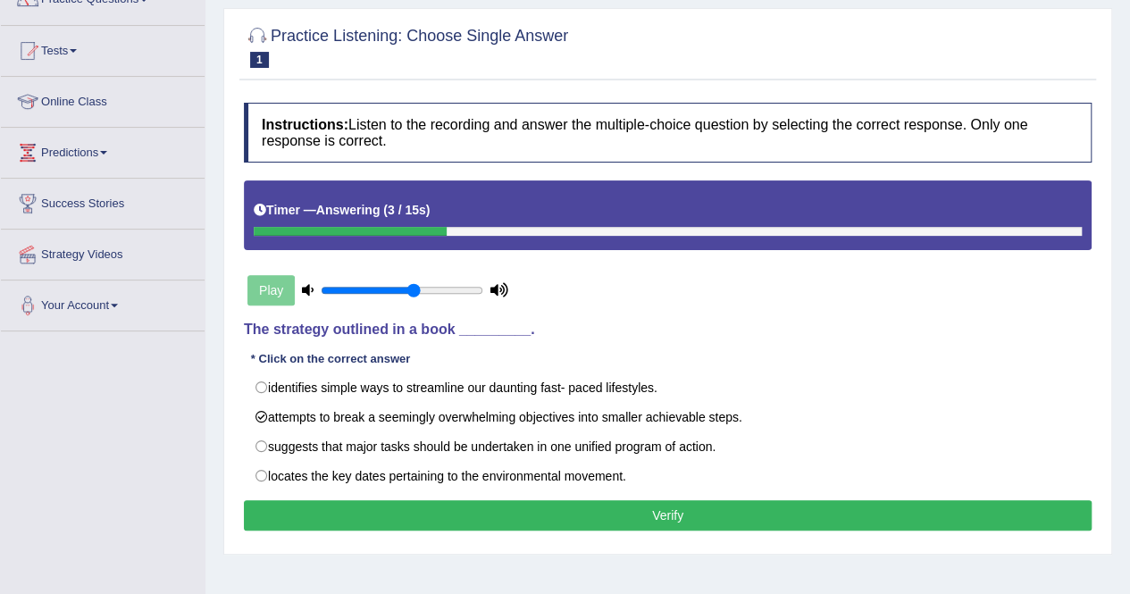
click at [599, 505] on button "Verify" at bounding box center [667, 515] width 847 height 30
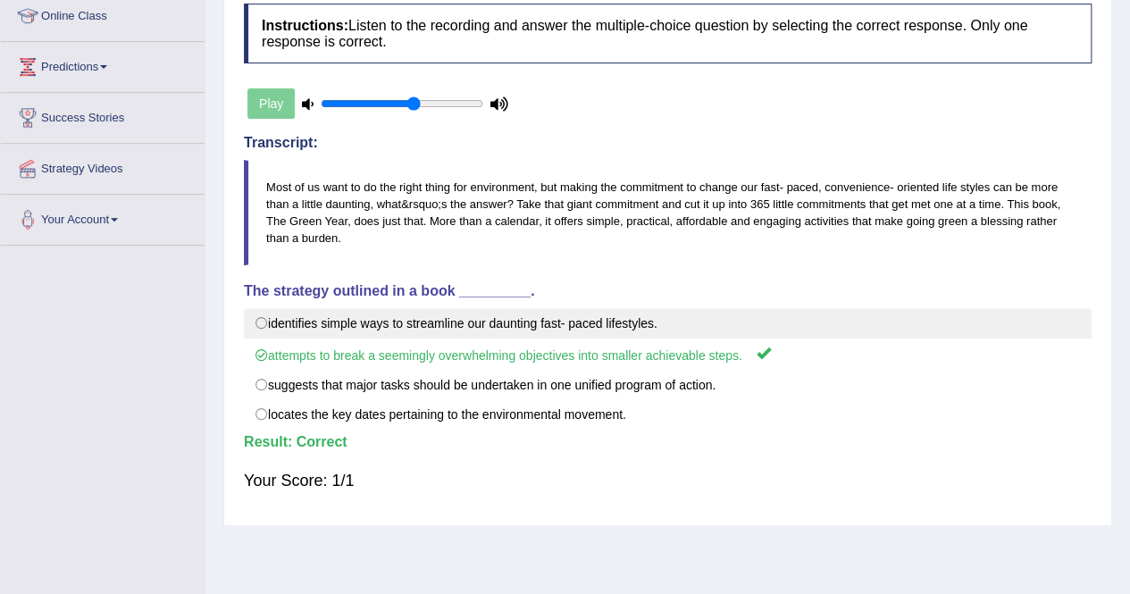
scroll to position [75, 0]
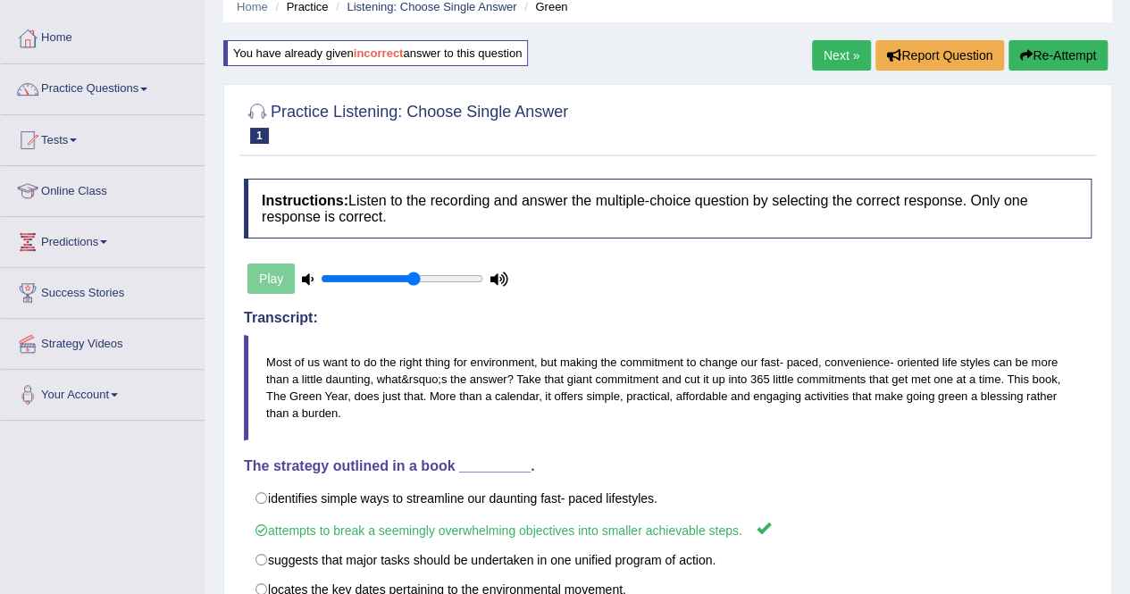
click at [857, 53] on link "Next »" at bounding box center [841, 55] width 59 height 30
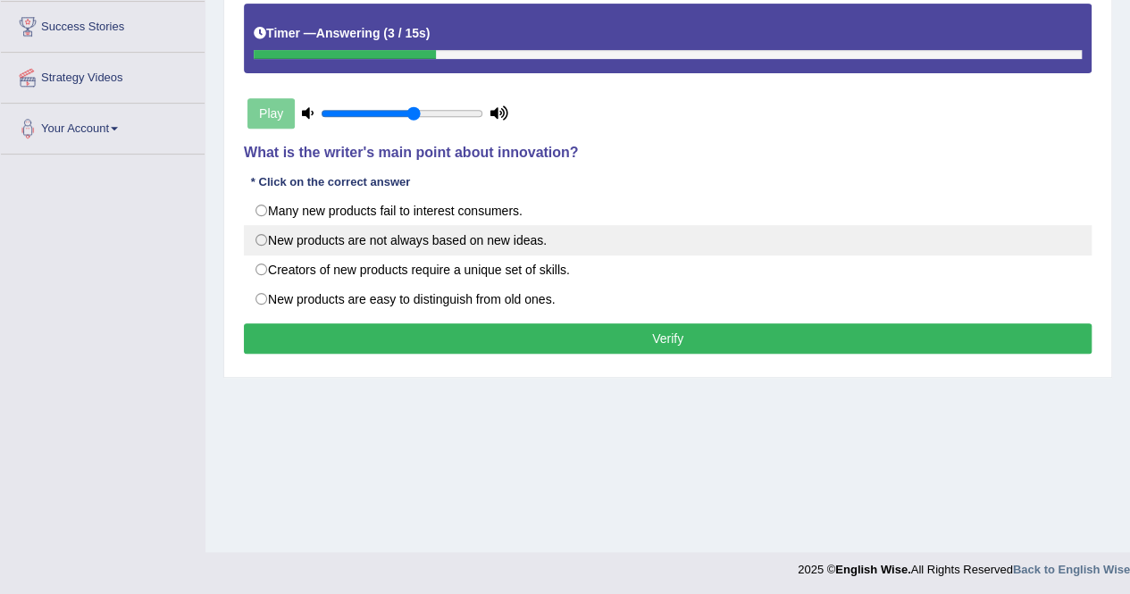
scroll to position [343, 0]
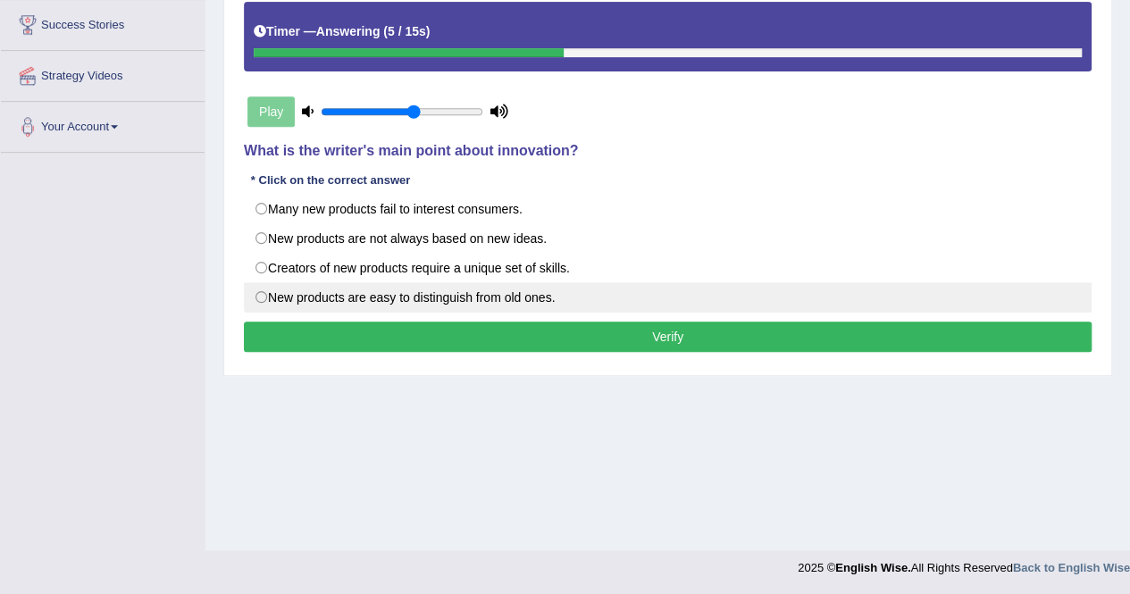
click at [480, 296] on label "New products are easy to distinguish from old ones." at bounding box center [667, 297] width 847 height 30
radio input "true"
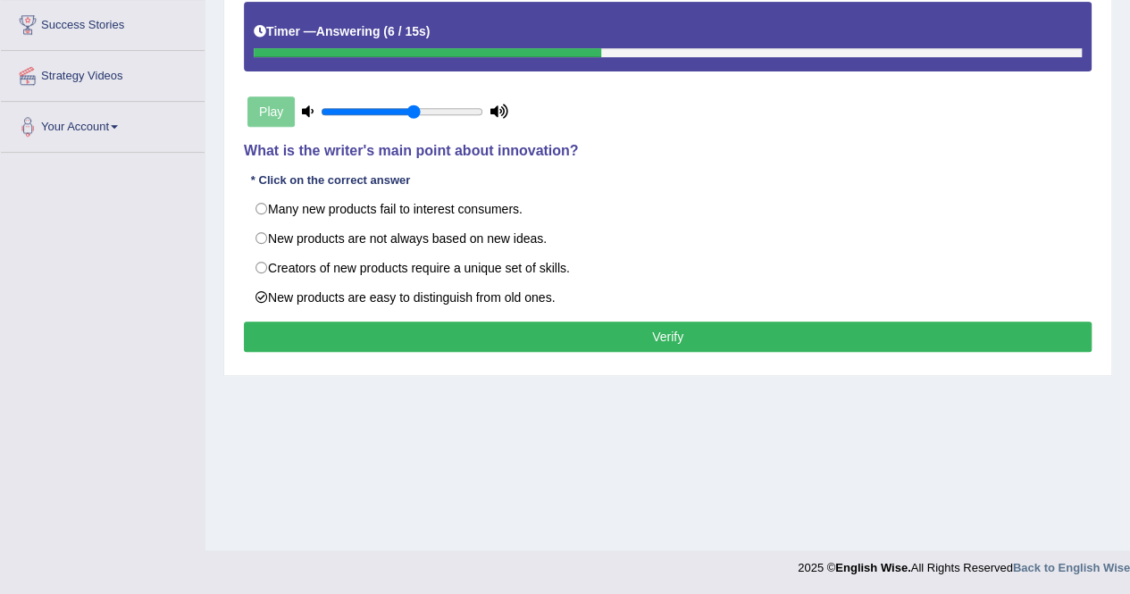
click at [511, 328] on button "Verify" at bounding box center [667, 336] width 847 height 30
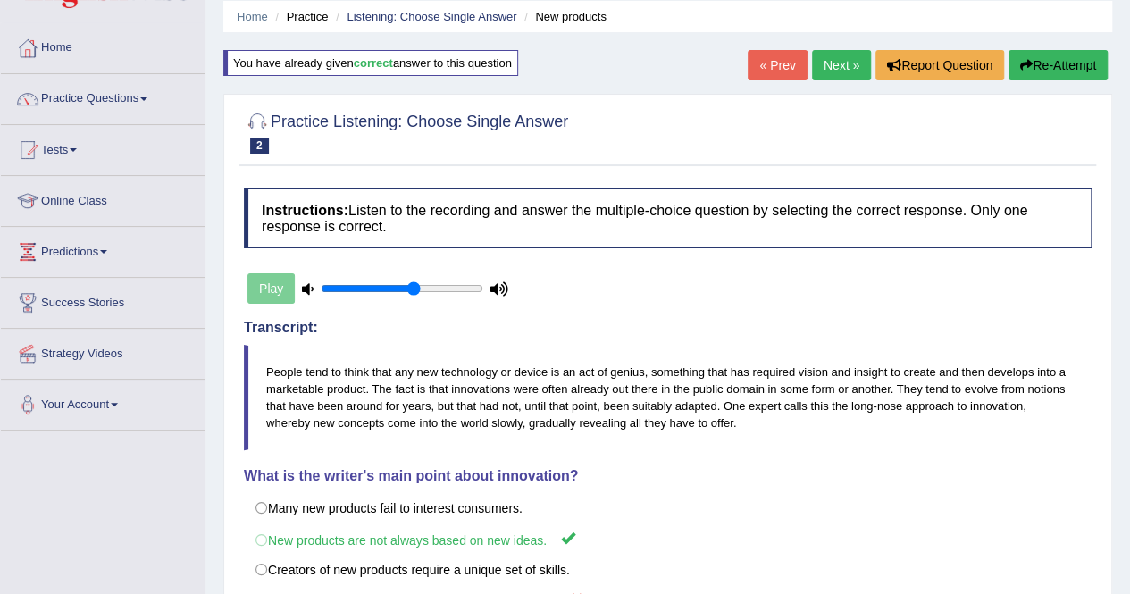
scroll to position [89, 0]
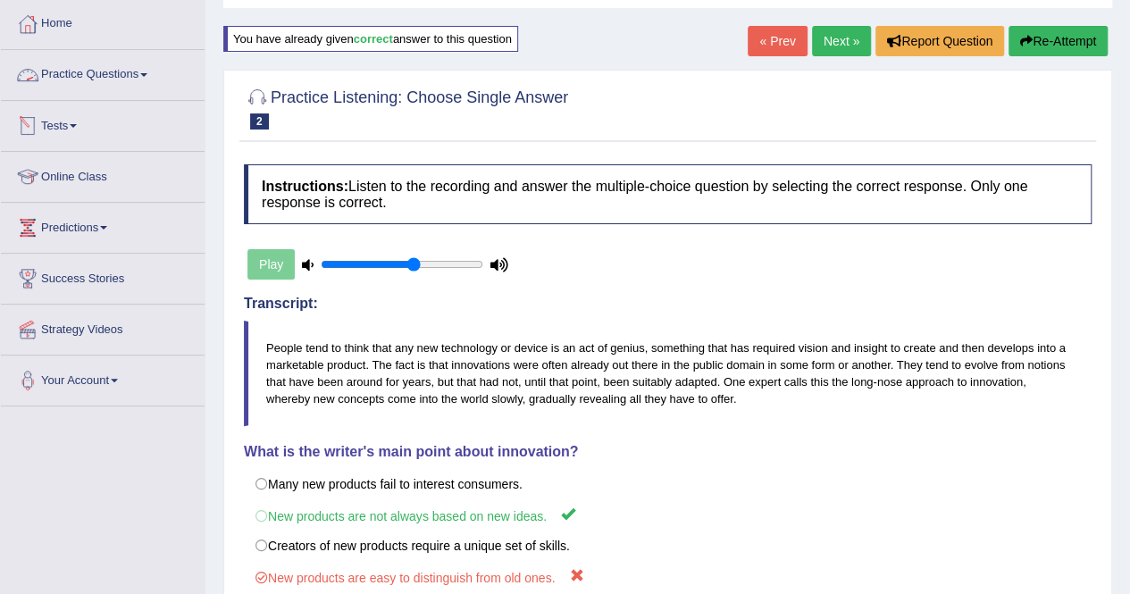
click at [123, 70] on link "Practice Questions" at bounding box center [103, 72] width 204 height 45
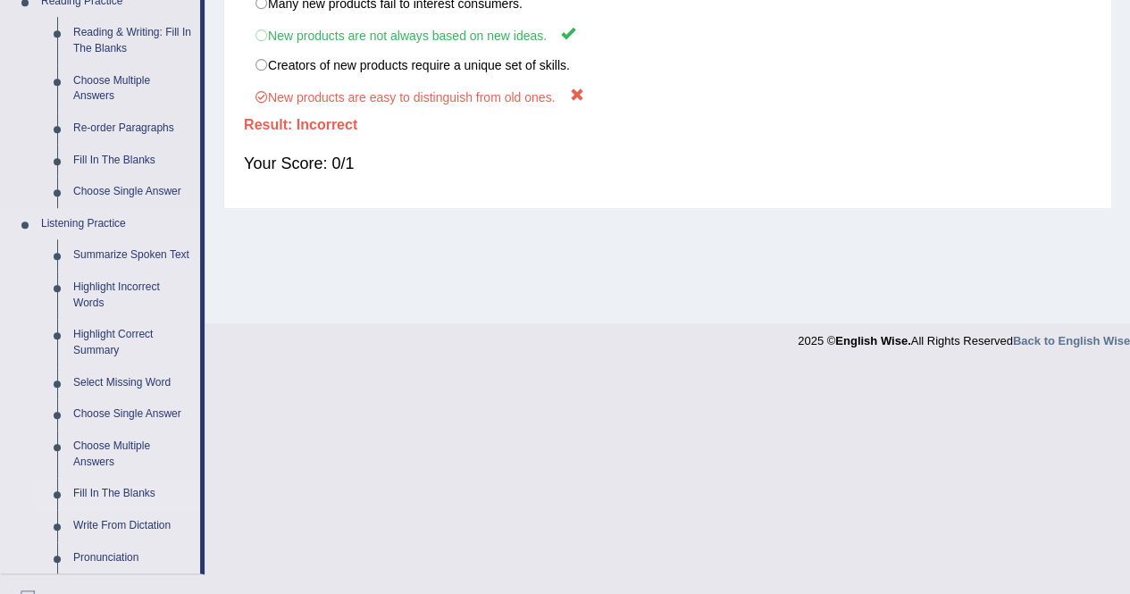
scroll to position [625, 0]
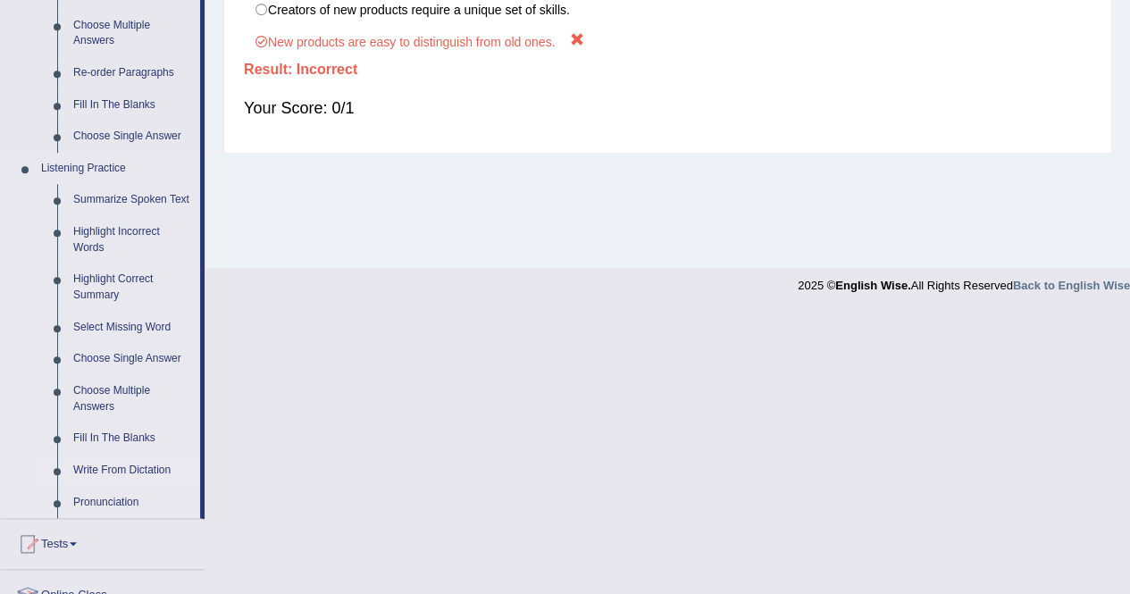
click at [146, 474] on link "Write From Dictation" at bounding box center [132, 471] width 135 height 32
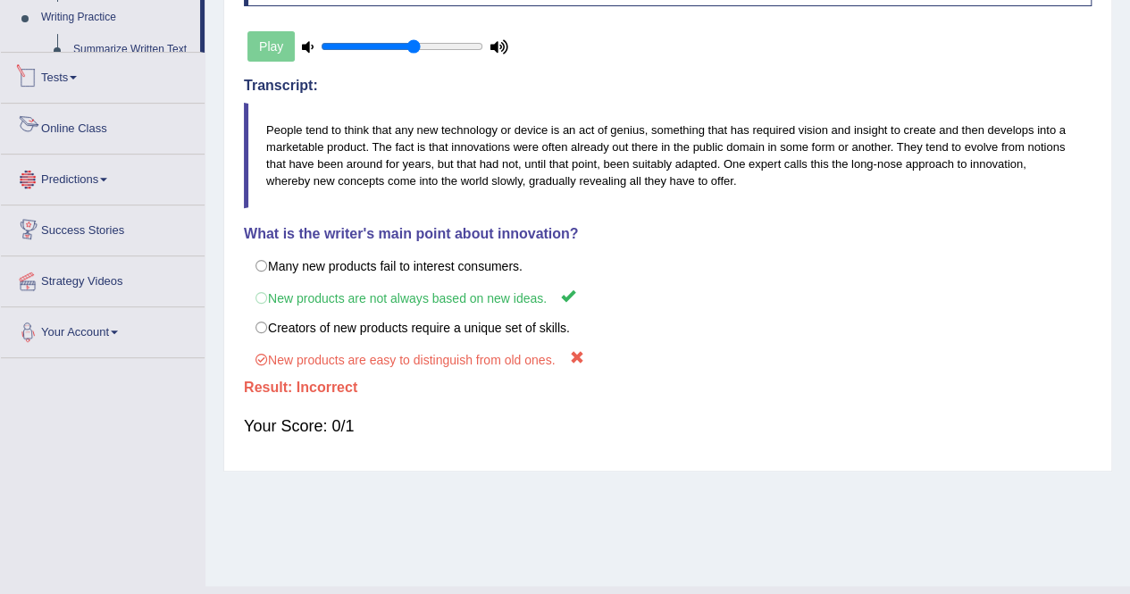
scroll to position [343, 0]
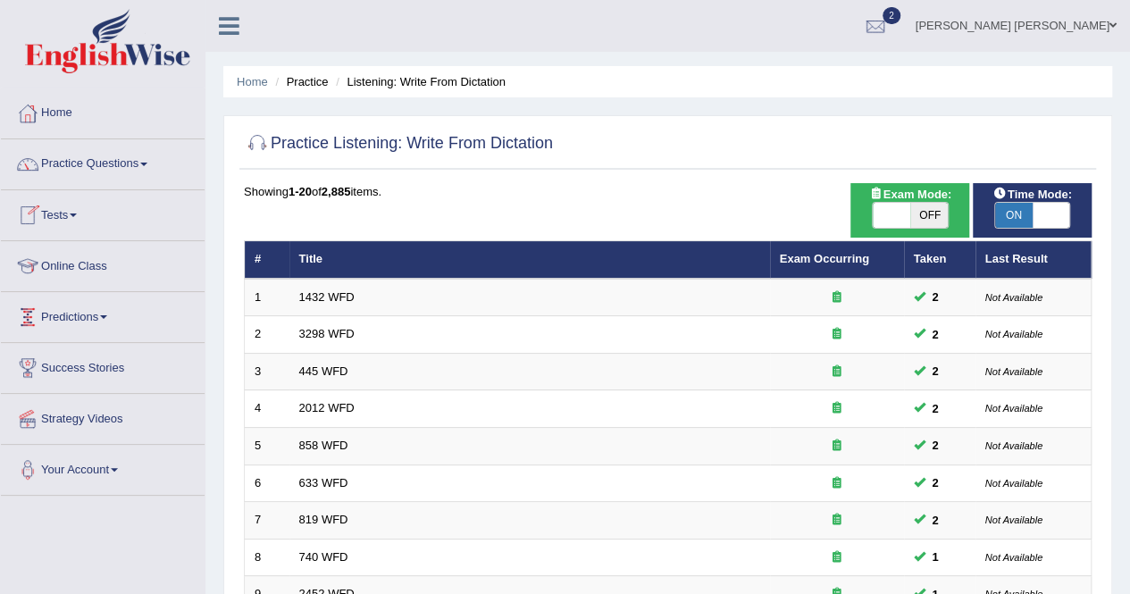
click at [81, 292] on link "Predictions" at bounding box center [103, 314] width 204 height 45
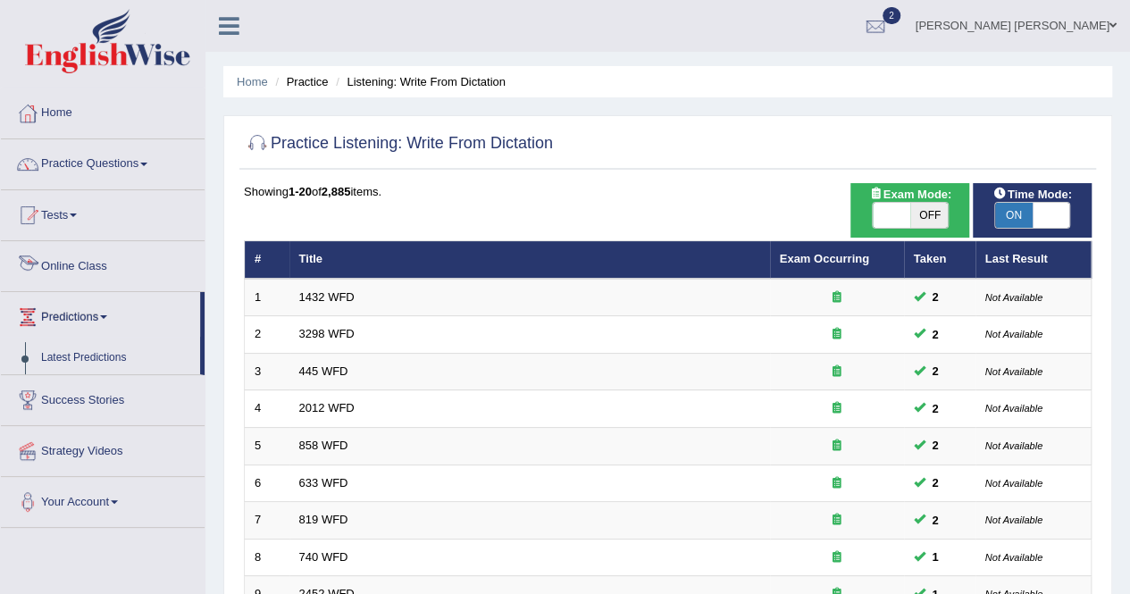
click at [72, 249] on link "Online Class" at bounding box center [103, 263] width 204 height 45
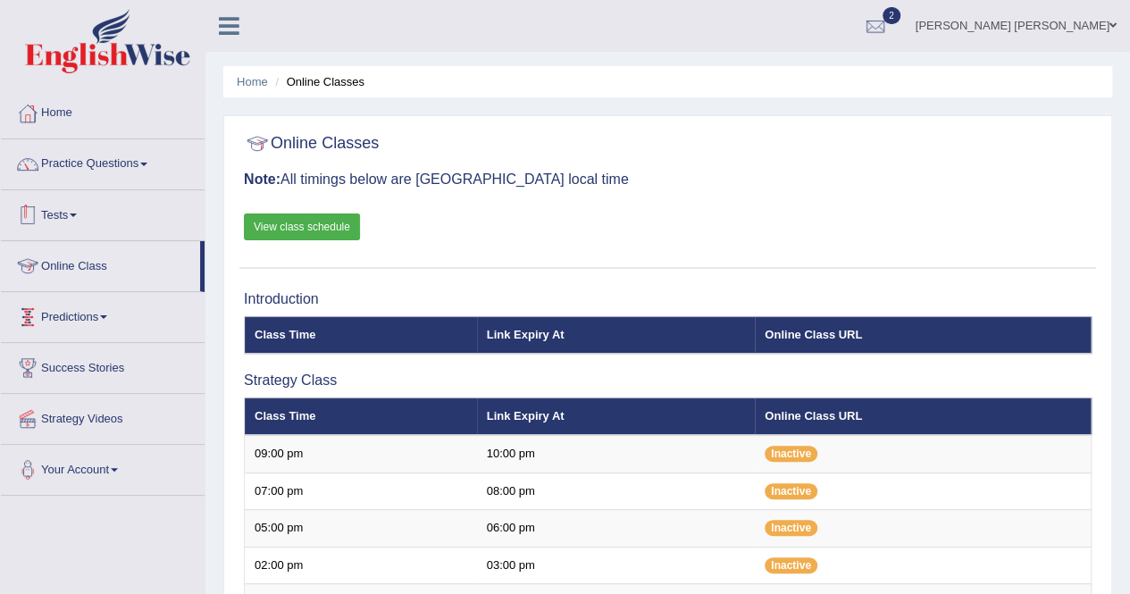
click at [88, 228] on link "Tests" at bounding box center [103, 212] width 204 height 45
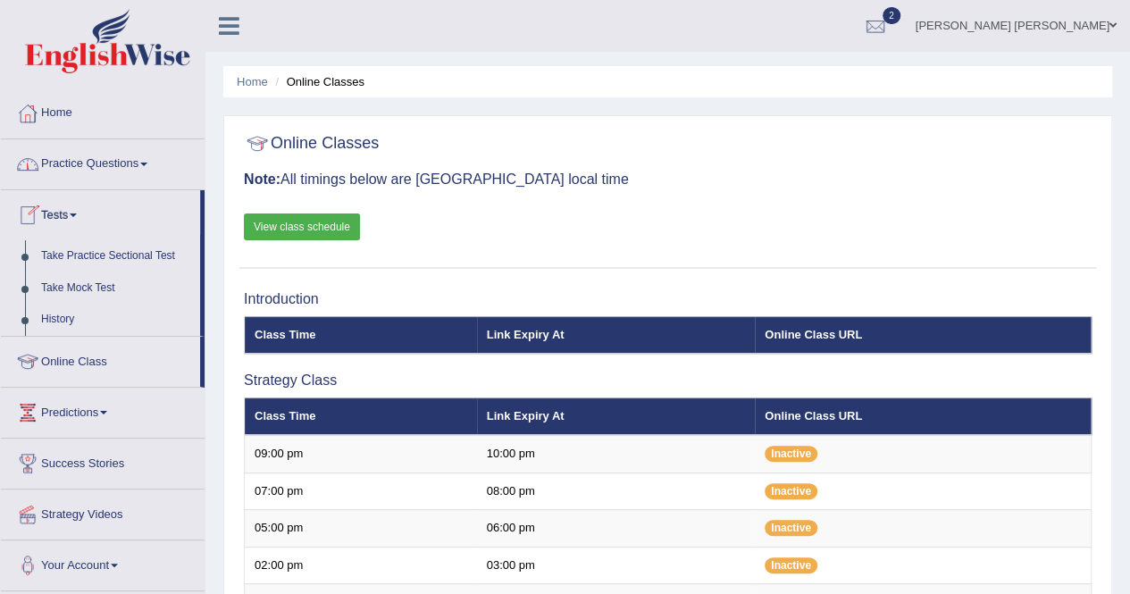
click at [82, 168] on link "Practice Questions" at bounding box center [103, 161] width 204 height 45
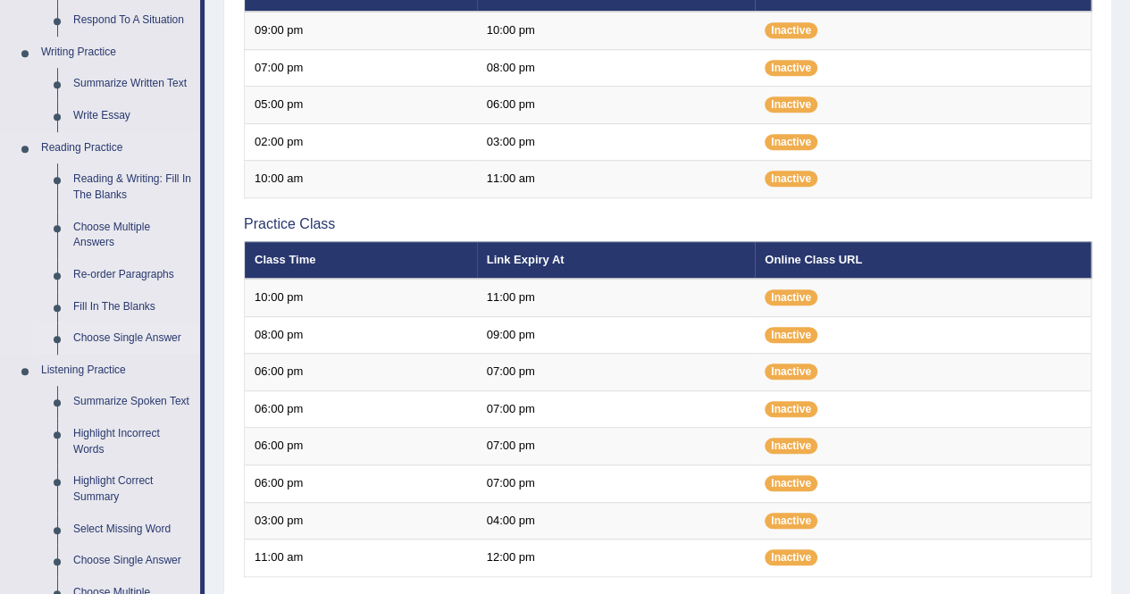
scroll to position [446, 0]
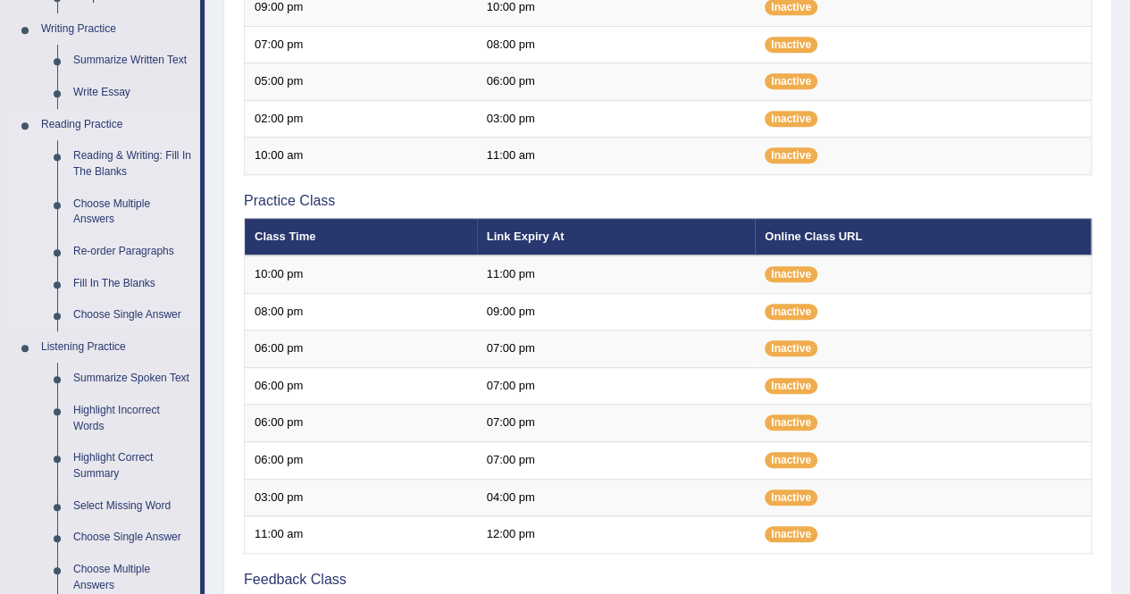
click at [112, 169] on link "Reading & Writing: Fill In The Blanks" at bounding box center [132, 163] width 135 height 47
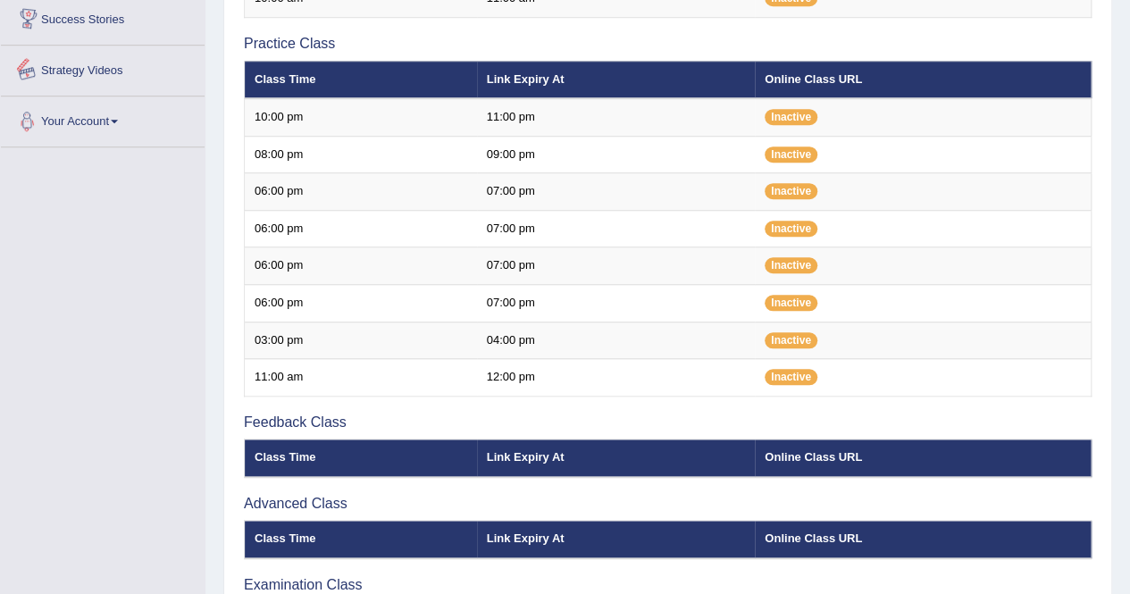
scroll to position [850, 0]
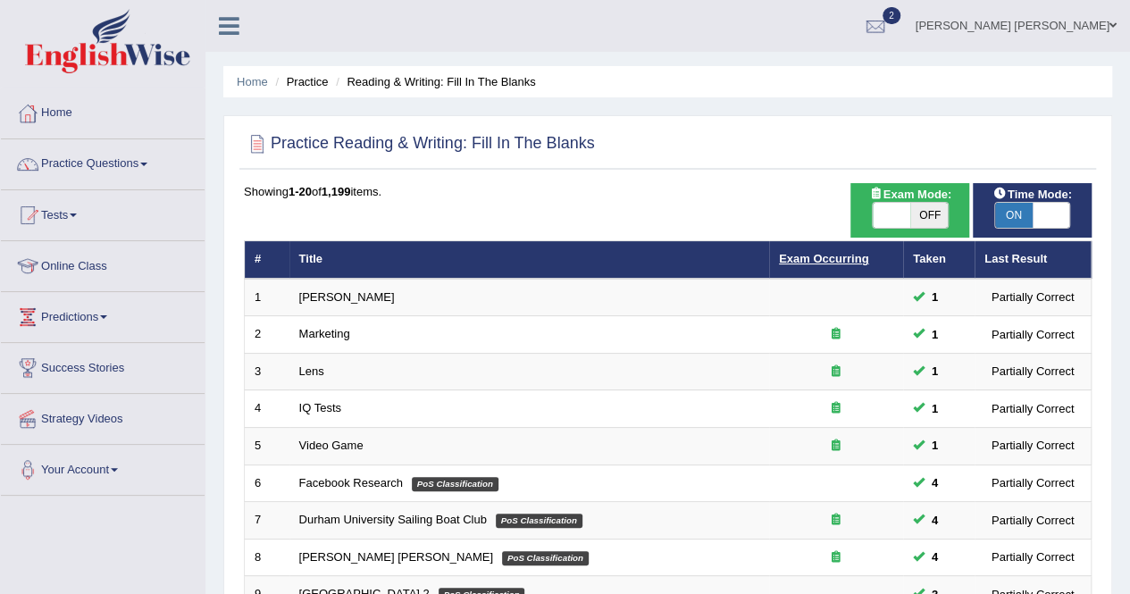
click at [832, 254] on link "Exam Occurring" at bounding box center [823, 258] width 89 height 13
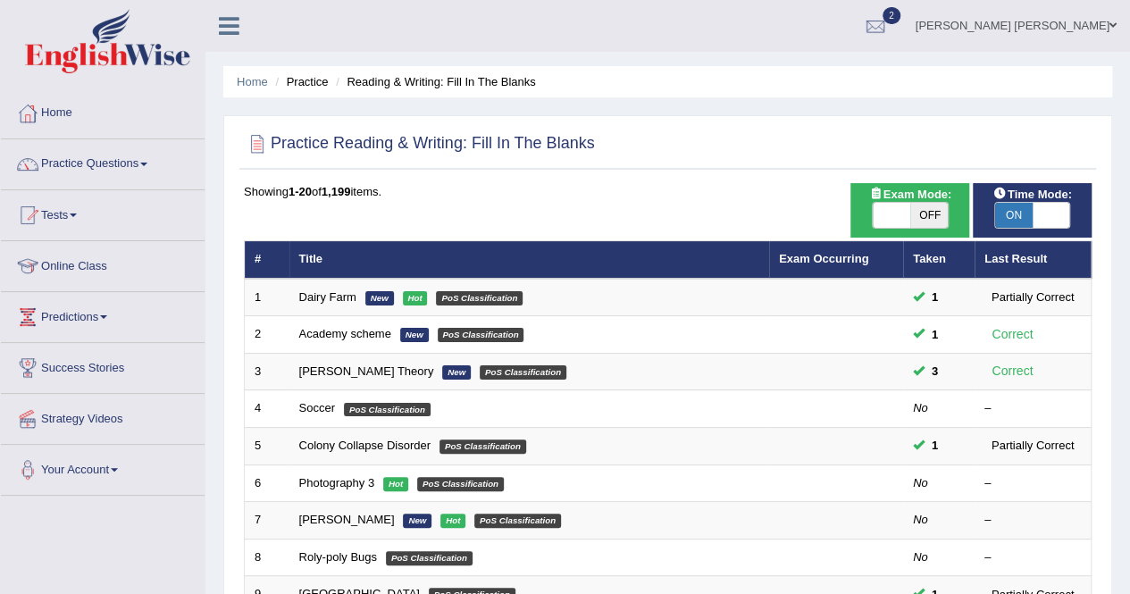
click at [832, 254] on link "Exam Occurring" at bounding box center [823, 258] width 89 height 13
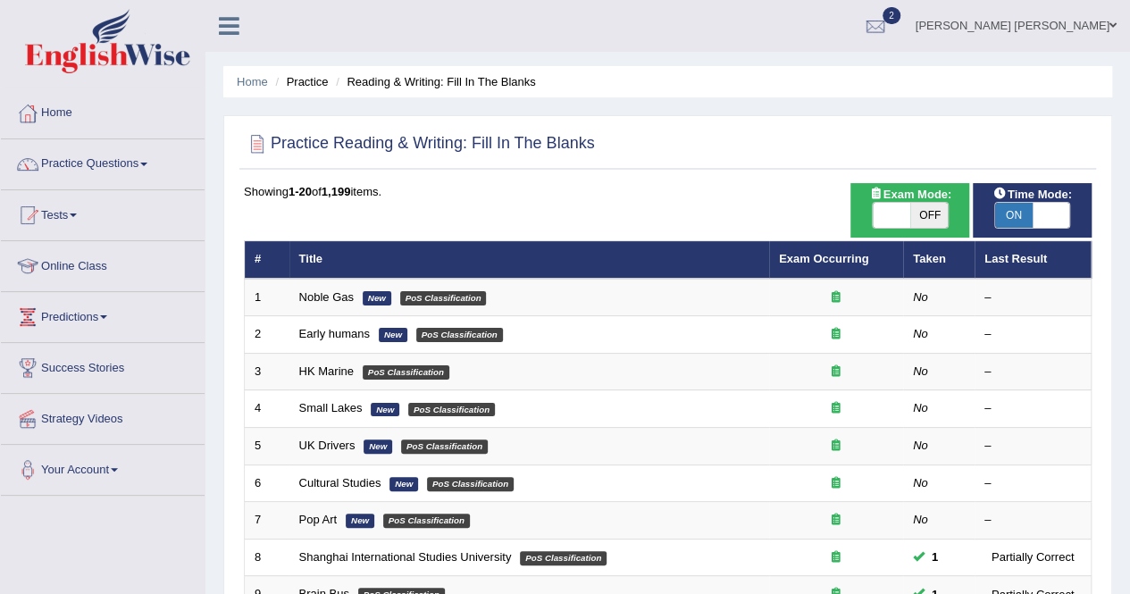
click at [333, 293] on link "Noble Gas" at bounding box center [326, 296] width 54 height 13
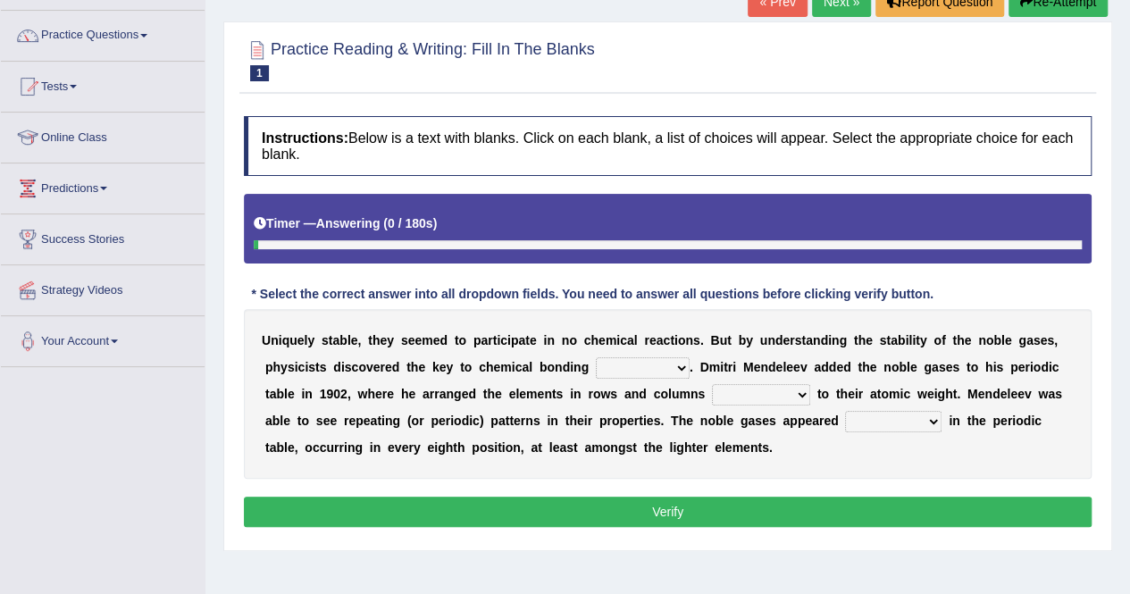
scroll to position [113, 0]
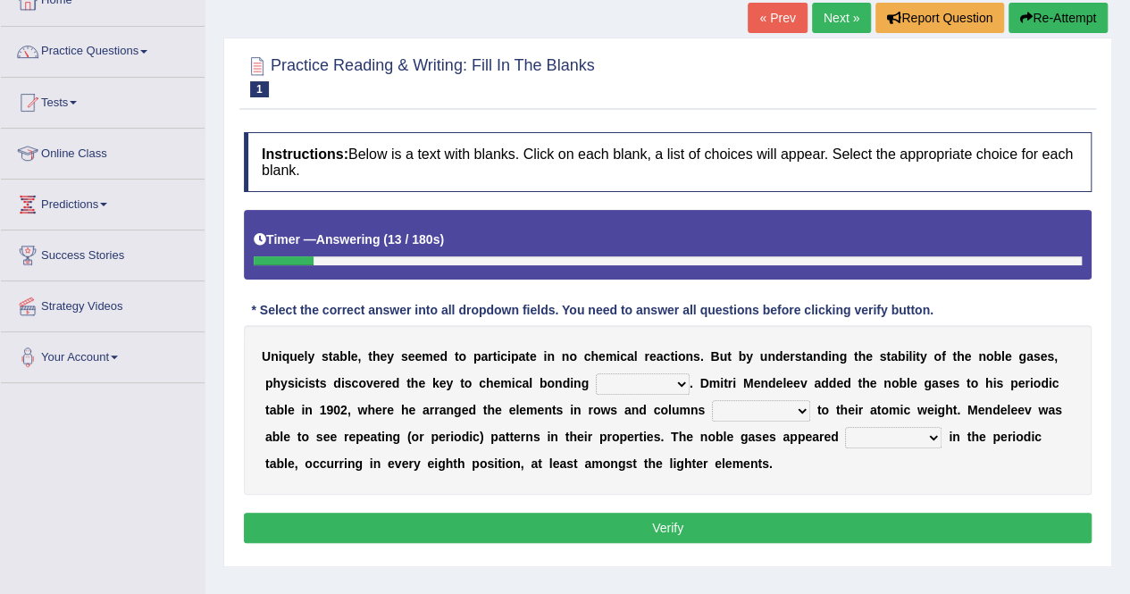
click at [581, 383] on b "g" at bounding box center [585, 383] width 8 height 14
click at [596, 373] on select "himself away themselves itself" at bounding box center [643, 383] width 94 height 21
select select "itself"
click at [596, 373] on select "himself away themselves itself" at bounding box center [643, 383] width 94 height 21
click at [573, 420] on div "U n i q u e l y s t a b l e , t h e y s e e m e d t o p a r t i c i p a t e i n…" at bounding box center [667, 410] width 847 height 170
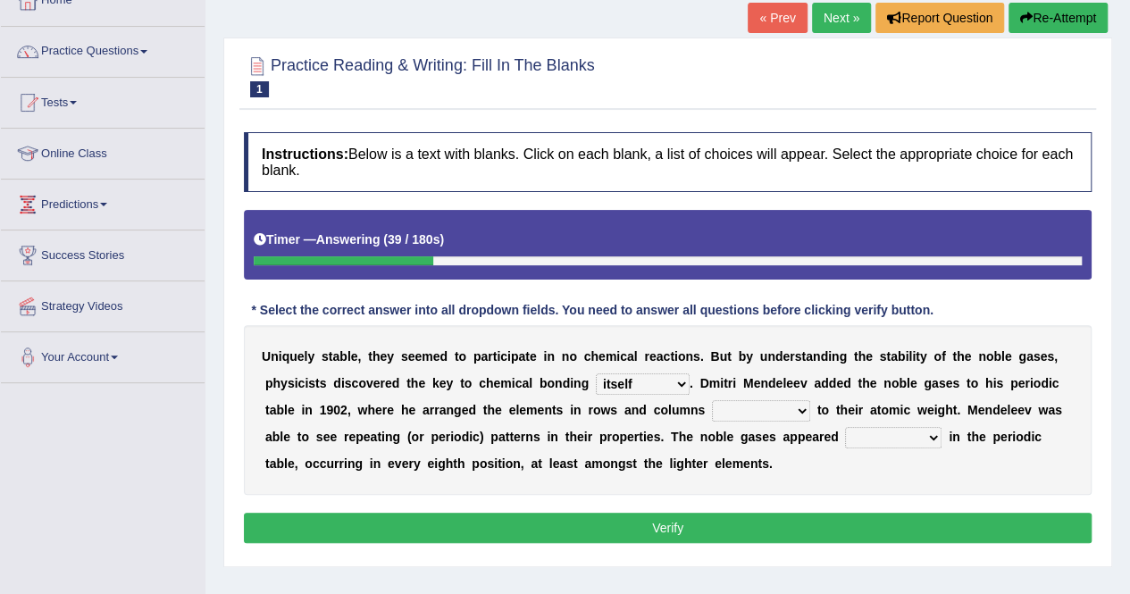
click at [712, 410] on select "contributing need bond according" at bounding box center [761, 410] width 98 height 21
select select "contributing"
click at [712, 400] on select "contributing need bond according" at bounding box center [761, 410] width 98 height 21
click at [845, 429] on select "enormously regularly abruptly vividly" at bounding box center [893, 437] width 96 height 21
select select "regularly"
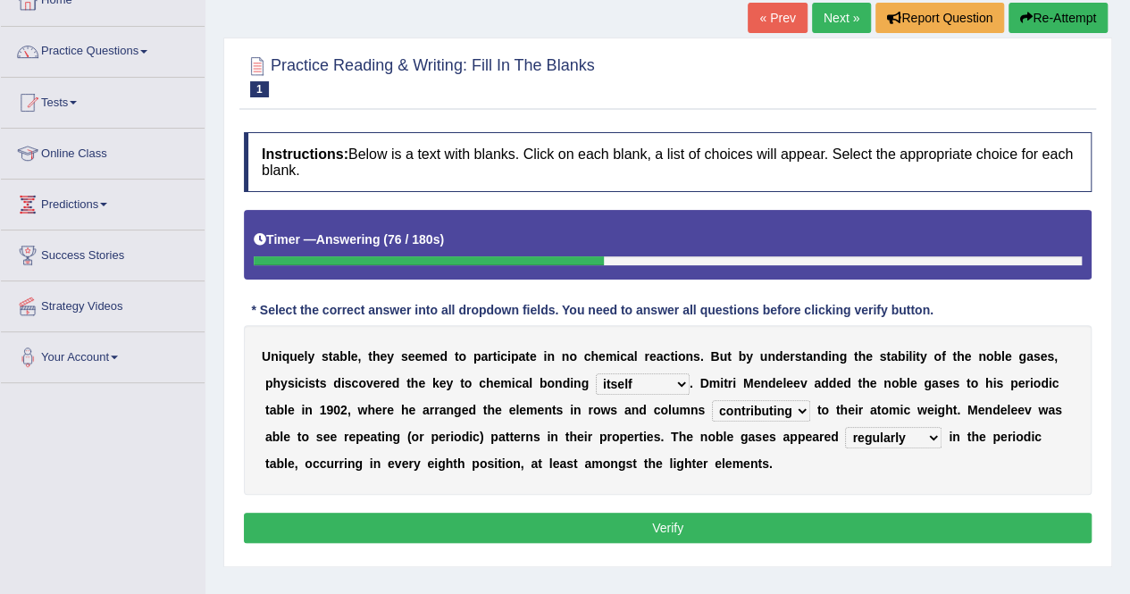
click at [845, 427] on select "enormously regularly abruptly vividly" at bounding box center [893, 437] width 96 height 21
click at [726, 528] on button "Verify" at bounding box center [667, 528] width 847 height 30
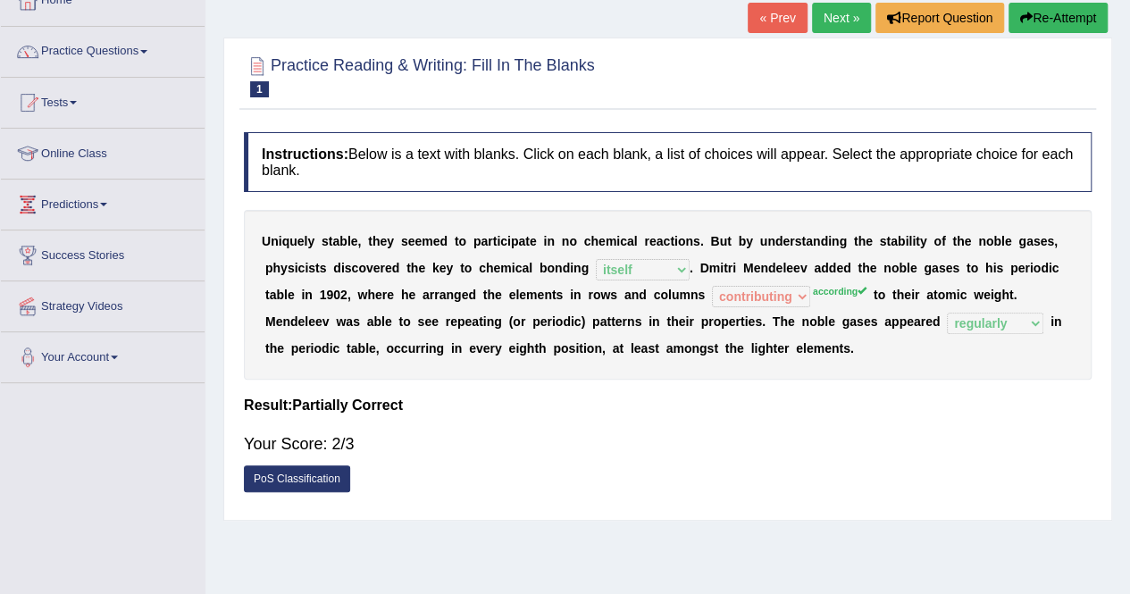
click at [1078, 13] on button "Re-Attempt" at bounding box center [1057, 18] width 99 height 30
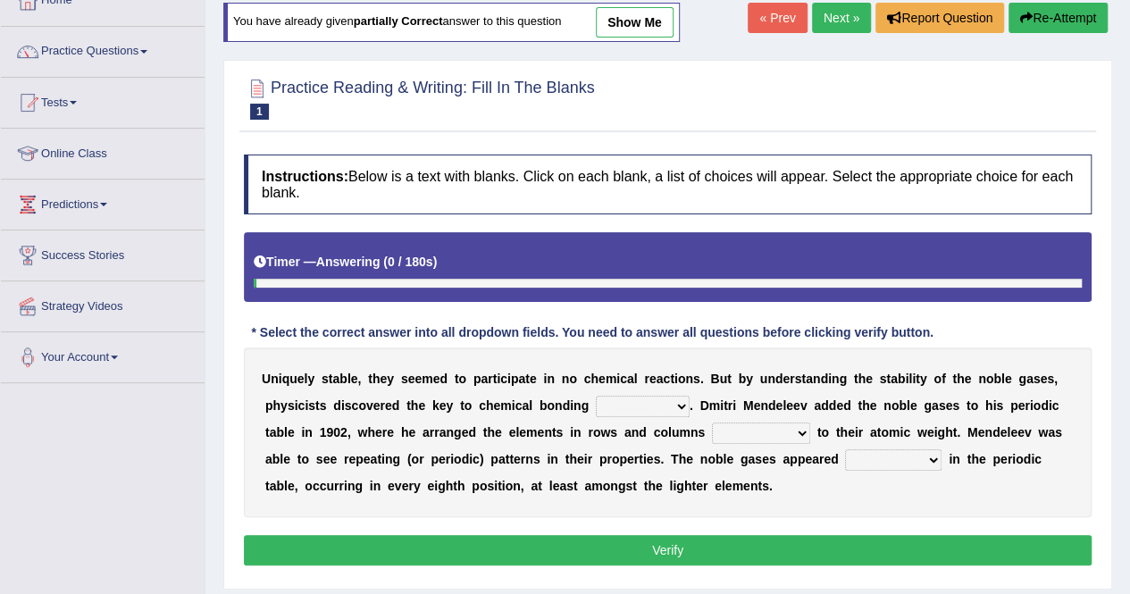
drag, startPoint x: 0, startPoint y: 0, endPoint x: 579, endPoint y: 399, distance: 703.0
click at [596, 399] on select "himself away themselves itself" at bounding box center [643, 406] width 94 height 21
select select "itself"
click at [596, 396] on select "himself away themselves itself" at bounding box center [643, 406] width 94 height 21
click at [712, 425] on select "contributing need bond according" at bounding box center [761, 432] width 98 height 21
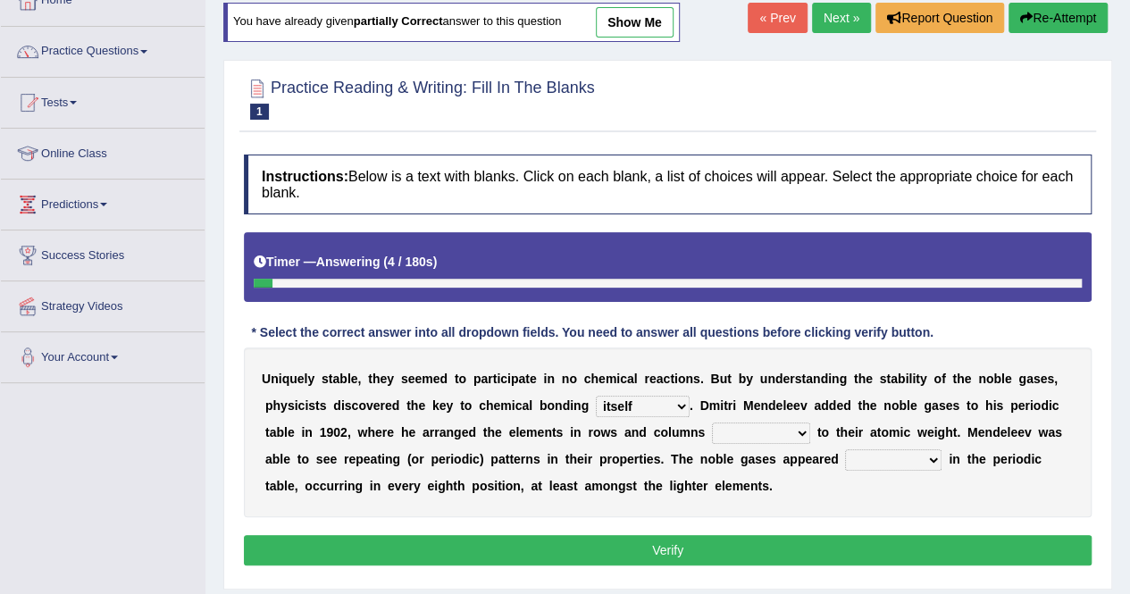
select select "according"
click at [712, 422] on select "contributing need bond according" at bounding box center [761, 432] width 98 height 21
click at [689, 444] on div "U n i q u e l y s t a b l e , t h e y s e e m e d t o p a r t i c i p a t e i n…" at bounding box center [667, 432] width 847 height 170
click at [845, 456] on select "enormously regularly abruptly vividly" at bounding box center [893, 459] width 96 height 21
select select "regularly"
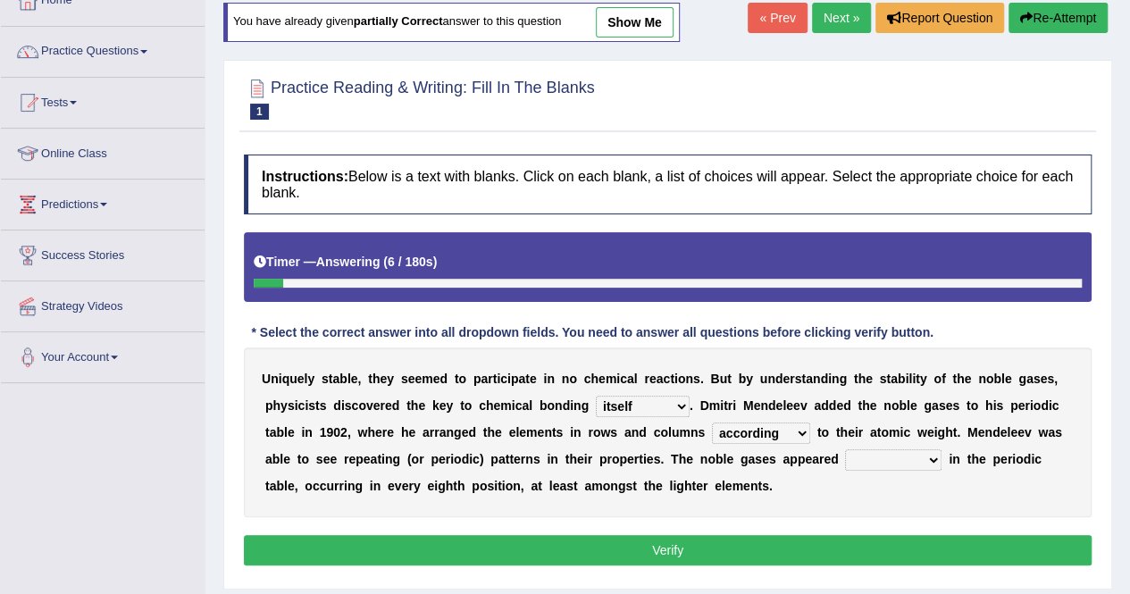
click at [845, 449] on select "enormously regularly abruptly vividly" at bounding box center [893, 459] width 96 height 21
click at [698, 544] on button "Verify" at bounding box center [667, 550] width 847 height 30
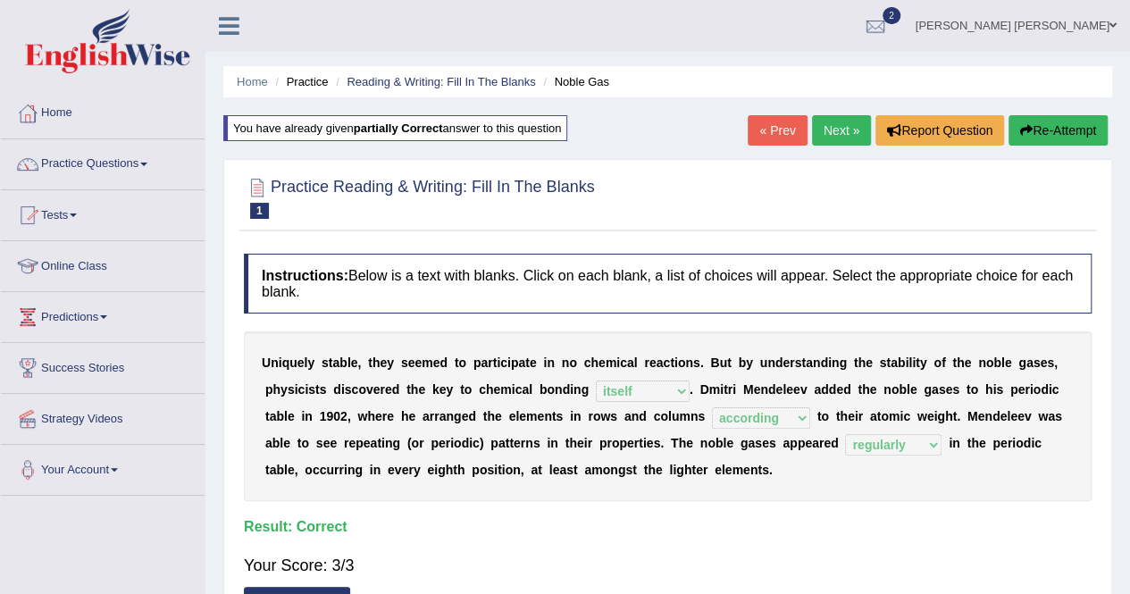
click at [824, 124] on link "Next »" at bounding box center [841, 130] width 59 height 30
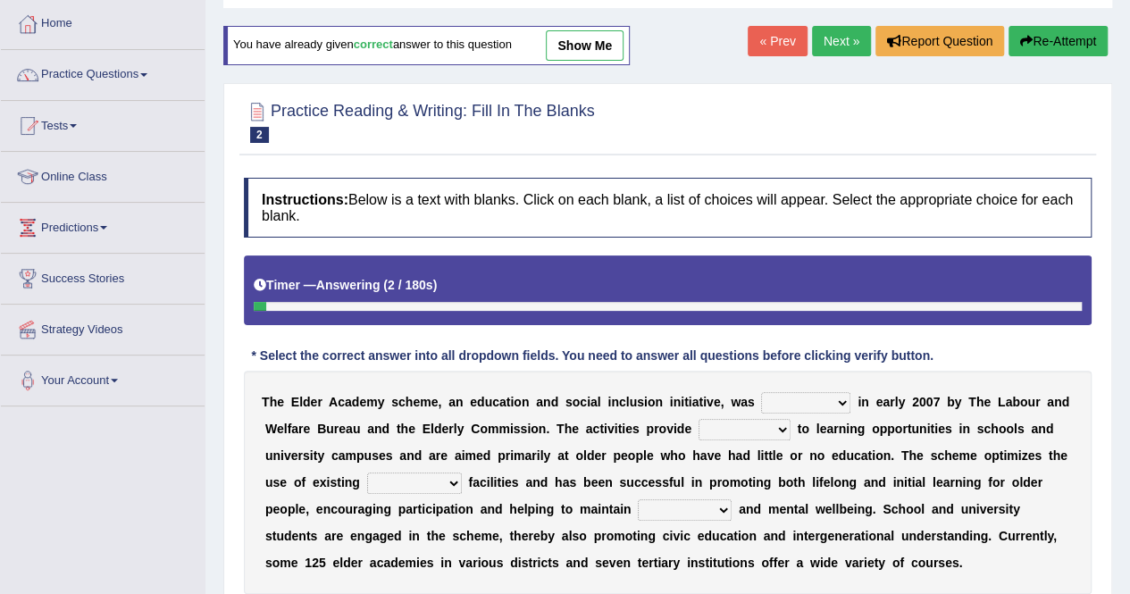
click at [820, 42] on link "Next »" at bounding box center [841, 41] width 59 height 30
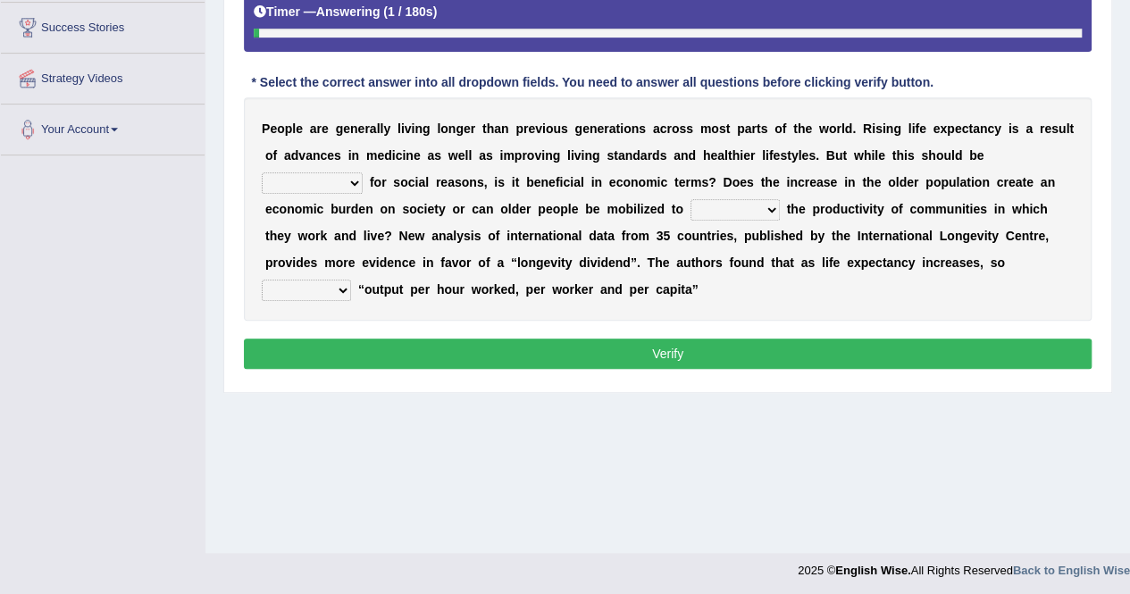
scroll to position [343, 0]
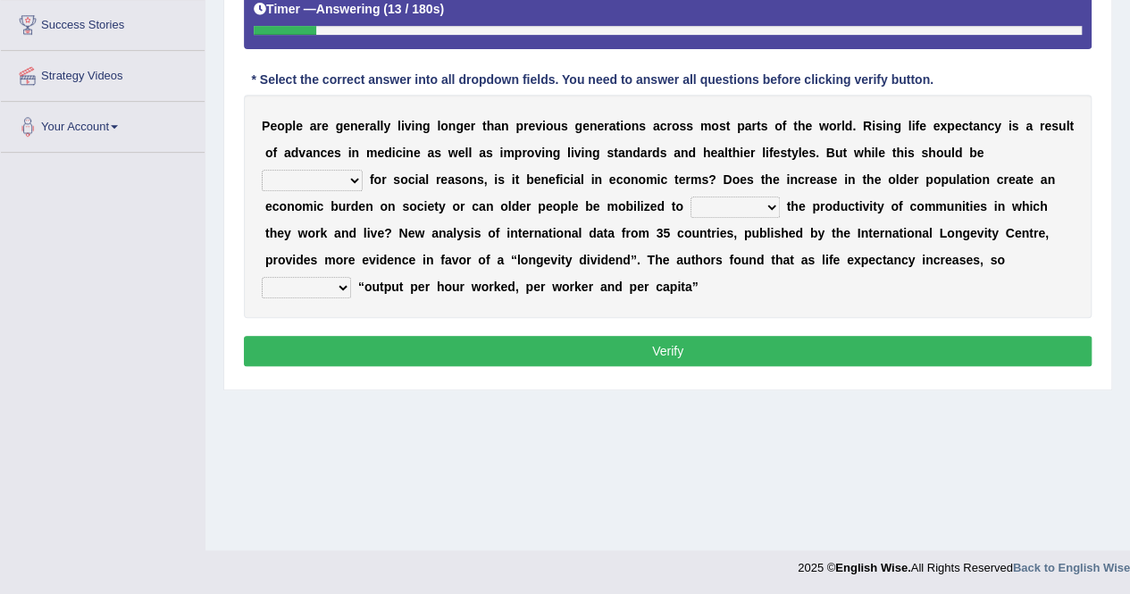
click at [363, 170] on select "coordinating celebrating celebrated celebrates" at bounding box center [312, 180] width 101 height 21
click at [883, 199] on b at bounding box center [886, 206] width 7 height 14
click at [690, 199] on select "enhanced enhance enhancing encounter" at bounding box center [734, 206] width 89 height 21
select select "enhance"
click at [690, 196] on select "enhanced enhance enhancing encounter" at bounding box center [734, 206] width 89 height 21
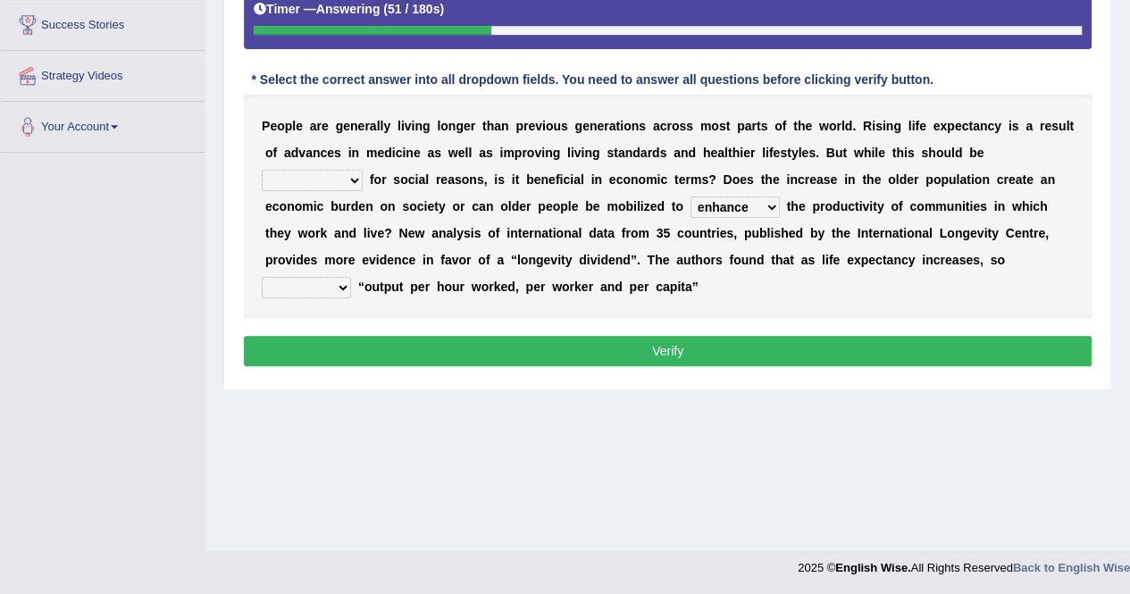
click at [351, 277] on select "did does doing do" at bounding box center [306, 287] width 89 height 21
click at [933, 261] on b "c" at bounding box center [936, 260] width 7 height 14
click at [351, 277] on select "did does doing do" at bounding box center [306, 287] width 89 height 21
select select "does"
click at [351, 277] on select "did does doing do" at bounding box center [306, 287] width 89 height 21
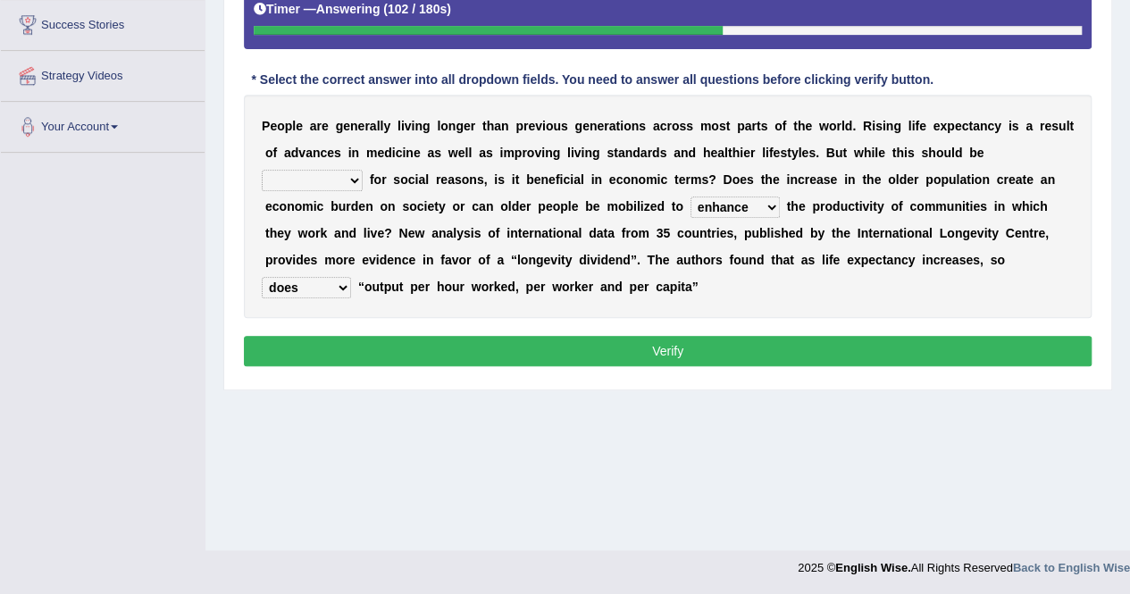
click at [363, 170] on select "coordinating celebrating celebrated celebrates" at bounding box center [312, 180] width 101 height 21
select select "celebrated"
click at [363, 170] on select "coordinating celebrating celebrated celebrates" at bounding box center [312, 180] width 101 height 21
click at [943, 346] on button "Verify" at bounding box center [667, 351] width 847 height 30
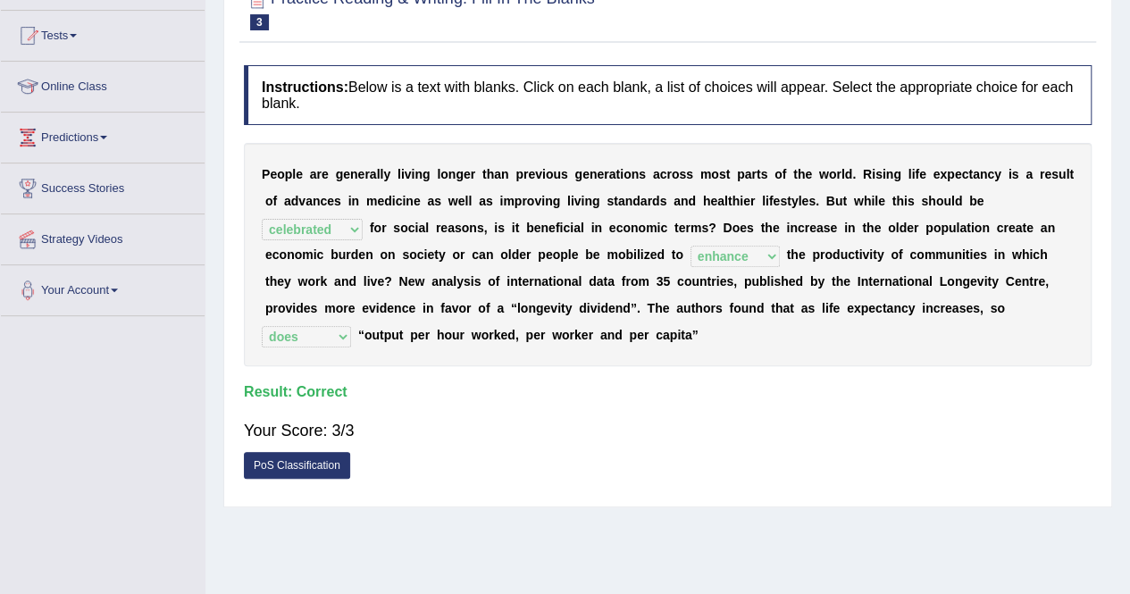
scroll to position [75, 0]
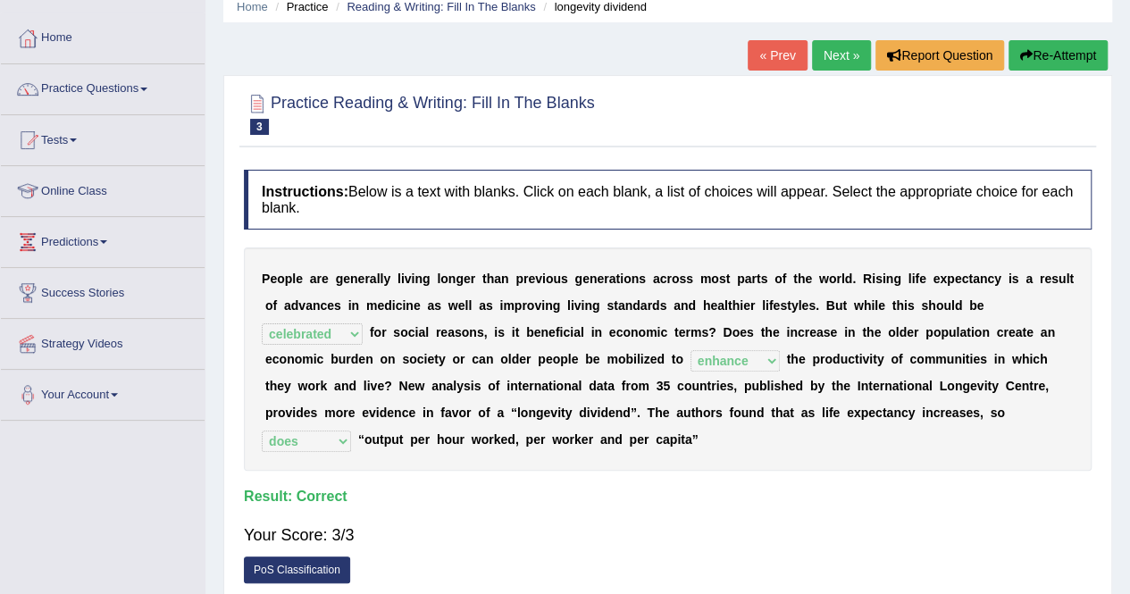
click at [830, 57] on link "Next »" at bounding box center [841, 55] width 59 height 30
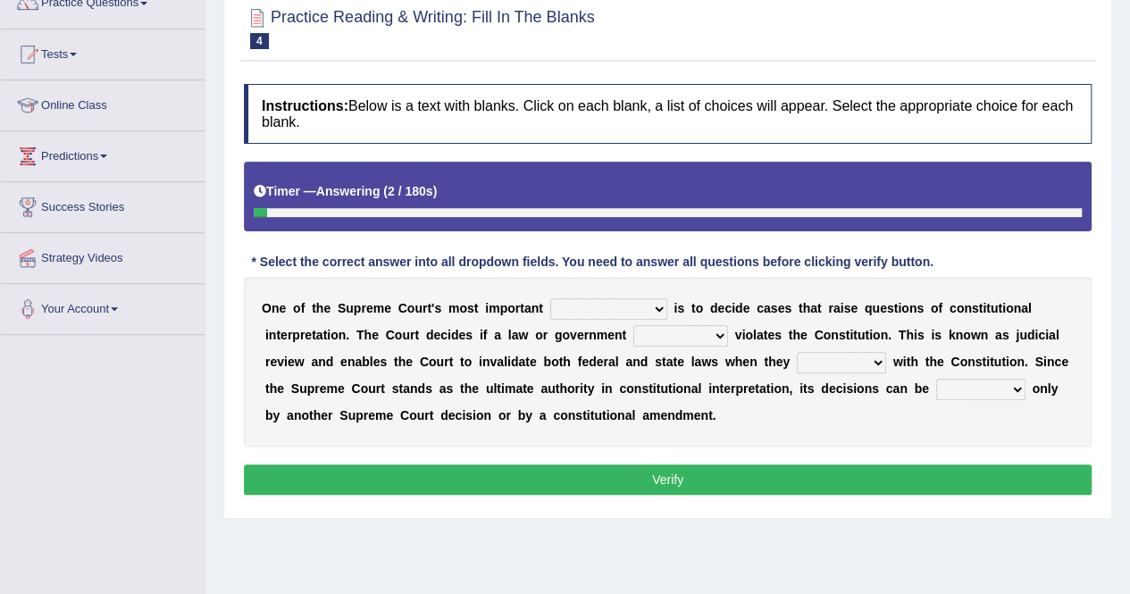
scroll to position [179, 0]
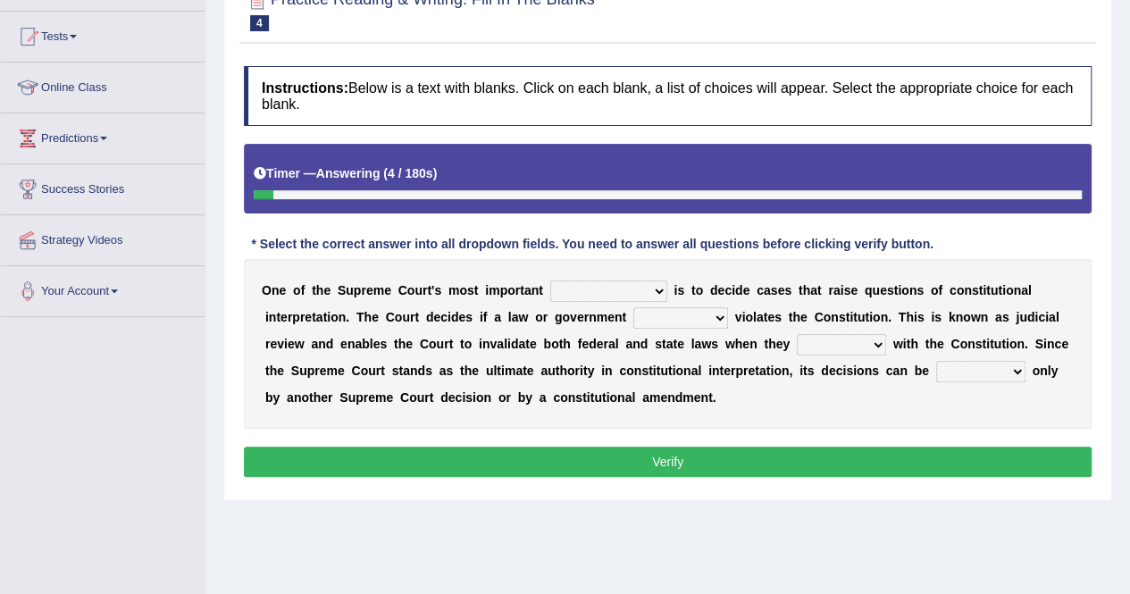
click at [601, 283] on select "legislation purviews permissions responsibilities" at bounding box center [608, 290] width 117 height 21
select select "legislation"
click at [550, 280] on select "legislation purviews permissions responsibilities" at bounding box center [608, 290] width 117 height 21
click at [633, 317] on select "auction action approach speculation" at bounding box center [680, 317] width 95 height 21
select select "action"
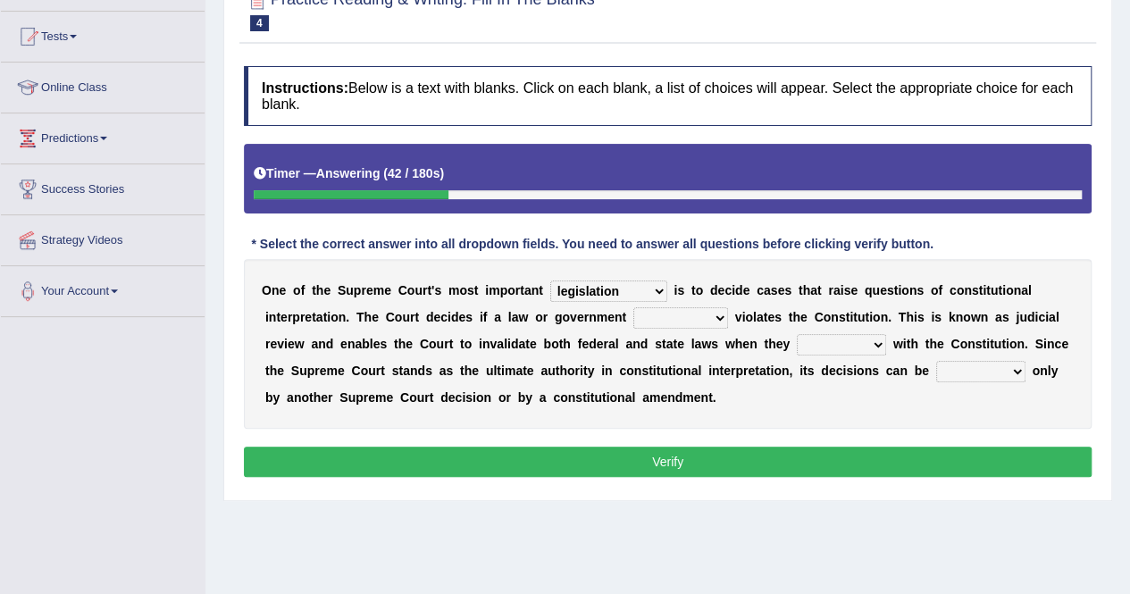
click at [633, 307] on select "auction action approach speculation" at bounding box center [680, 317] width 95 height 21
click at [797, 338] on select "tally conflict accord overlap" at bounding box center [841, 344] width 89 height 21
select select "conflict"
click at [797, 334] on select "tally conflict accord overlap" at bounding box center [841, 344] width 89 height 21
click at [936, 367] on select "charged changed followed altered" at bounding box center [980, 371] width 89 height 21
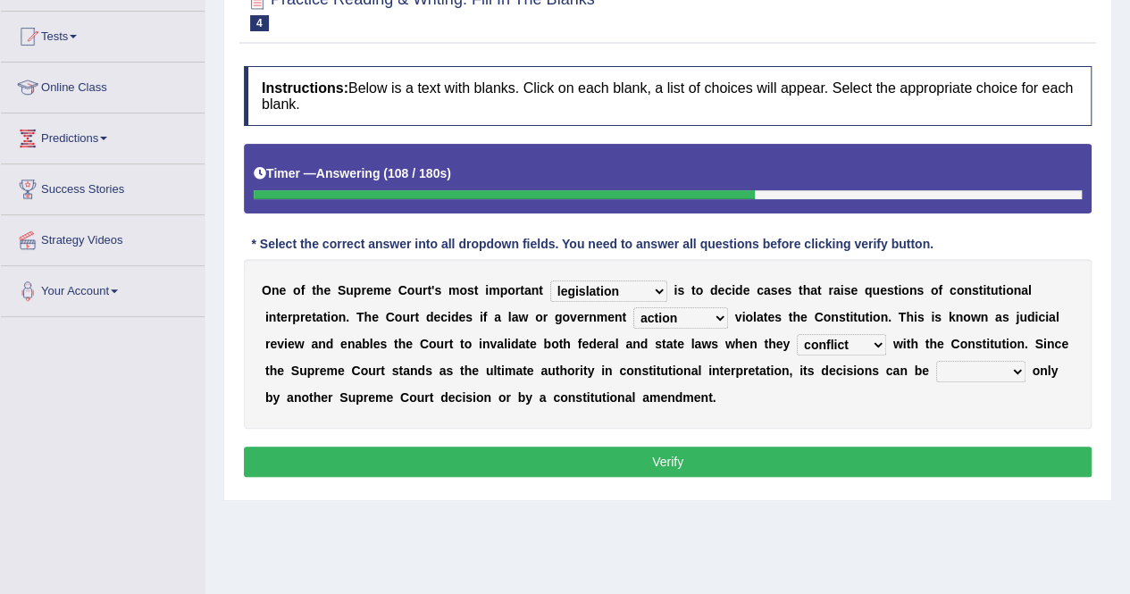
select select "altered"
click at [936, 361] on select "charged changed followed altered" at bounding box center [980, 371] width 89 height 21
click at [745, 464] on button "Verify" at bounding box center [667, 461] width 847 height 30
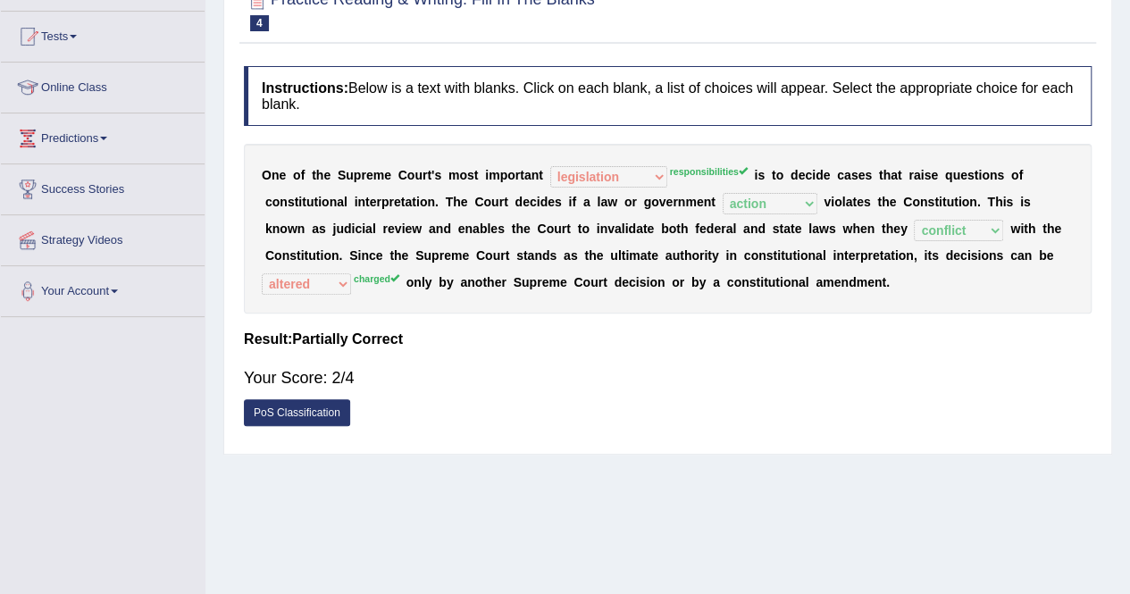
scroll to position [0, 0]
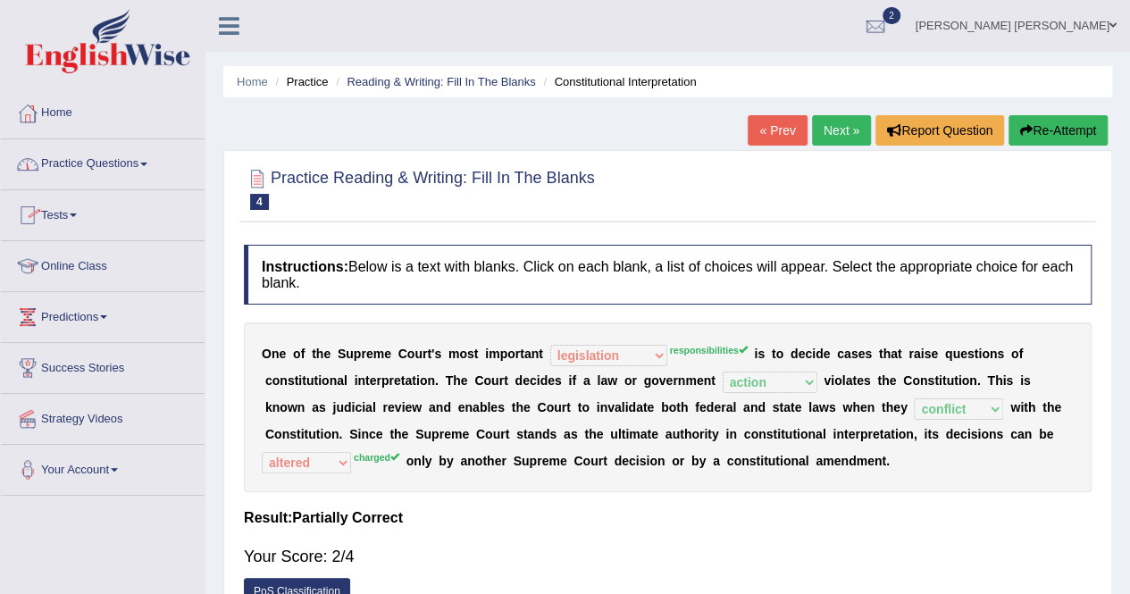
click at [75, 219] on link "Tests" at bounding box center [103, 212] width 204 height 45
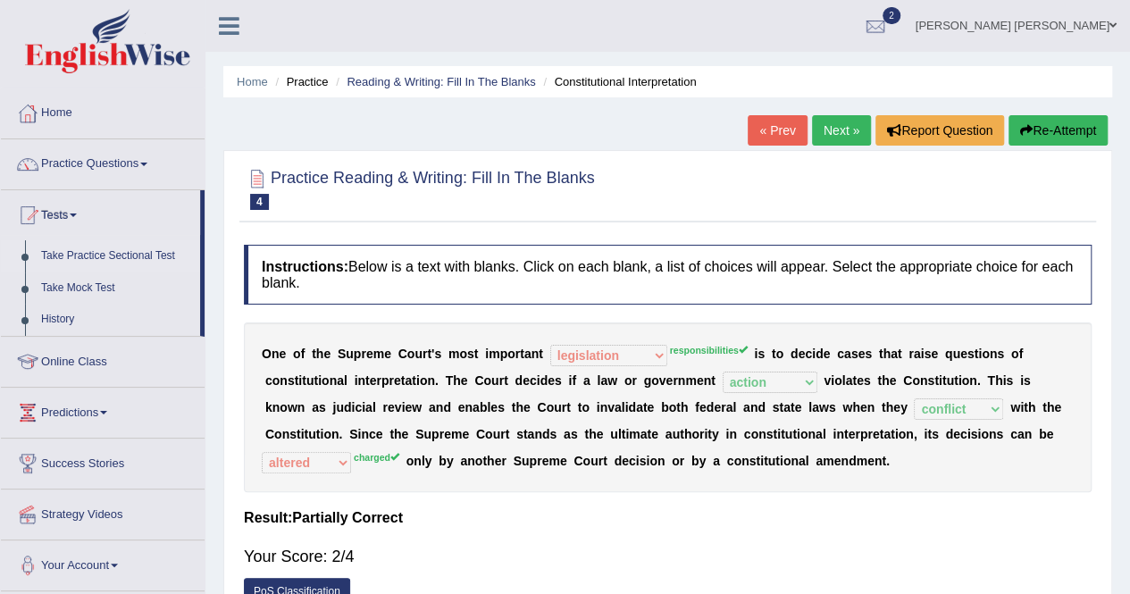
click at [146, 249] on link "Take Practice Sectional Test" at bounding box center [116, 256] width 167 height 32
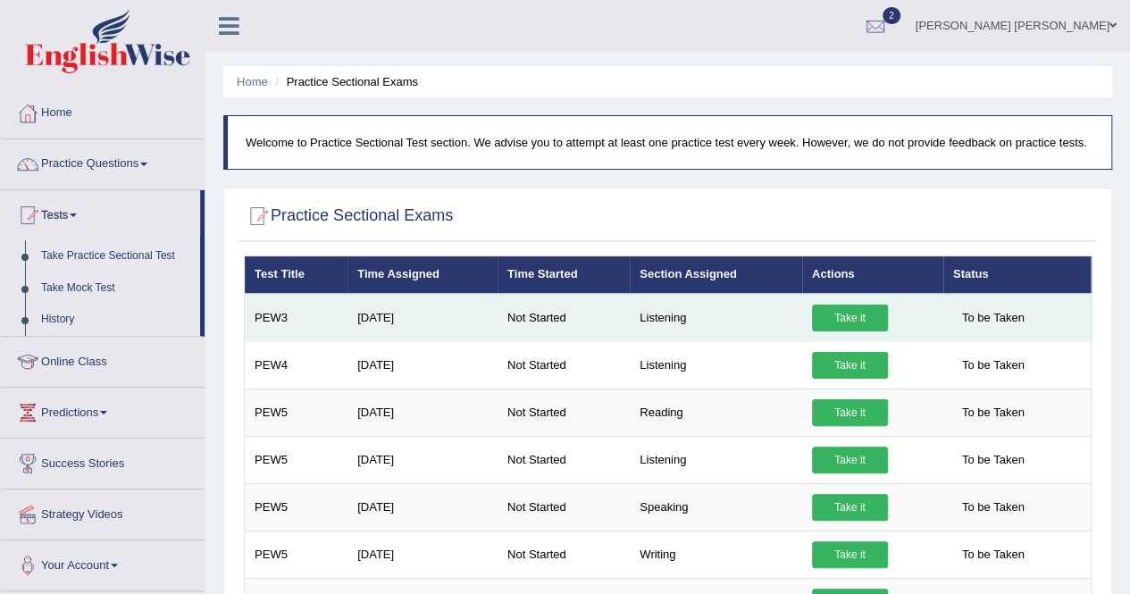
click at [854, 331] on link "Take it" at bounding box center [850, 317] width 76 height 27
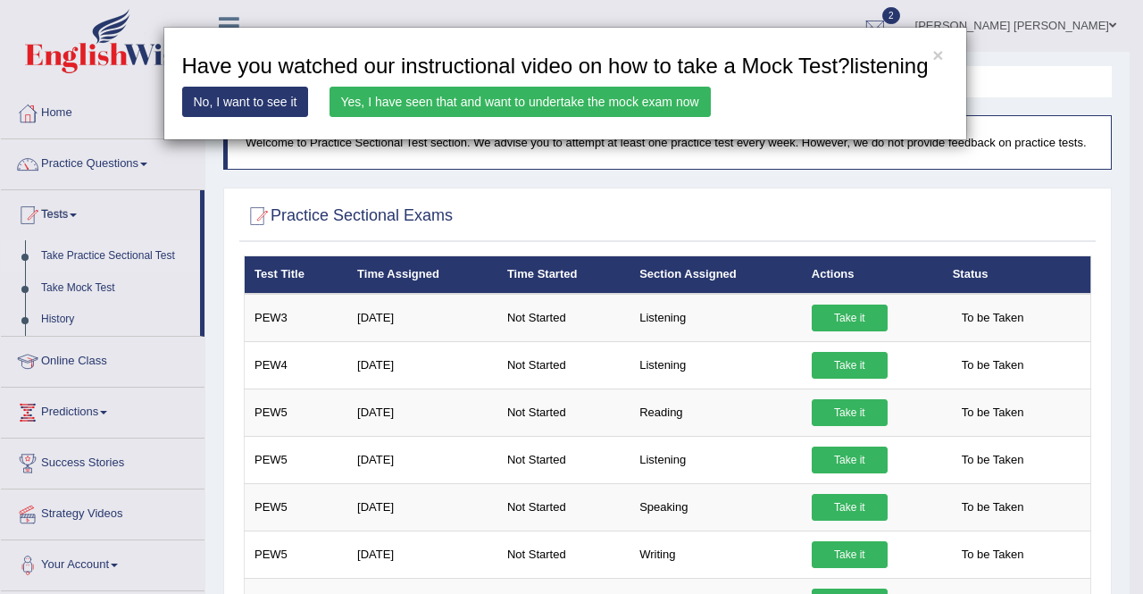
click at [396, 171] on div "× Have you watched our instructional video on how to take a Mock Test?listening…" at bounding box center [571, 297] width 1143 height 594
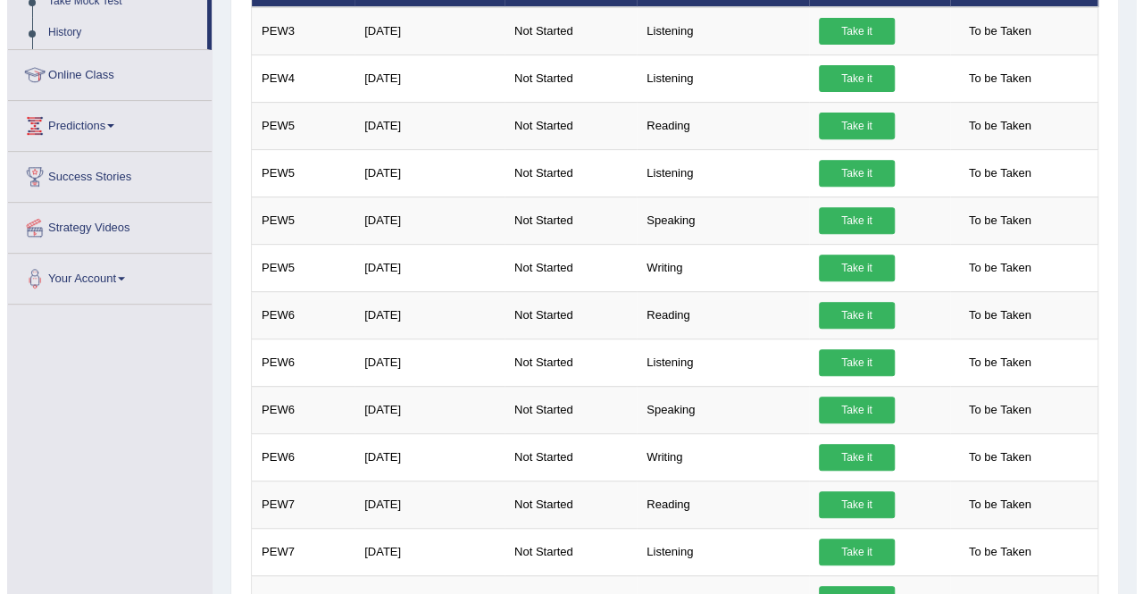
scroll to position [299, 0]
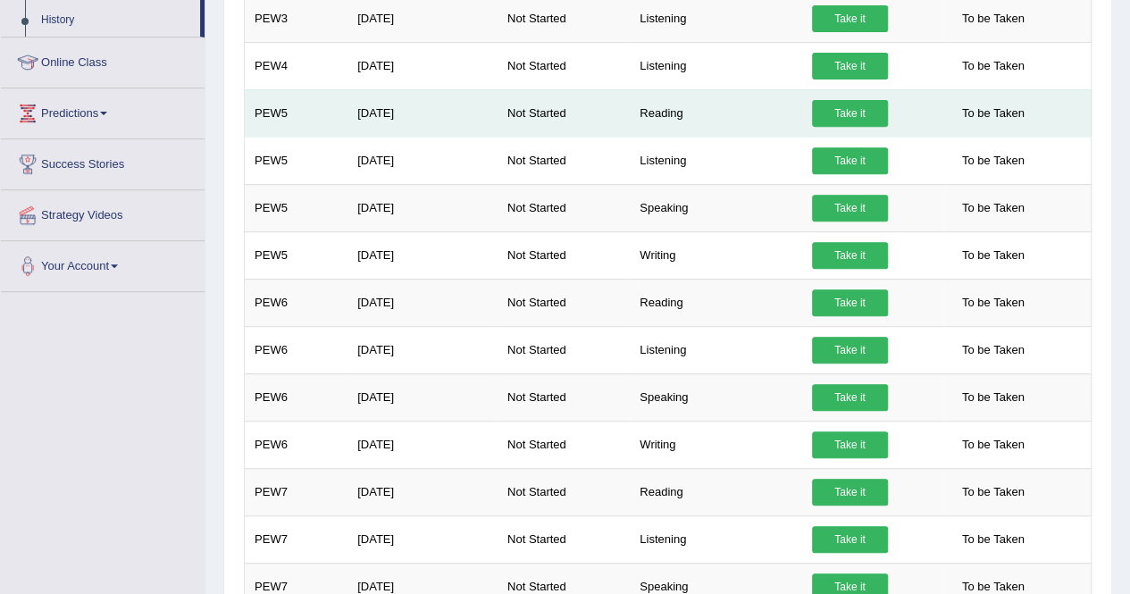
click at [830, 121] on link "Take it" at bounding box center [850, 113] width 76 height 27
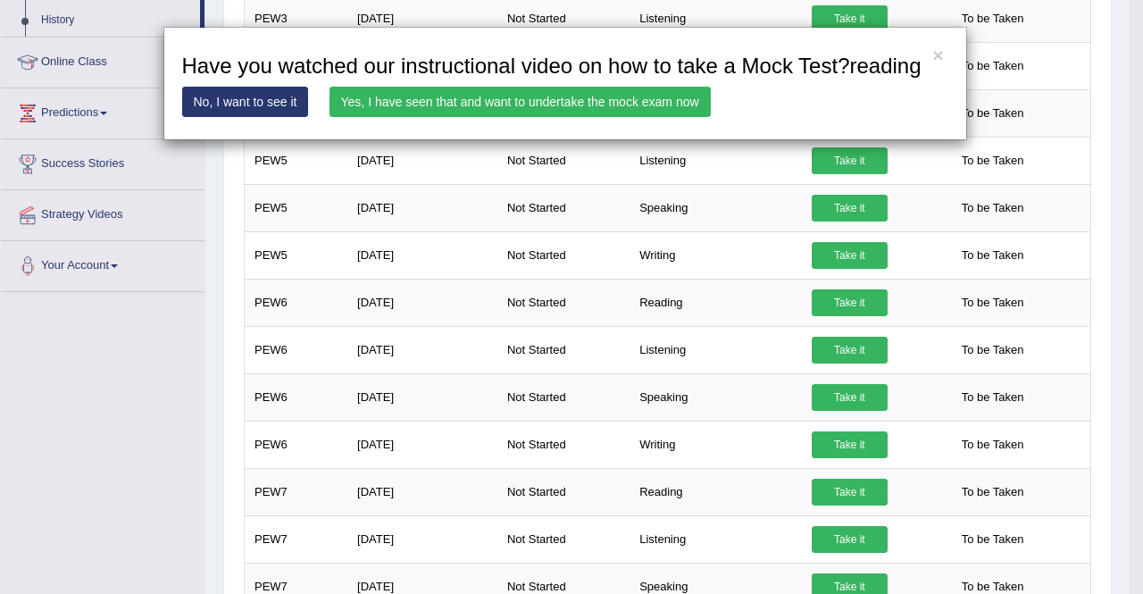
click at [358, 101] on link "Yes, I have seen that and want to undertake the mock exam now" at bounding box center [520, 102] width 381 height 30
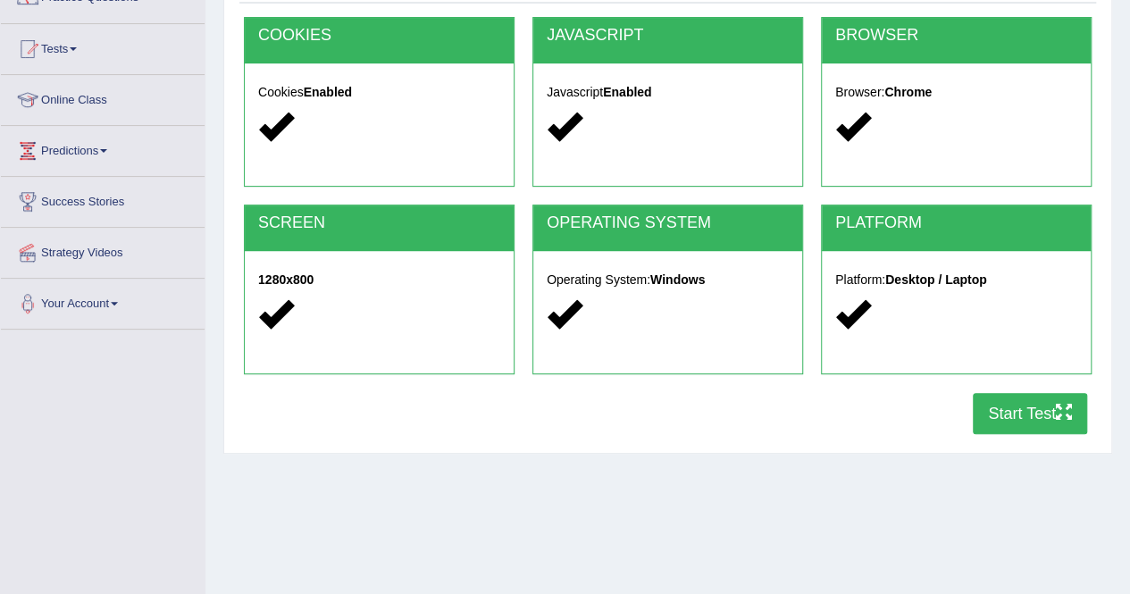
scroll to position [171, 0]
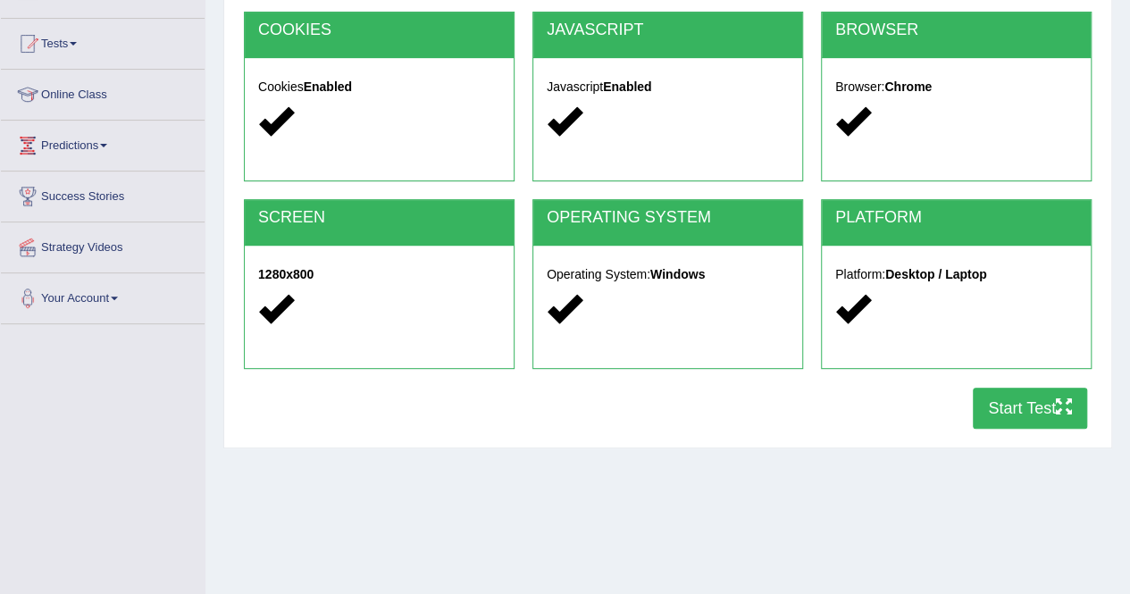
click at [1016, 404] on button "Start Test" at bounding box center [1029, 408] width 114 height 41
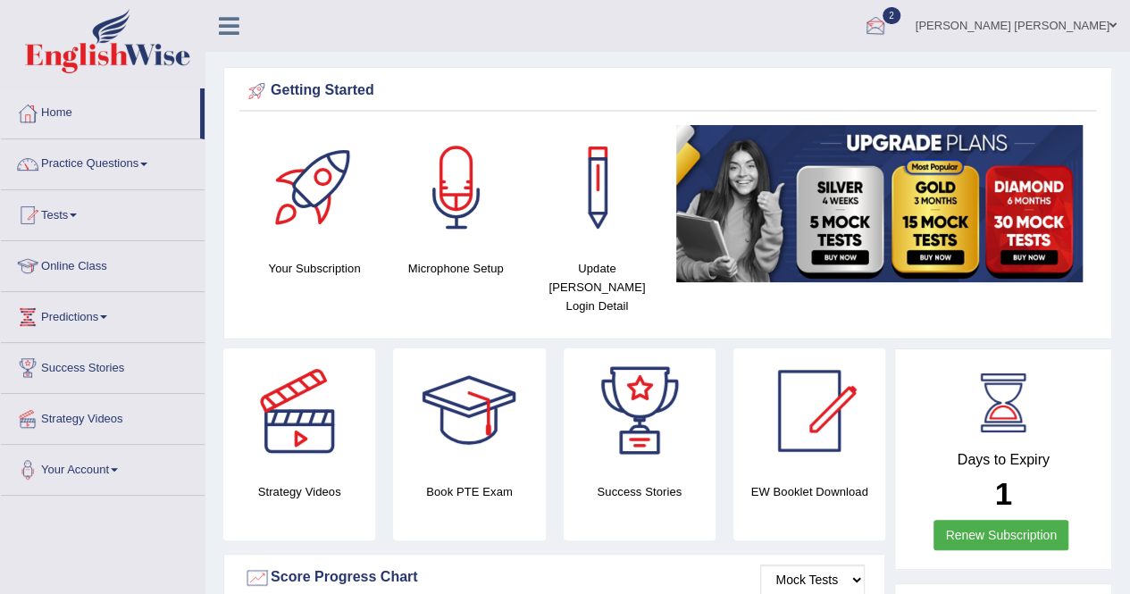
click at [888, 13] on div at bounding box center [875, 26] width 27 height 27
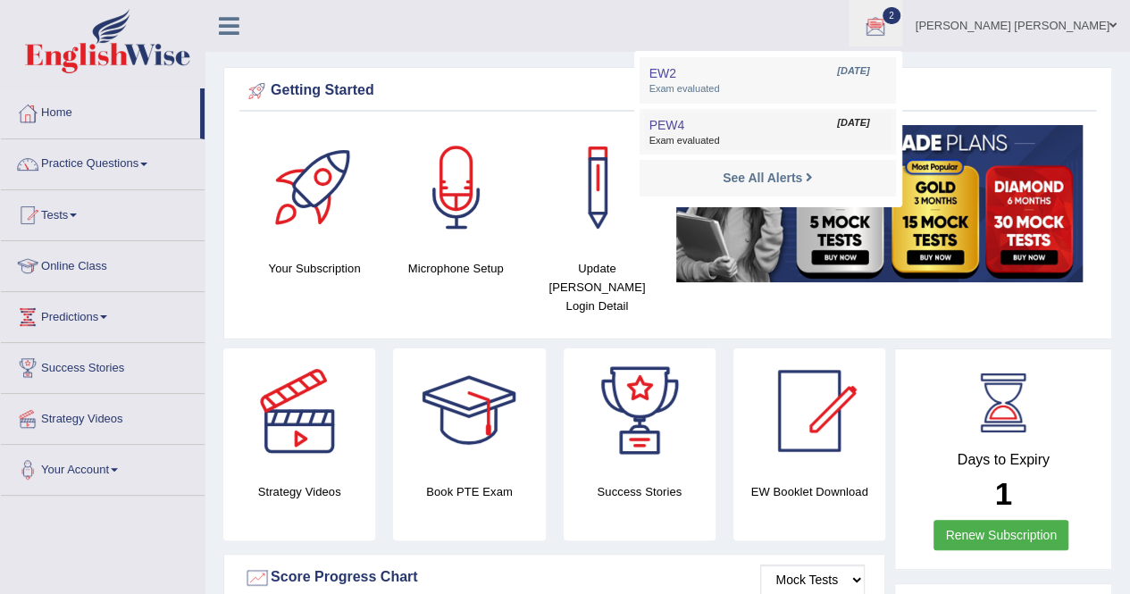
click at [845, 128] on link "PEW4 [DATE] Exam evaluated" at bounding box center [767, 132] width 246 height 38
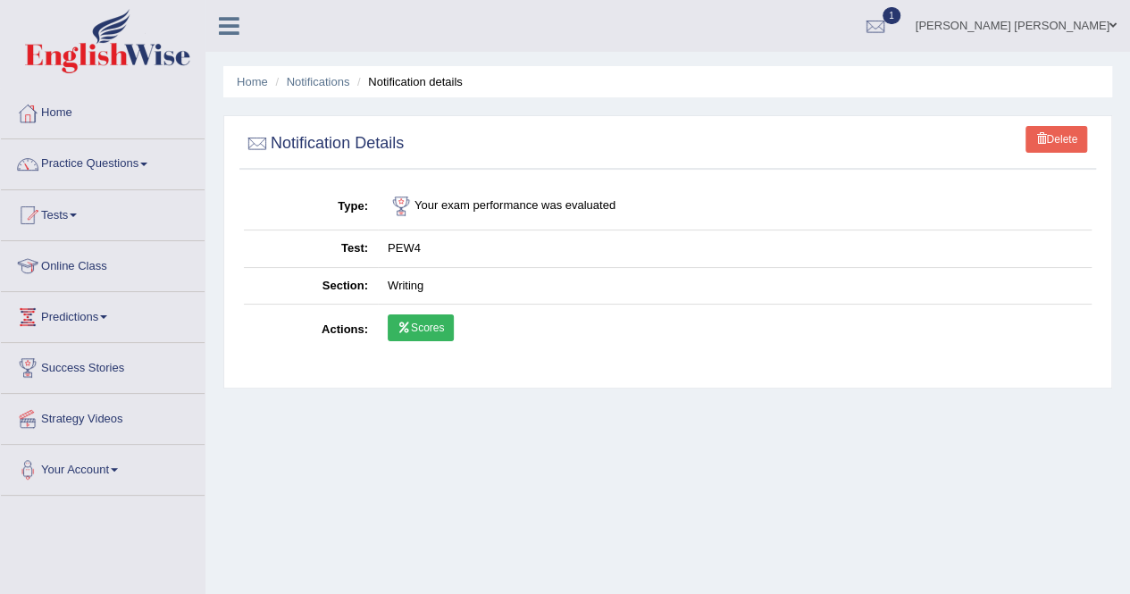
click at [423, 320] on link "Scores" at bounding box center [421, 327] width 66 height 27
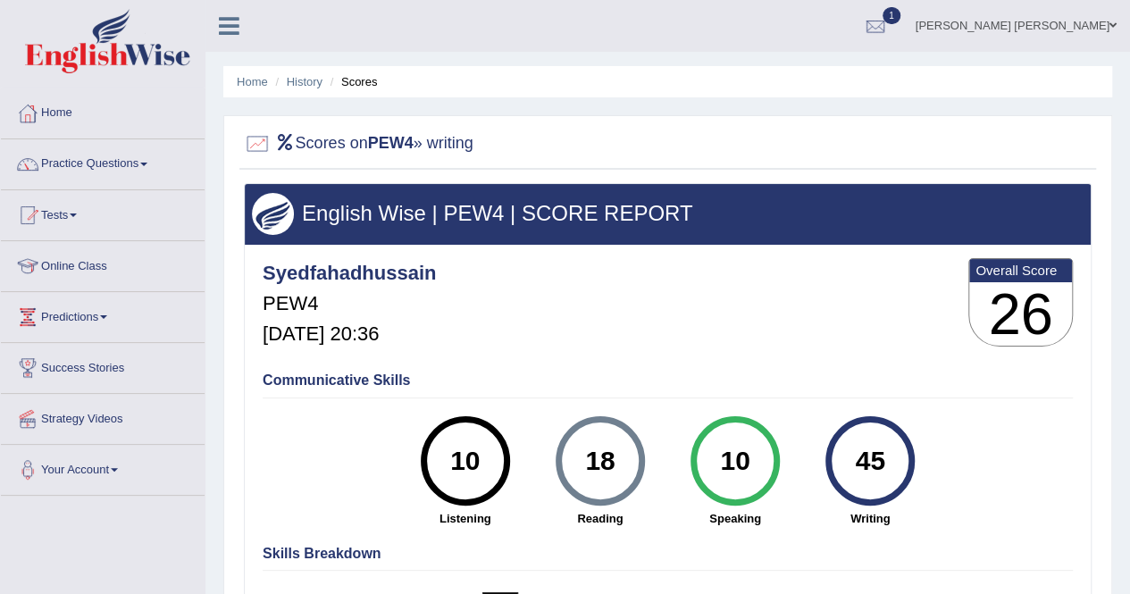
click at [900, 22] on span "1" at bounding box center [891, 15] width 18 height 17
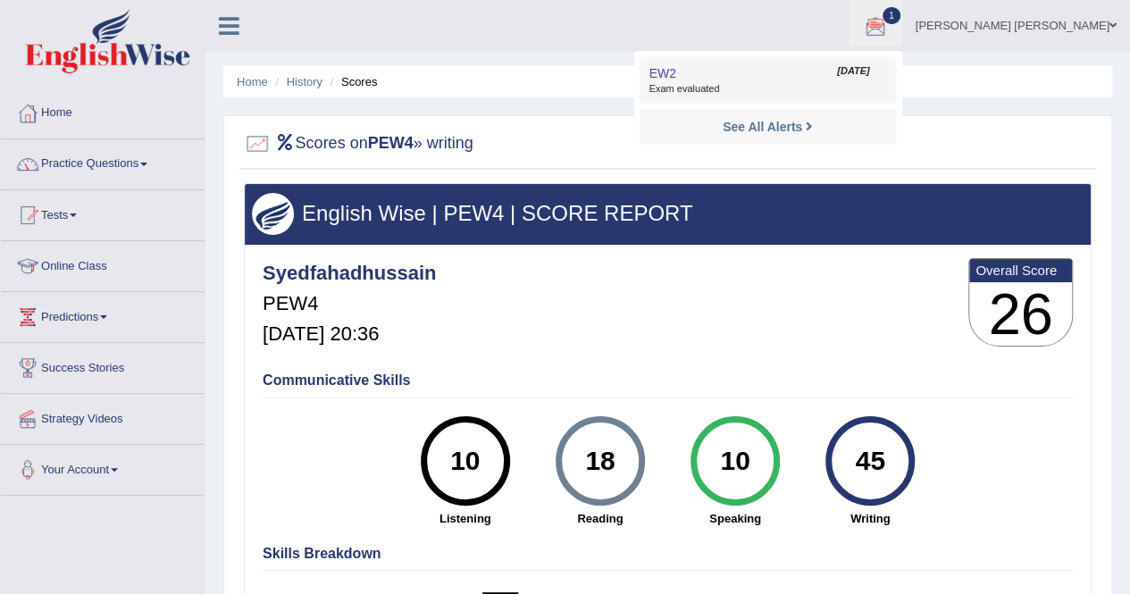
click at [869, 64] on span "[DATE]" at bounding box center [853, 71] width 32 height 14
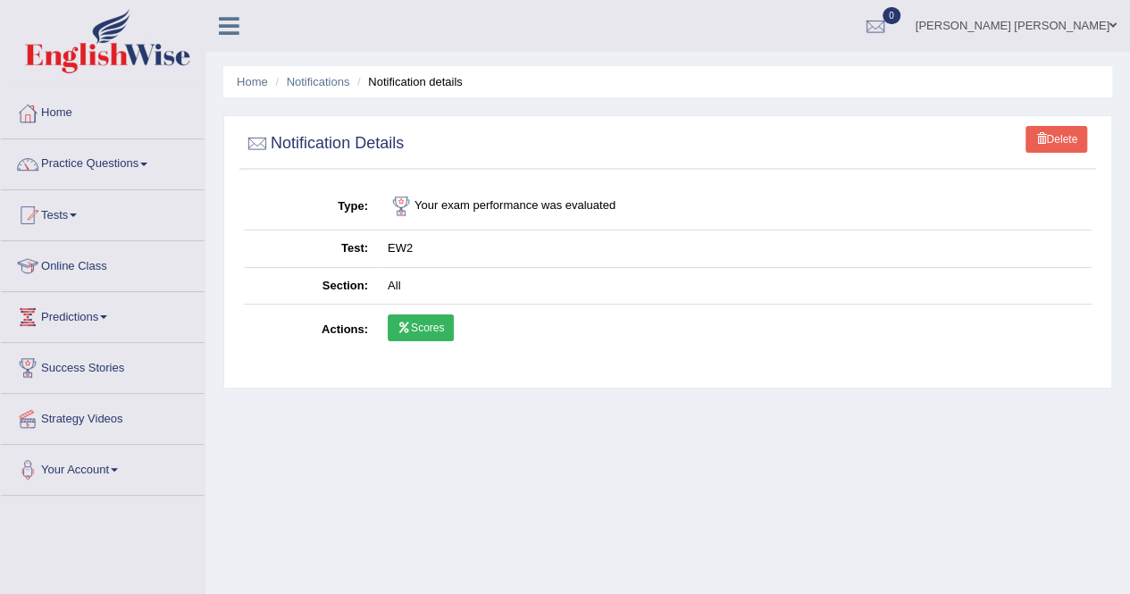
click at [430, 325] on link "Scores" at bounding box center [421, 327] width 66 height 27
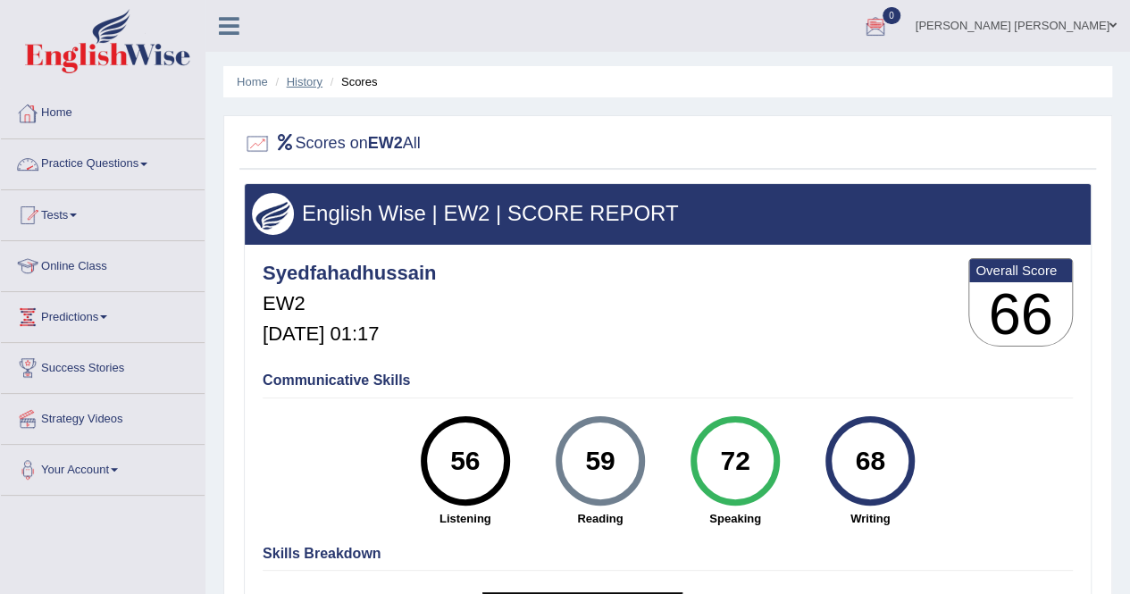
click at [309, 78] on link "History" at bounding box center [305, 81] width 36 height 13
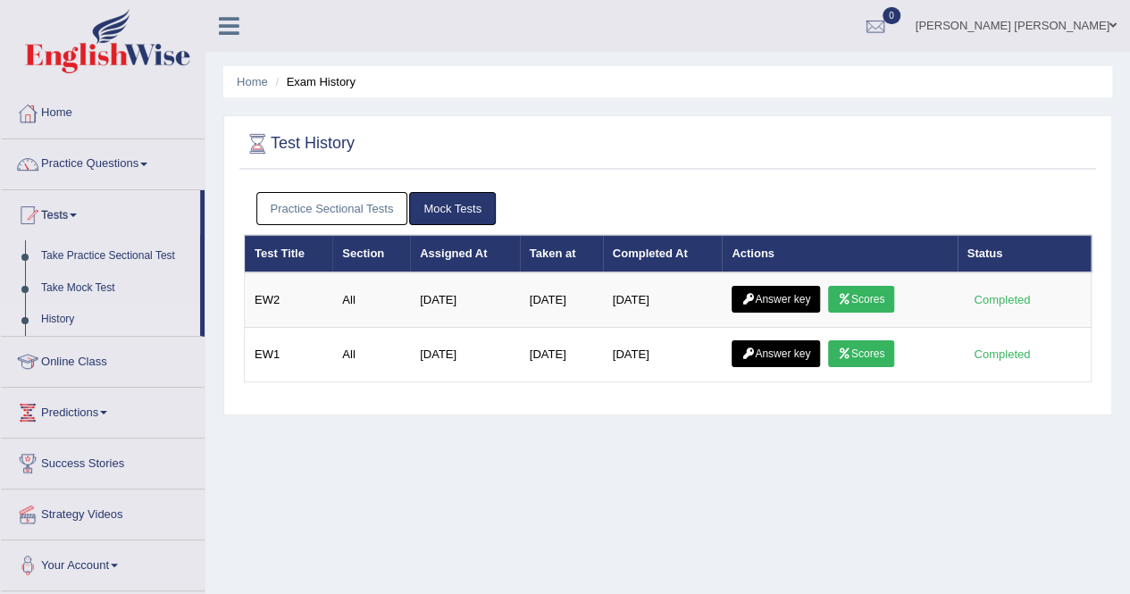
click at [321, 202] on link "Practice Sectional Tests" at bounding box center [332, 208] width 152 height 33
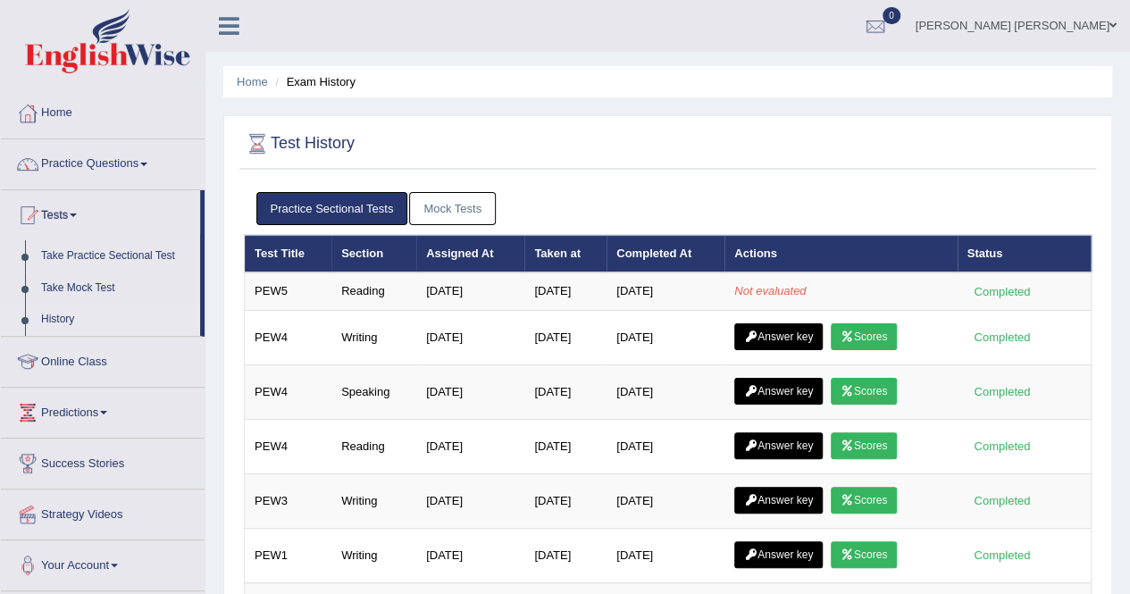
click at [256, 73] on li "Home" at bounding box center [252, 81] width 31 height 17
click at [256, 80] on link "Home" at bounding box center [252, 81] width 31 height 13
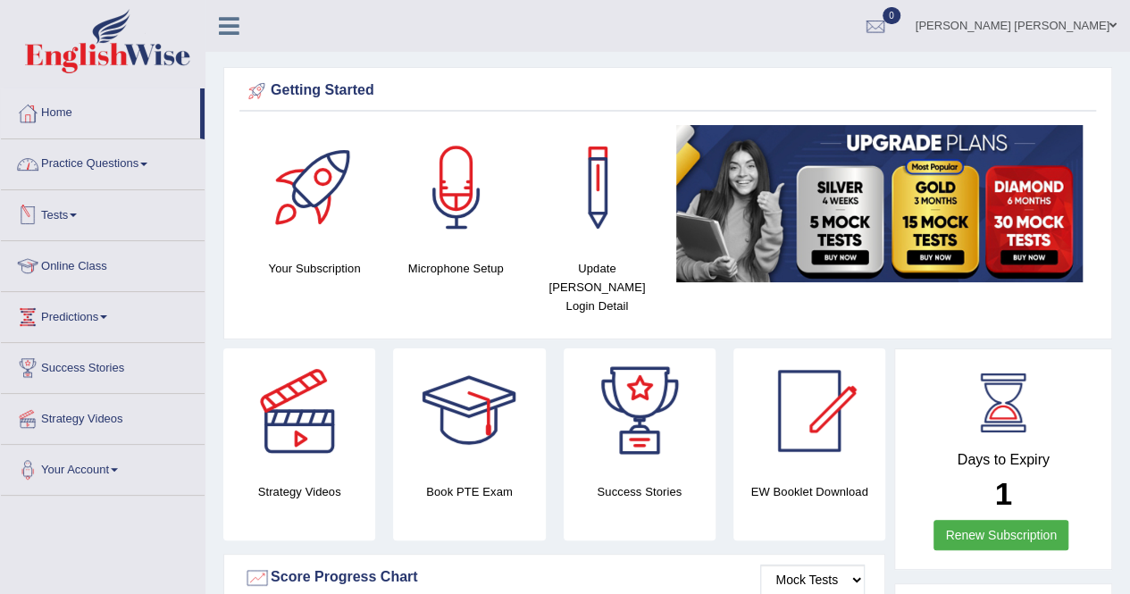
click at [71, 215] on link "Tests" at bounding box center [103, 212] width 204 height 45
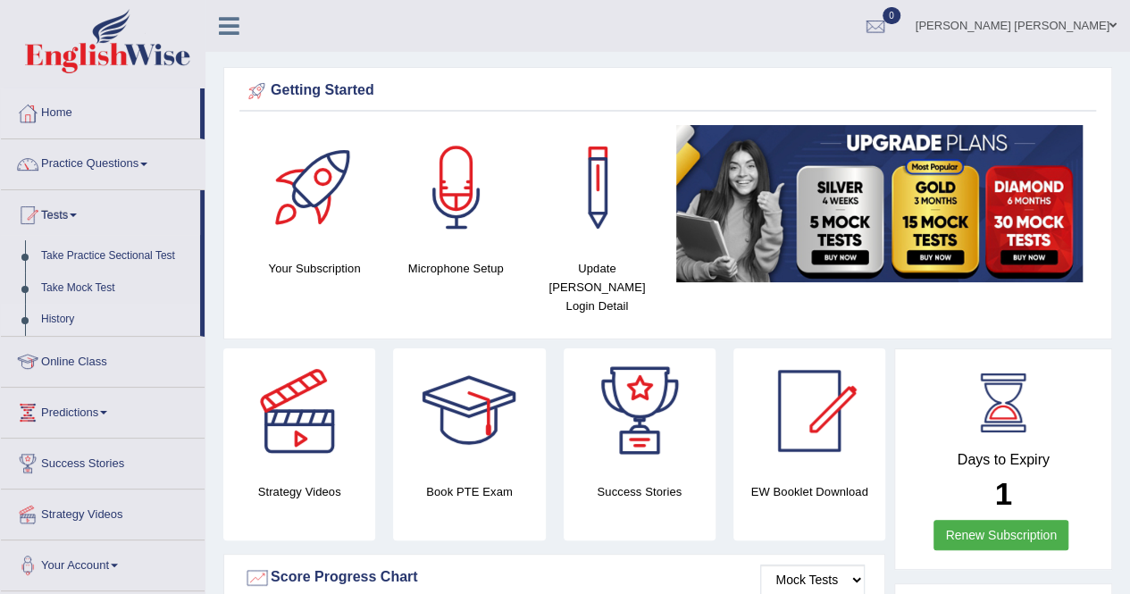
click at [63, 313] on link "History" at bounding box center [116, 320] width 167 height 32
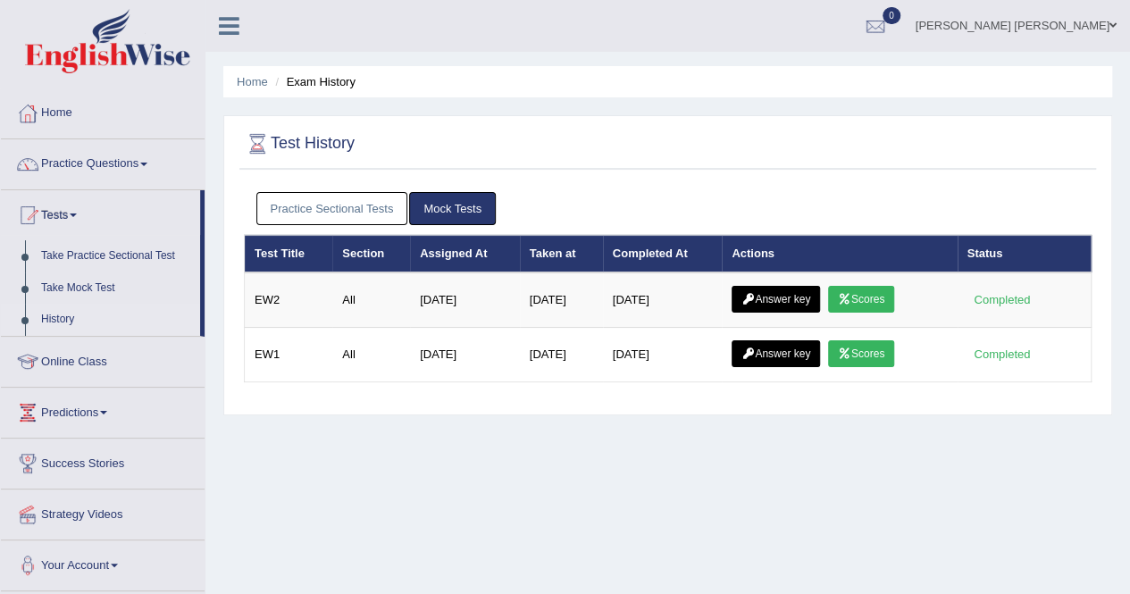
click at [54, 318] on link "History" at bounding box center [116, 320] width 167 height 32
click at [330, 206] on link "Practice Sectional Tests" at bounding box center [332, 208] width 152 height 33
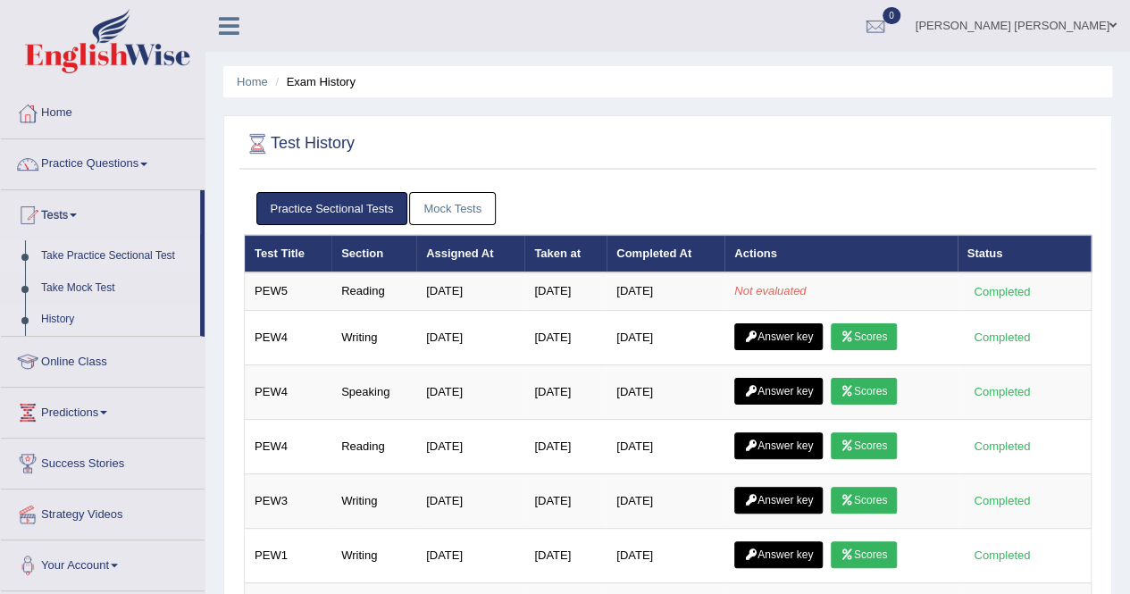
click at [121, 249] on link "Take Practice Sectional Test" at bounding box center [116, 256] width 167 height 32
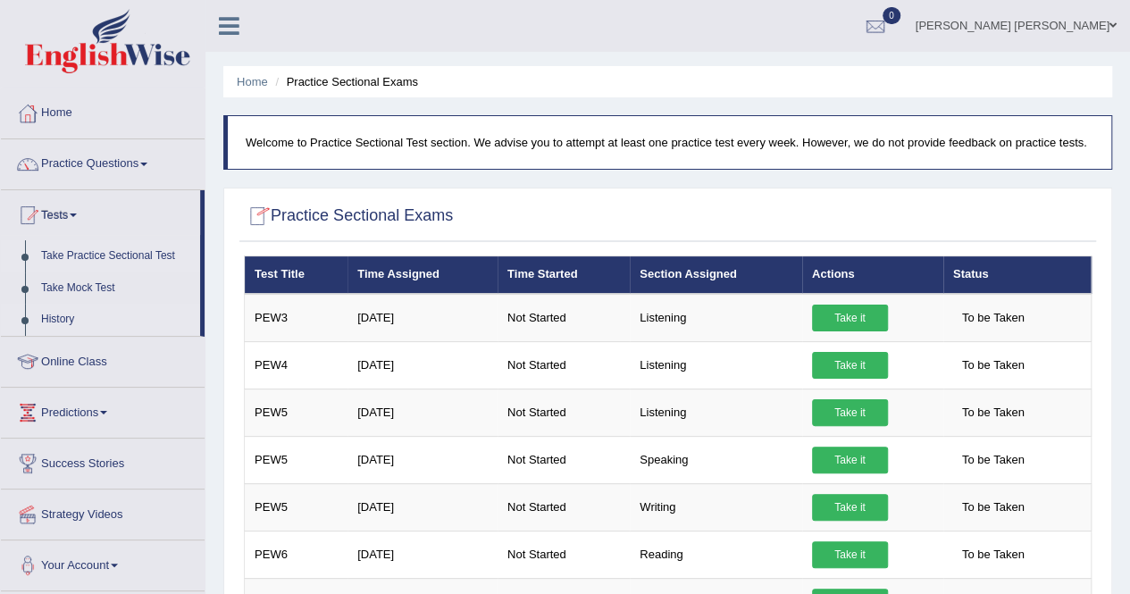
click at [54, 317] on link "History" at bounding box center [116, 320] width 167 height 32
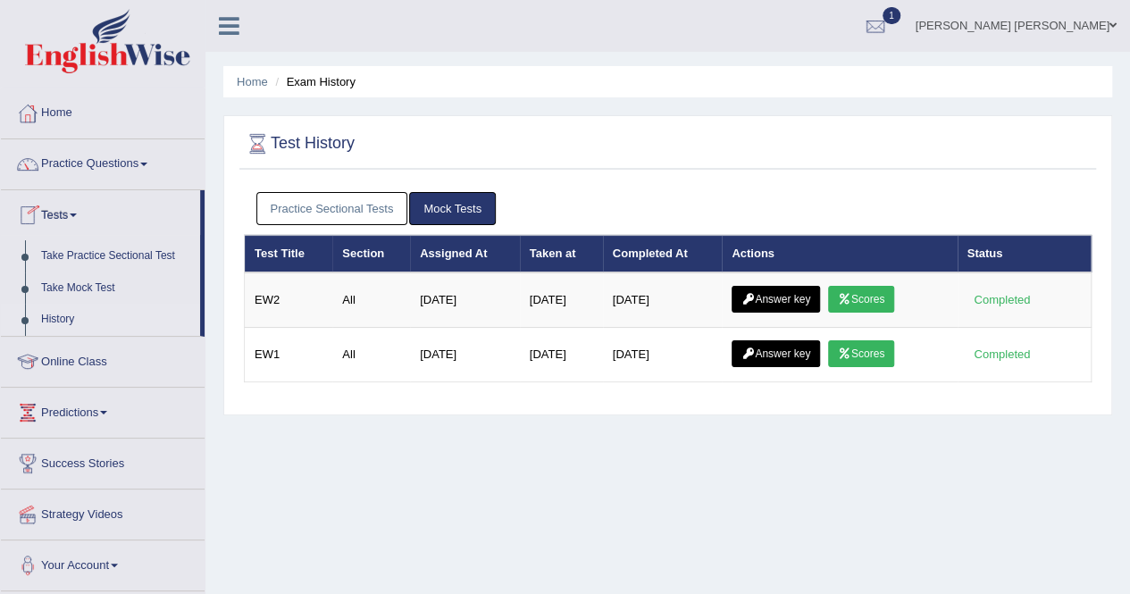
click at [48, 315] on link "History" at bounding box center [116, 320] width 167 height 32
click at [354, 209] on link "Practice Sectional Tests" at bounding box center [332, 208] width 152 height 33
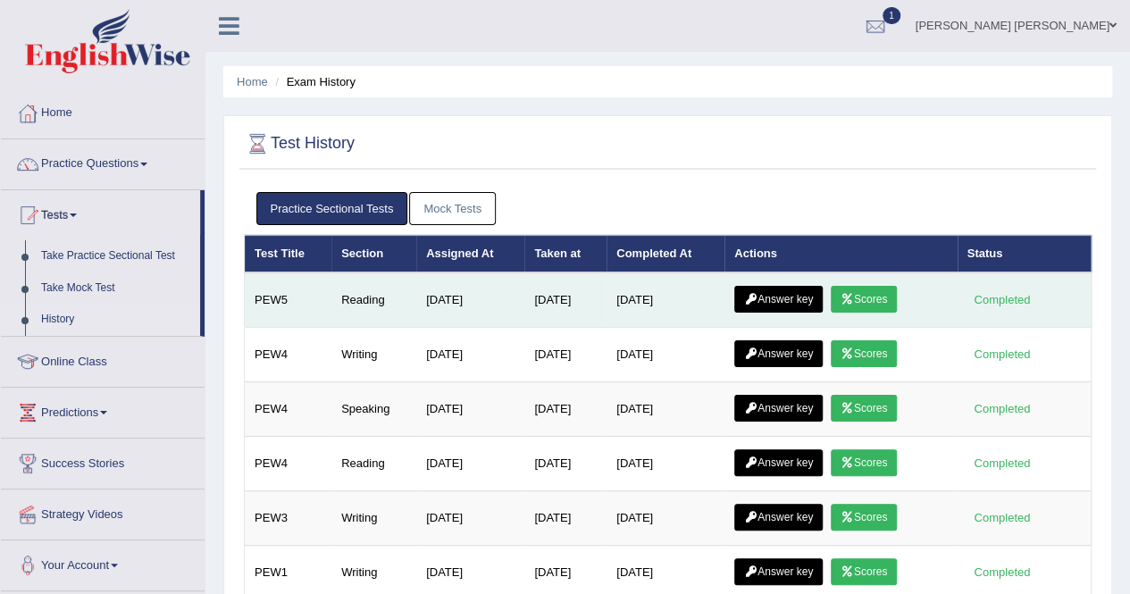
click at [883, 294] on link "Scores" at bounding box center [863, 299] width 66 height 27
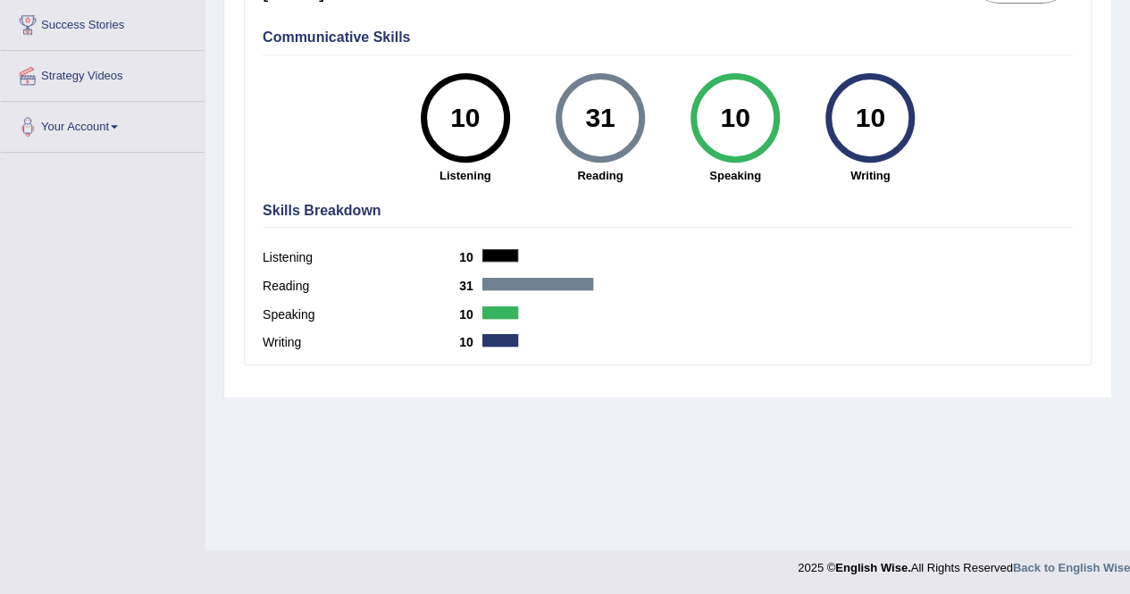
scroll to position [343, 0]
click at [531, 258] on div "Listening 10" at bounding box center [668, 260] width 810 height 29
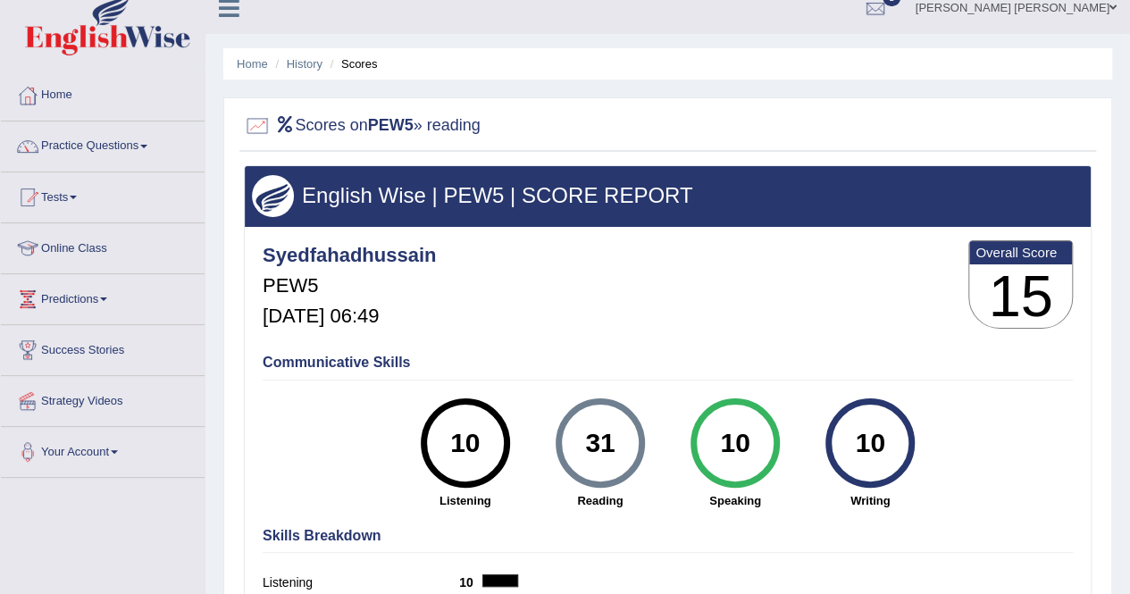
scroll to position [0, 0]
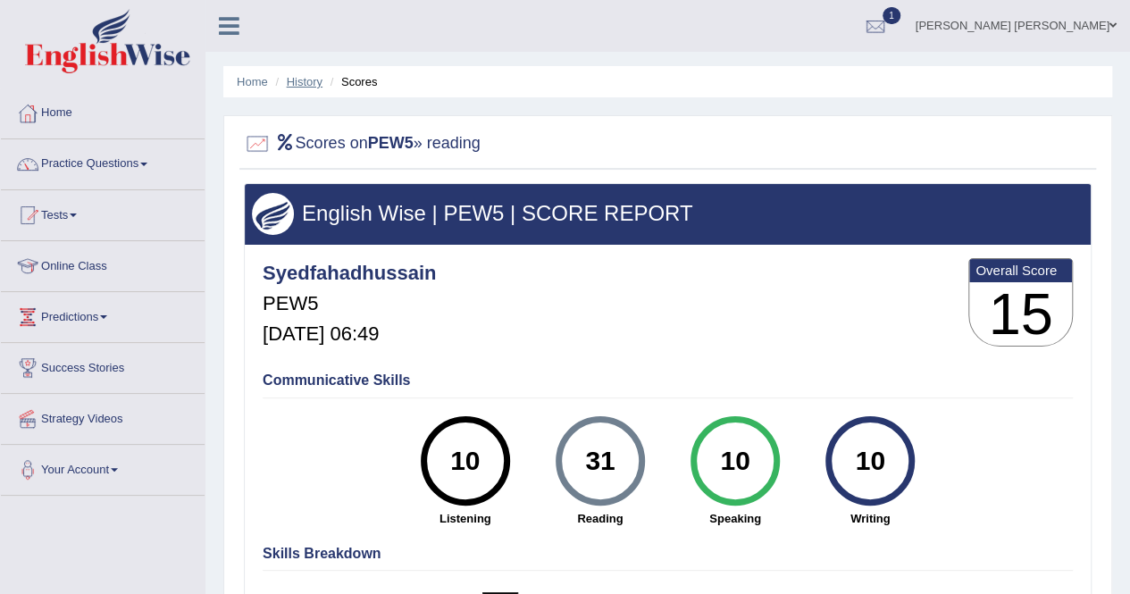
click at [302, 75] on link "History" at bounding box center [305, 81] width 36 height 13
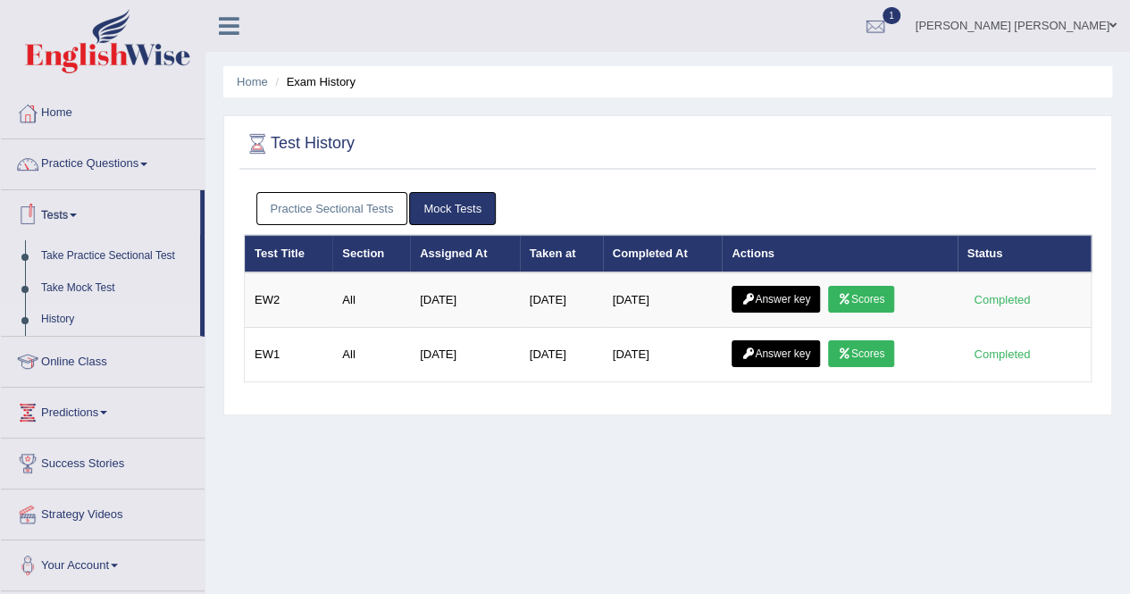
click at [320, 204] on link "Practice Sectional Tests" at bounding box center [332, 208] width 152 height 33
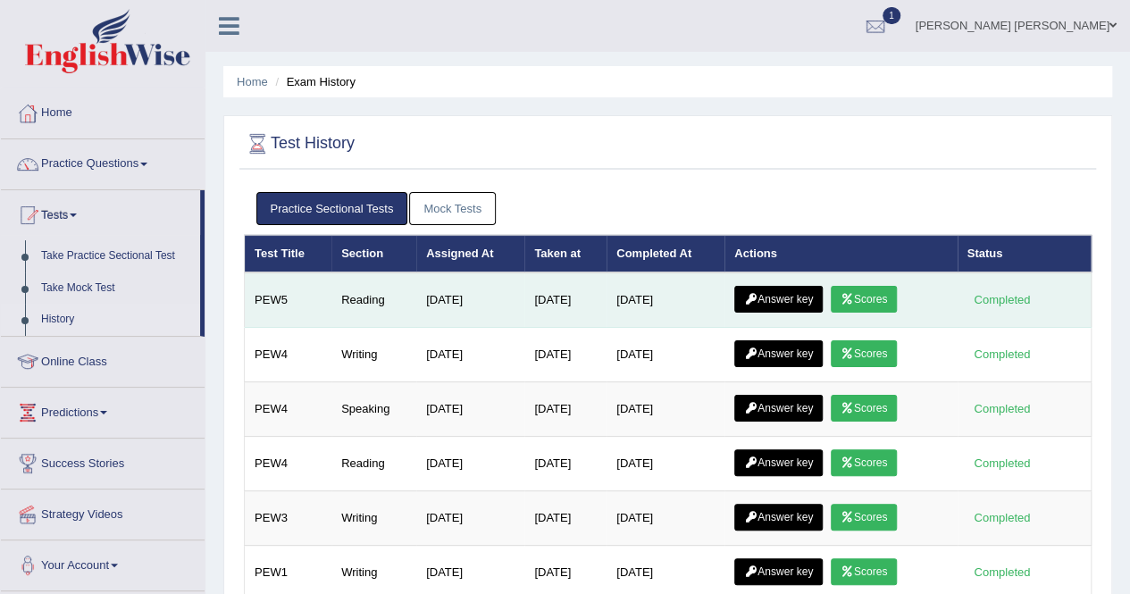
click at [767, 294] on link "Answer key" at bounding box center [778, 299] width 88 height 27
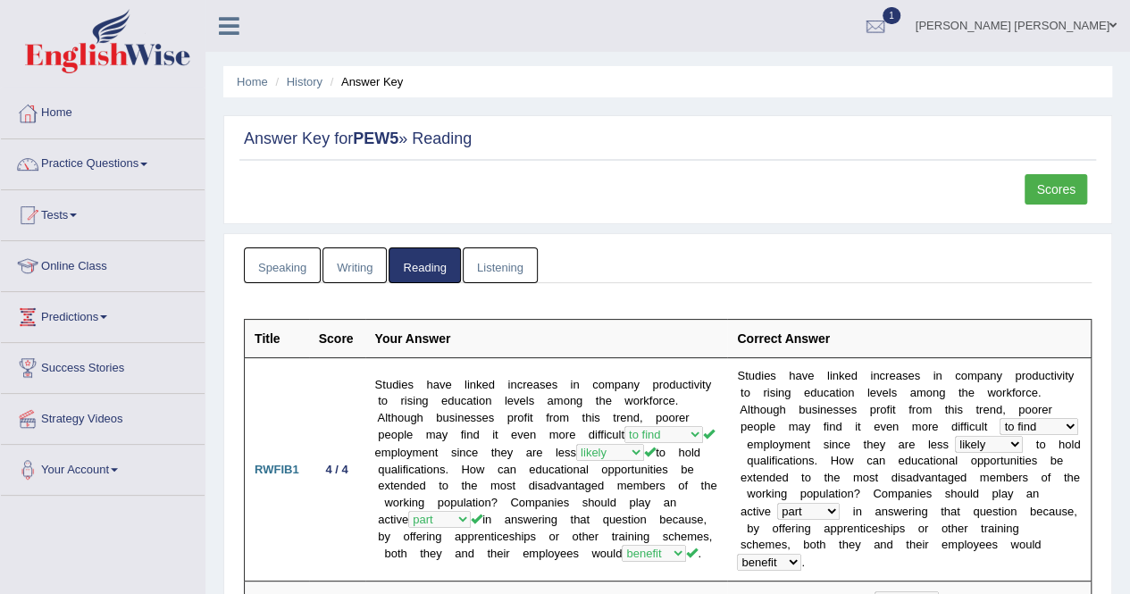
click at [1054, 193] on link "Scores" at bounding box center [1055, 189] width 63 height 30
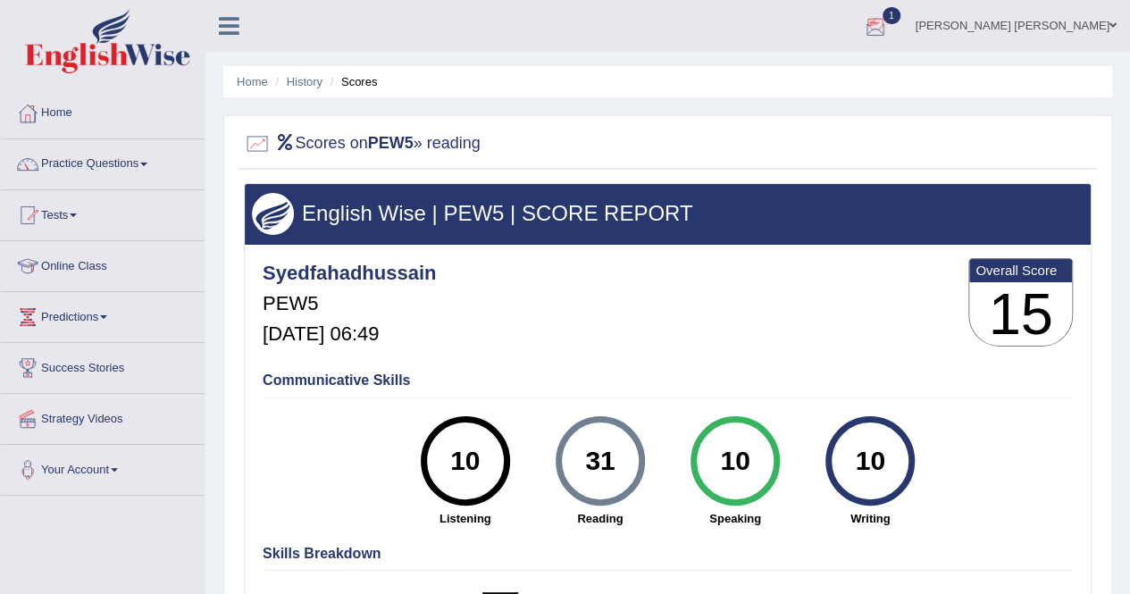
click at [888, 23] on div at bounding box center [875, 26] width 27 height 27
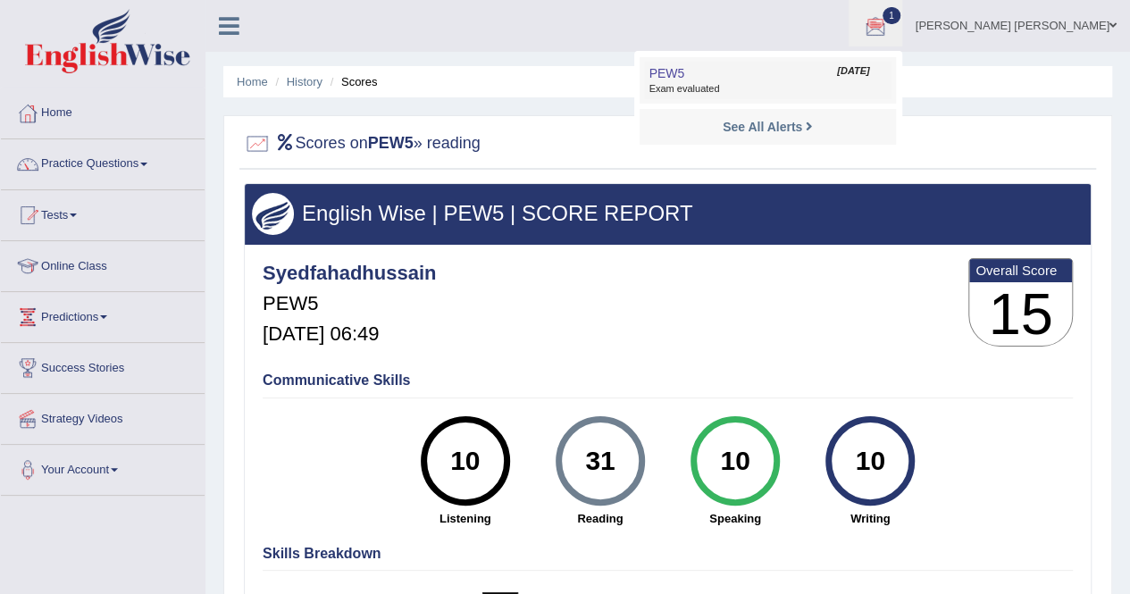
click at [793, 79] on link "PEW5 Oct 8, 2025 Exam evaluated" at bounding box center [767, 81] width 246 height 38
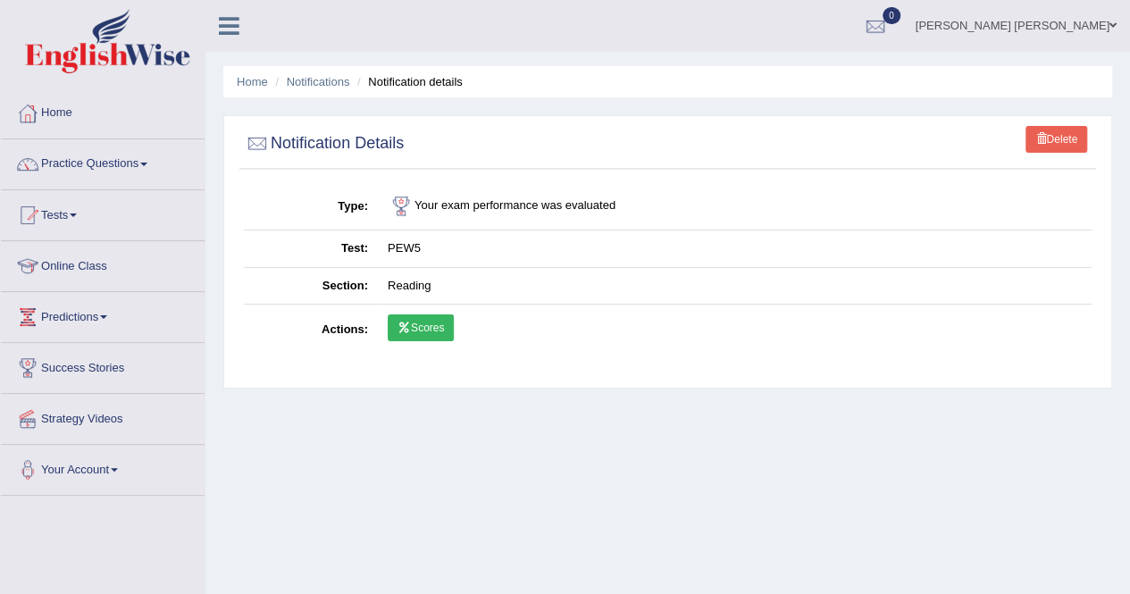
click at [402, 322] on icon at bounding box center [403, 327] width 13 height 11
